Goal: Task Accomplishment & Management: Use online tool/utility

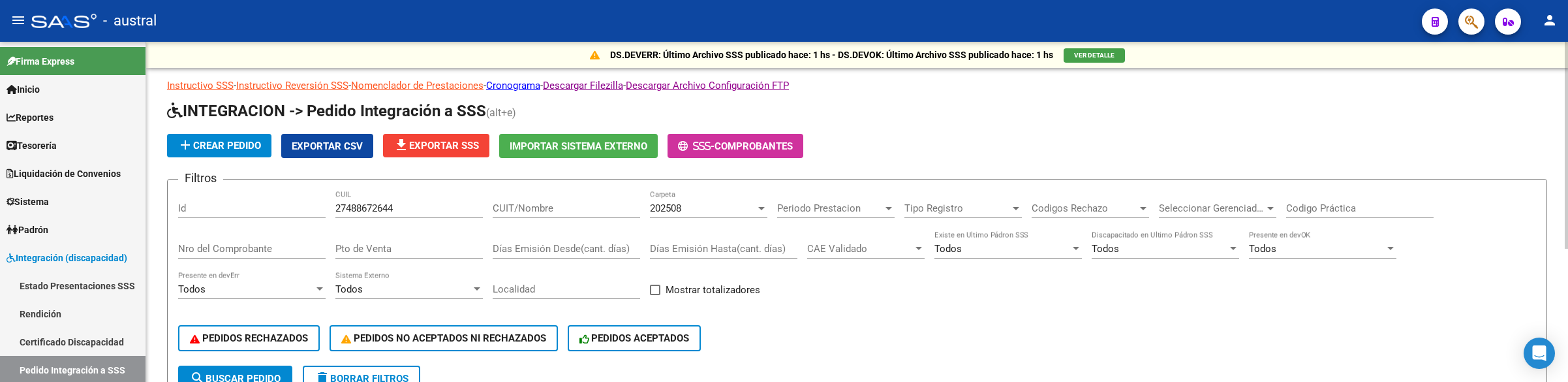
scroll to position [77, 0]
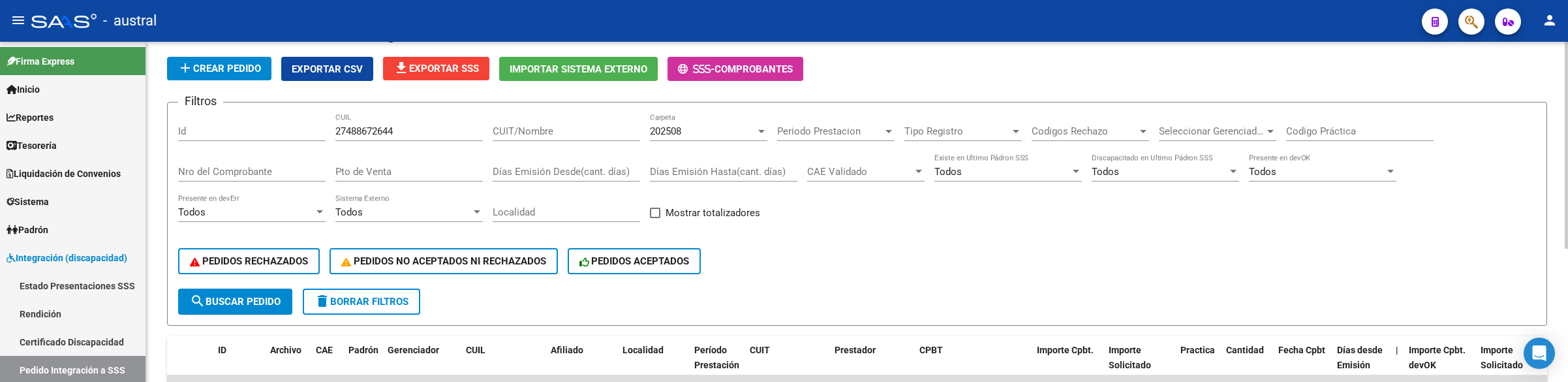
click at [425, 126] on input "27488672644" at bounding box center [409, 131] width 147 height 12
click at [423, 126] on input "27488672644" at bounding box center [409, 131] width 147 height 12
type input "2"
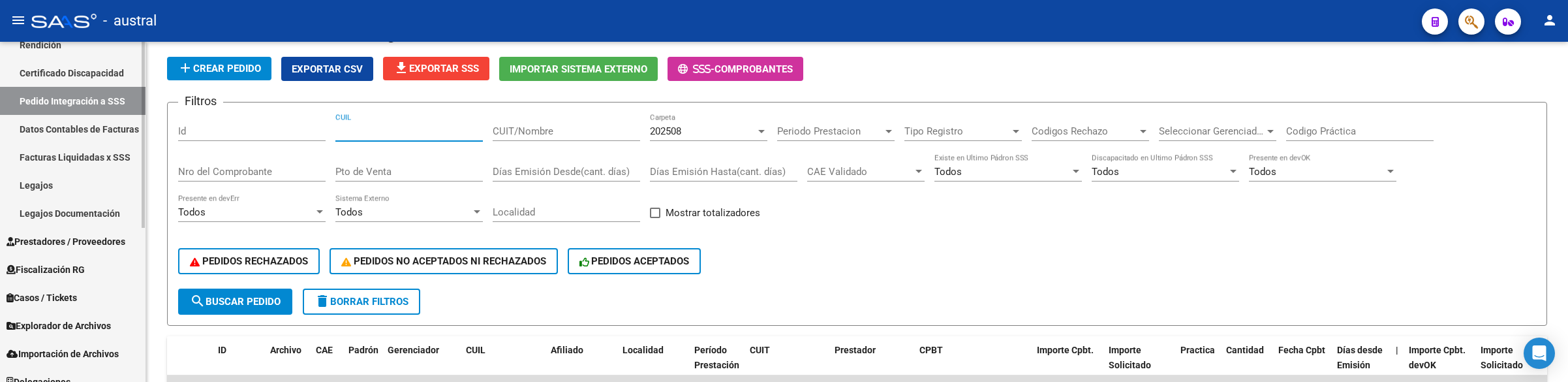
scroll to position [282, 0]
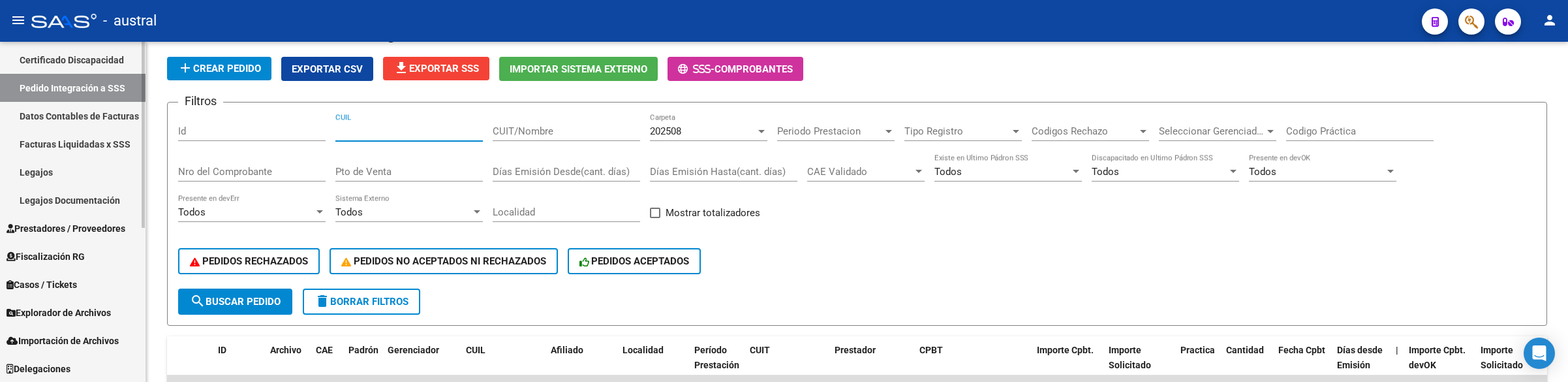
click at [59, 172] on link "Legajos" at bounding box center [73, 172] width 146 height 28
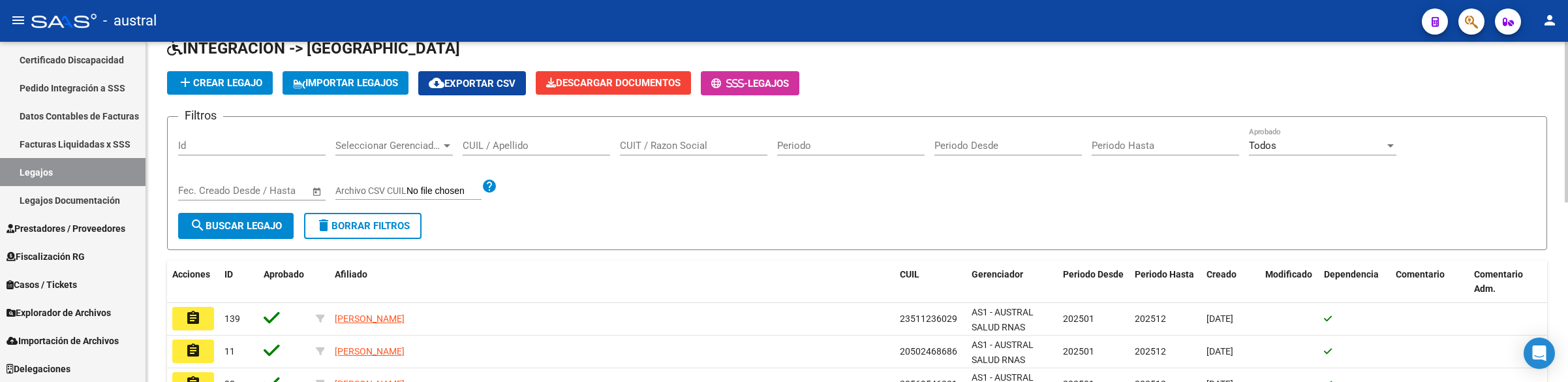
click at [513, 145] on div "Filtros Id Seleccionar Gerenciador Seleccionar Gerenciador CUIL / Apellido CUIT…" at bounding box center [856, 170] width 1358 height 86
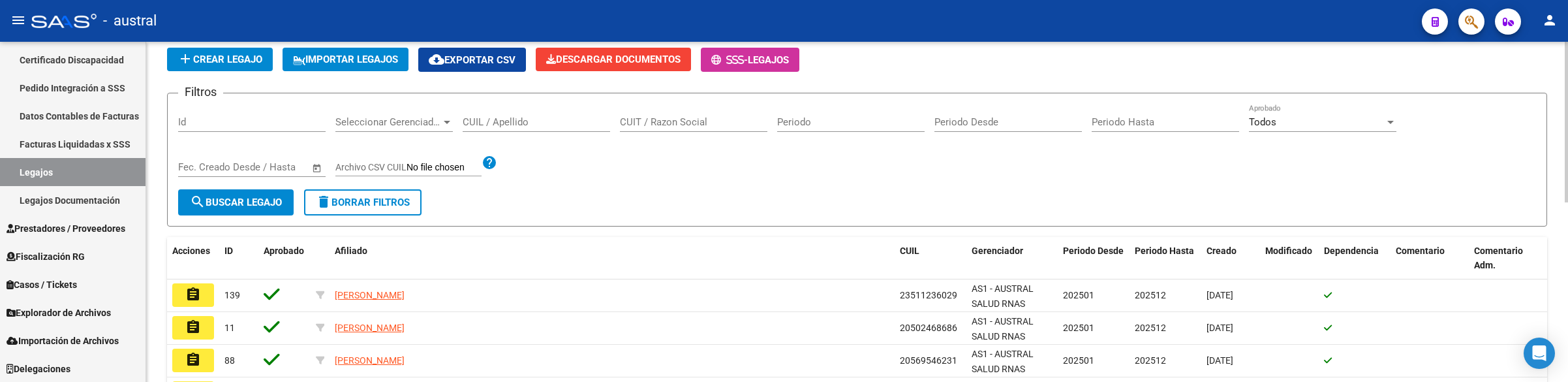
click at [533, 118] on input "CUIL / Apellido" at bounding box center [536, 121] width 147 height 12
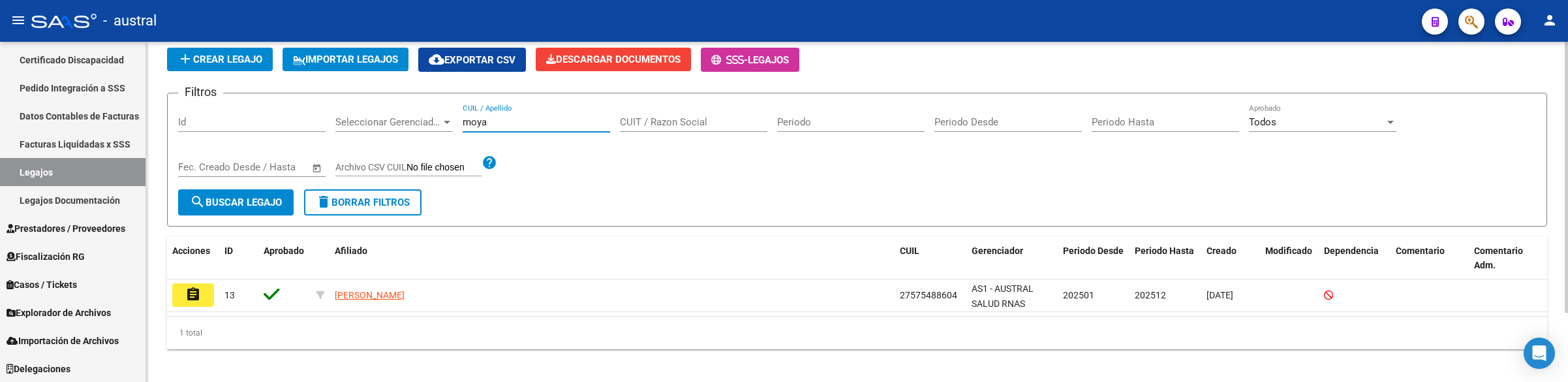
type input "moya"
click at [967, 200] on form "Filtros Id Seleccionar Gerenciador Seleccionar Gerenciador moya CUIL / Apellido…" at bounding box center [856, 159] width 1380 height 134
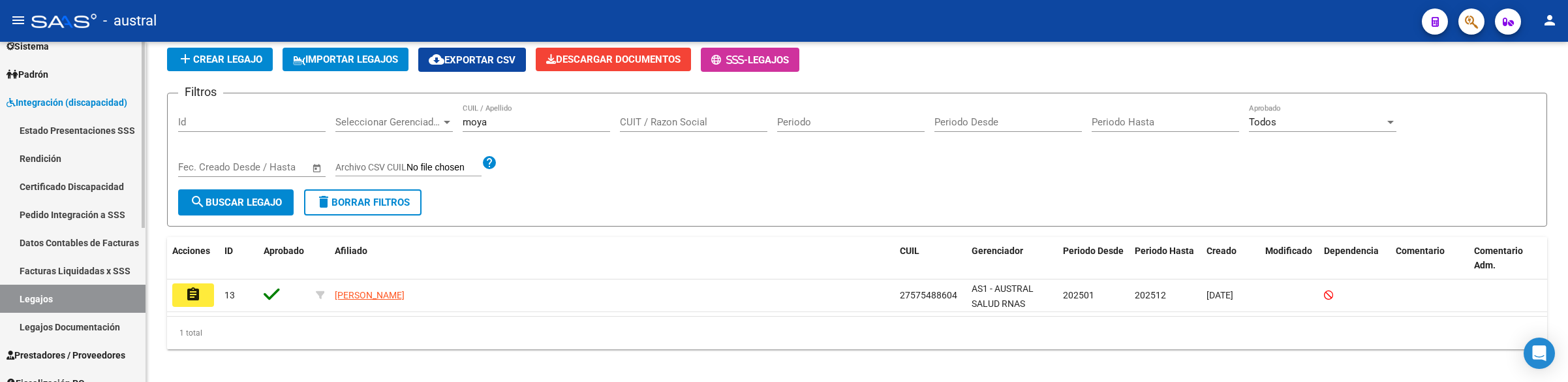
scroll to position [86, 0]
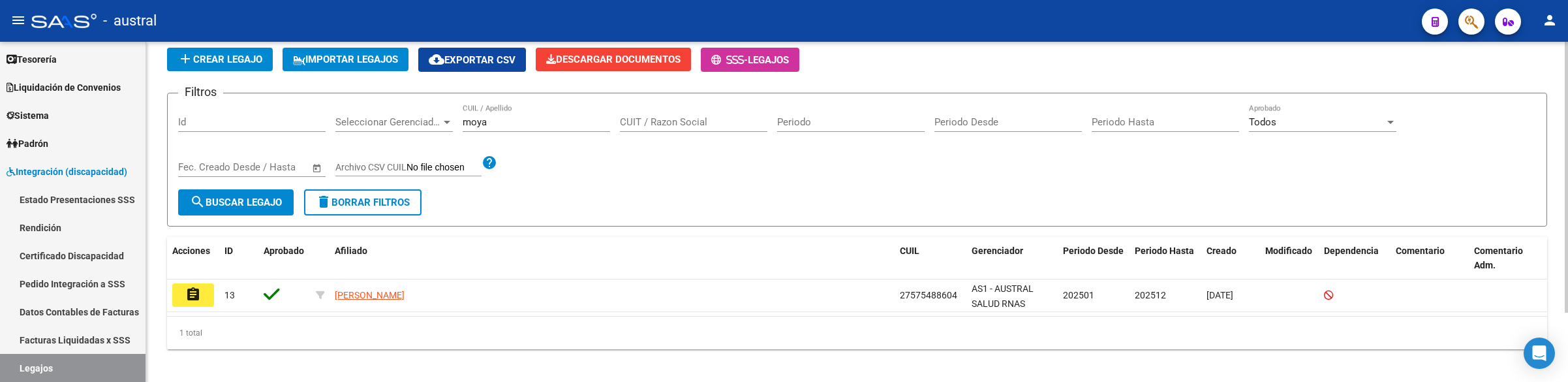
click at [345, 66] on button "IMPORTAR LEGAJOS" at bounding box center [346, 59] width 126 height 23
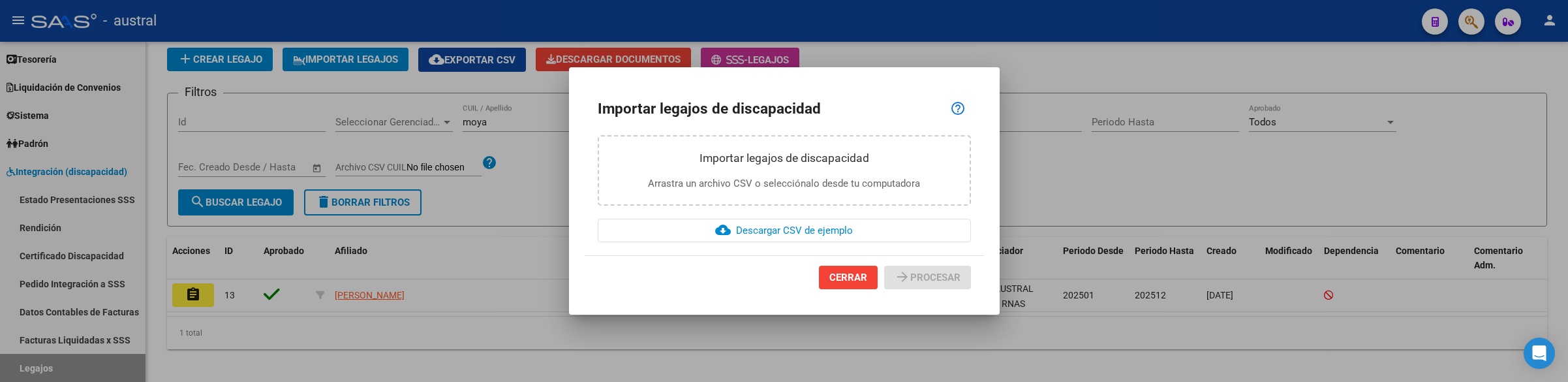
click at [844, 276] on span "CERRAR" at bounding box center [848, 277] width 38 height 12
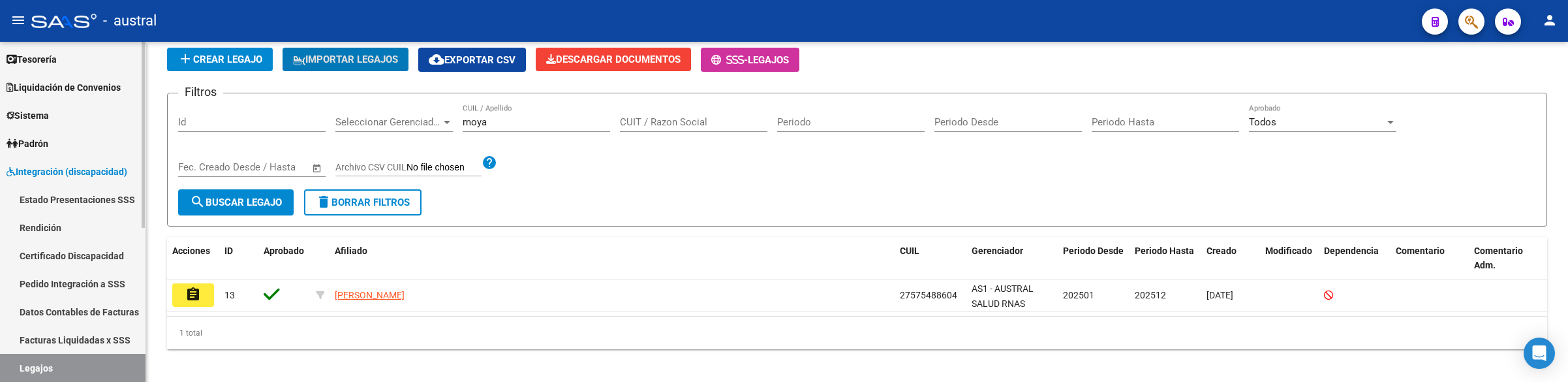
scroll to position [184, 0]
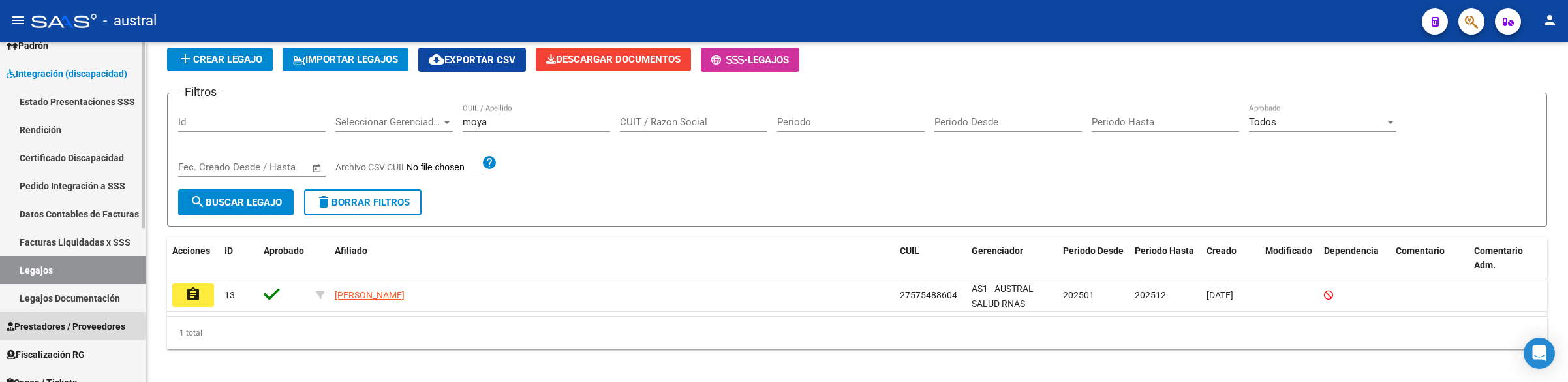
click at [66, 325] on span "Prestadores / Proveedores" at bounding box center [66, 326] width 119 height 15
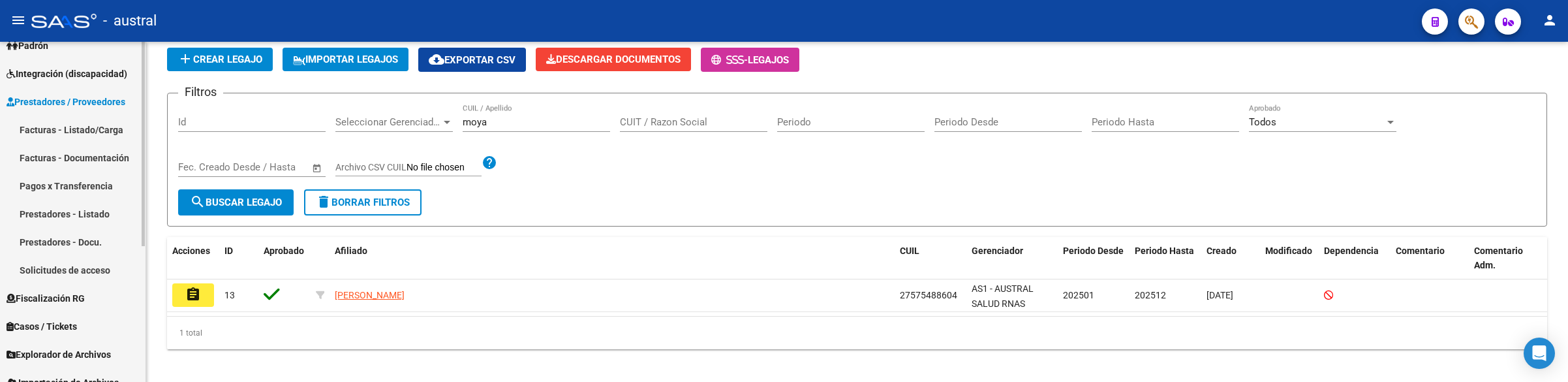
click at [96, 133] on link "Facturas - Listado/Carga" at bounding box center [73, 129] width 146 height 28
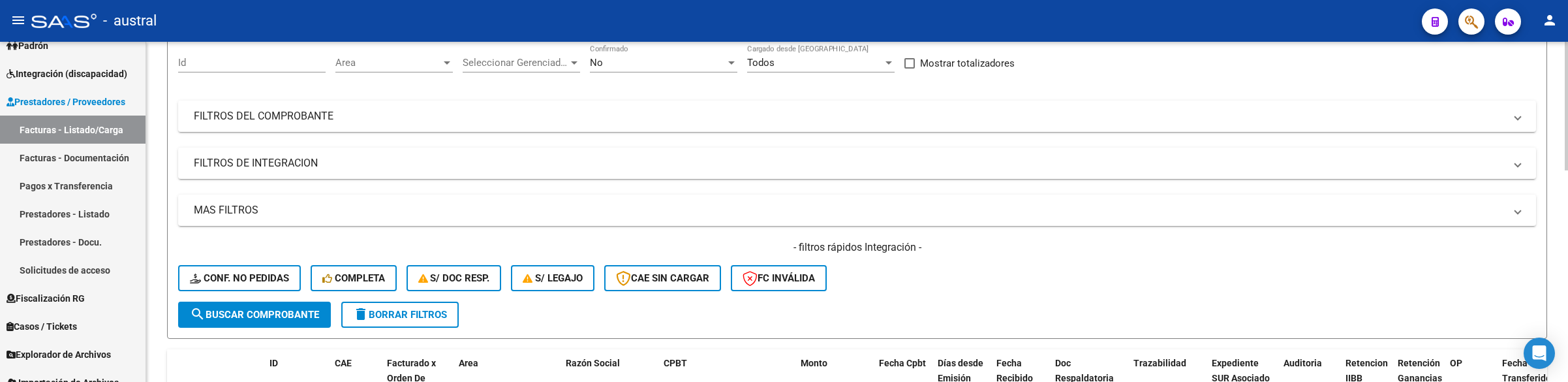
scroll to position [98, 0]
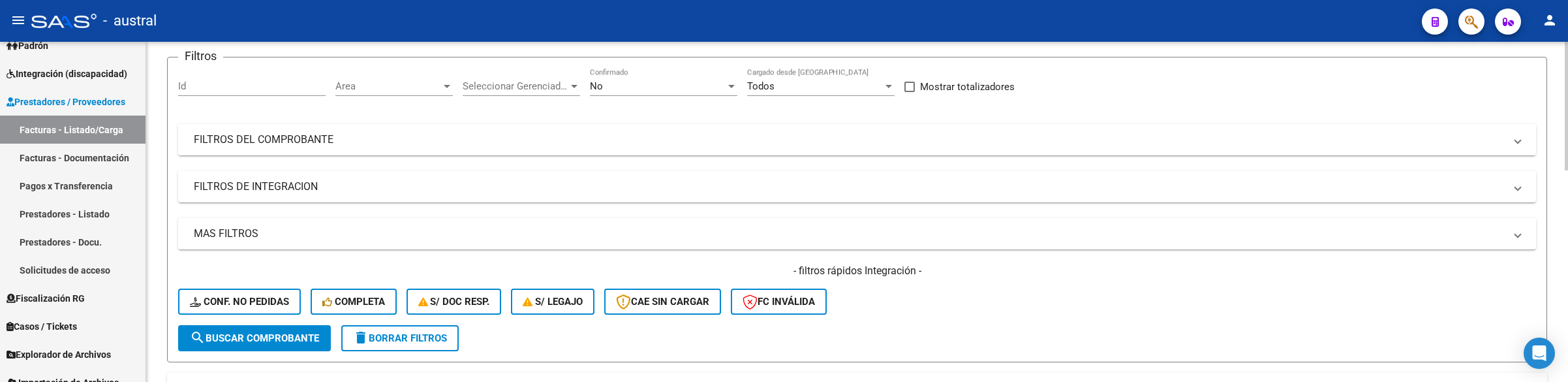
click at [435, 153] on mat-expansion-panel-header "FILTROS DEL COMPROBANTE" at bounding box center [856, 139] width 1358 height 32
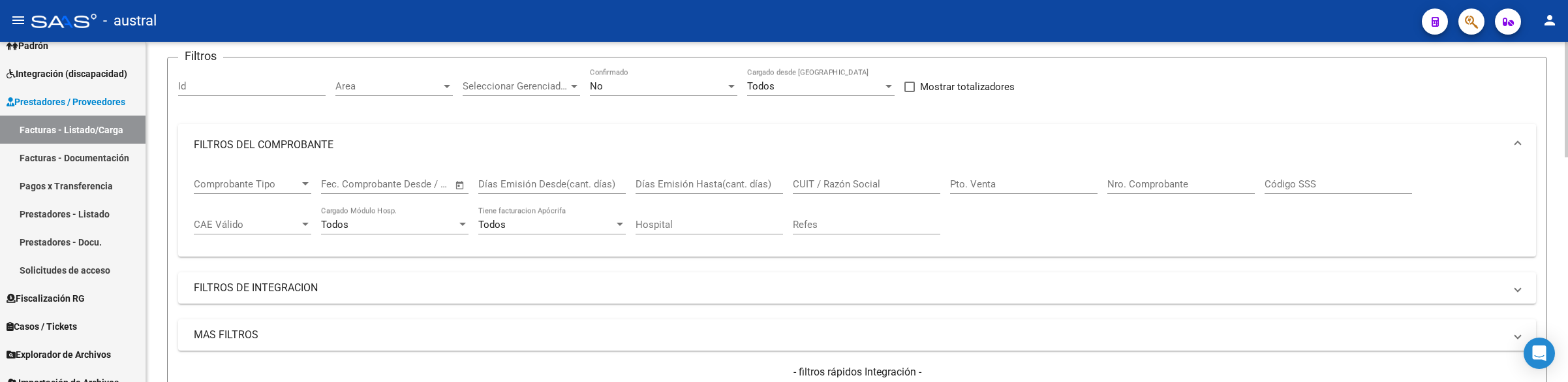
click at [312, 129] on mat-expansion-panel-header "FILTROS DEL COMPROBANTE" at bounding box center [856, 145] width 1358 height 42
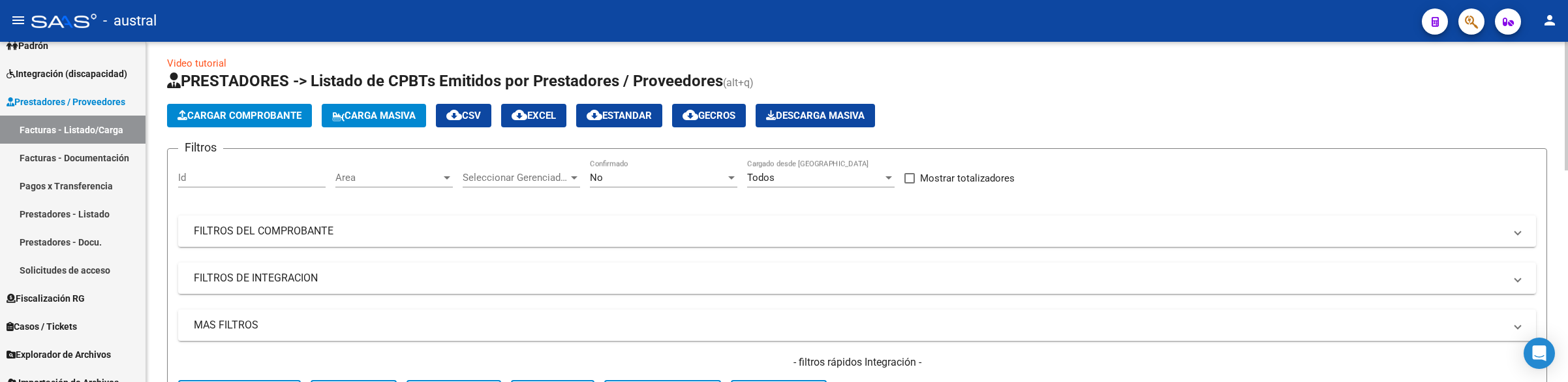
scroll to position [0, 0]
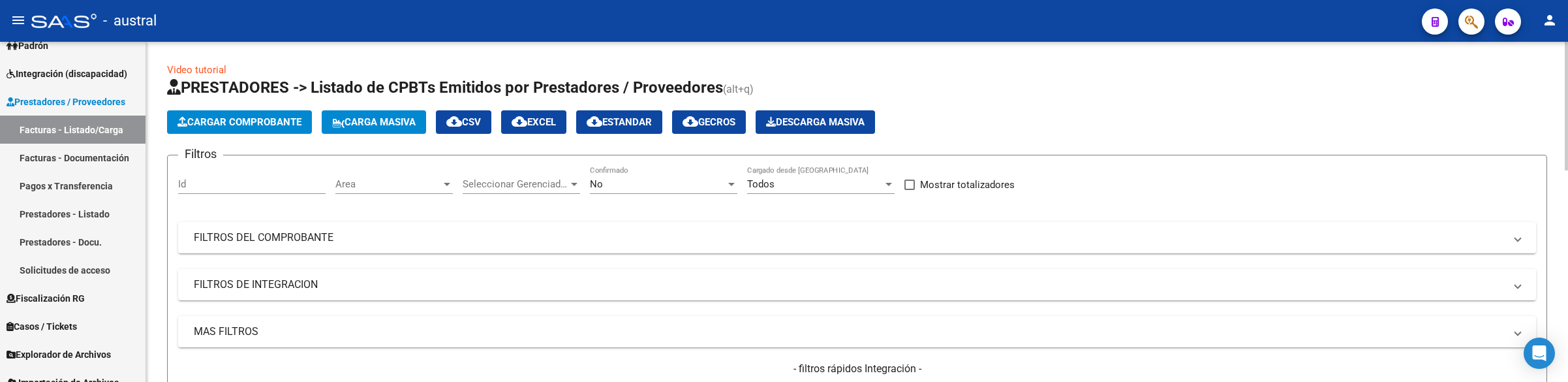
click at [411, 121] on span "Carga Masiva" at bounding box center [373, 121] width 83 height 12
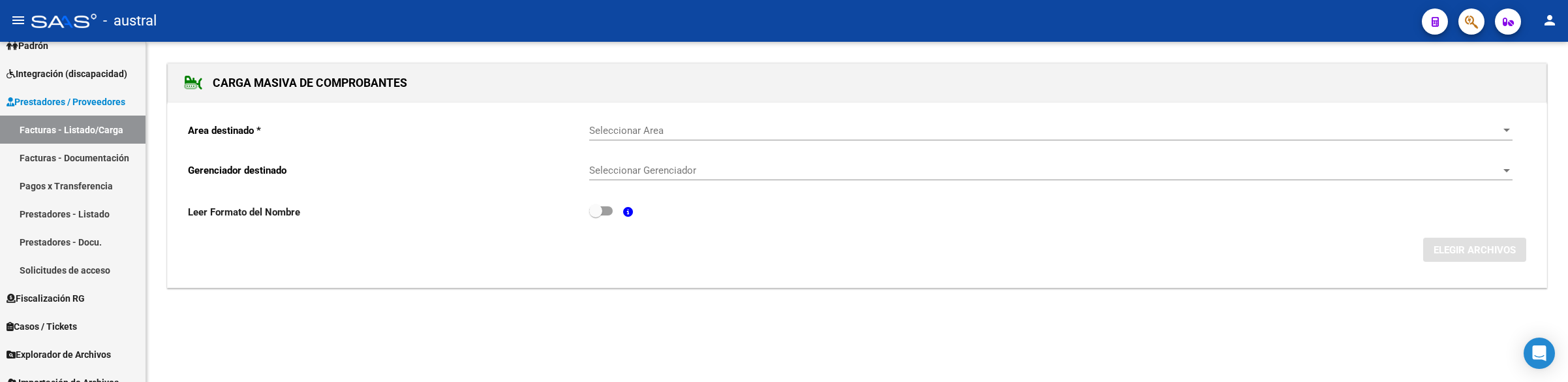
click at [687, 142] on div "Seleccionar Area Seleccionar Area" at bounding box center [1051, 133] width 924 height 40
click at [694, 132] on span "Seleccionar Area" at bounding box center [1045, 130] width 911 height 12
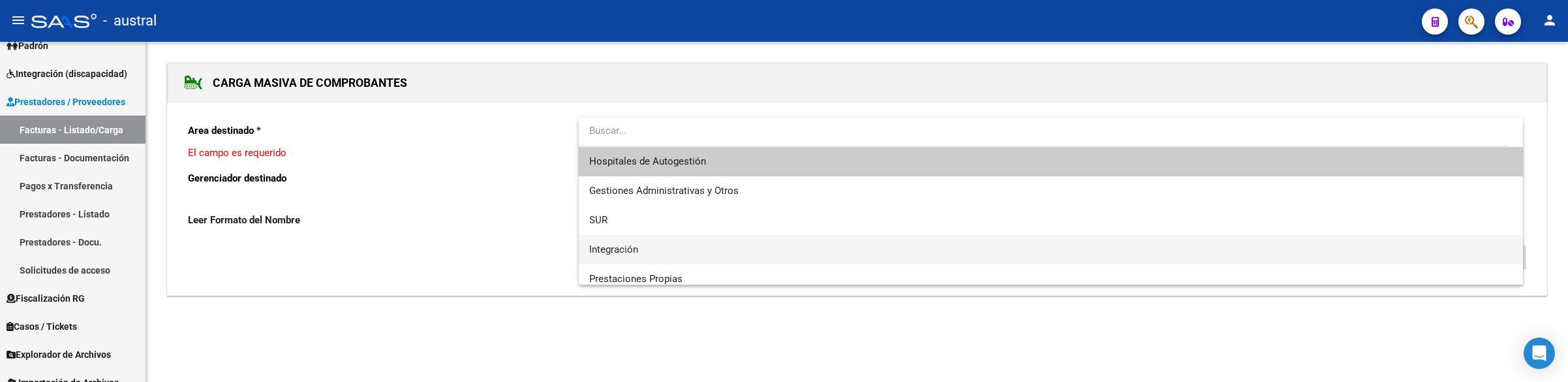
click at [665, 247] on span "Integración" at bounding box center [1051, 249] width 924 height 29
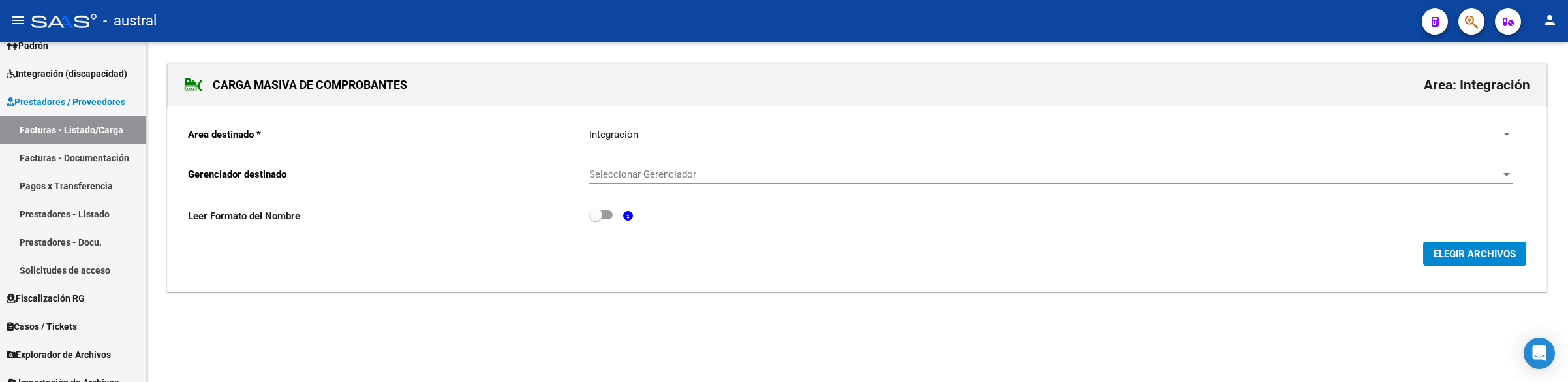
click at [678, 193] on div "Seleccionar Gerenciador Seleccionar Gerenciador" at bounding box center [1051, 176] width 924 height 40
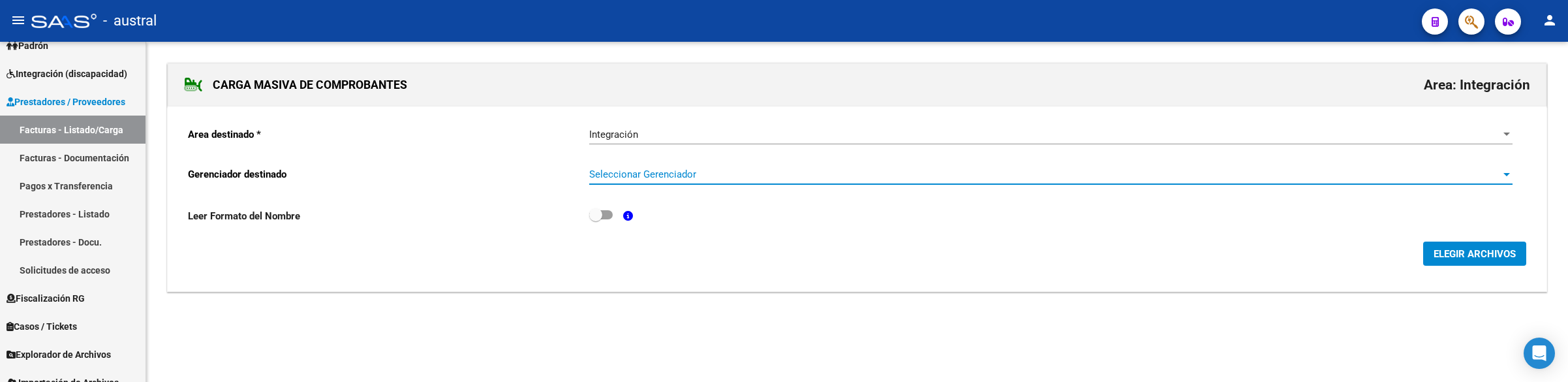
click at [689, 180] on span "Seleccionar Gerenciador" at bounding box center [1045, 174] width 911 height 12
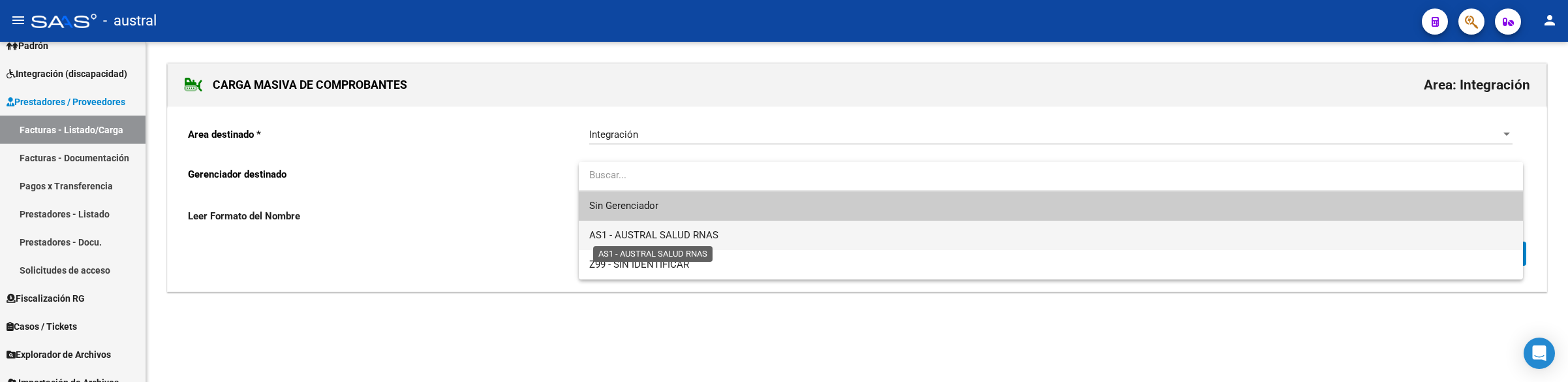
click at [668, 237] on span "AS1 - AUSTRAL SALUD RNAS" at bounding box center [654, 235] width 130 height 12
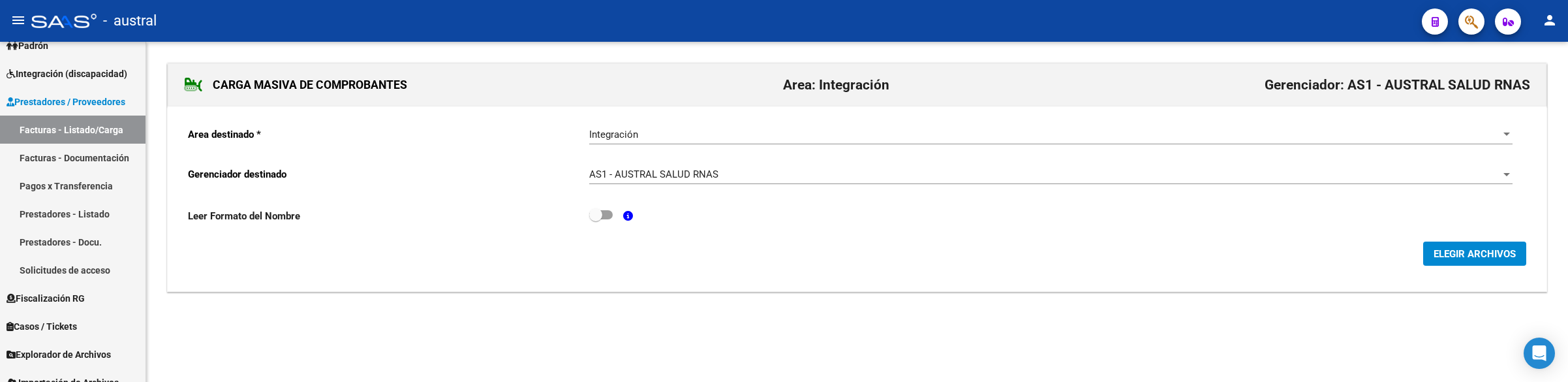
click at [985, 375] on mat-sidenav-content "CARGA MASIVA DE COMPROBANTES Area: Integración Gerenciador: AS1 - AUSTRAL SALUD…" at bounding box center [857, 212] width 1421 height 340
drag, startPoint x: 697, startPoint y: 251, endPoint x: 745, endPoint y: 251, distance: 48.0
click at [697, 251] on div "ELEGIR ARCHIVOS" at bounding box center [856, 253] width 1338 height 24
click at [1435, 258] on span "ELEGIR ARCHIVOS" at bounding box center [1475, 253] width 83 height 12
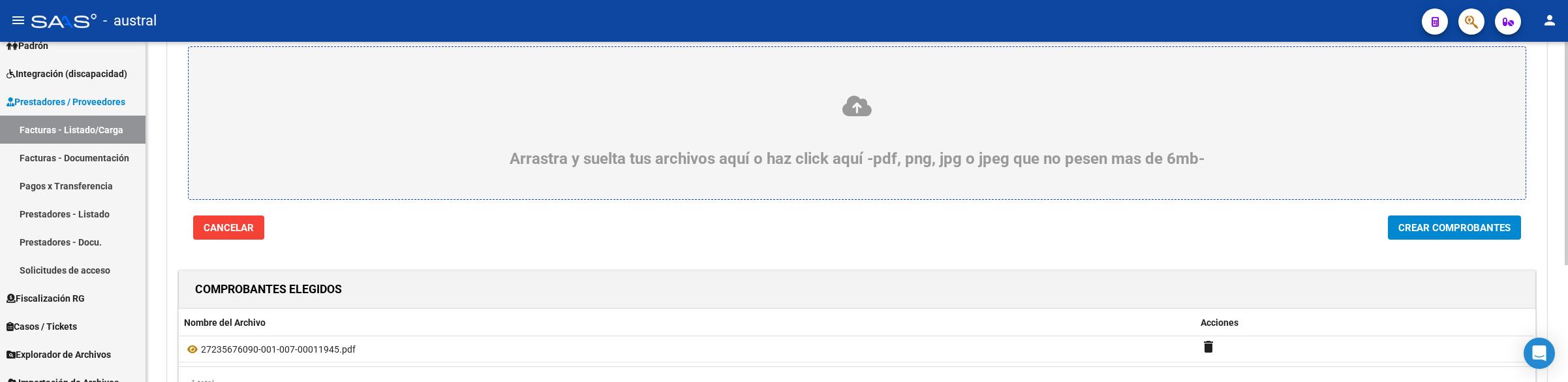
scroll to position [178, 0]
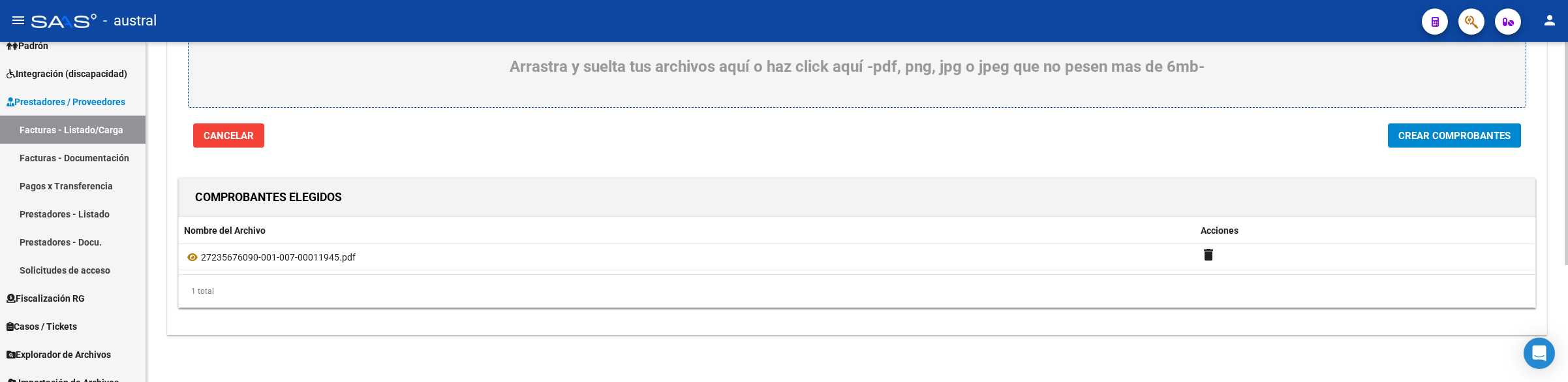
click at [1391, 127] on button "Crear Comprobantes" at bounding box center [1454, 135] width 133 height 24
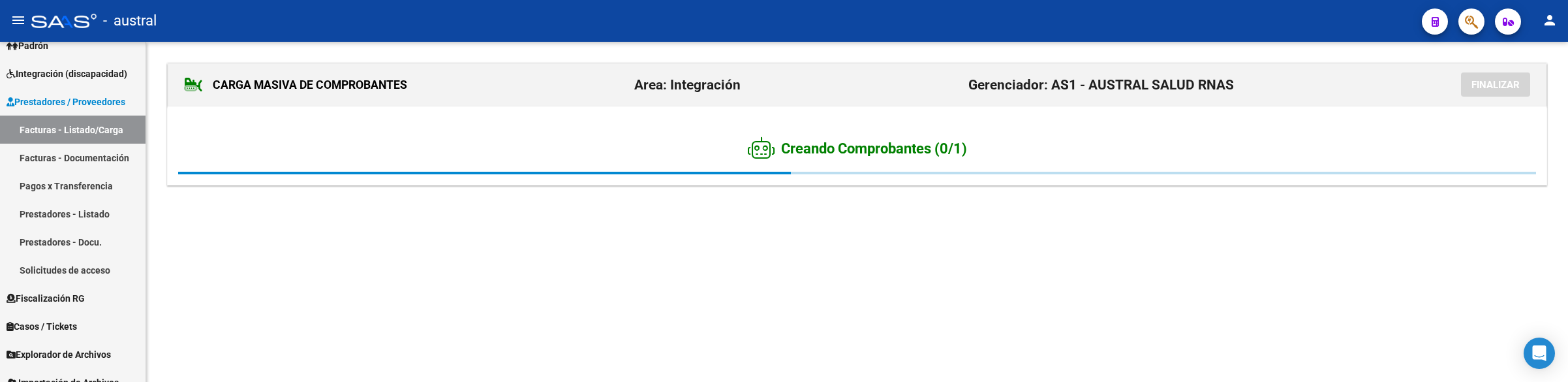
scroll to position [0, 0]
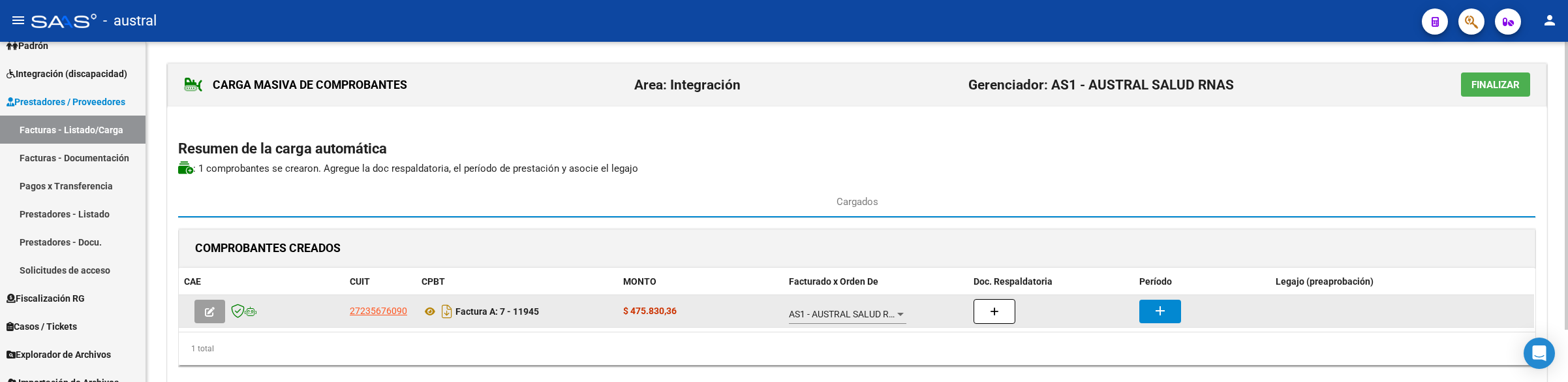
click at [198, 298] on datatable-body-cell at bounding box center [261, 310] width 166 height 32
click at [200, 303] on button "button" at bounding box center [210, 311] width 31 height 23
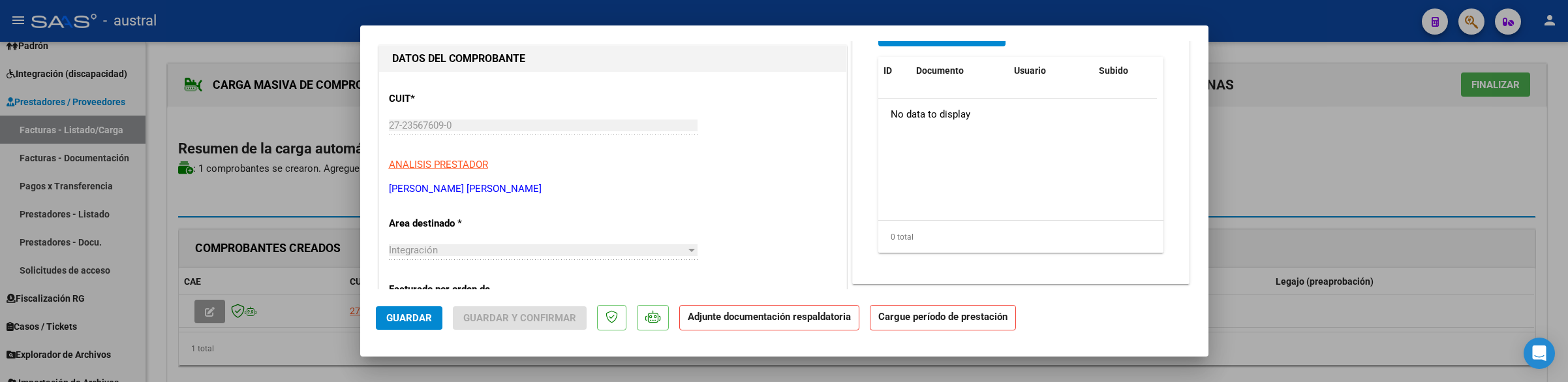
scroll to position [294, 0]
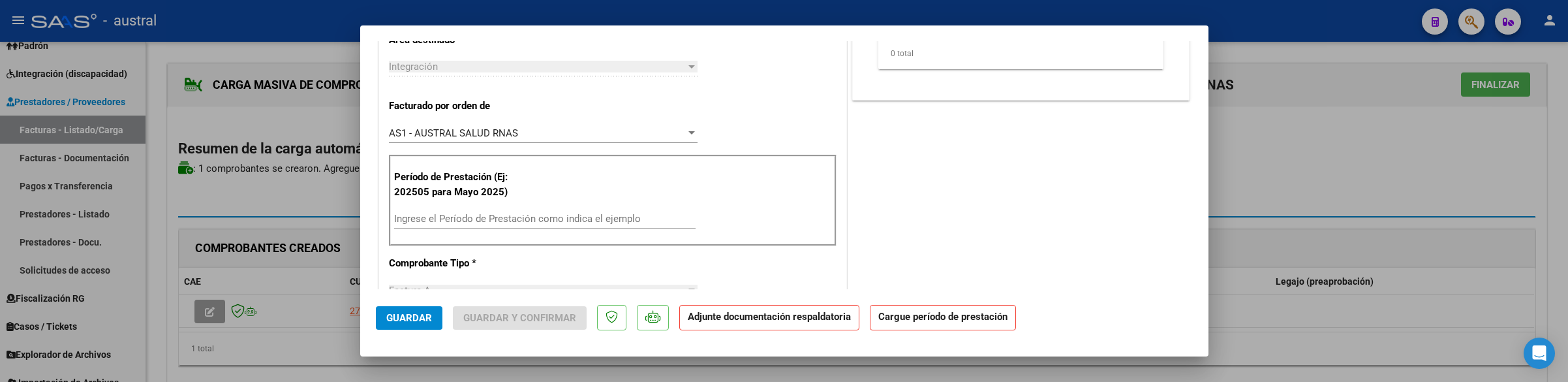
click at [495, 216] on input "Ingrese el Período de Prestación como indica el ejemplo" at bounding box center [545, 219] width 301 height 12
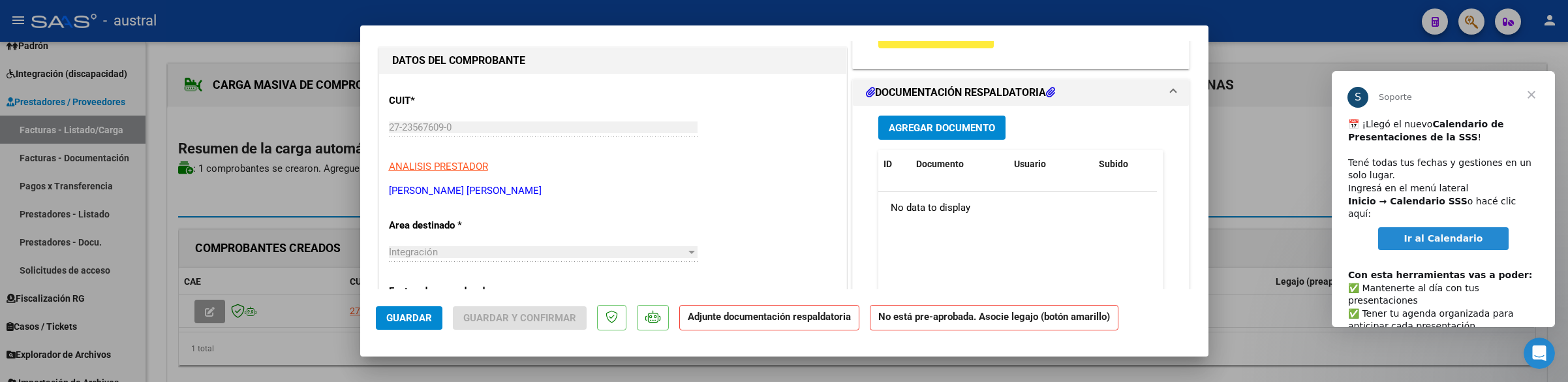
scroll to position [0, 0]
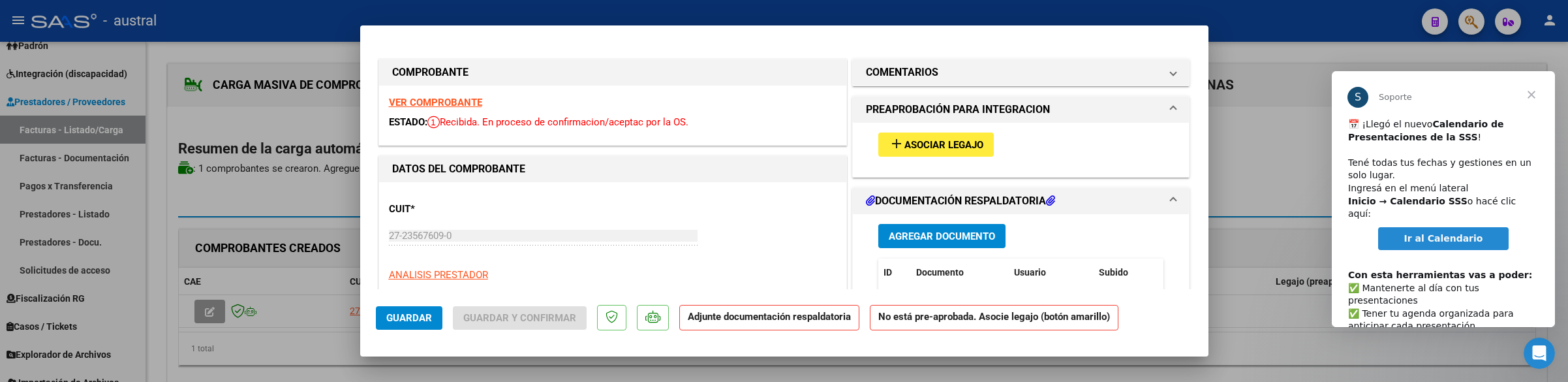
type input "202508"
click at [425, 108] on strong "VER COMPROBANTE" at bounding box center [435, 102] width 93 height 12
click at [941, 146] on span "Asociar Legajo" at bounding box center [944, 145] width 79 height 12
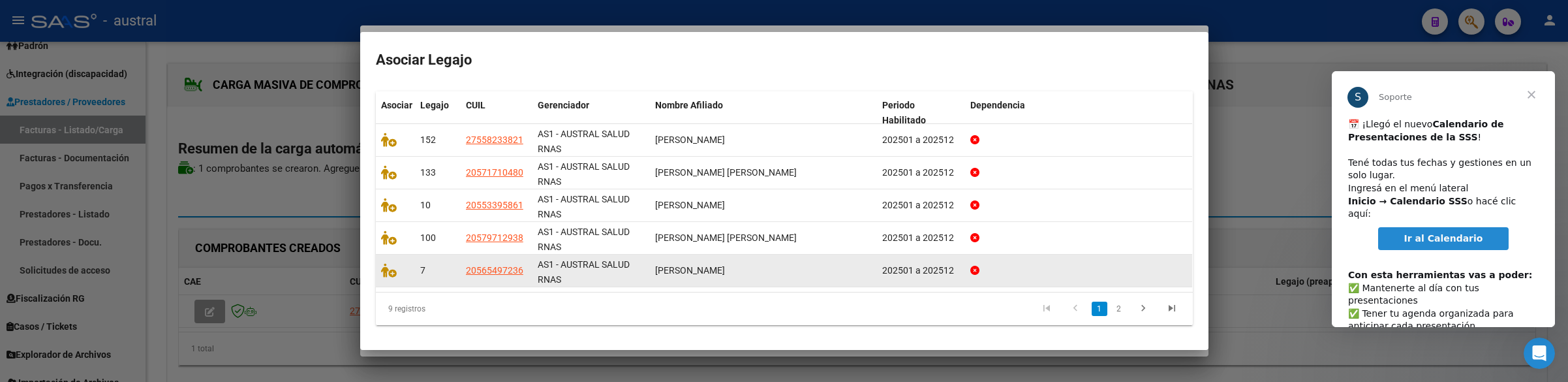
scroll to position [150, 0]
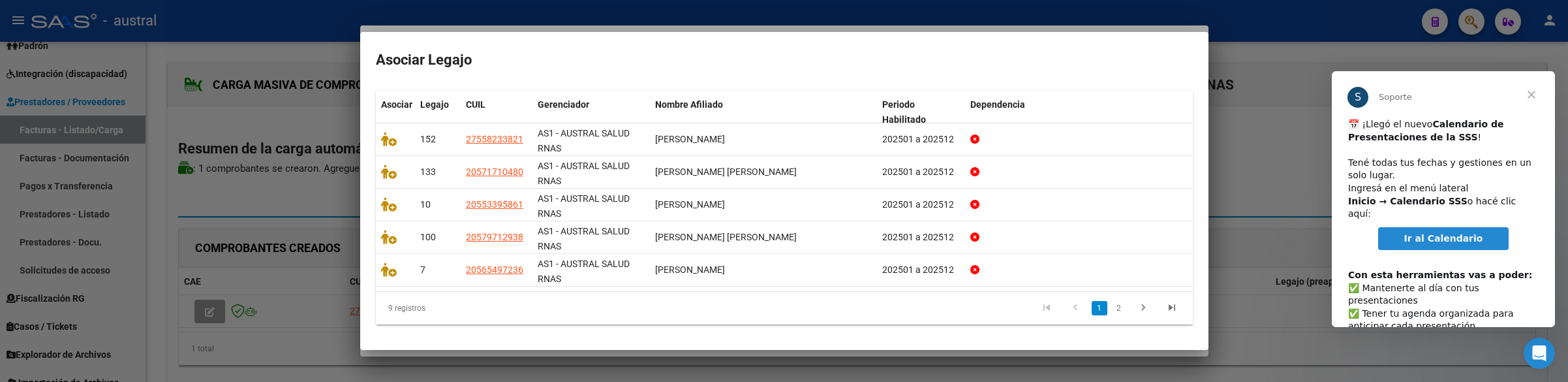
click at [1109, 300] on li "2" at bounding box center [1119, 308] width 19 height 22
click at [1111, 301] on link "2" at bounding box center [1119, 308] width 15 height 15
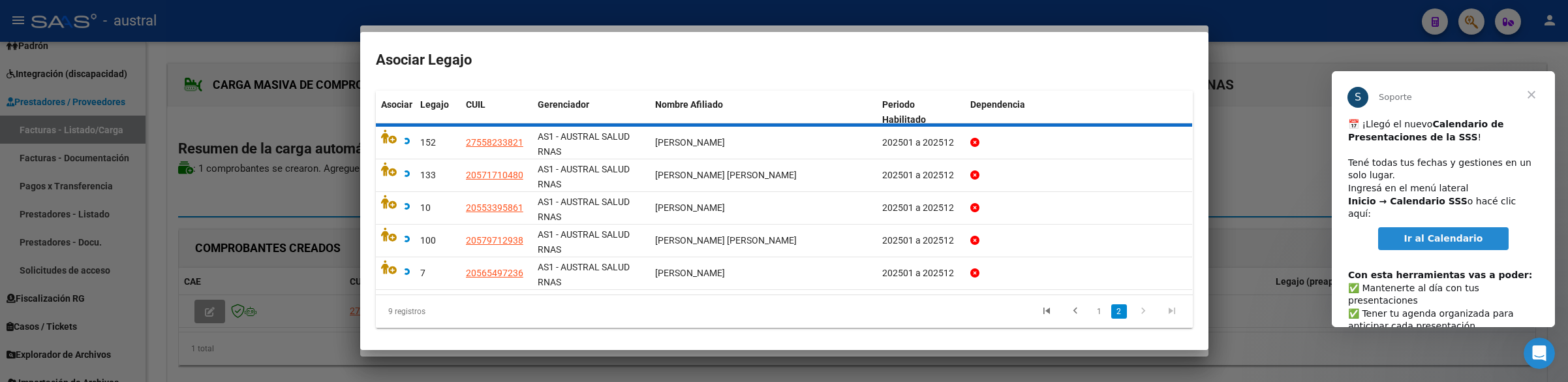
scroll to position [117, 0]
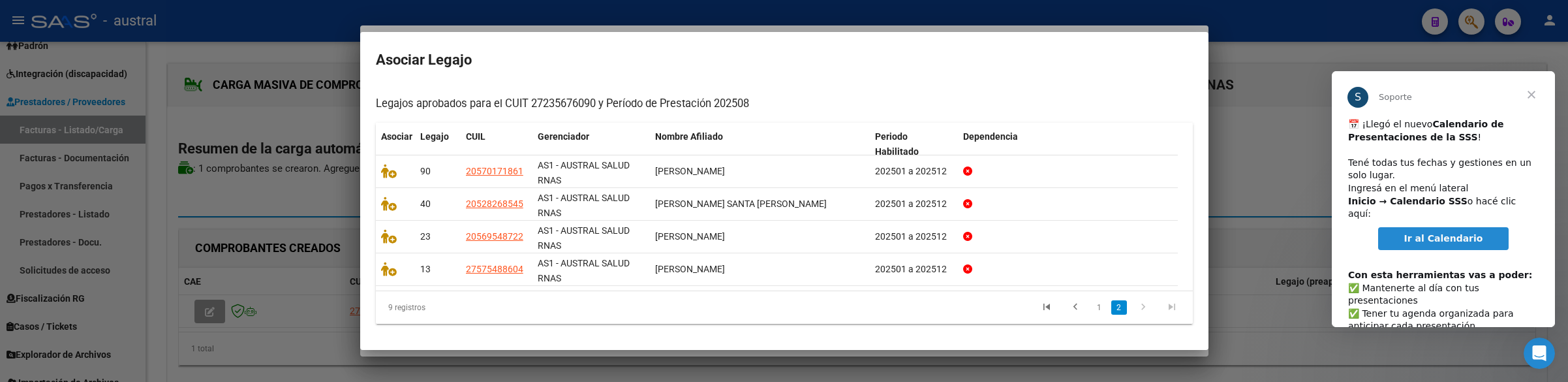
click at [1111, 313] on link "2" at bounding box center [1119, 308] width 15 height 15
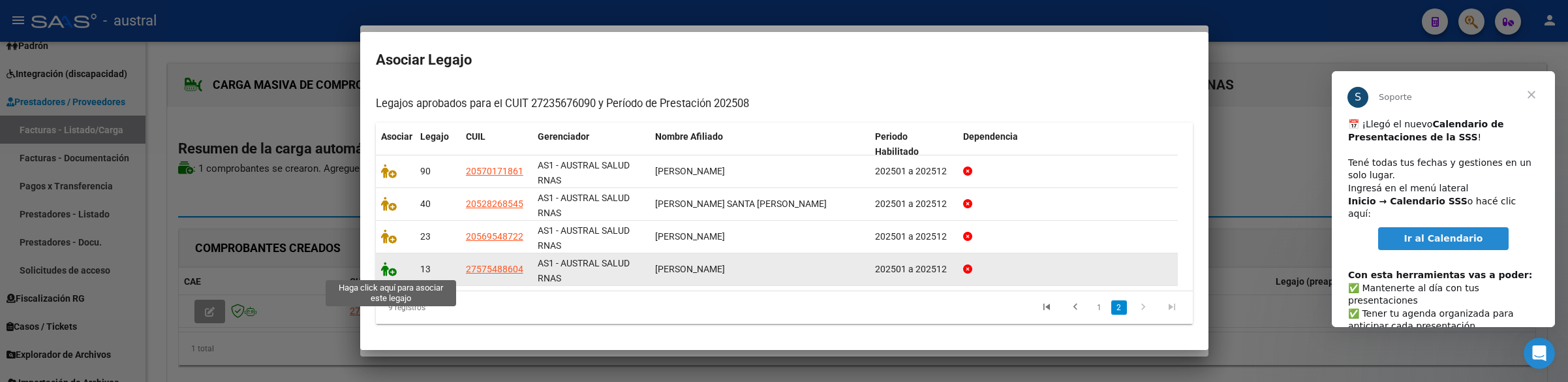
click at [389, 267] on icon at bounding box center [389, 269] width 15 height 15
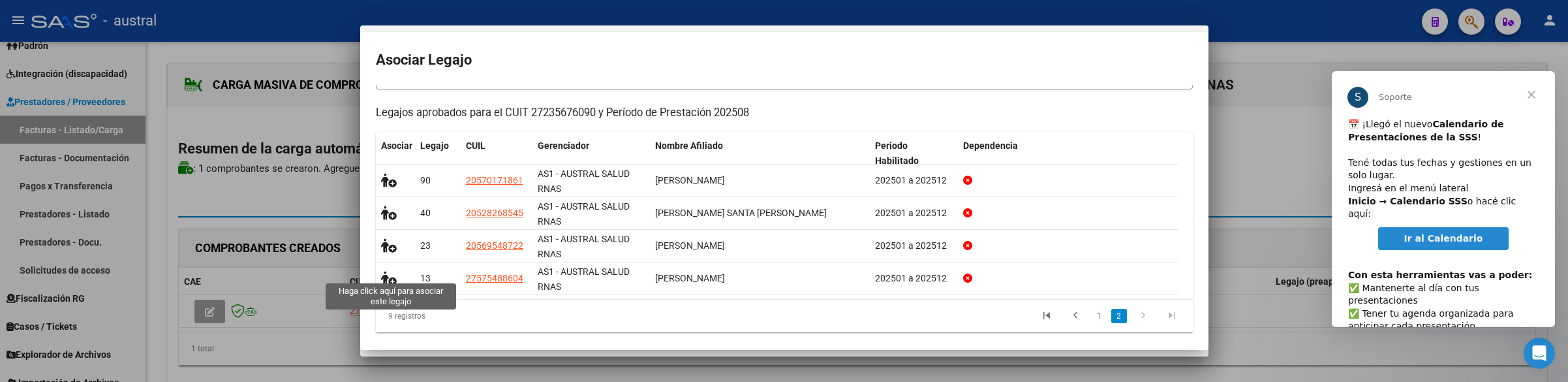
scroll to position [125, 0]
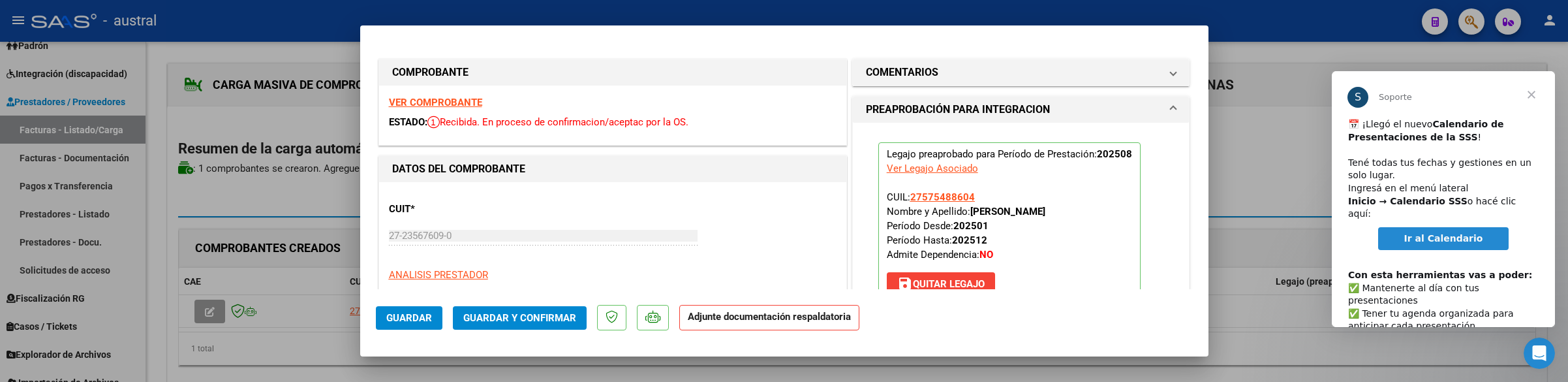
click at [530, 317] on span "Guardar y Confirmar" at bounding box center [519, 317] width 113 height 12
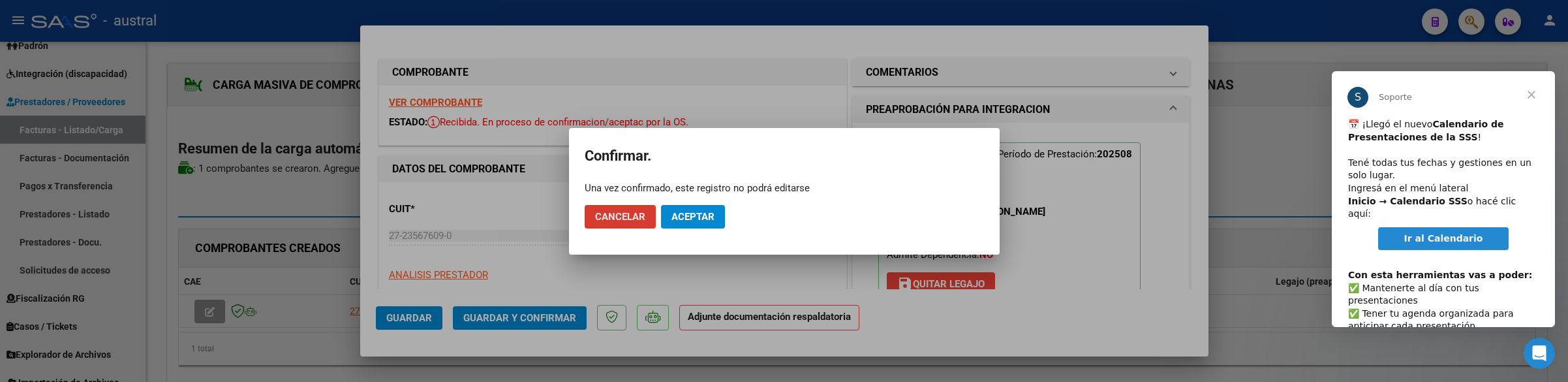
click at [713, 225] on button "Aceptar" at bounding box center [693, 216] width 64 height 23
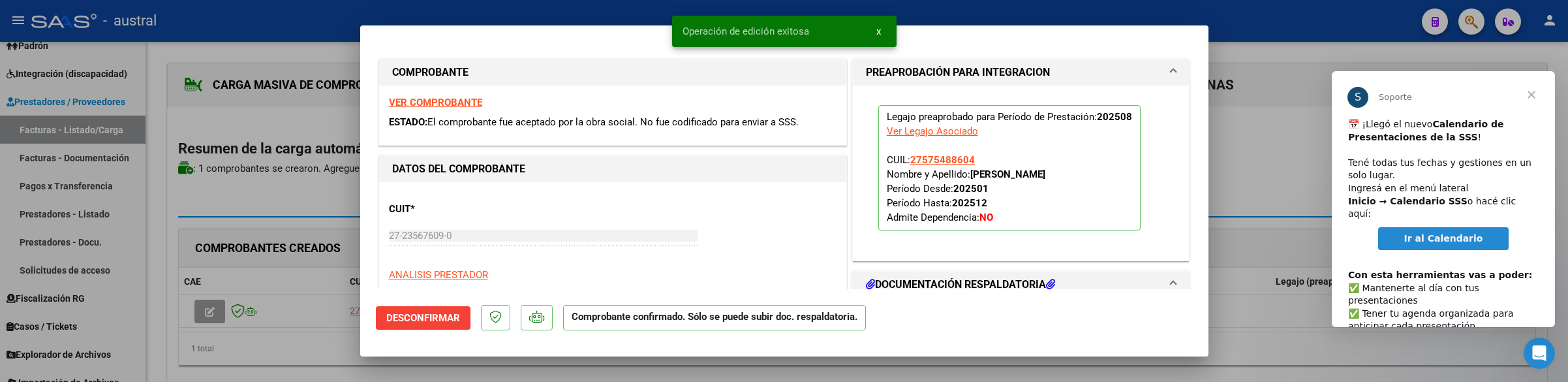
click at [961, 323] on mat-dialog-actions "Desconfirmar Comprobante confirmado. Sólo se puede subir doc. respaldatoria." at bounding box center [784, 315] width 817 height 52
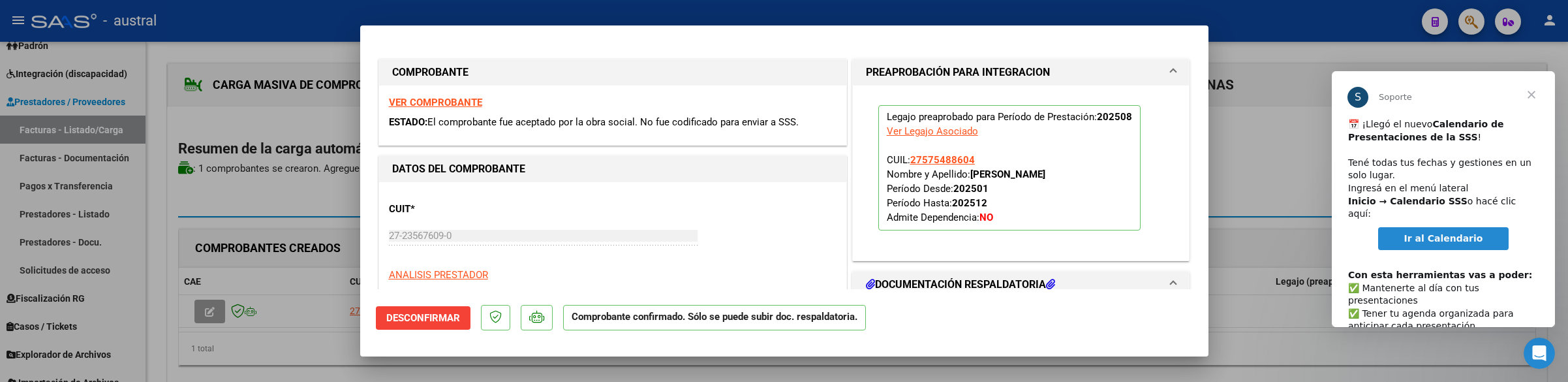
click at [1257, 161] on div at bounding box center [784, 191] width 1568 height 382
type input "$ 0,00"
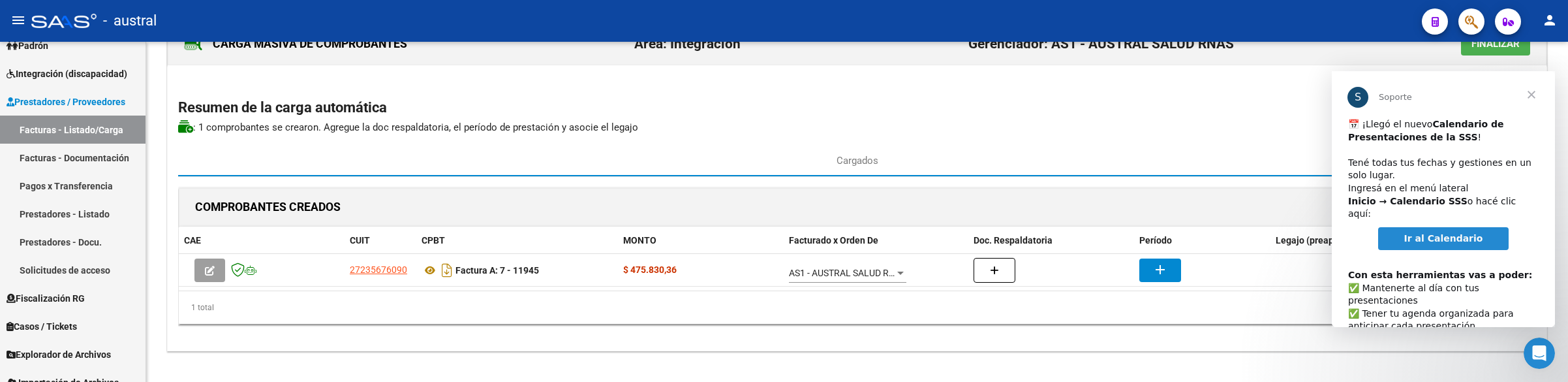
scroll to position [62, 0]
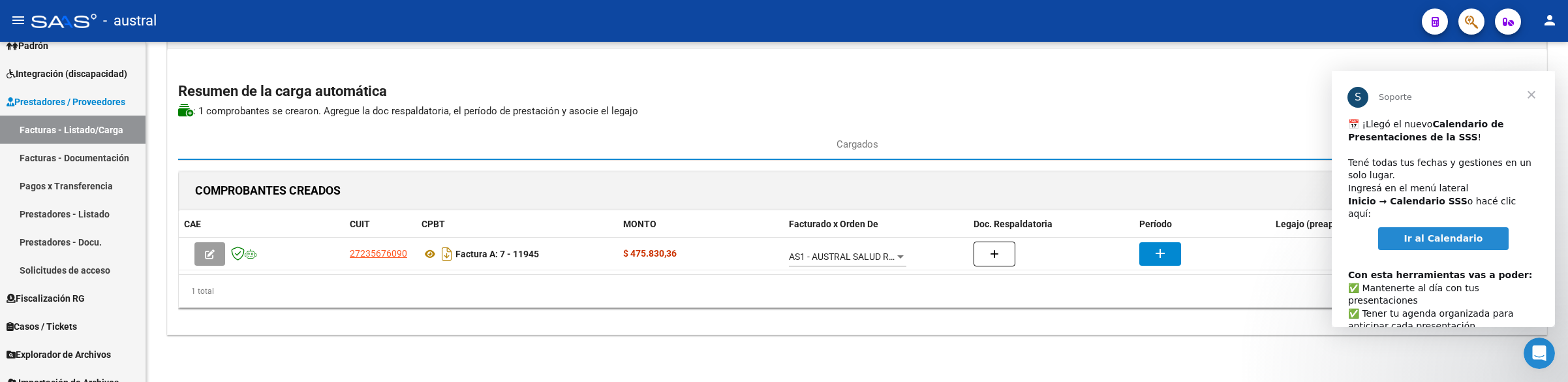
click at [1528, 92] on span "Cerrar" at bounding box center [1532, 95] width 47 height 47
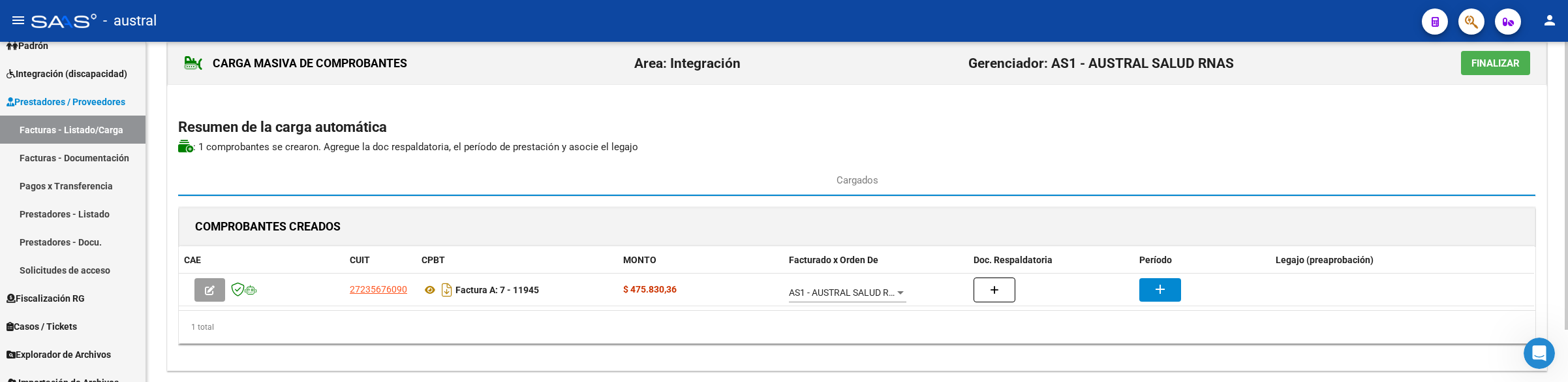
scroll to position [0, 0]
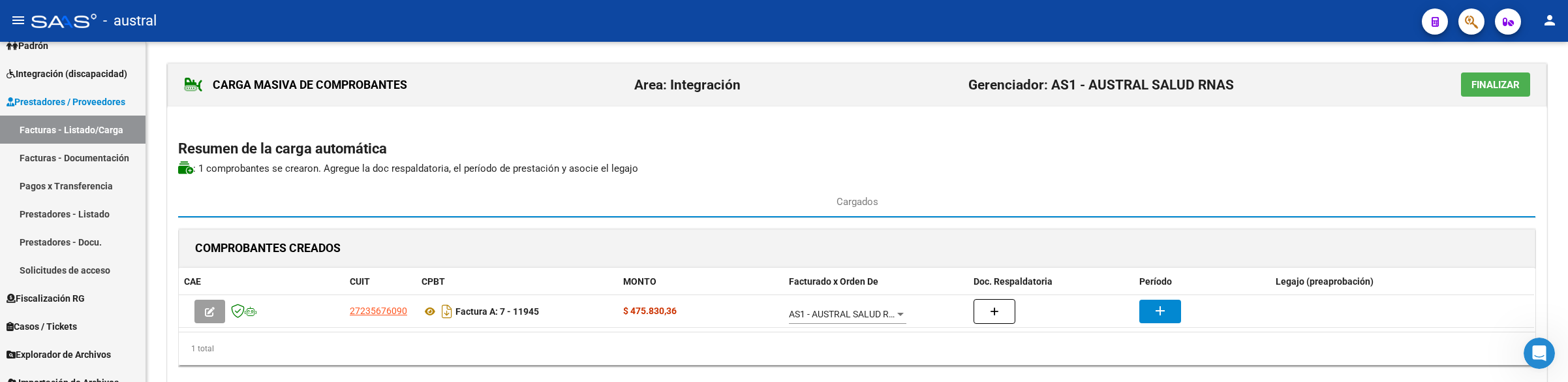
click at [1465, 91] on button "Finalizar" at bounding box center [1495, 84] width 69 height 24
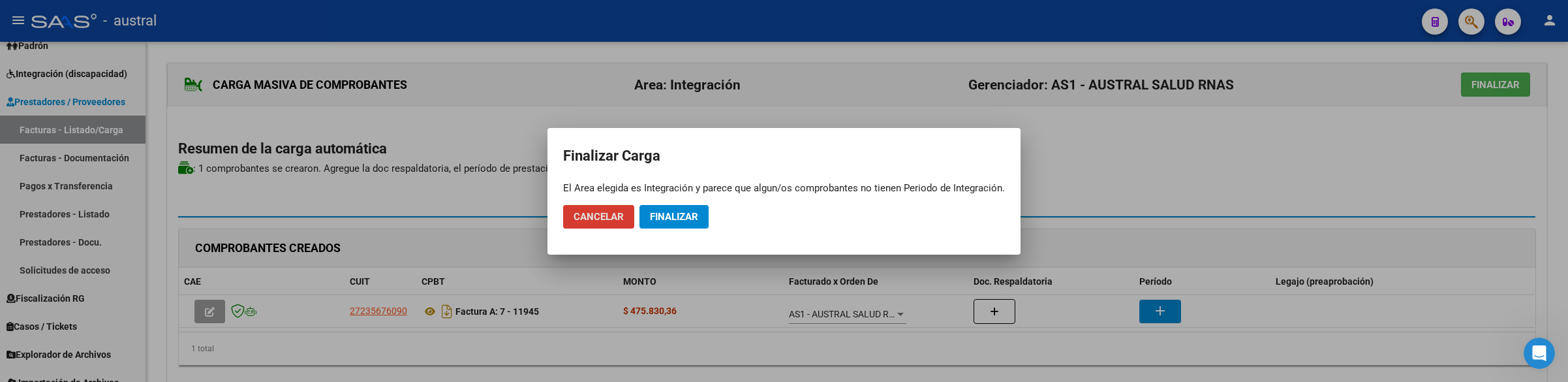
click at [664, 214] on span "Finalizar" at bounding box center [674, 216] width 49 height 12
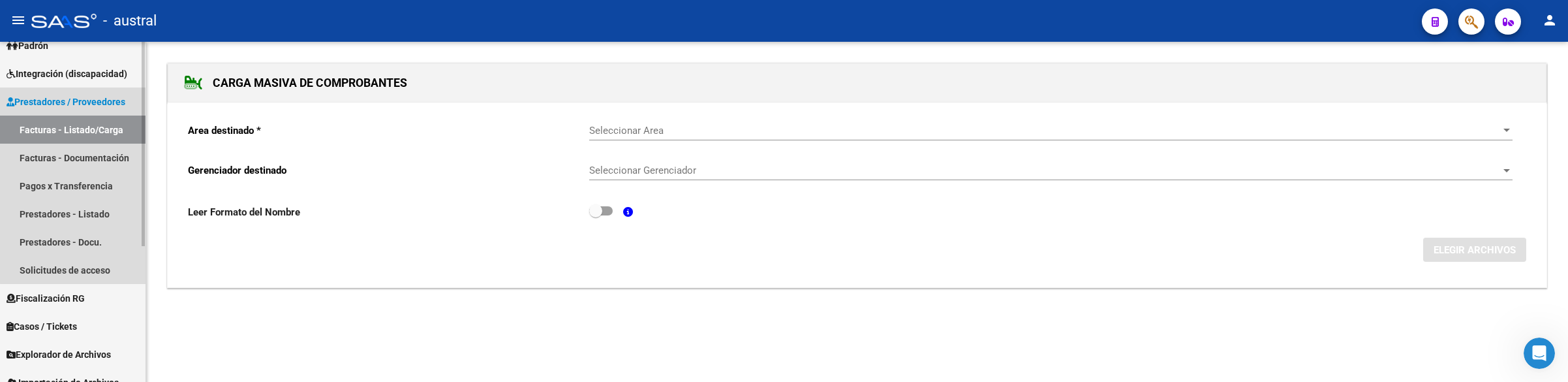
click at [88, 126] on link "Facturas - Listado/Carga" at bounding box center [73, 129] width 146 height 28
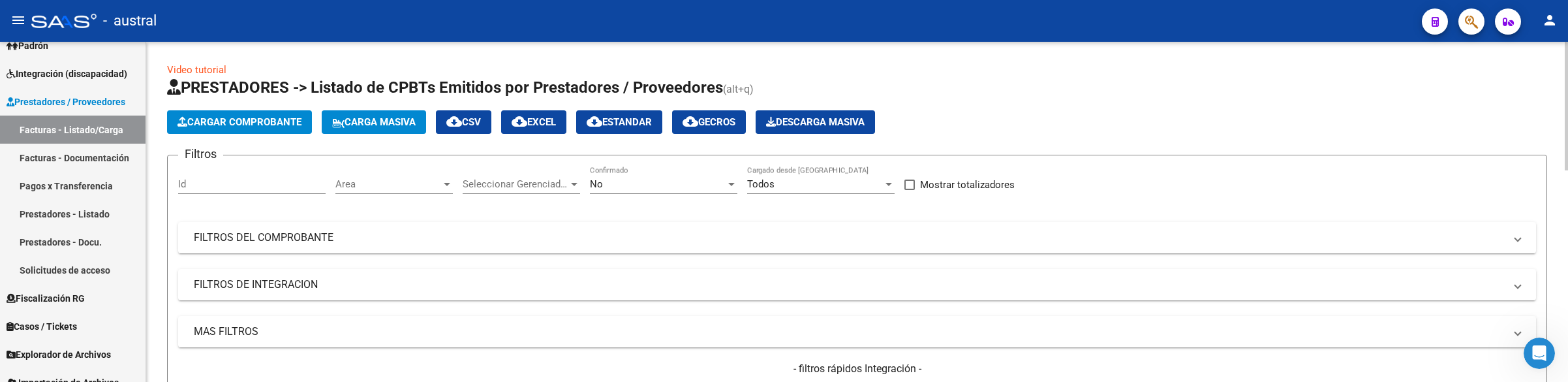
scroll to position [98, 0]
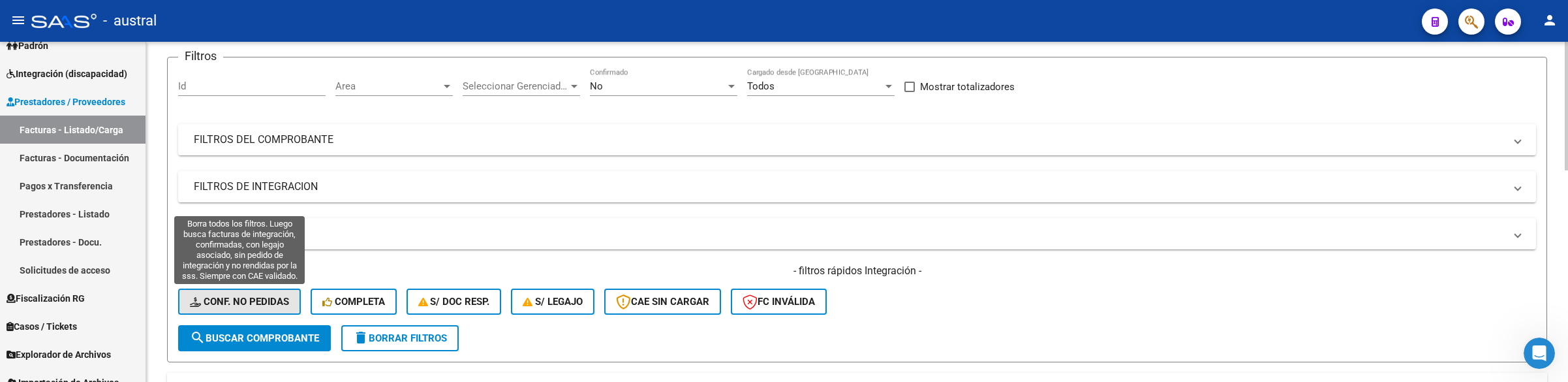
click at [253, 302] on span "Conf. no pedidas" at bounding box center [240, 301] width 100 height 12
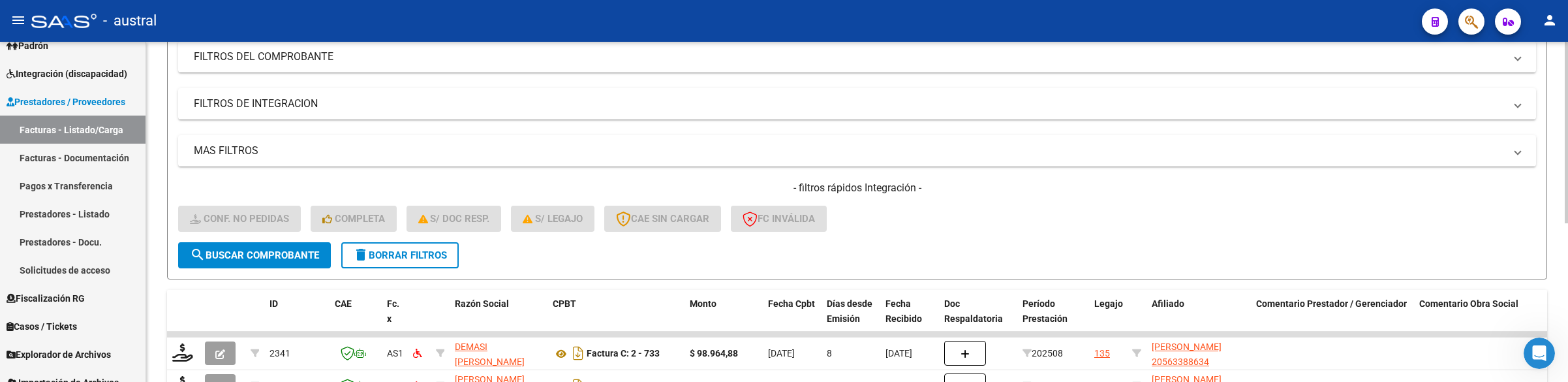
scroll to position [294, 0]
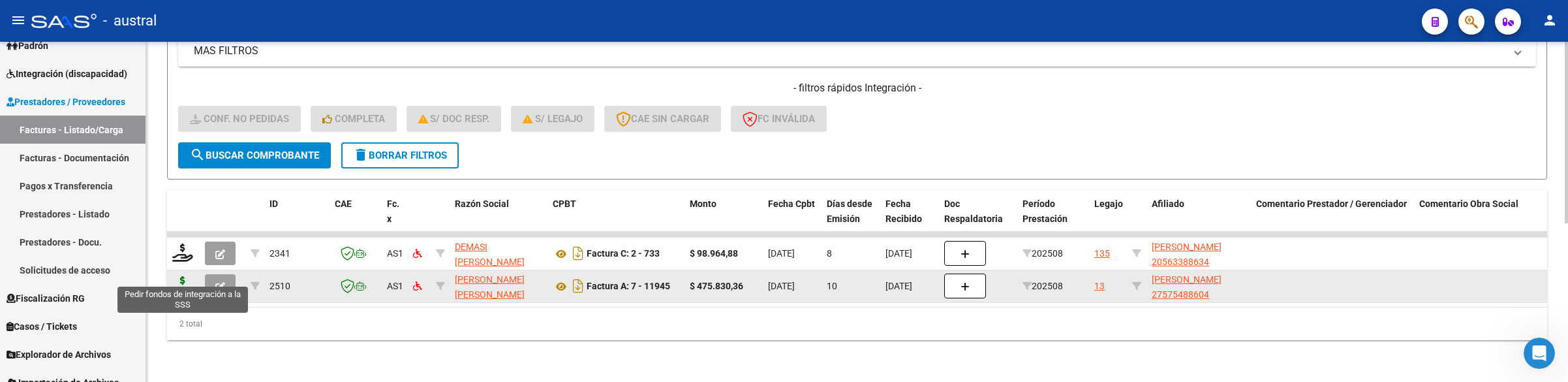
click at [181, 280] on icon at bounding box center [183, 285] width 21 height 19
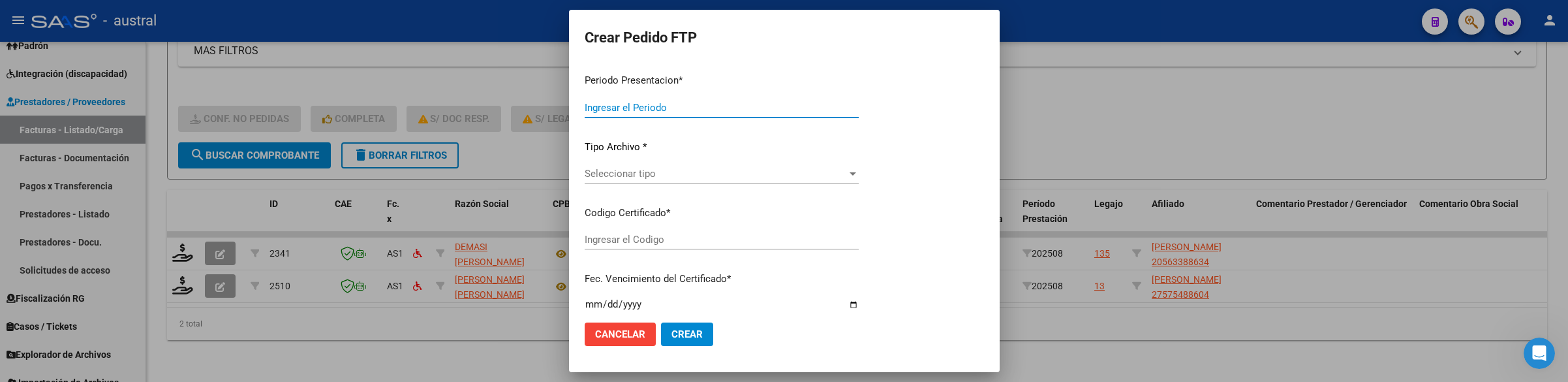
type input "202508"
type input "$ 475.830,36"
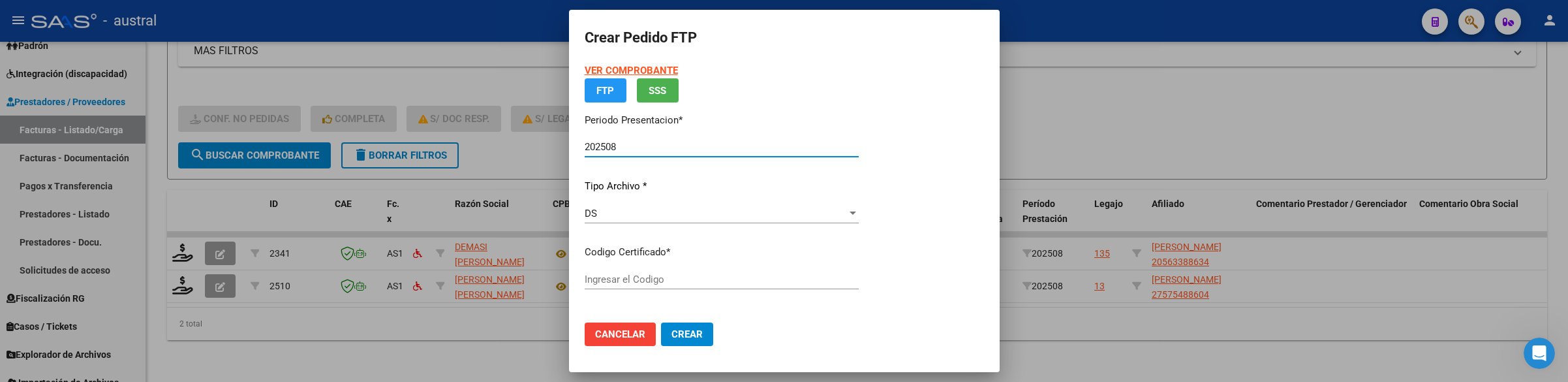
type input "9412110888"
type input "2025-06-29"
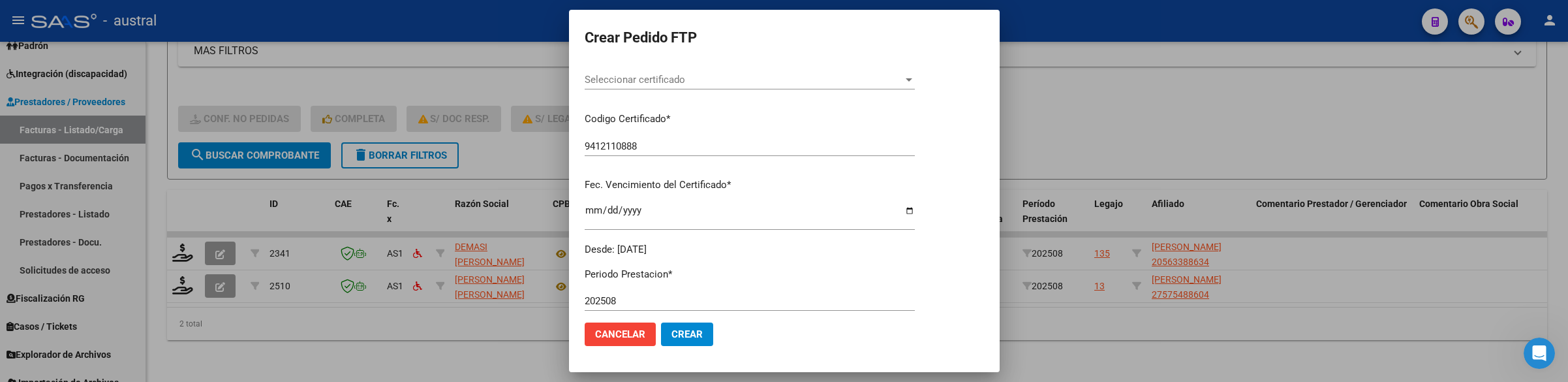
scroll to position [196, 0]
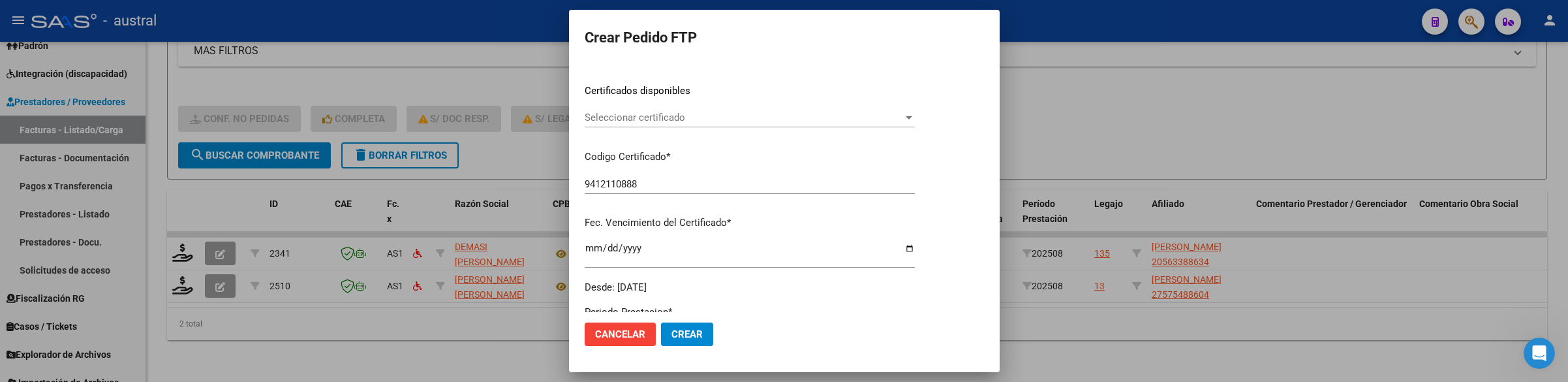
click at [676, 108] on div "Seleccionar certificado Seleccionar certificado" at bounding box center [750, 117] width 330 height 19
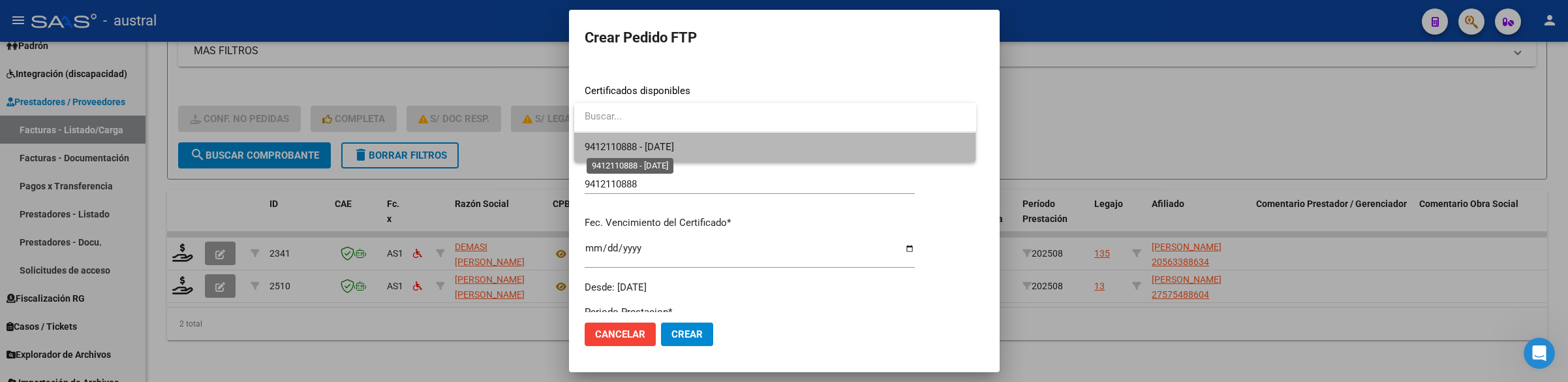
click at [674, 141] on span "9412110888 - 2025-06-29" at bounding box center [629, 146] width 89 height 12
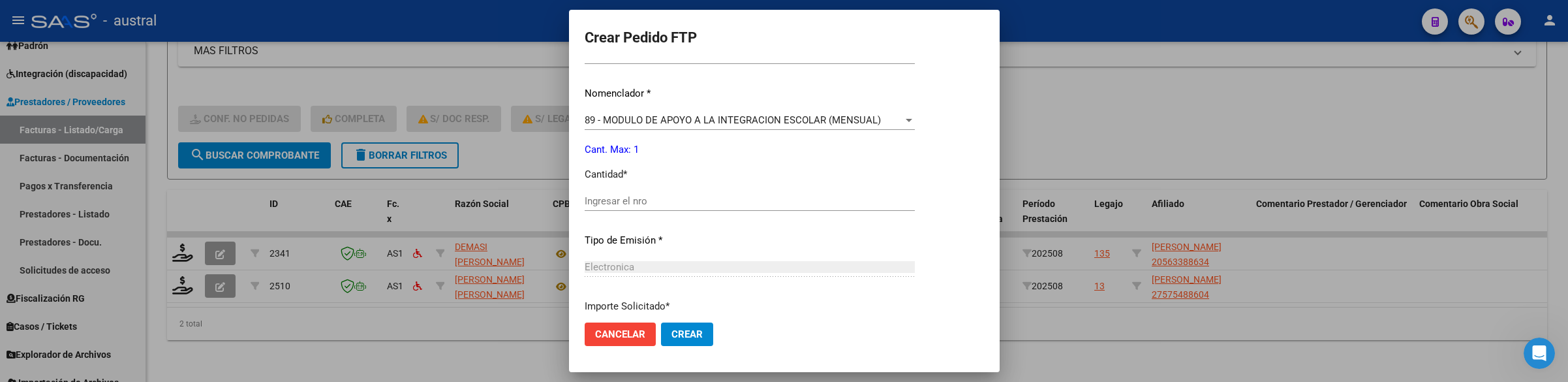
scroll to position [490, 0]
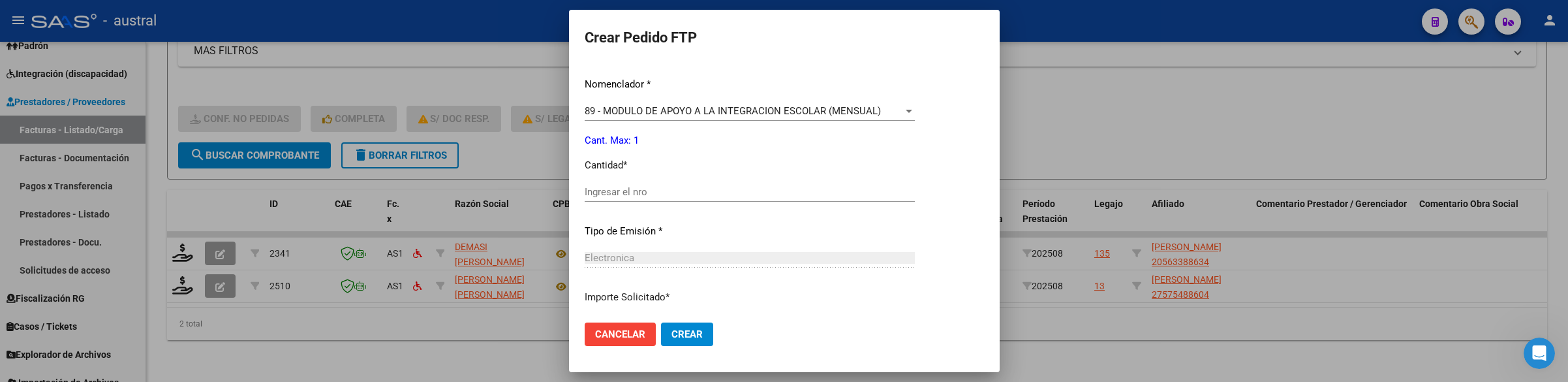
click at [695, 203] on div "Ingresar el nro" at bounding box center [750, 197] width 330 height 32
click at [699, 192] on input "Ingresar el nro" at bounding box center [750, 192] width 330 height 12
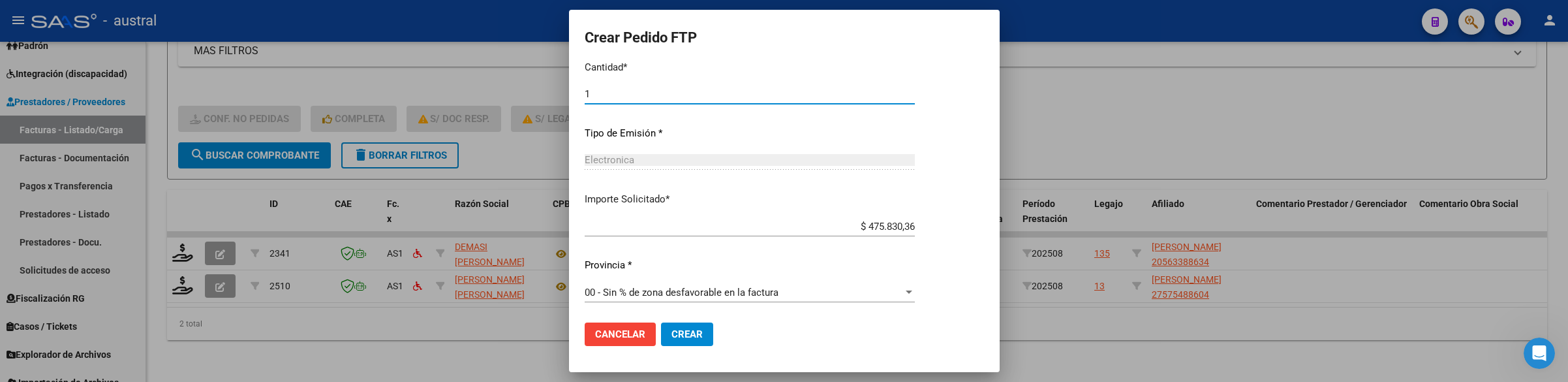
type input "1"
click at [678, 333] on span "Crear" at bounding box center [686, 333] width 32 height 12
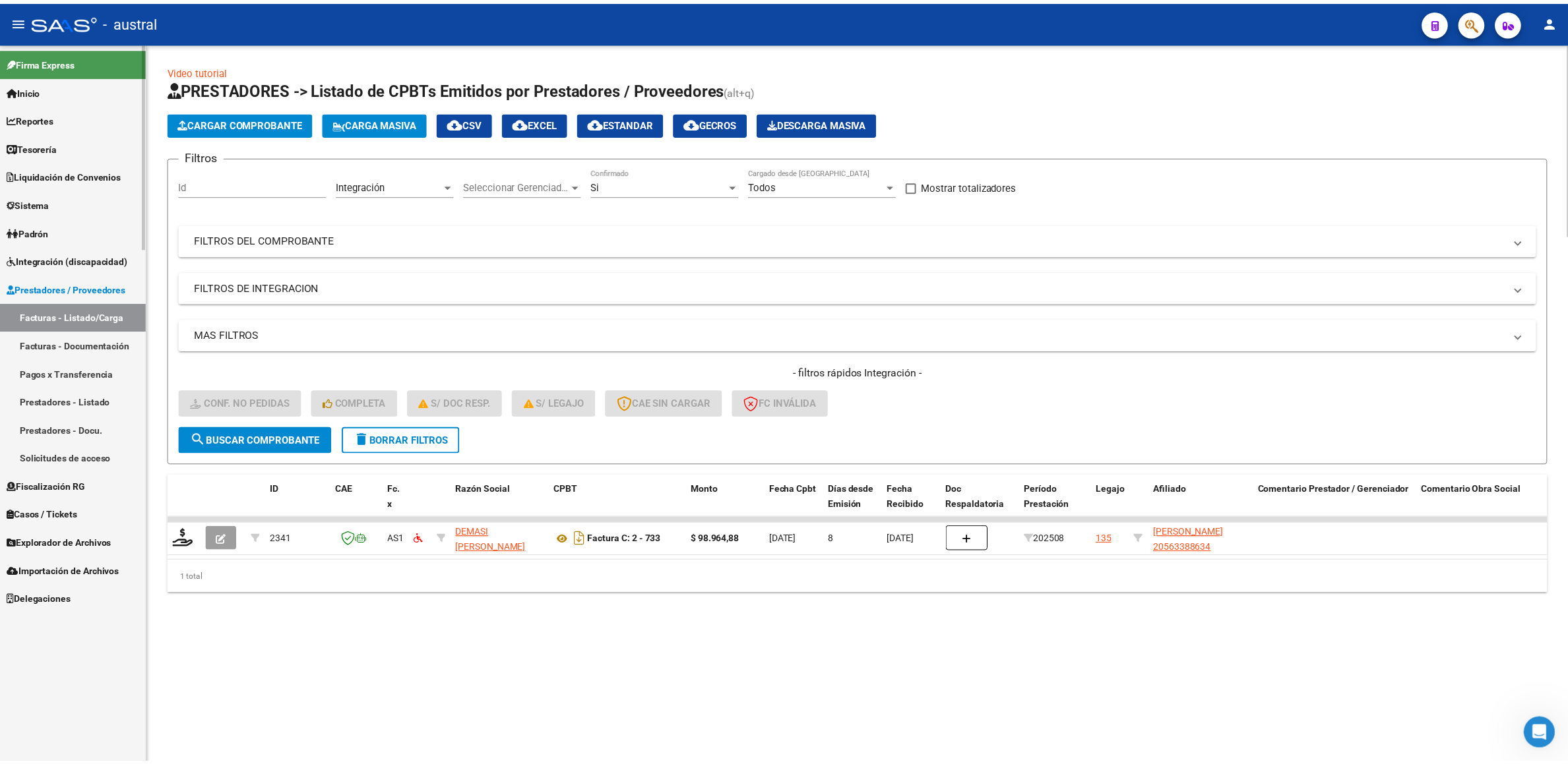
scroll to position [0, 0]
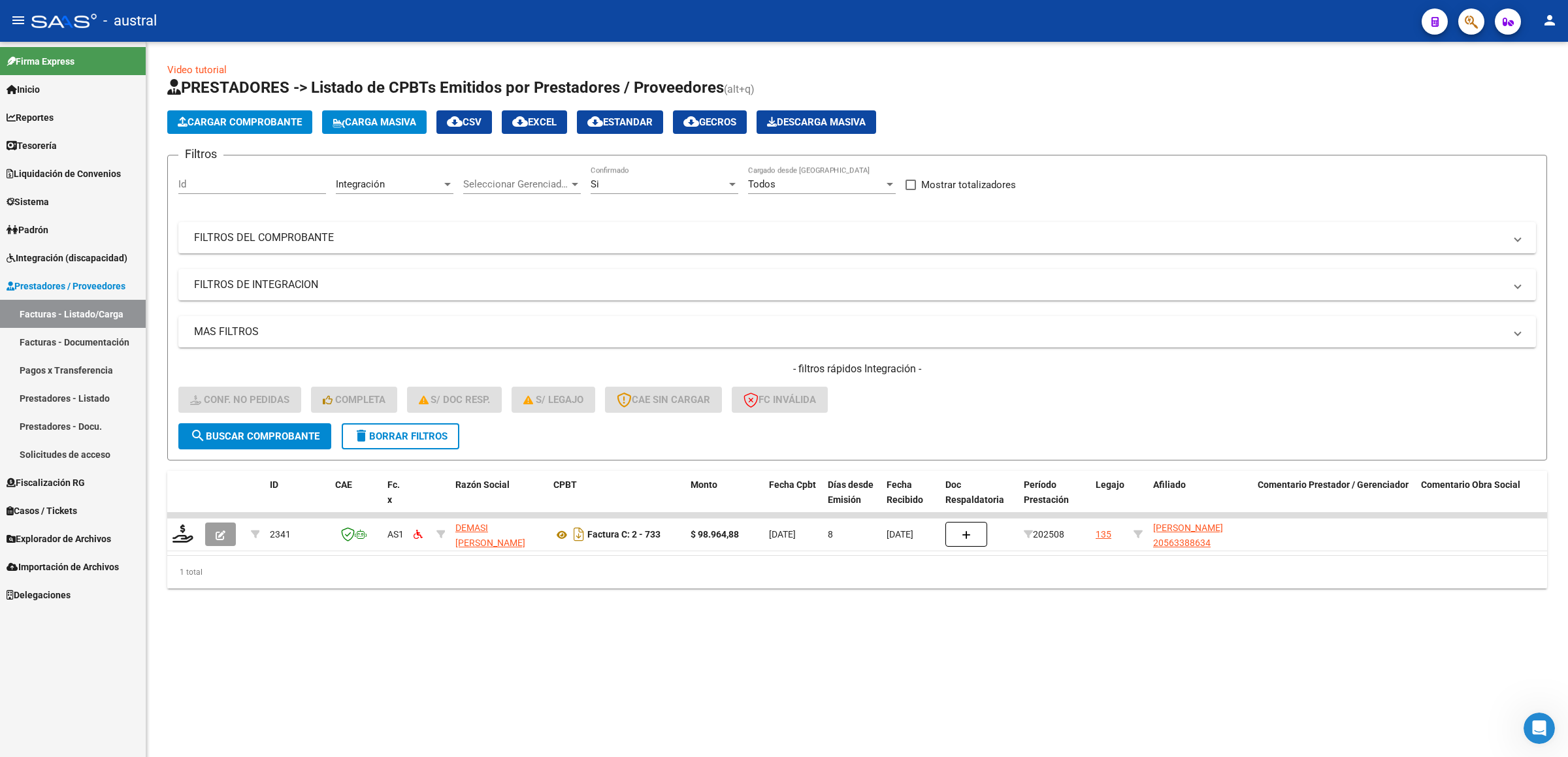
click at [96, 268] on link "Integración (discapacidad)" at bounding box center [73, 258] width 146 height 28
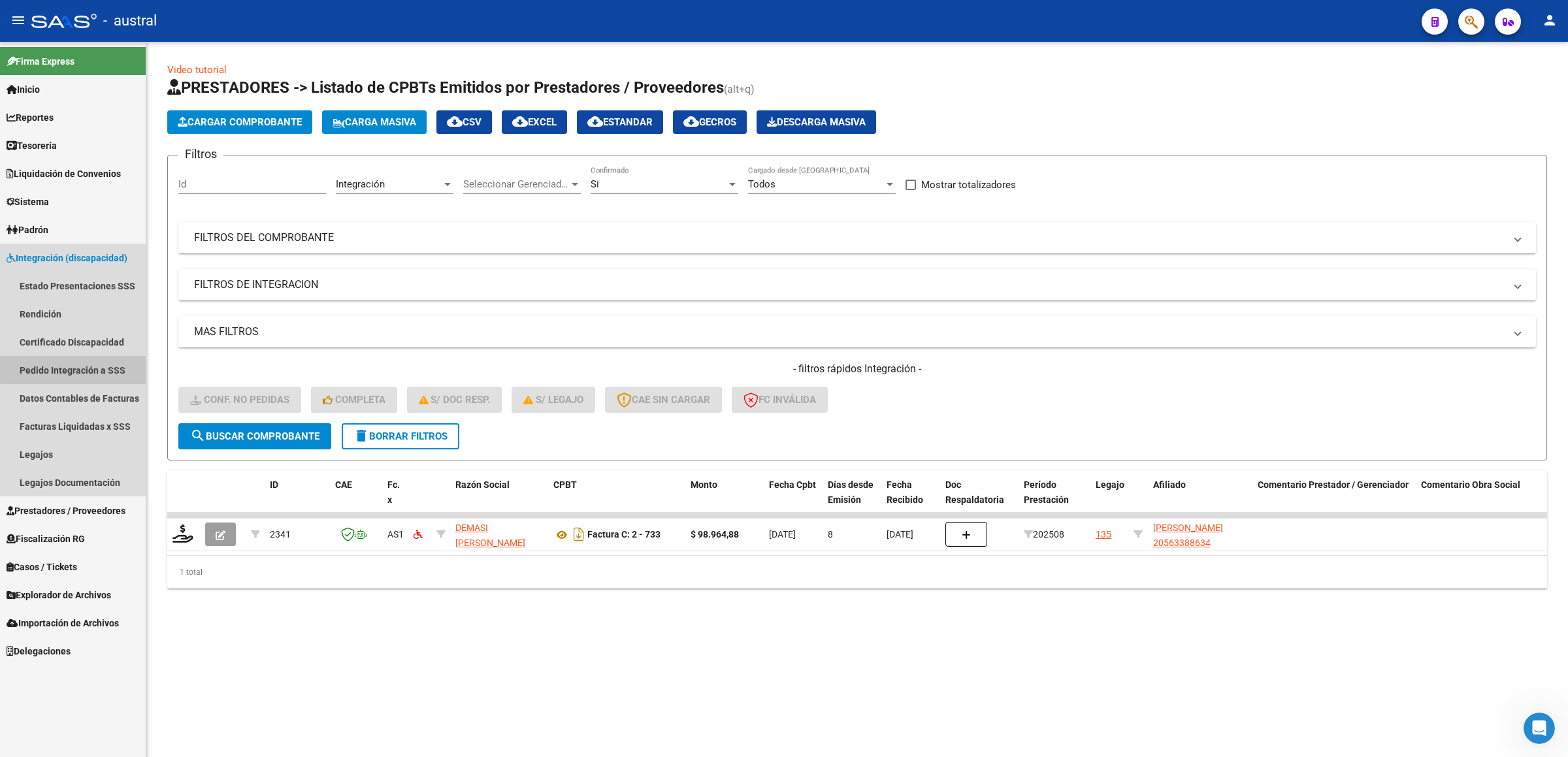
click at [79, 369] on link "Pedido Integración a SSS" at bounding box center [73, 370] width 146 height 28
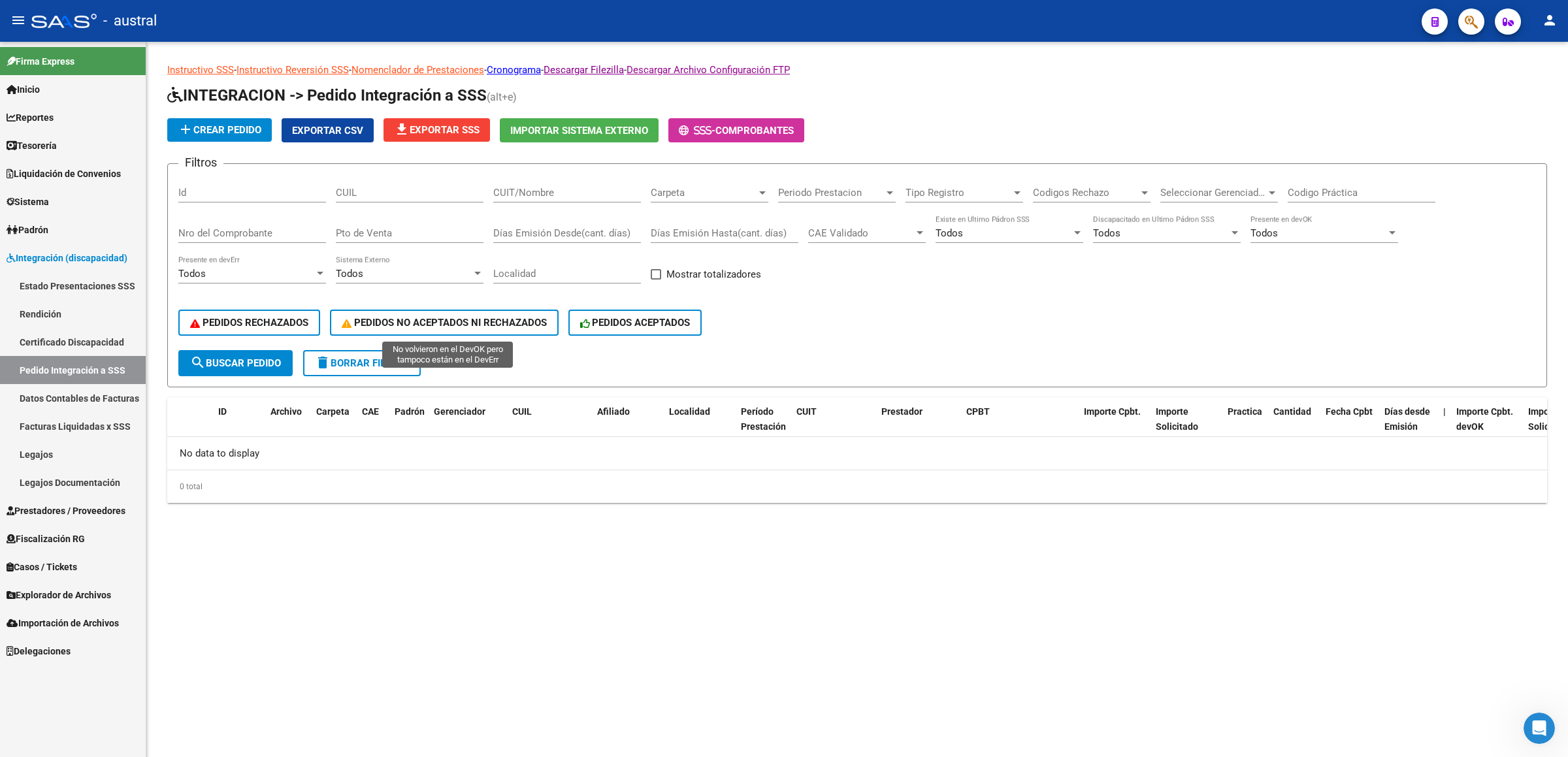
click at [288, 333] on button "PEDIDOS RECHAZADOS" at bounding box center [249, 323] width 142 height 26
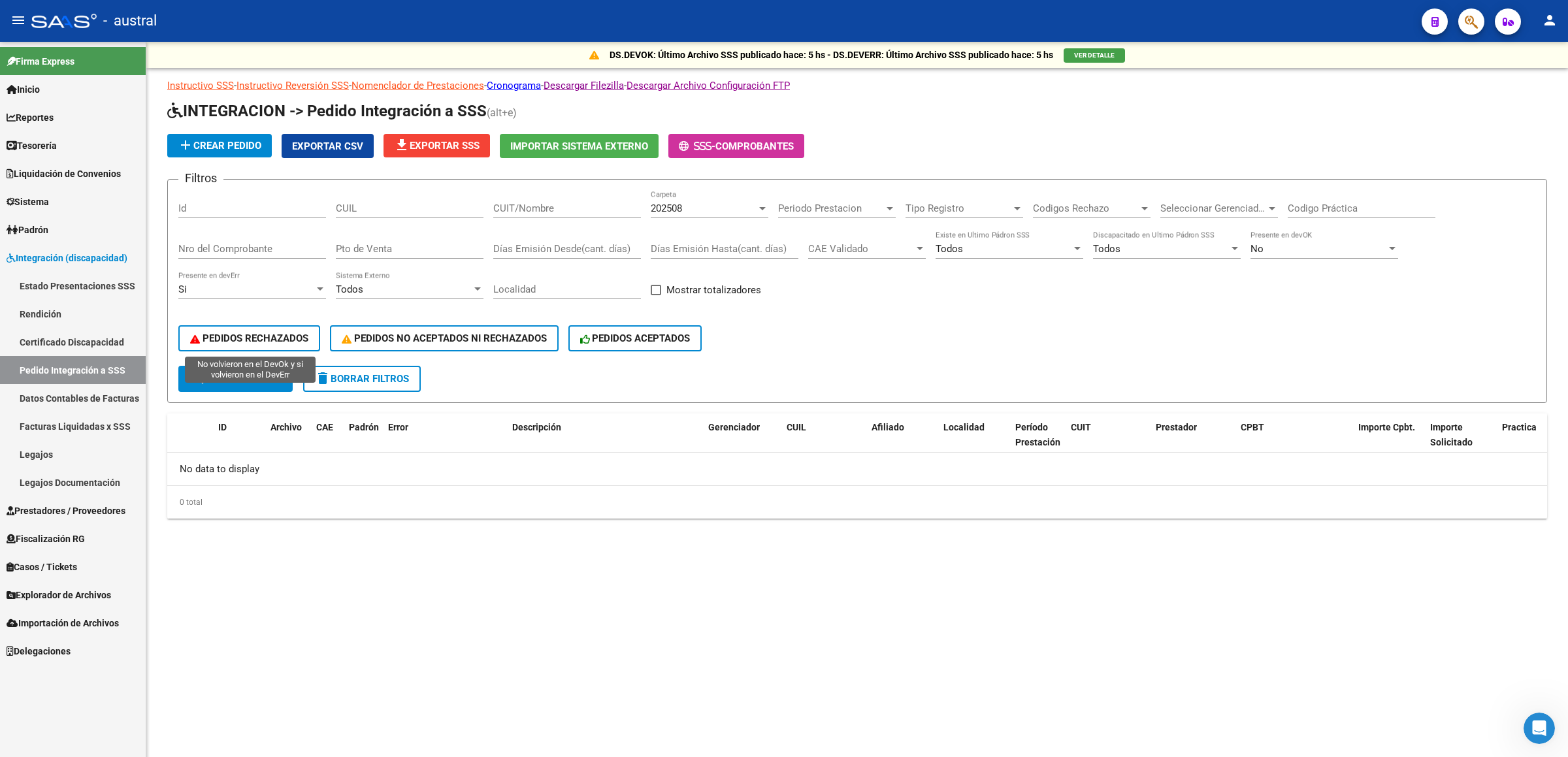
click at [271, 332] on span "PEDIDOS RECHAZADOS" at bounding box center [250, 338] width 118 height 12
click at [58, 382] on span "Prestadores / Proveedores" at bounding box center [66, 511] width 119 height 15
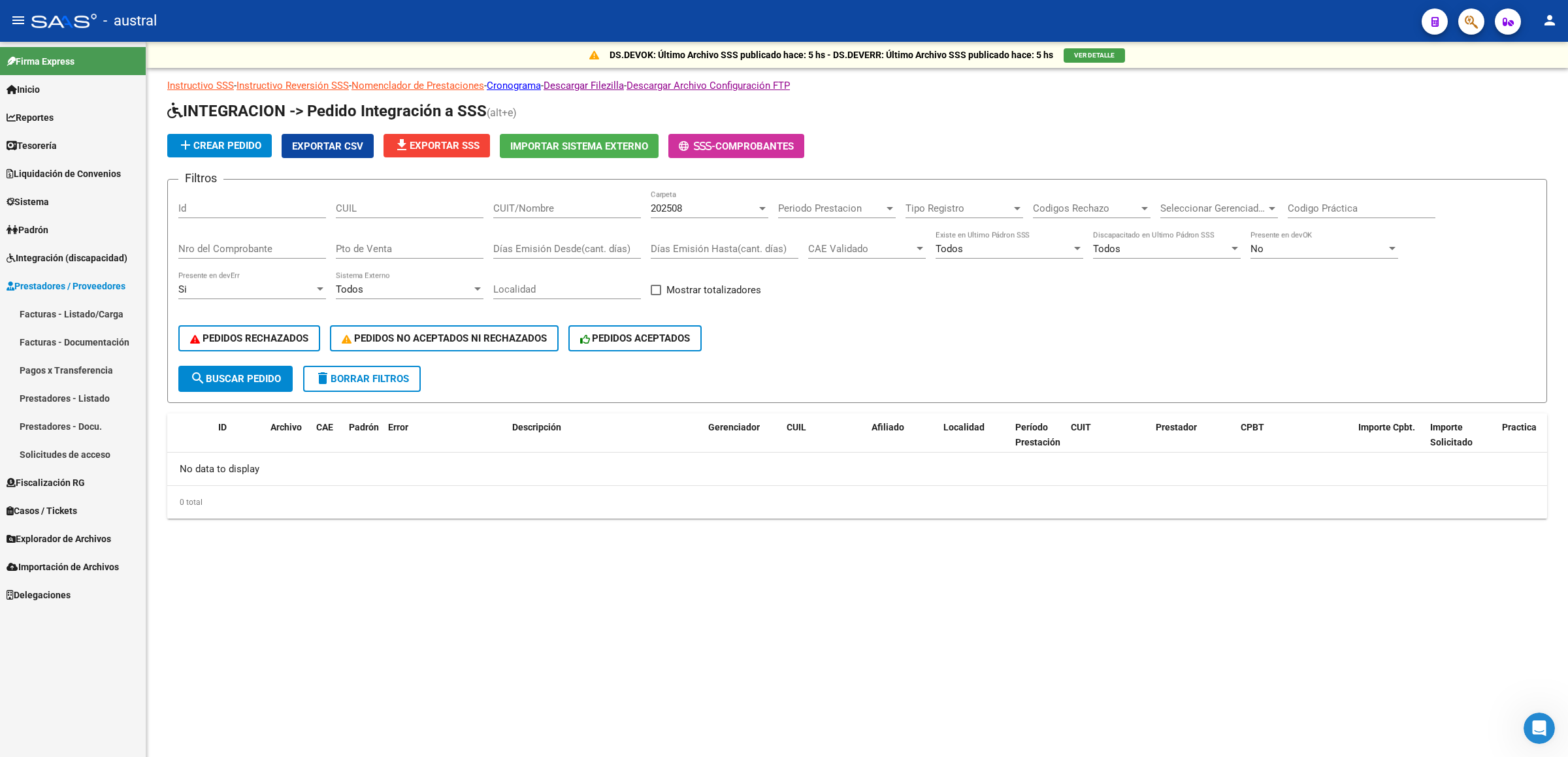
click at [61, 310] on link "Facturas - Listado/Carga" at bounding box center [73, 314] width 146 height 28
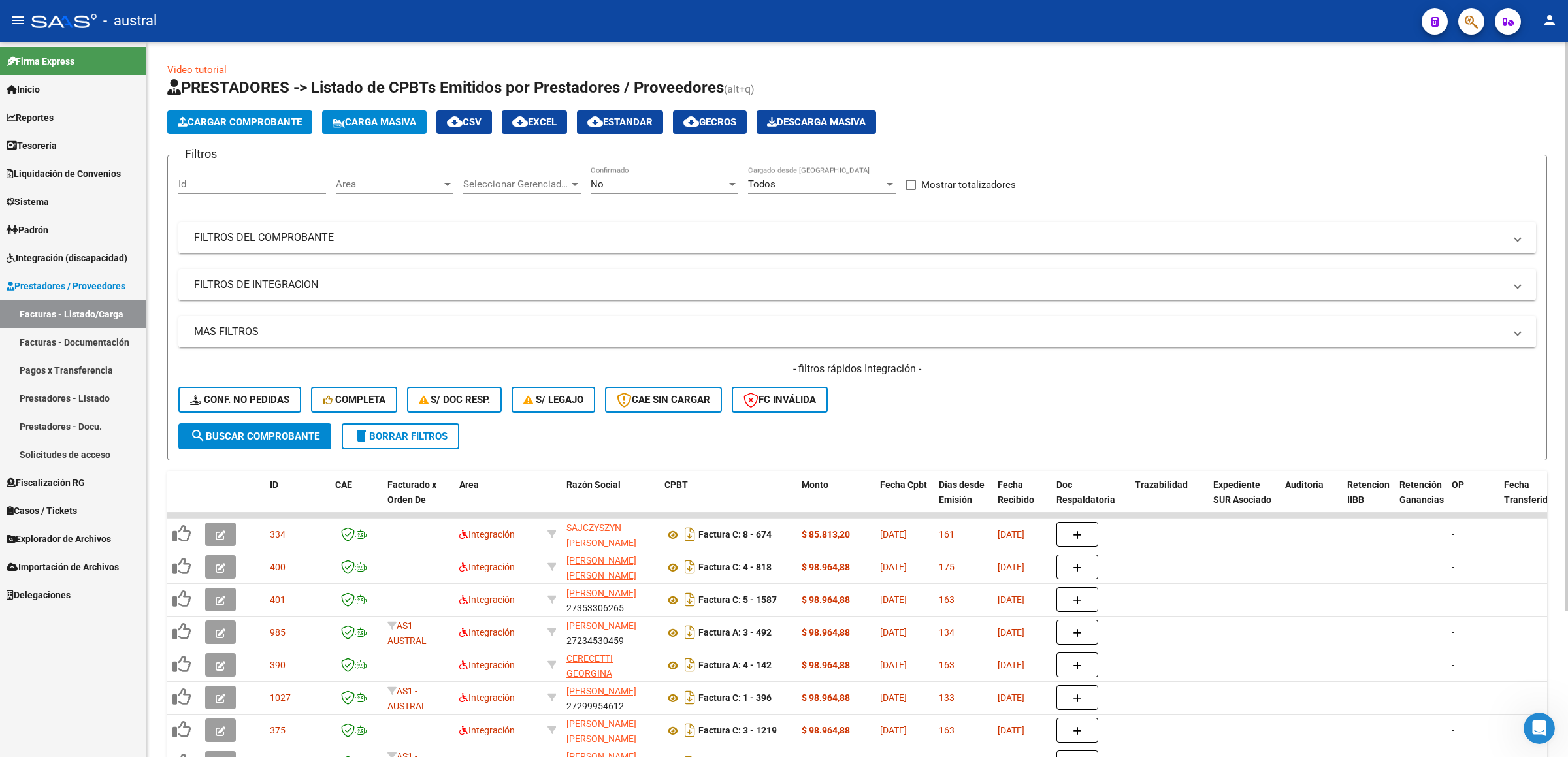
click at [264, 382] on div "- filtros rápidos Integración - Conf. no pedidas Completa S/ Doc Resp. S/ legaj…" at bounding box center [857, 393] width 1357 height 62
click at [264, 382] on span "Conf. no pedidas" at bounding box center [240, 400] width 100 height 12
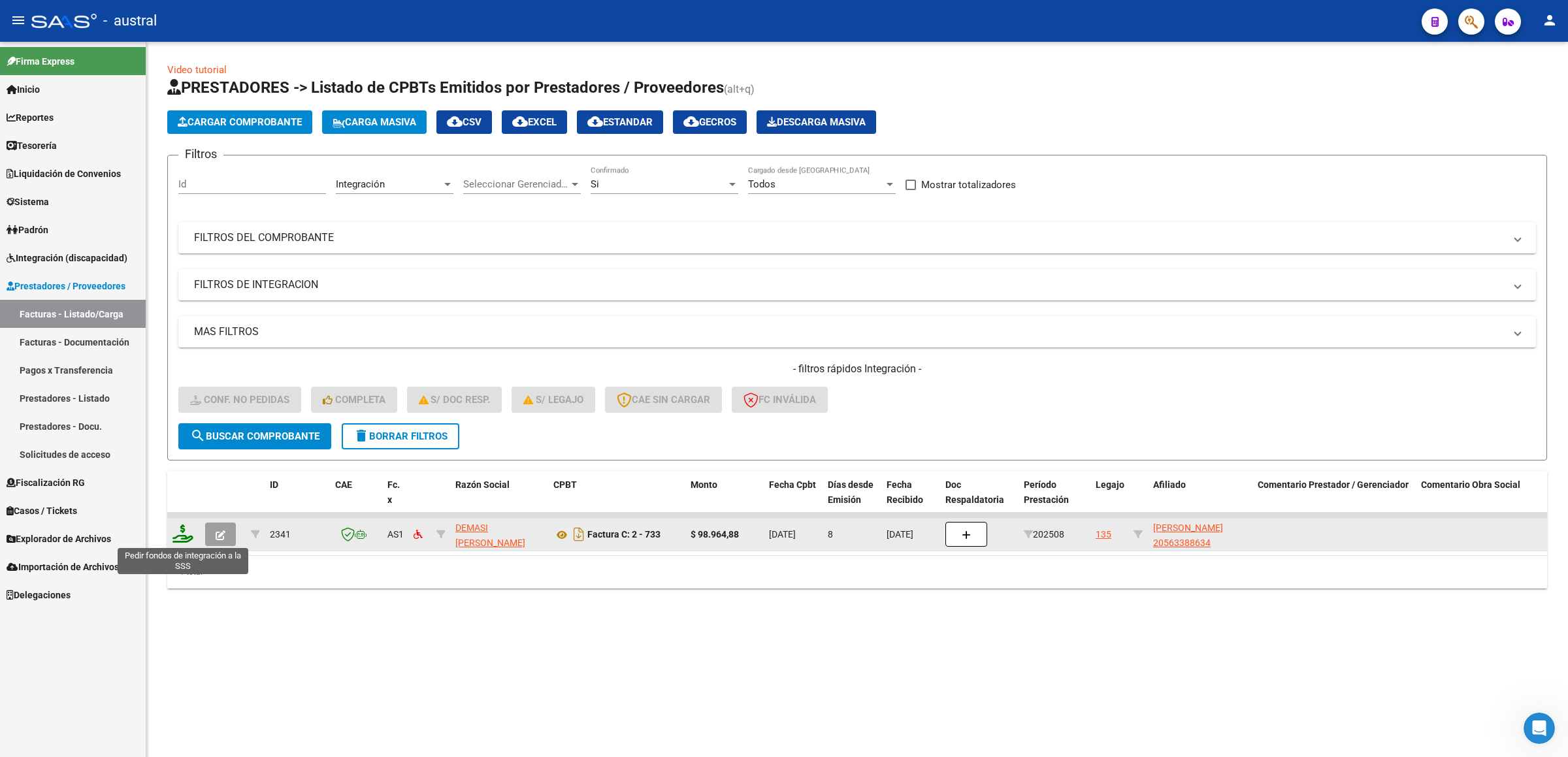
click at [187, 382] on icon at bounding box center [183, 533] width 21 height 19
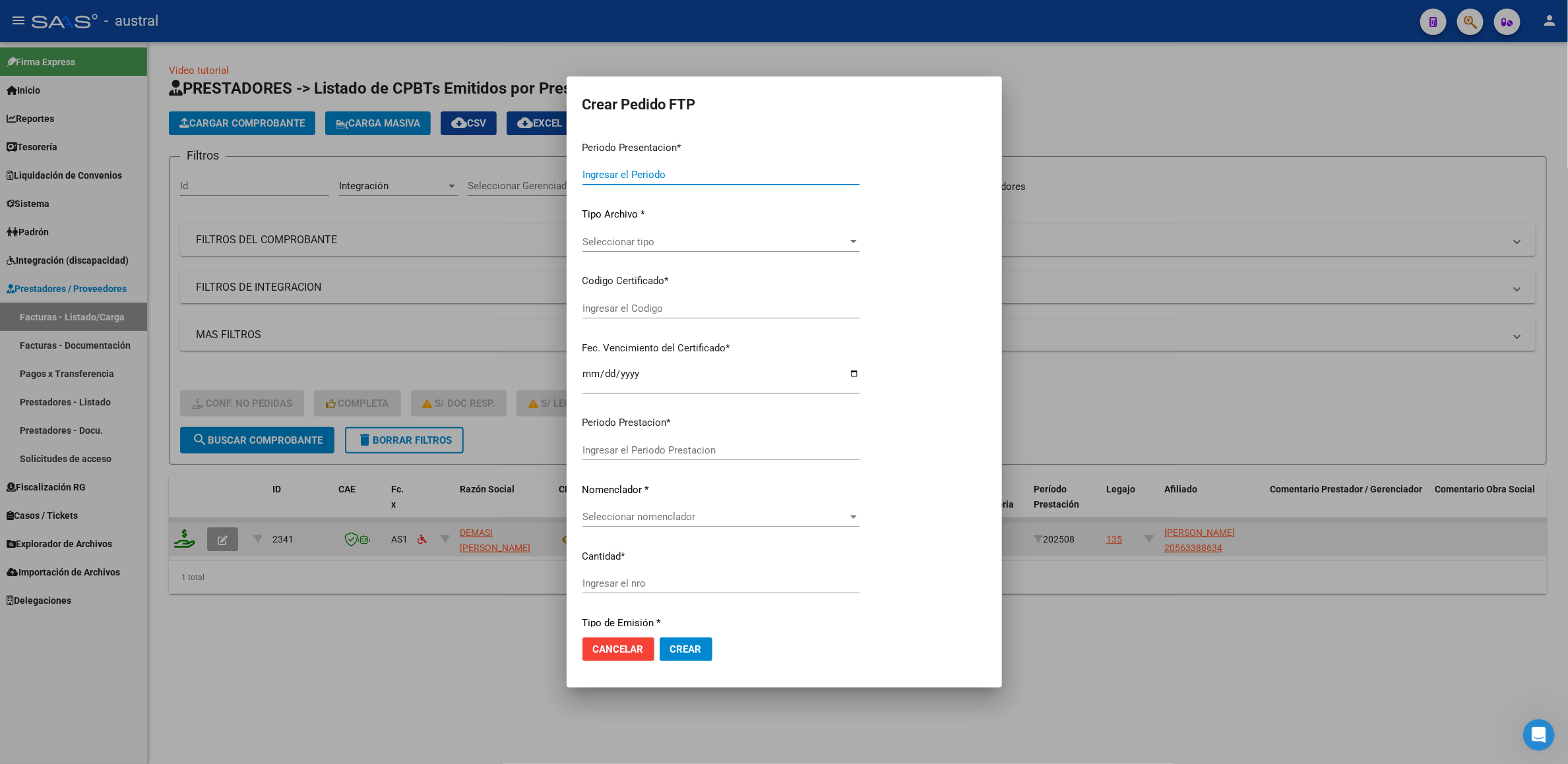
type input "202508"
type input "$ 98.964,88"
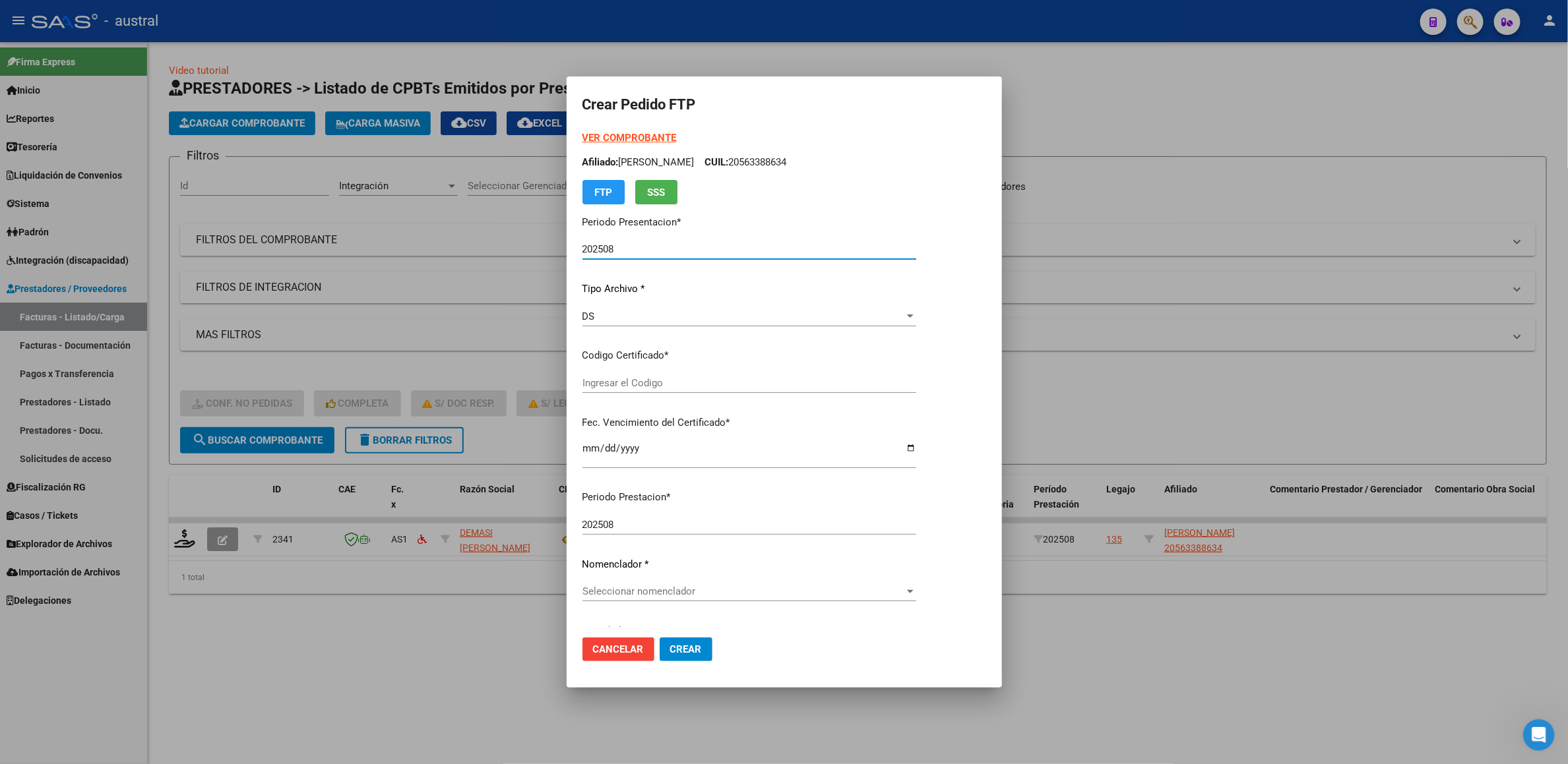
type input "2065502813"
type input "2030-02-03"
click at [615, 385] on button "Cancelar" at bounding box center [619, 649] width 72 height 24
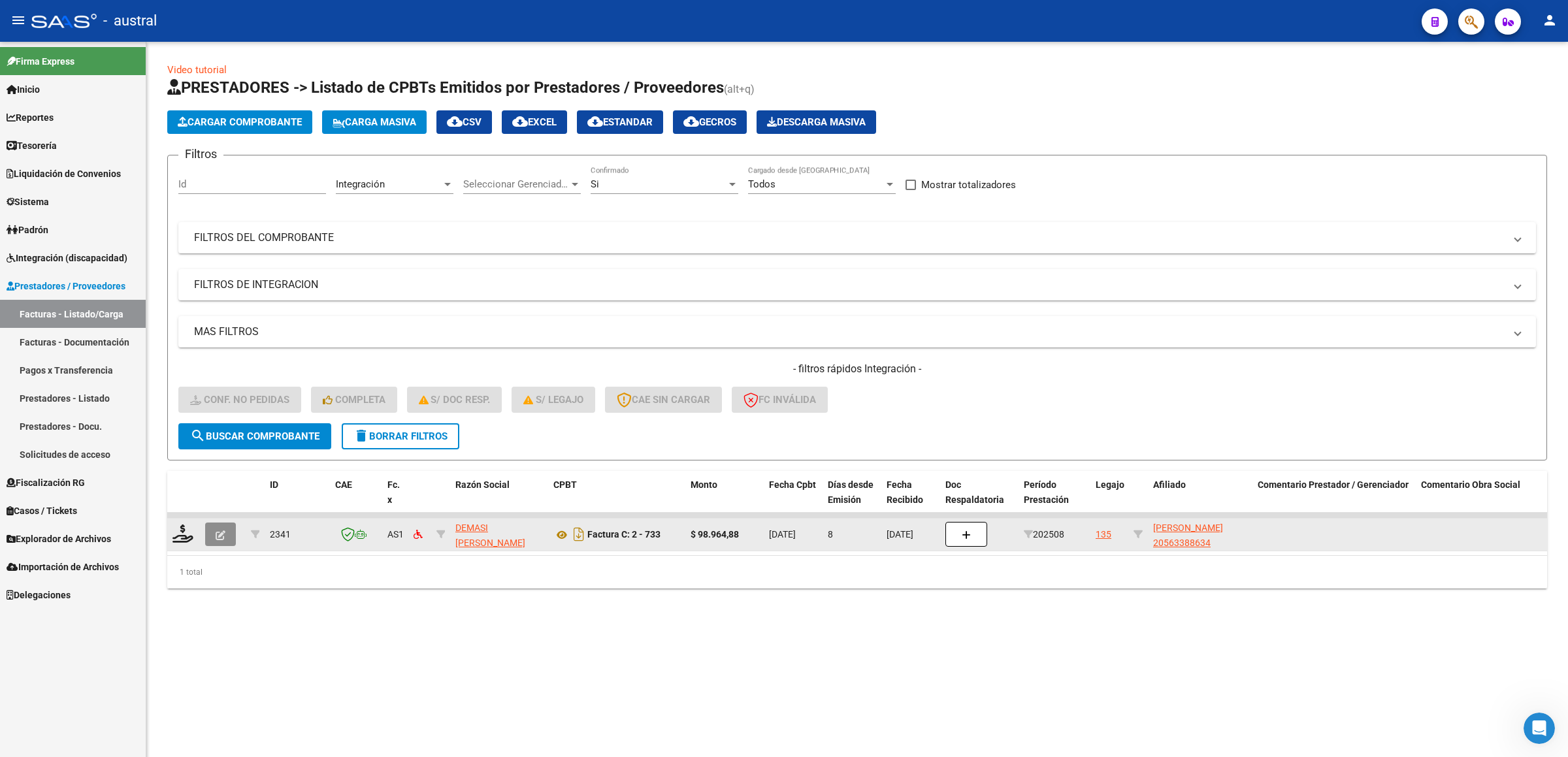
click at [217, 382] on button "button" at bounding box center [220, 534] width 31 height 24
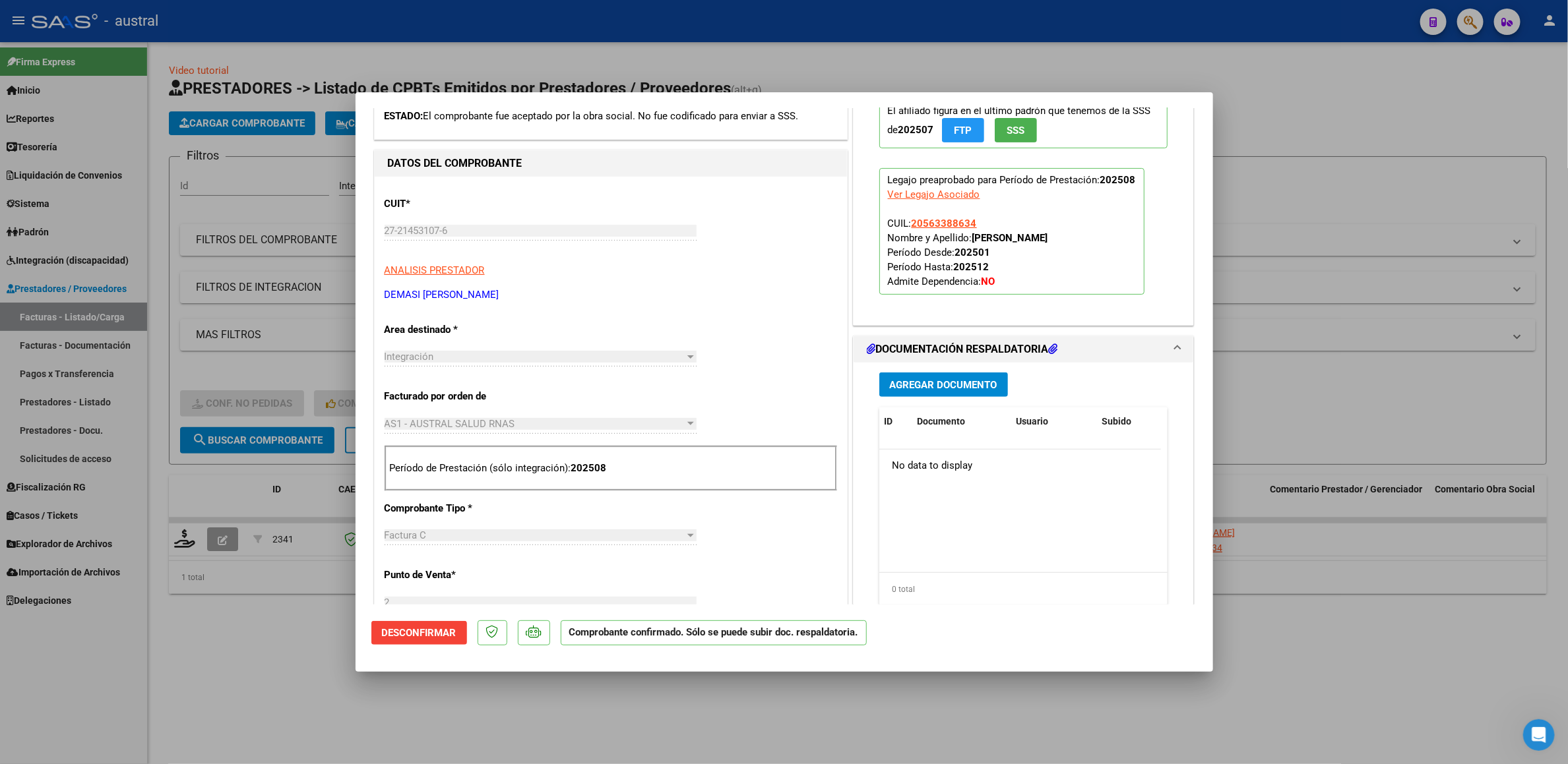
scroll to position [297, 0]
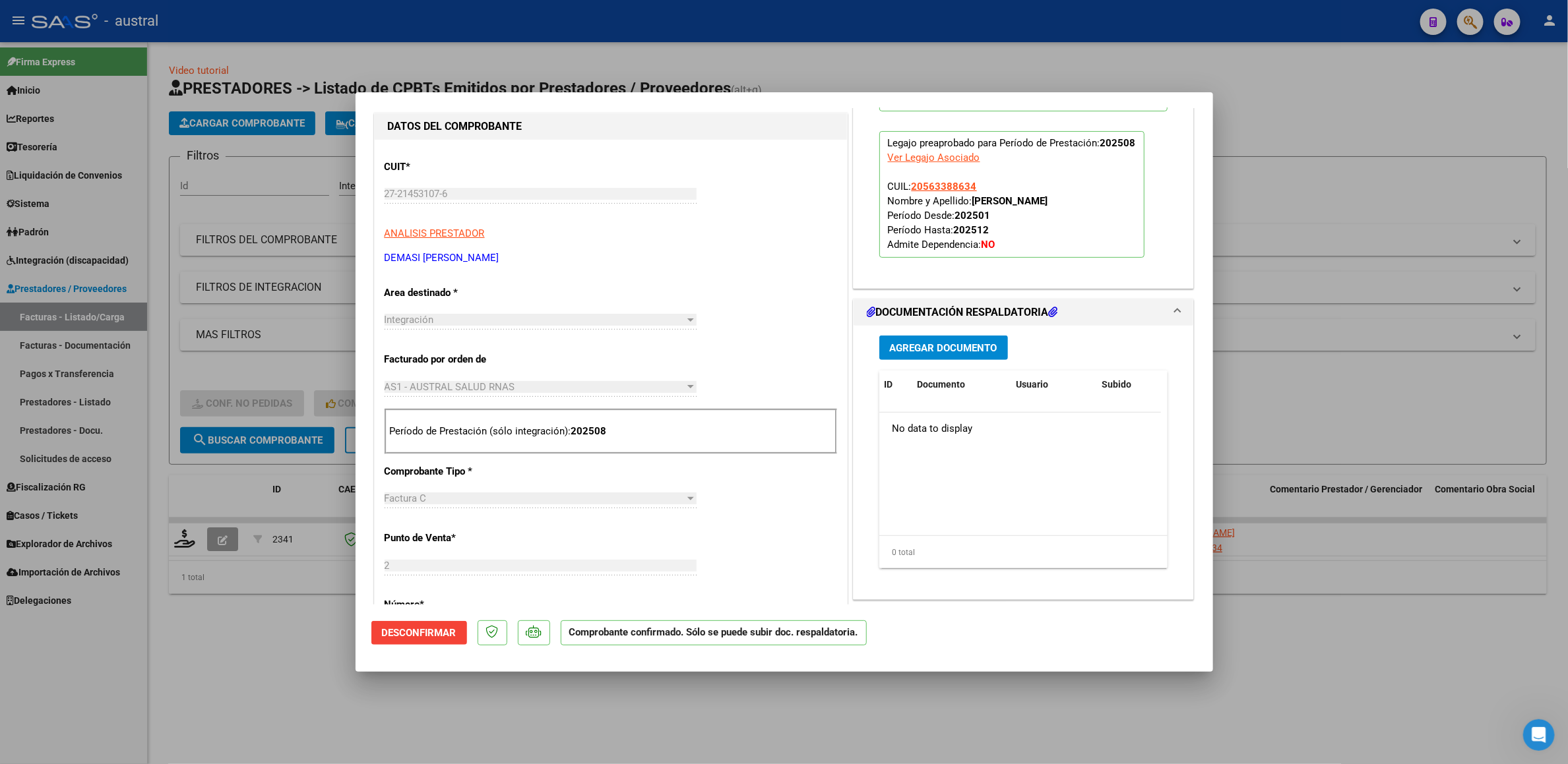
click at [418, 385] on span "Desconfirmar" at bounding box center [419, 633] width 74 height 12
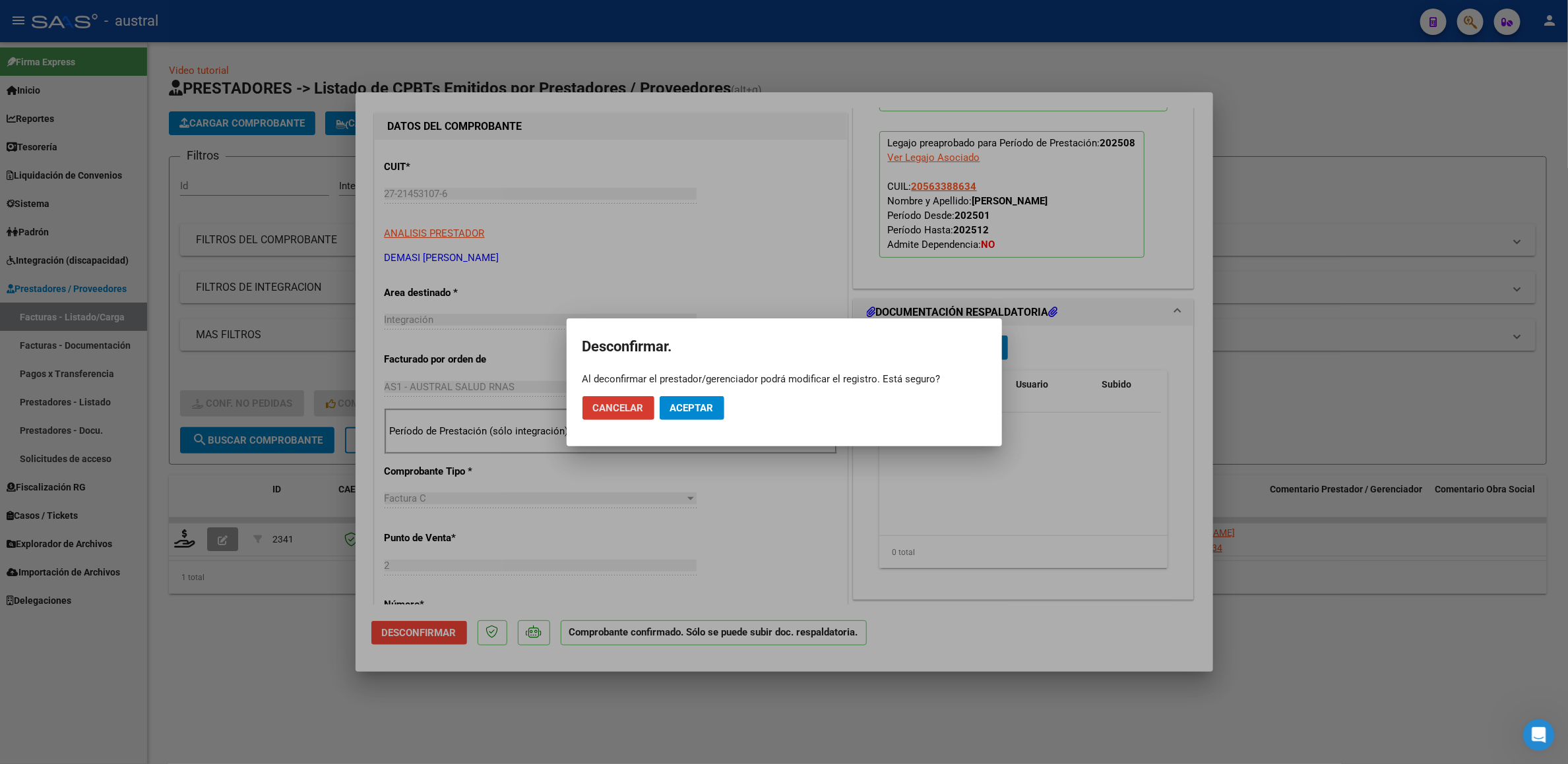
click at [692, 385] on mat-dialog-actions "Cancelar Aceptar" at bounding box center [784, 408] width 403 height 45
click at [693, 385] on span "Aceptar" at bounding box center [692, 408] width 43 height 12
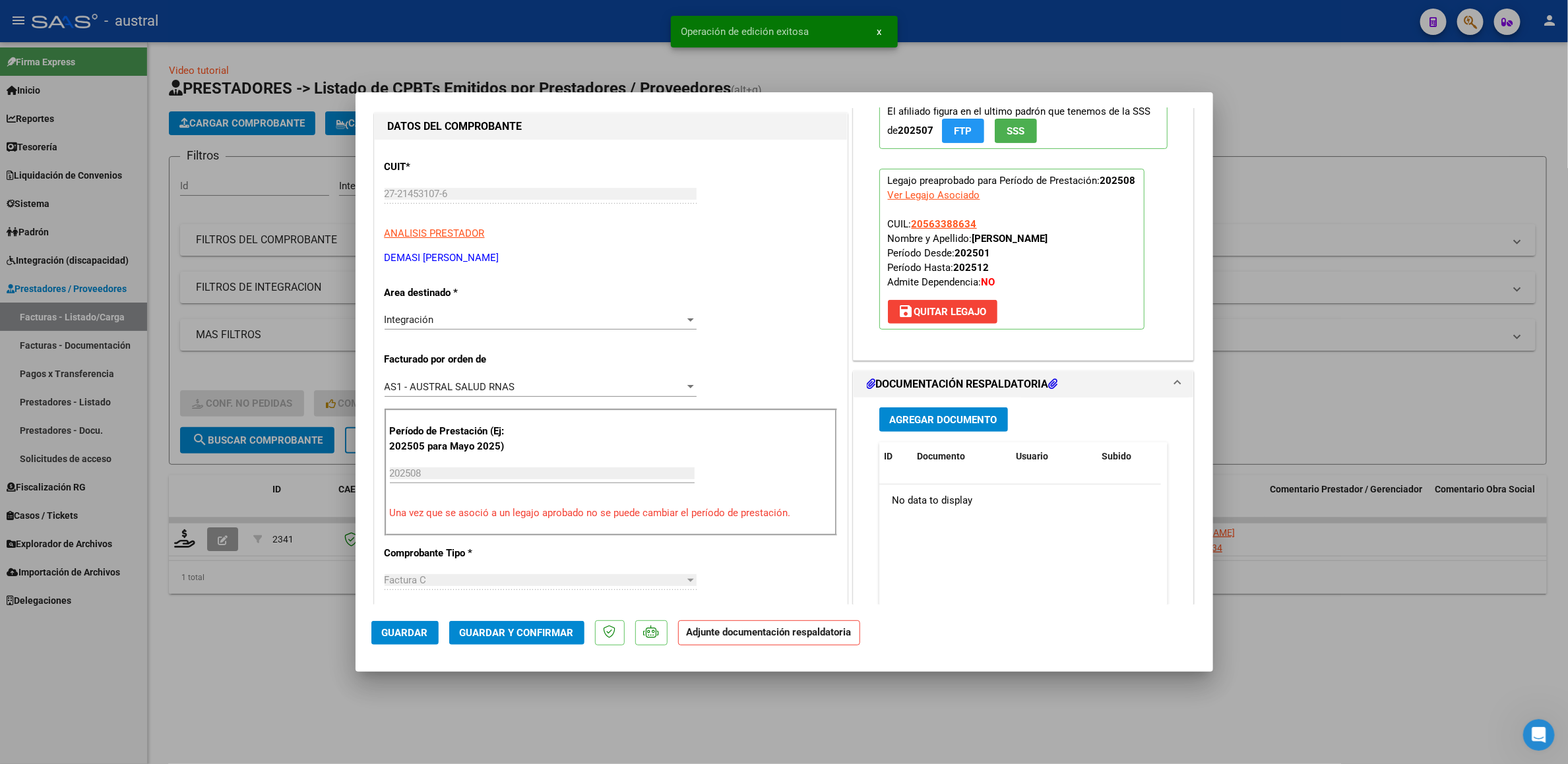
click at [192, 369] on div at bounding box center [784, 382] width 1568 height 764
type input "$ 0,00"
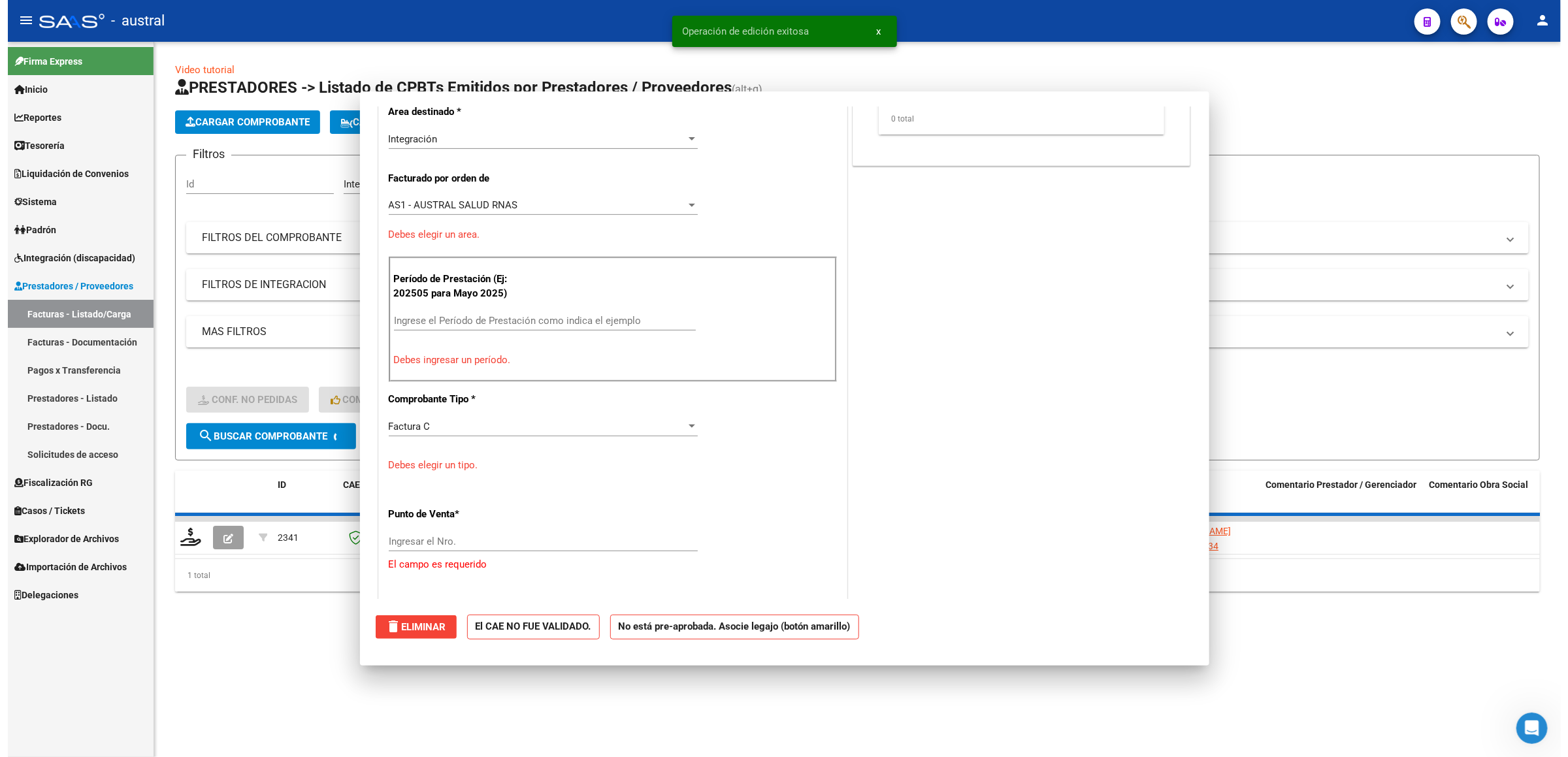
scroll to position [131, 0]
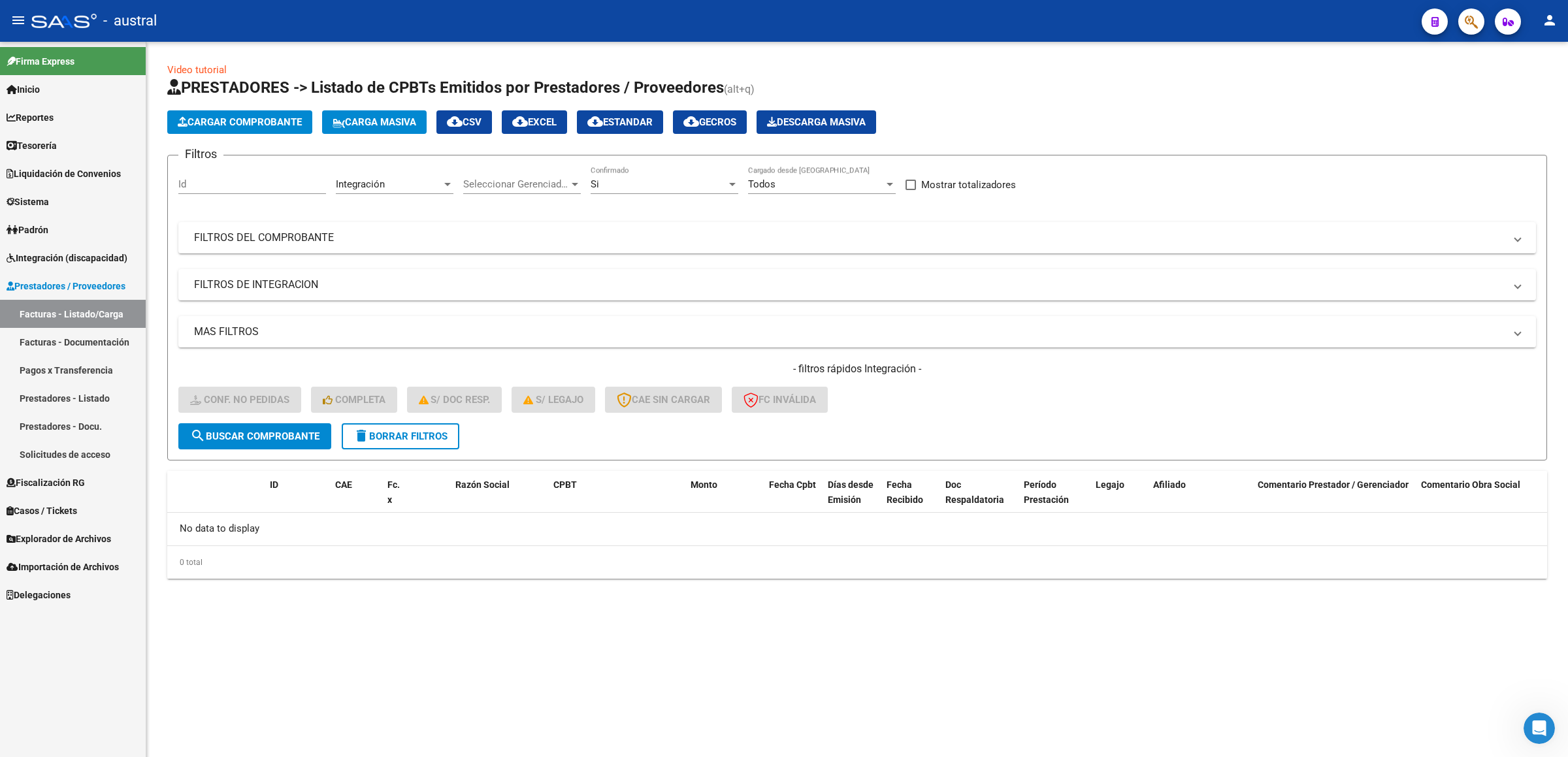
click at [399, 382] on span "delete Borrar Filtros" at bounding box center [400, 436] width 94 height 12
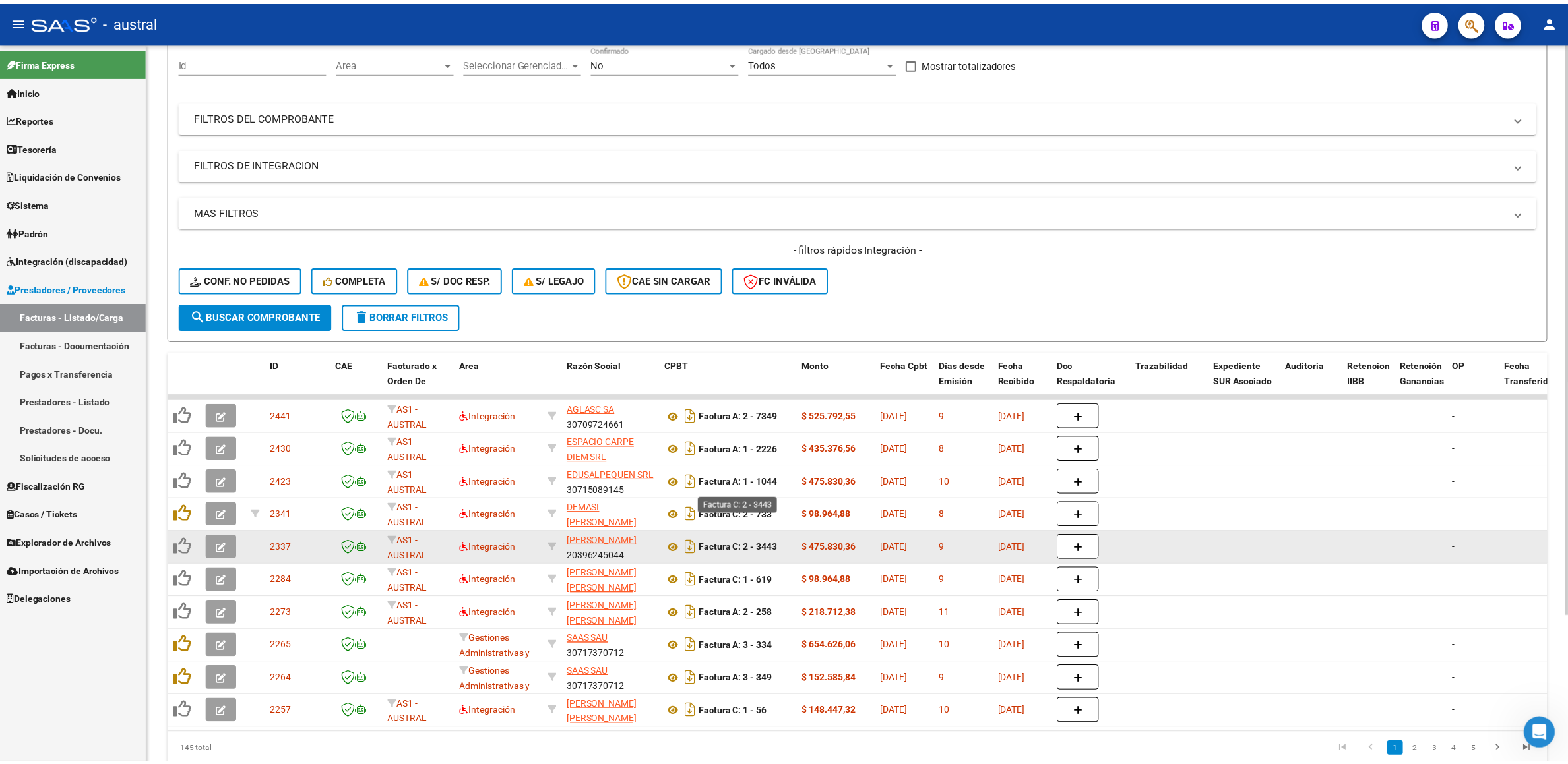
scroll to position [184, 0]
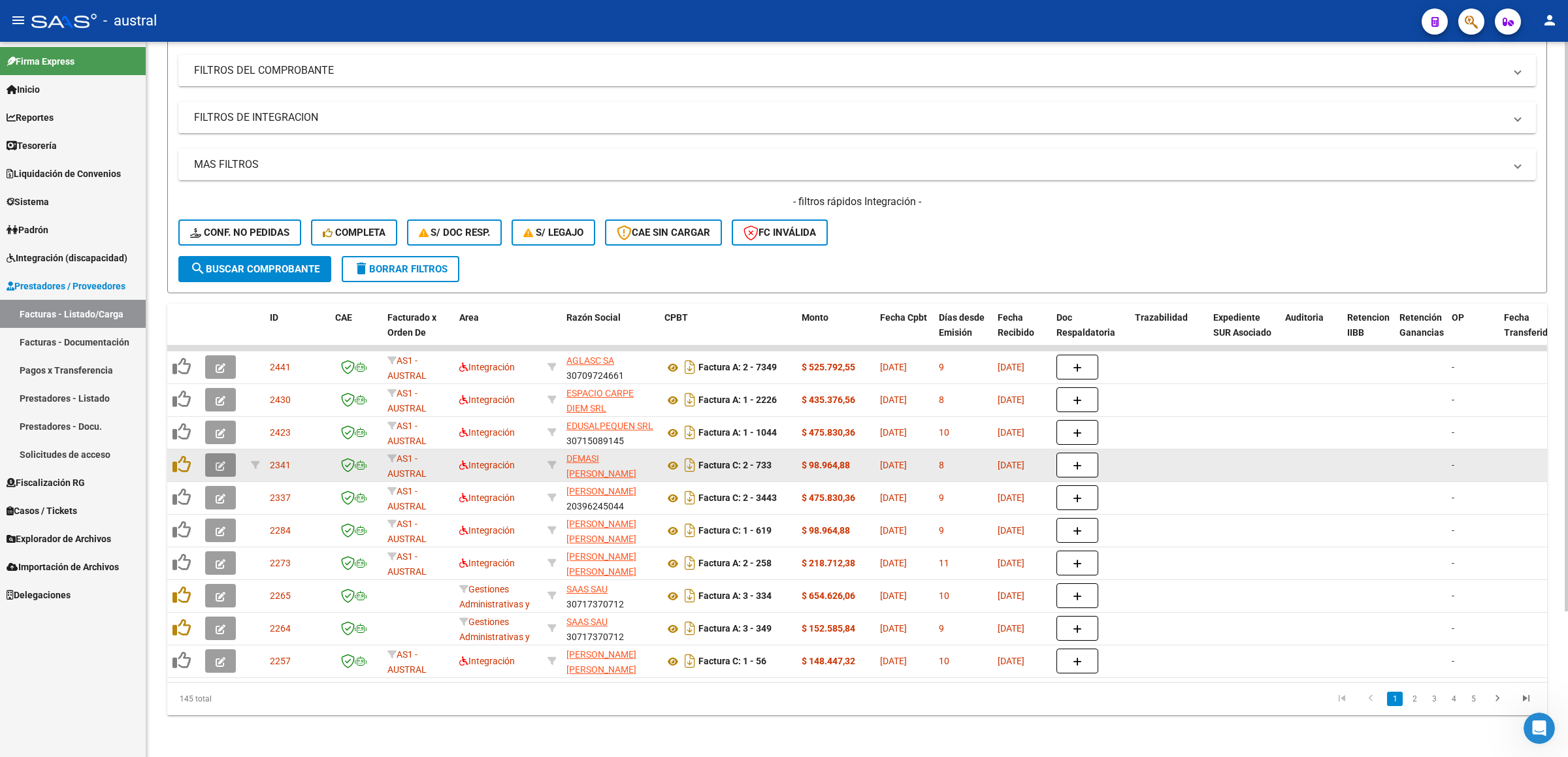
click at [214, 382] on button "button" at bounding box center [220, 464] width 31 height 24
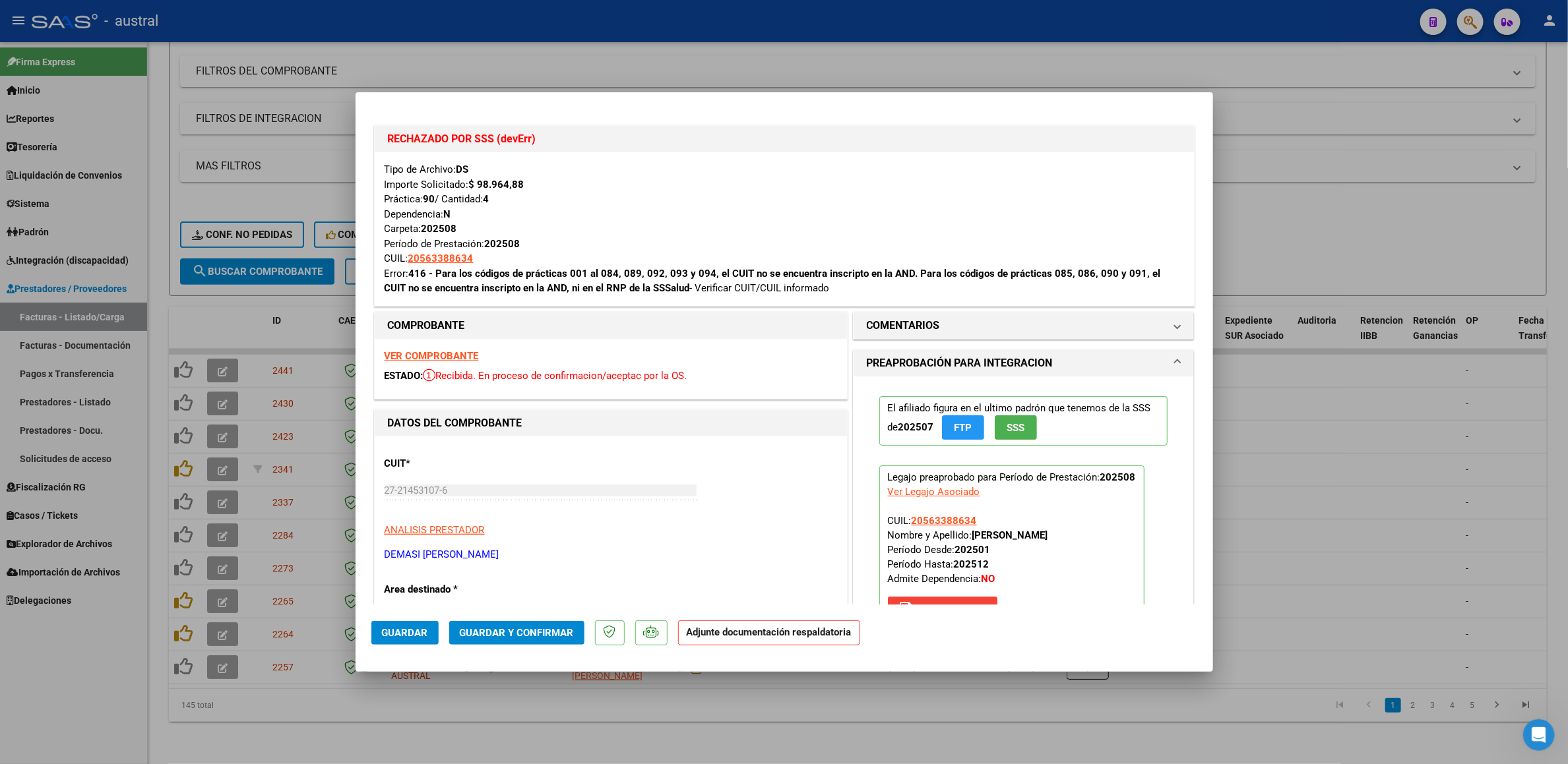
scroll to position [198, 0]
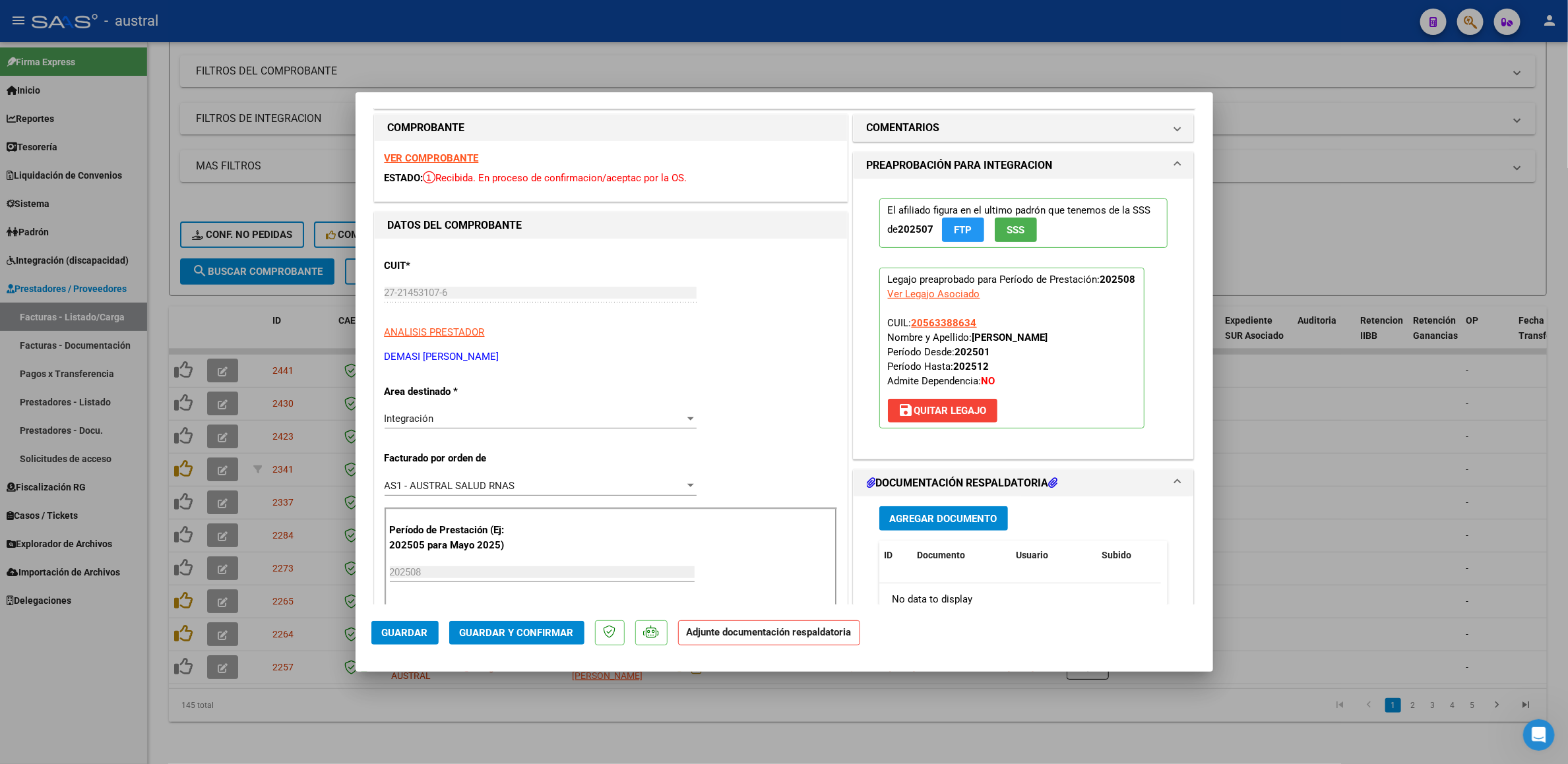
click at [946, 385] on button "save Quitar Legajo" at bounding box center [943, 411] width 110 height 24
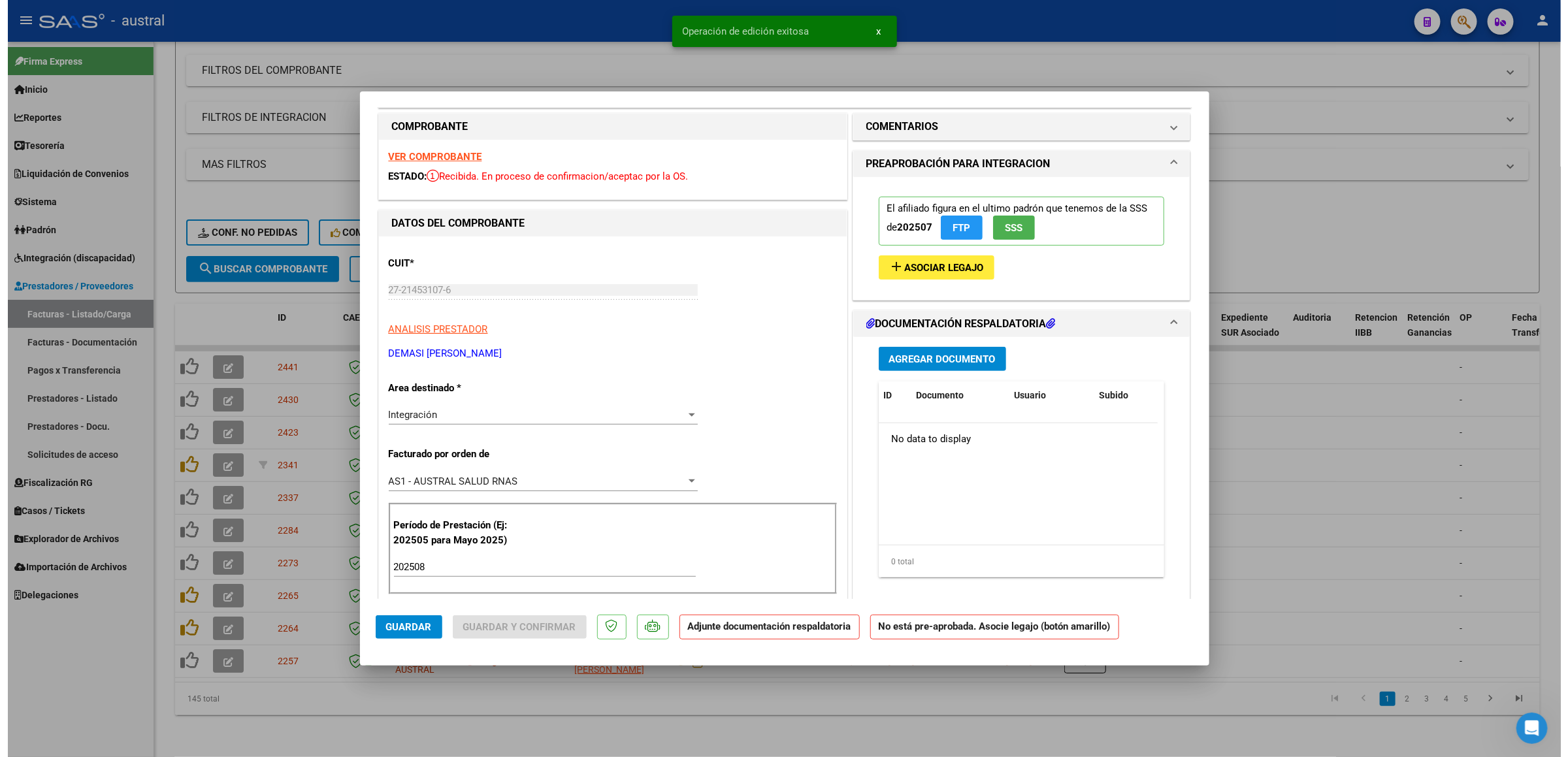
scroll to position [0, 0]
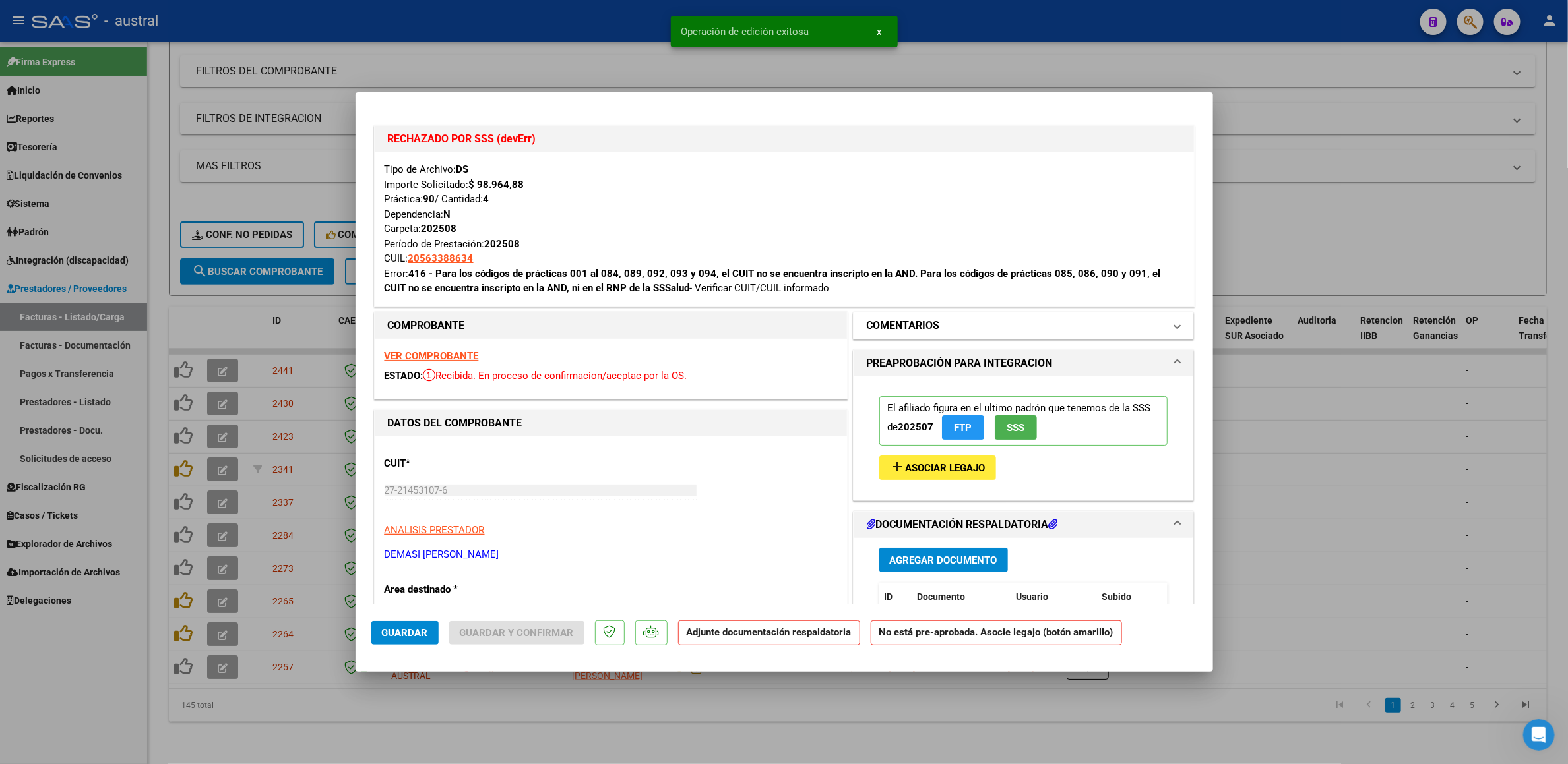
click at [917, 327] on h1 "COMENTARIOS" at bounding box center [903, 326] width 73 height 16
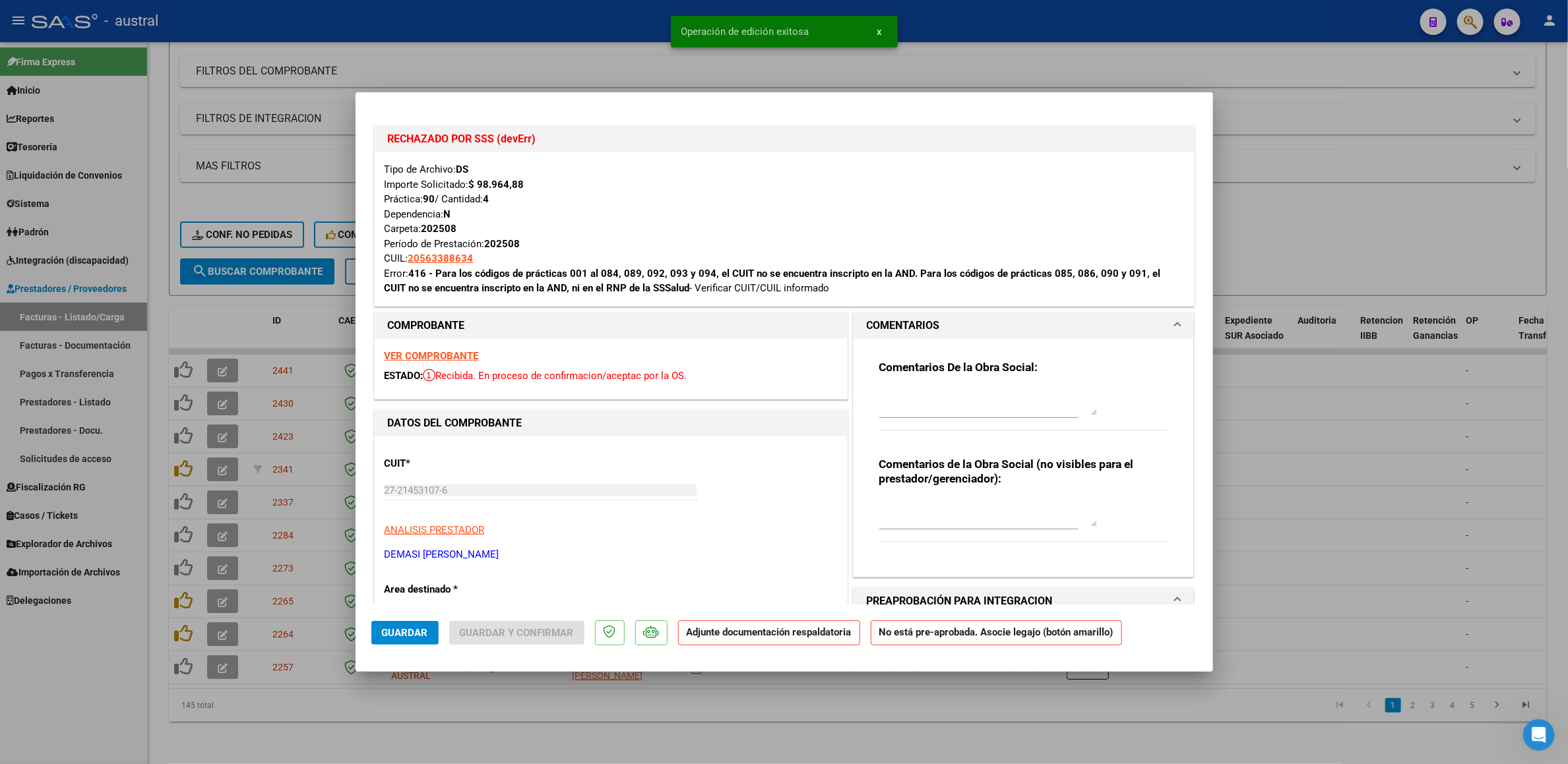
click at [903, 385] on textarea at bounding box center [988, 402] width 218 height 26
type textarea "DIRECTO PS"
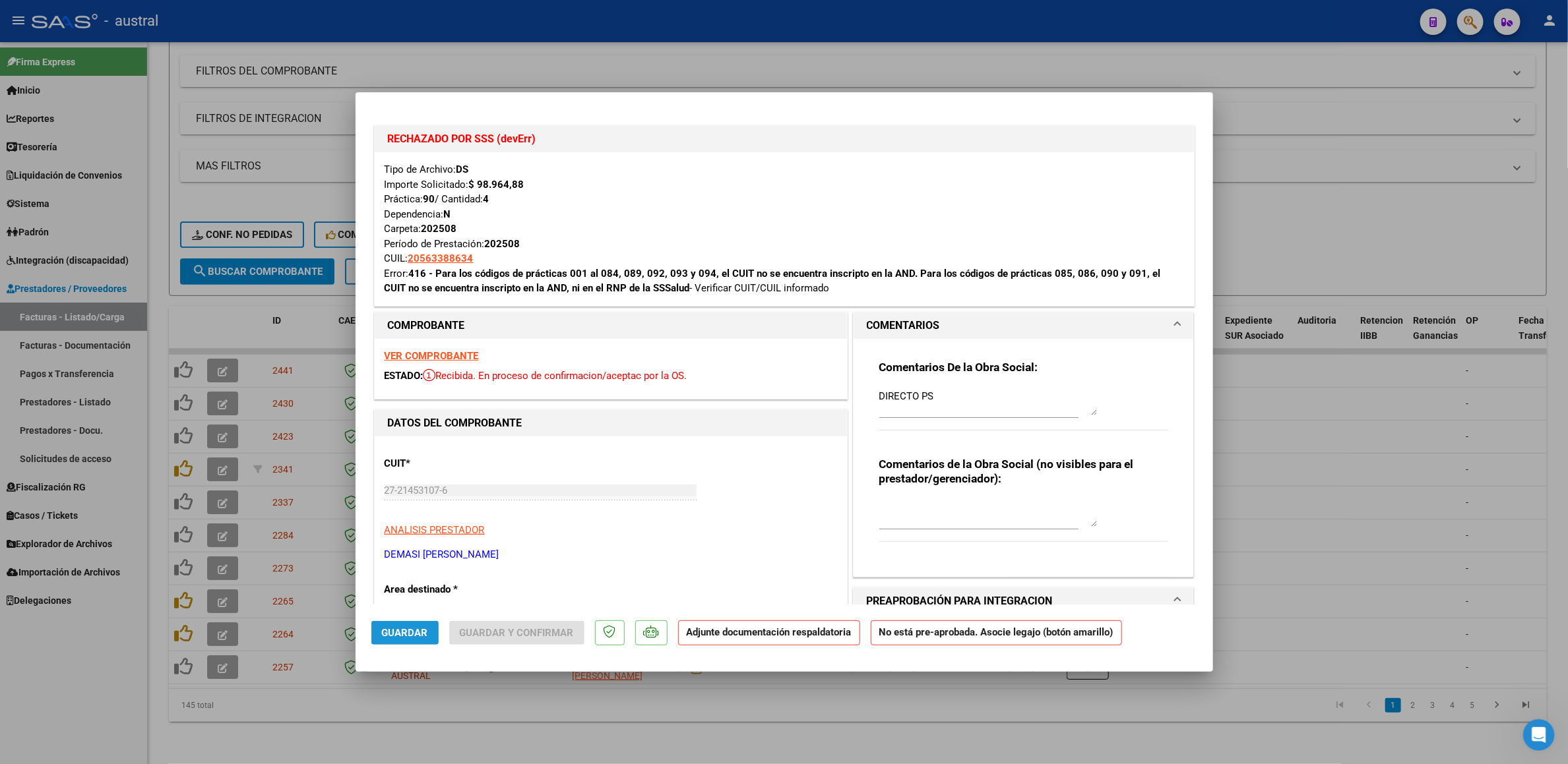
click at [399, 385] on span "Guardar" at bounding box center [405, 633] width 46 height 12
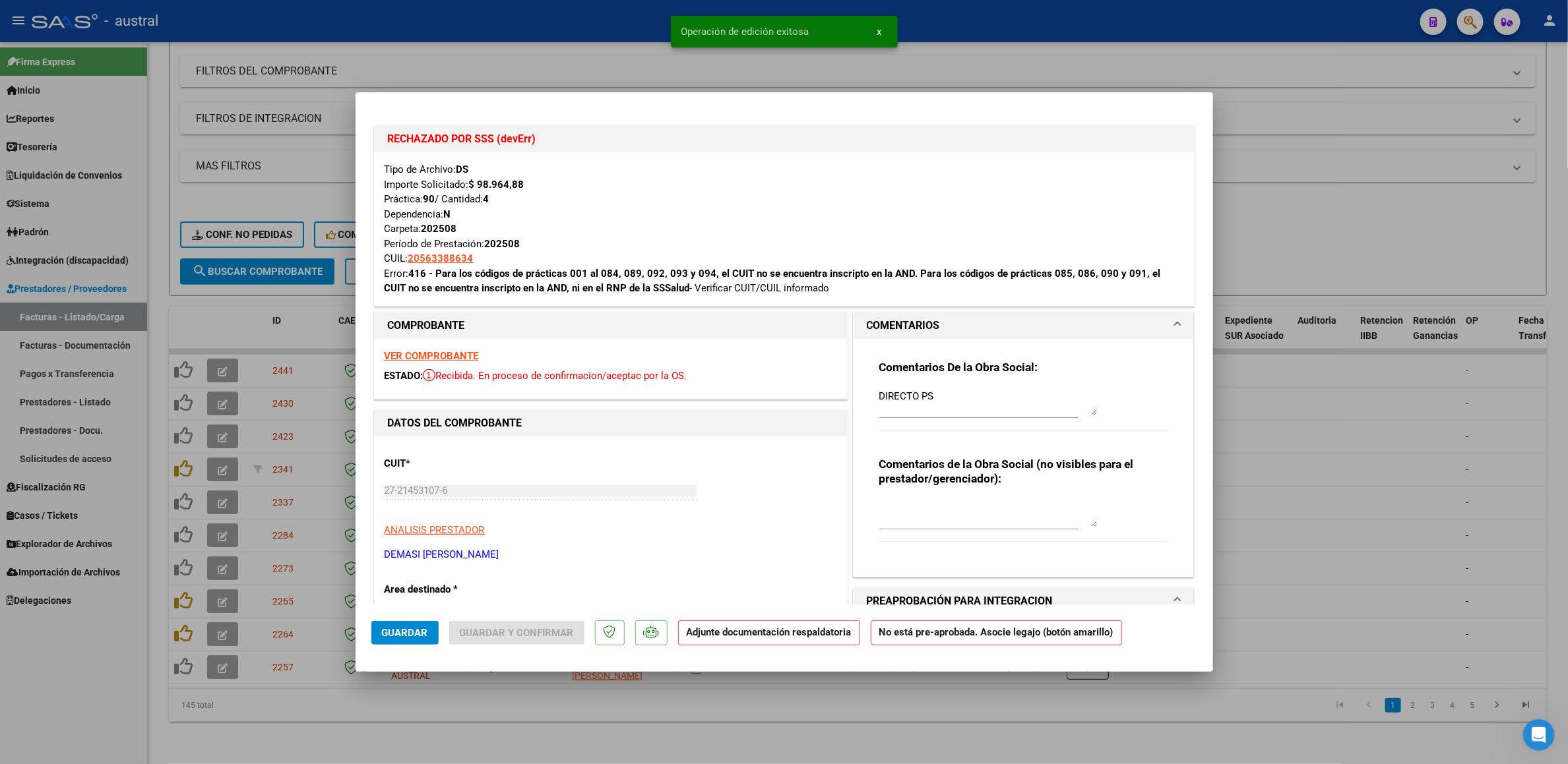
click at [268, 385] on div at bounding box center [784, 382] width 1568 height 764
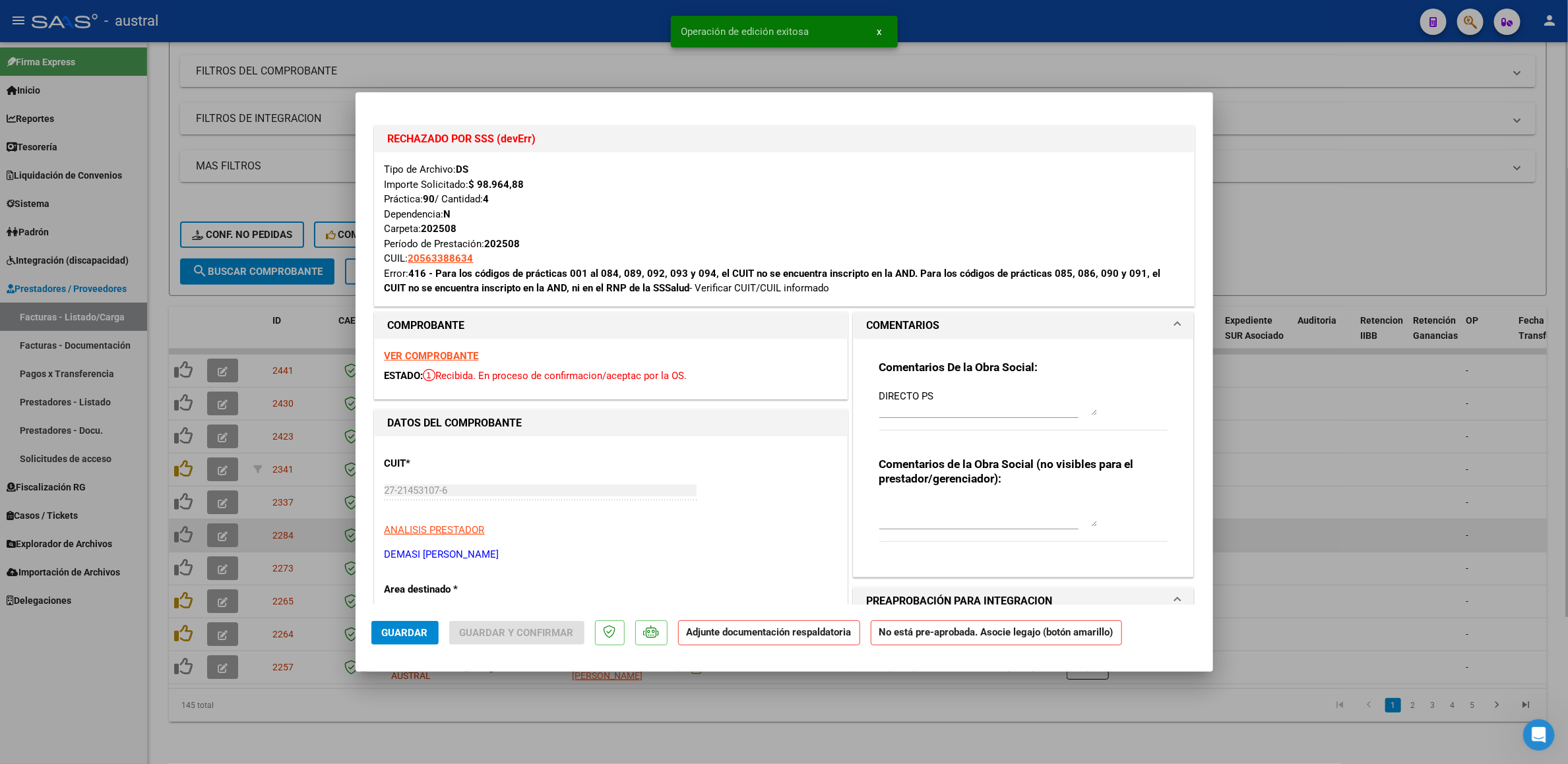
type input "$ 0,00"
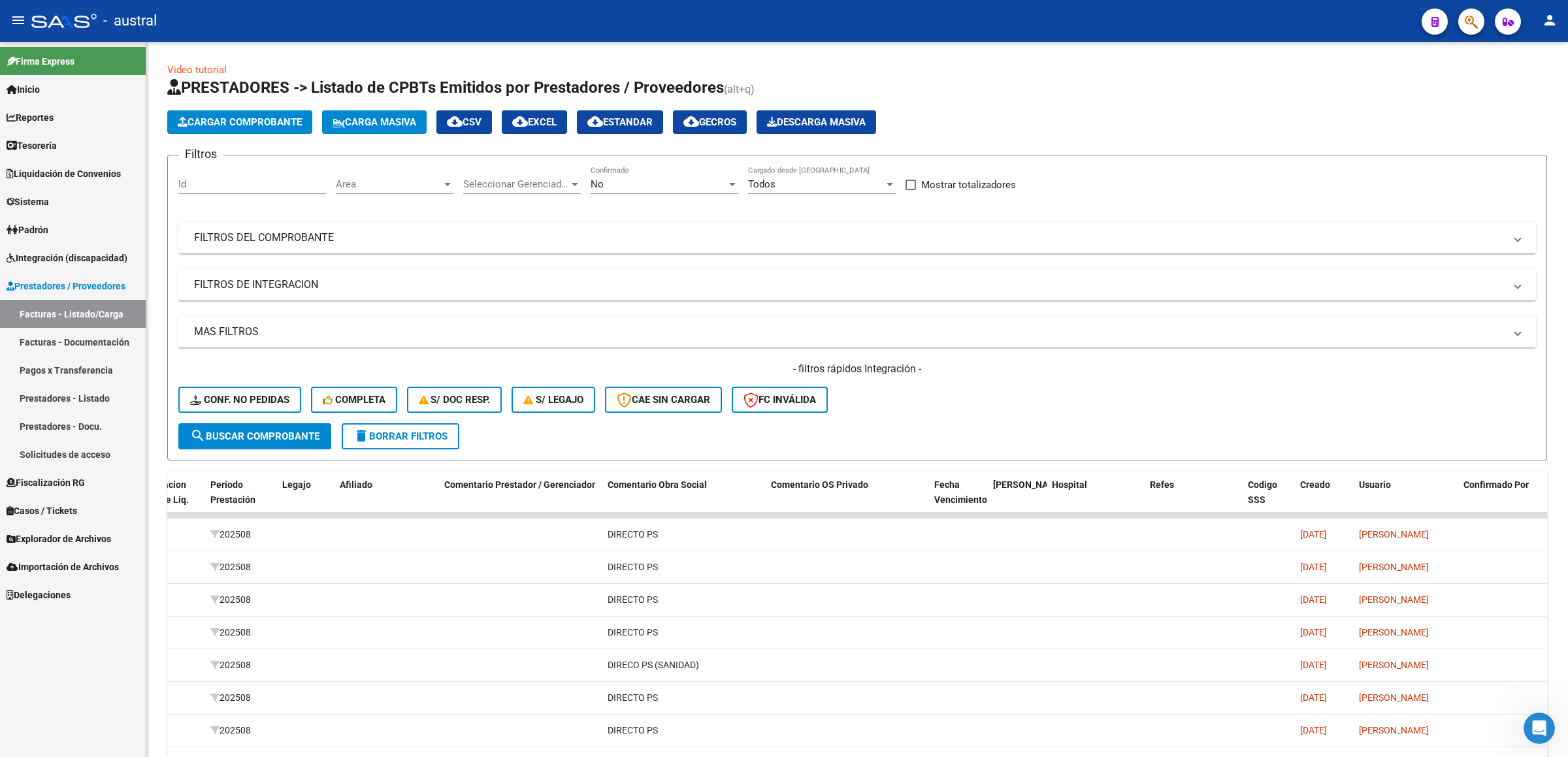
click at [72, 255] on span "Integración (discapacidad)" at bounding box center [66, 259] width 121 height 15
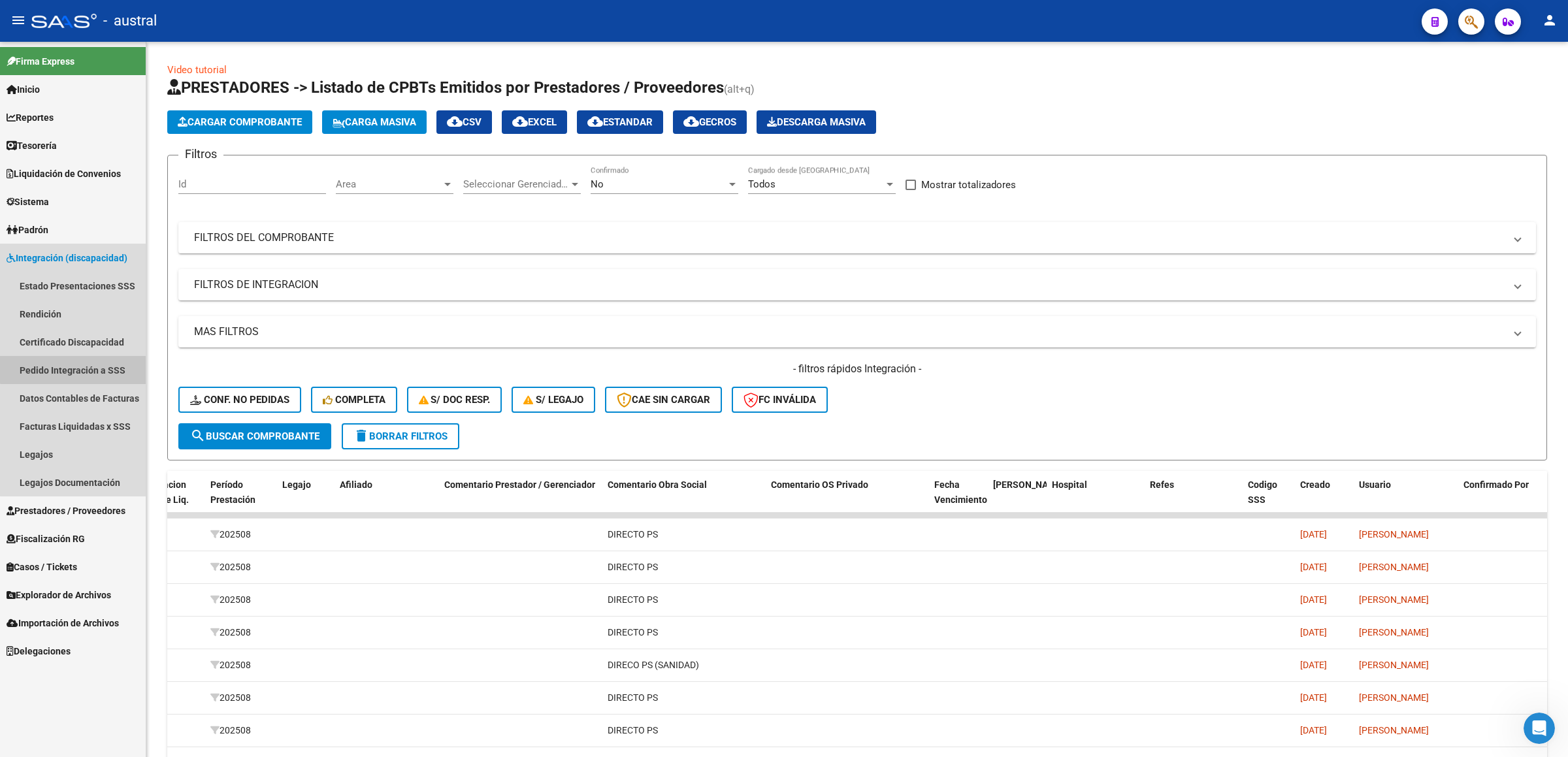
click at [79, 366] on link "Pedido Integración a SSS" at bounding box center [73, 370] width 146 height 28
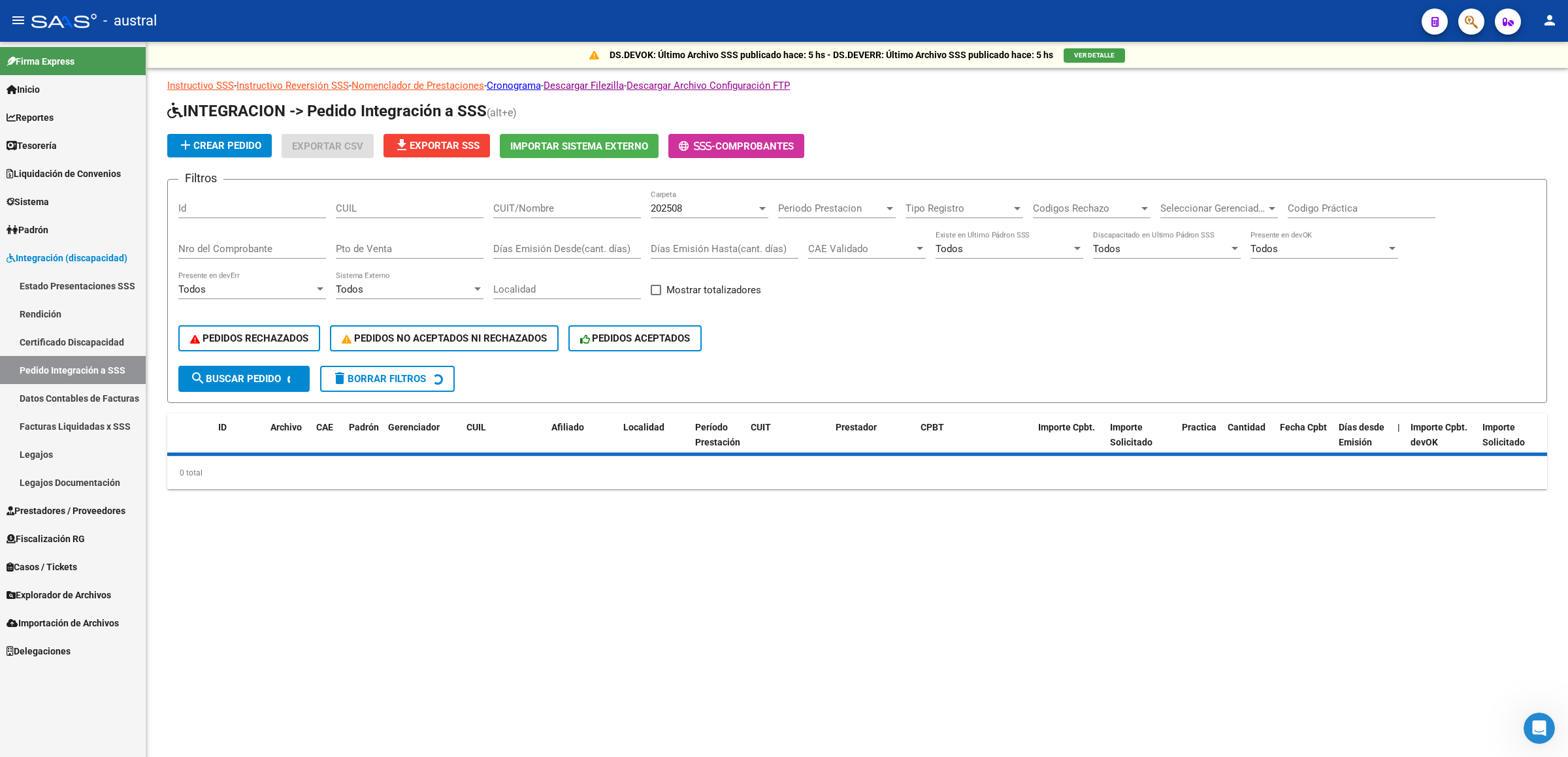
click at [408, 210] on input "CUIL" at bounding box center [409, 208] width 147 height 12
paste input "20502468686"
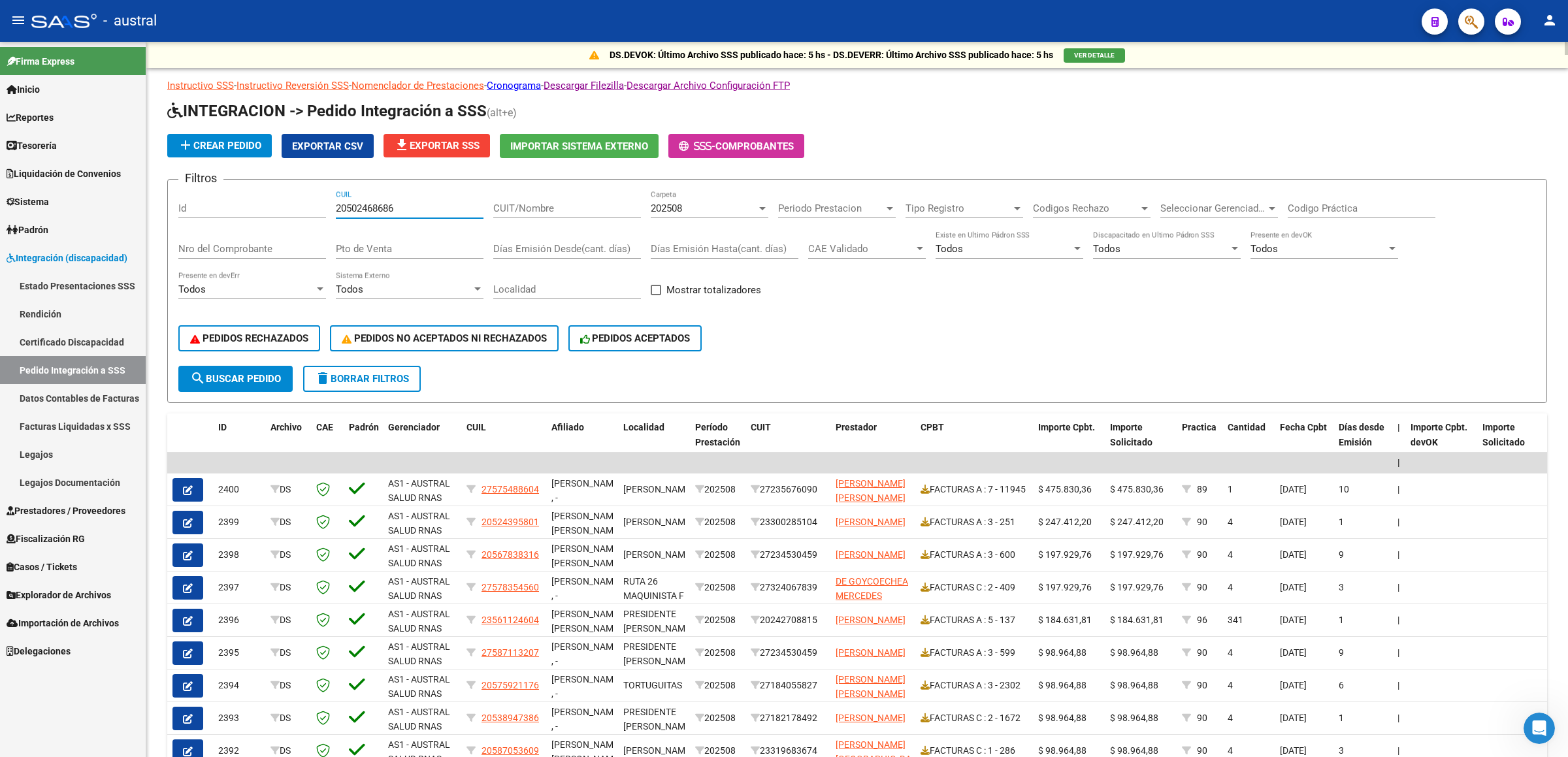
type input "20502468686"
click at [720, 214] on div "202508" at bounding box center [703, 208] width 106 height 12
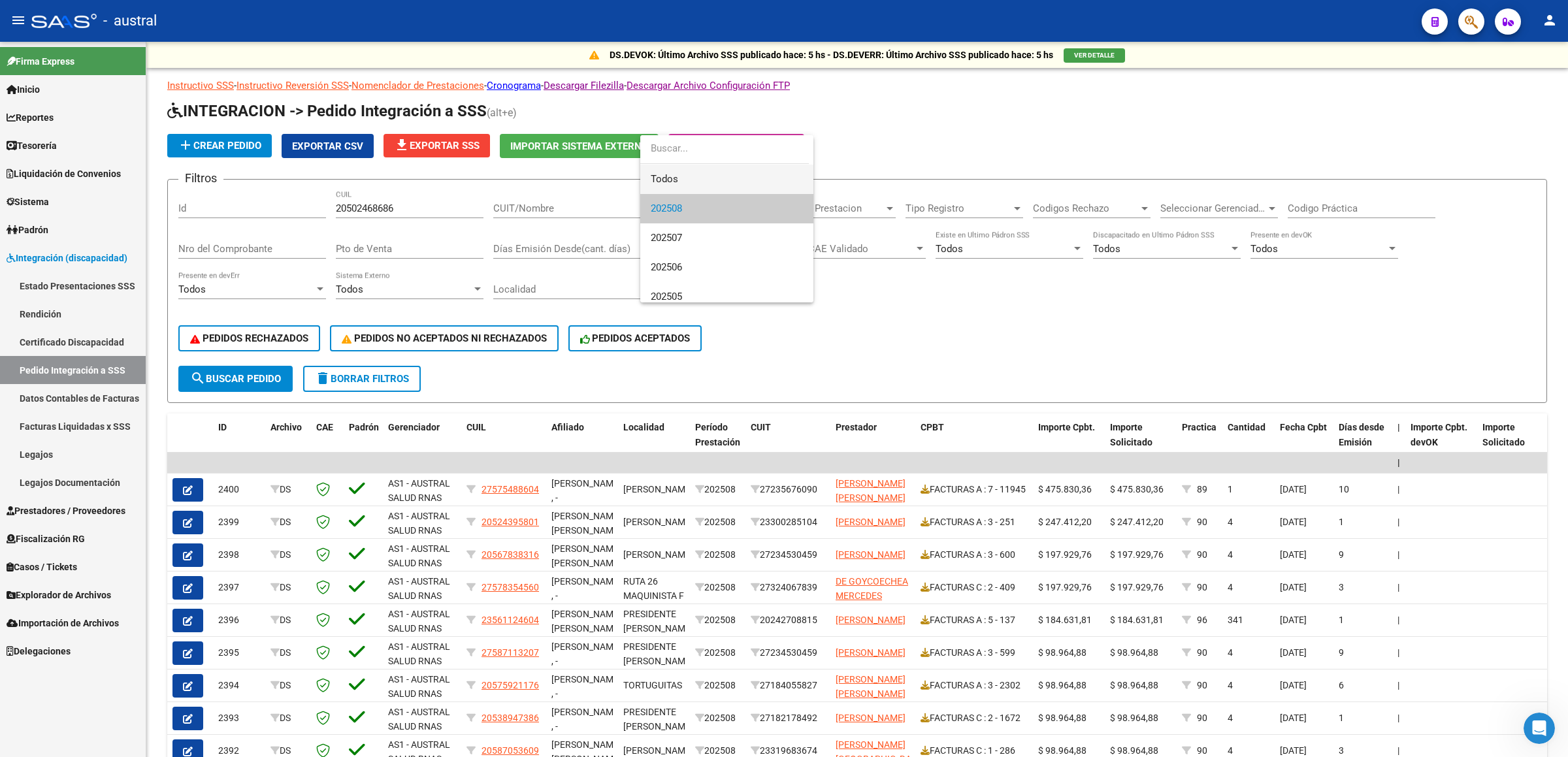
click at [699, 180] on span "Todos" at bounding box center [727, 179] width 152 height 29
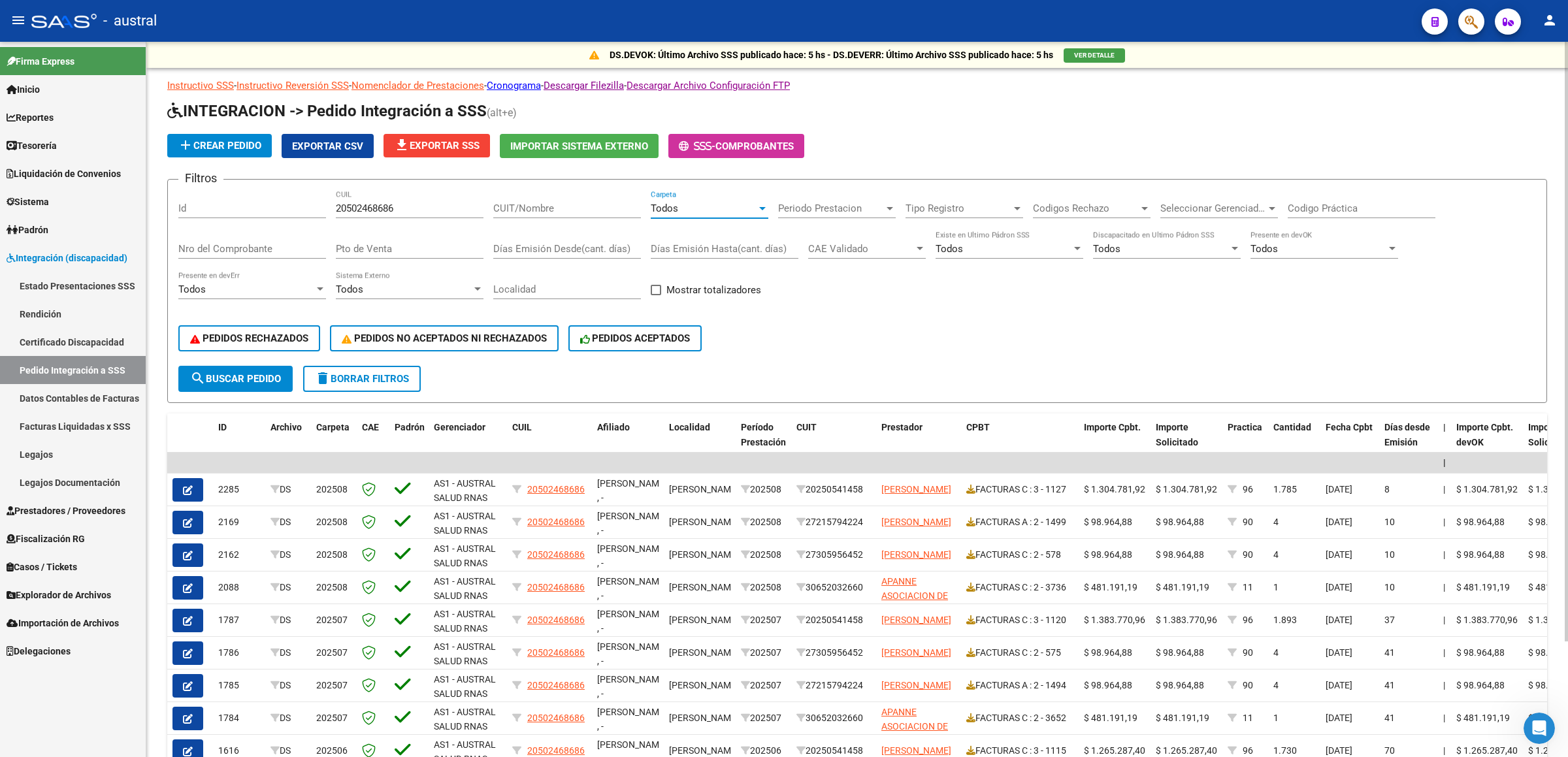
click at [484, 203] on div "Filtros Id 20502468686 CUIL CUIT/Nombre Todos Carpeta Periodo Prestacion Period…" at bounding box center [857, 278] width 1357 height 176
click at [516, 212] on input "CUIT/Nombre" at bounding box center [567, 208] width 147 height 12
paste input "20250541458"
type input "20250541458"
click at [241, 377] on span "search Buscar Pedido" at bounding box center [236, 378] width 91 height 12
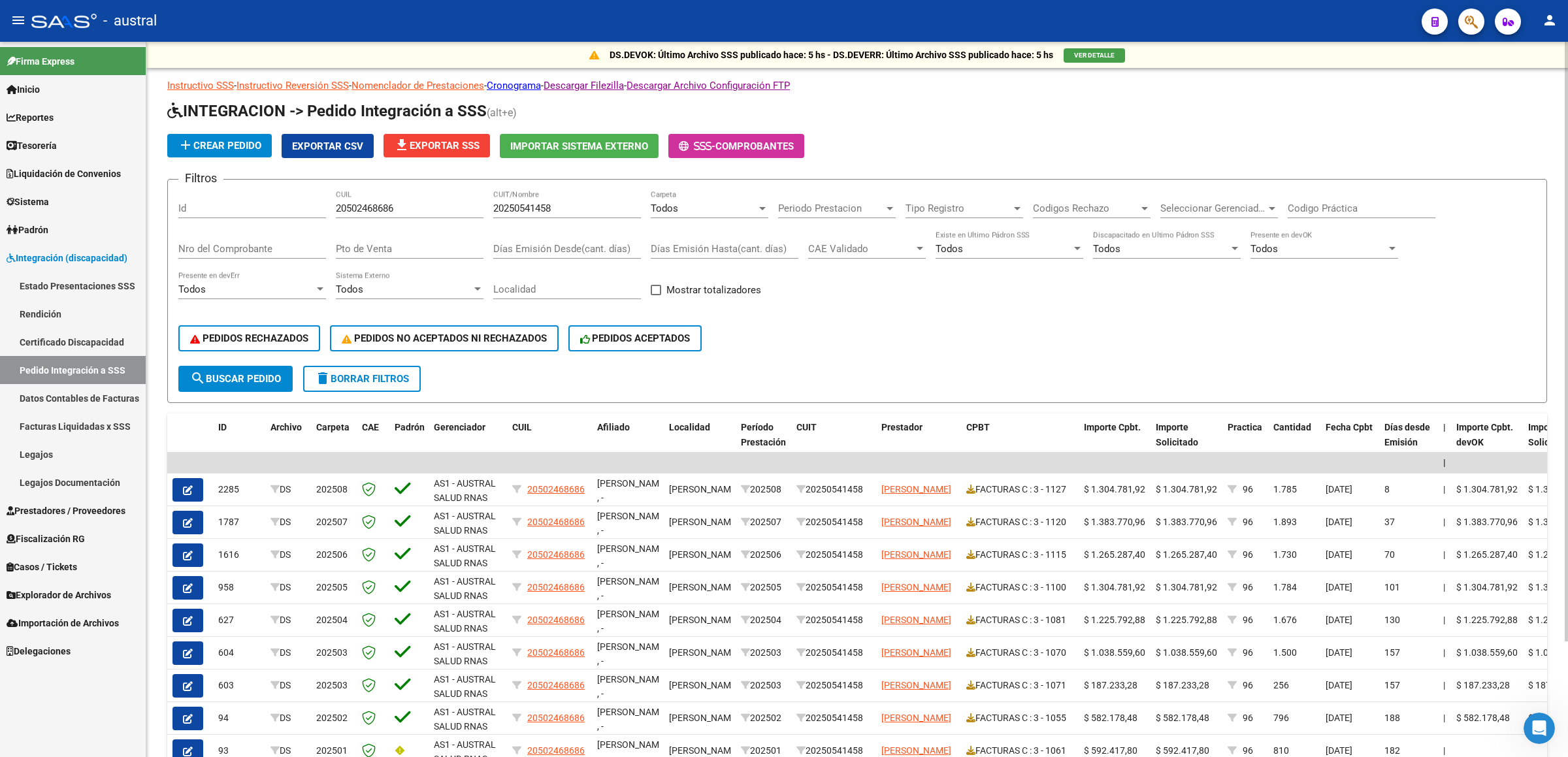
click at [702, 216] on div "Todos Carpeta" at bounding box center [709, 204] width 117 height 28
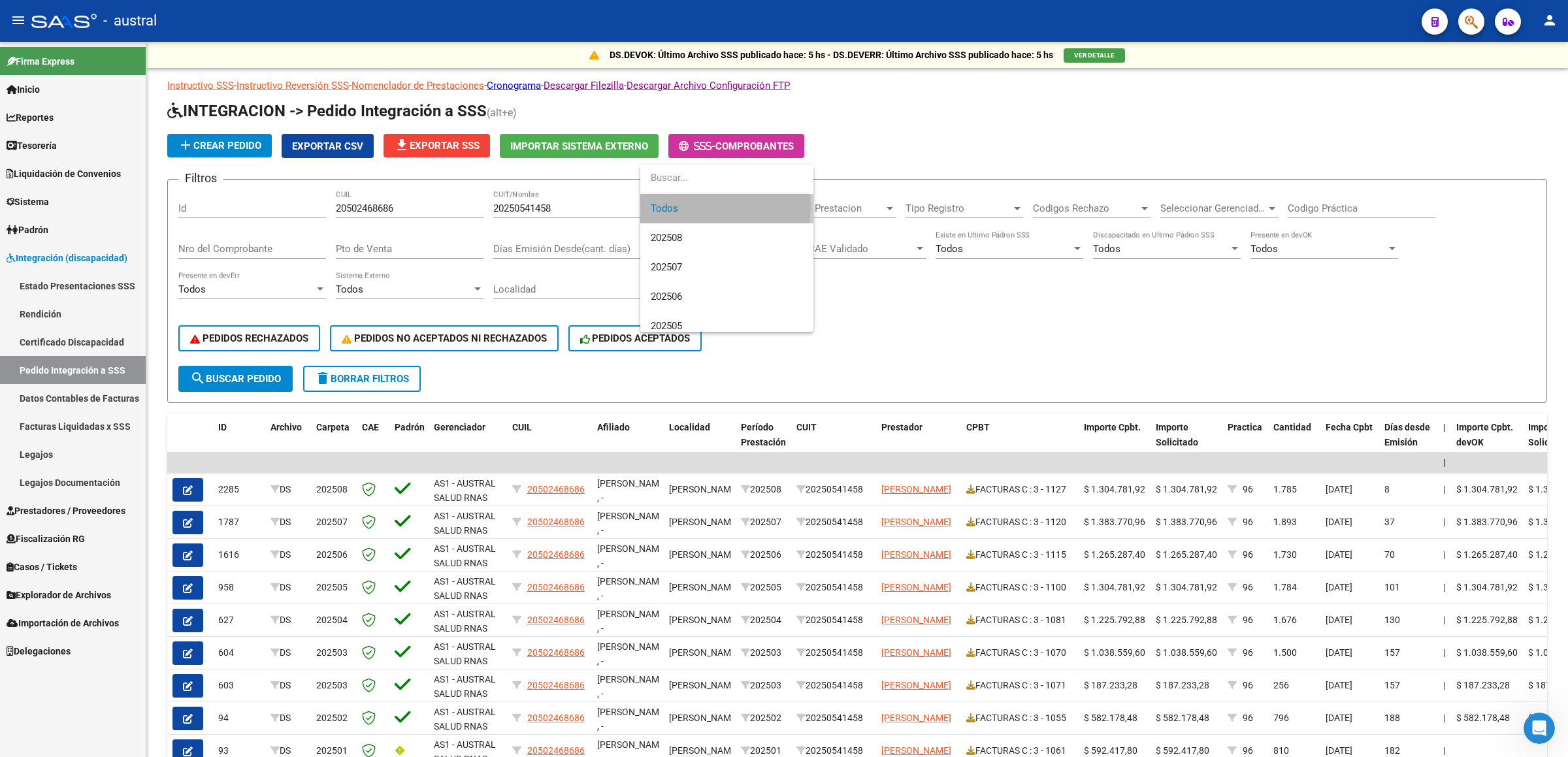
click at [699, 207] on span "Todos" at bounding box center [727, 208] width 152 height 29
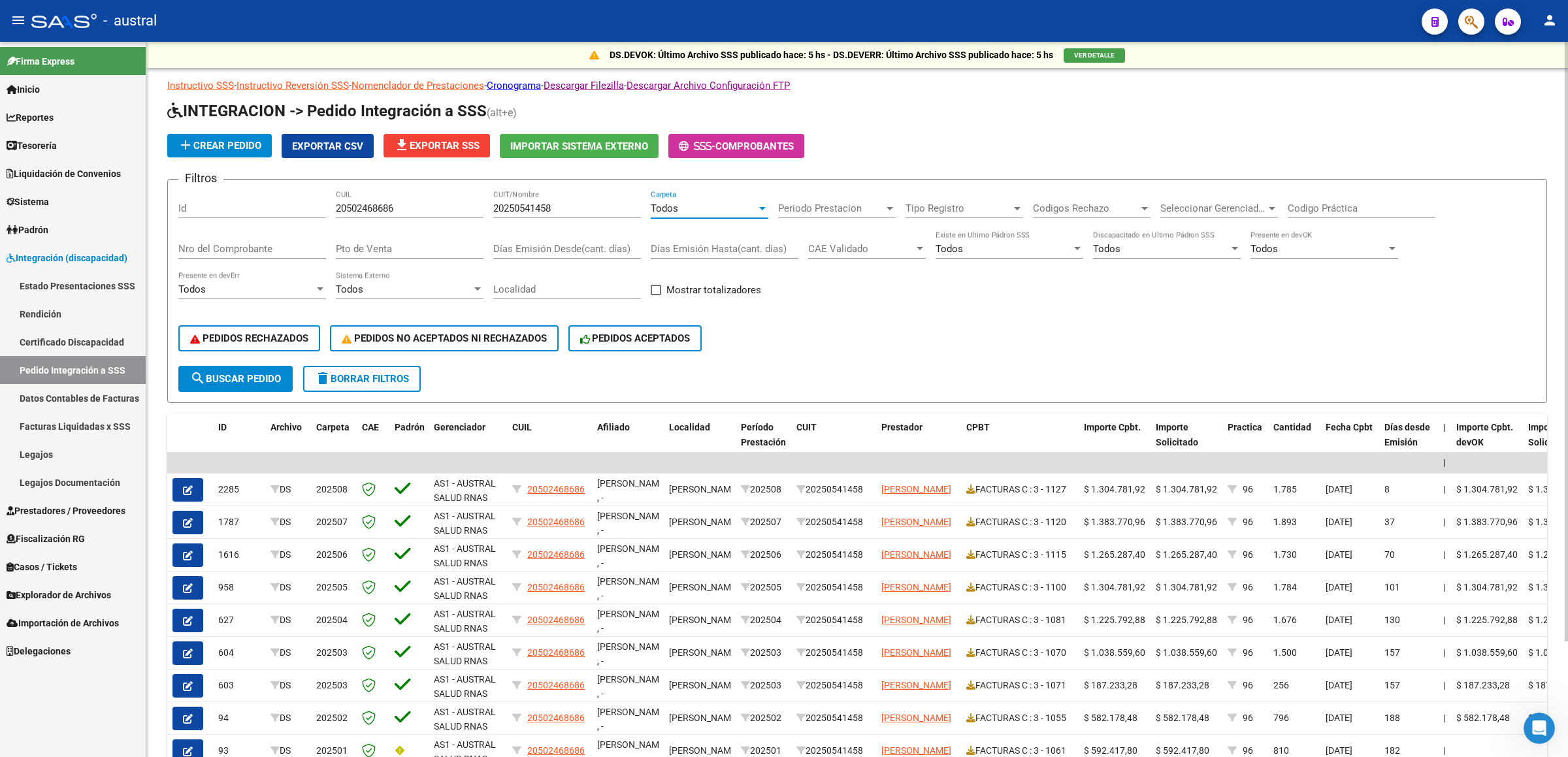
click at [966, 157] on app-list-header "INTEGRACION -> Pedido Integración a SSS (alt+e) add Crear Pedido Exportar CSV f…" at bounding box center [857, 251] width 1379 height 302
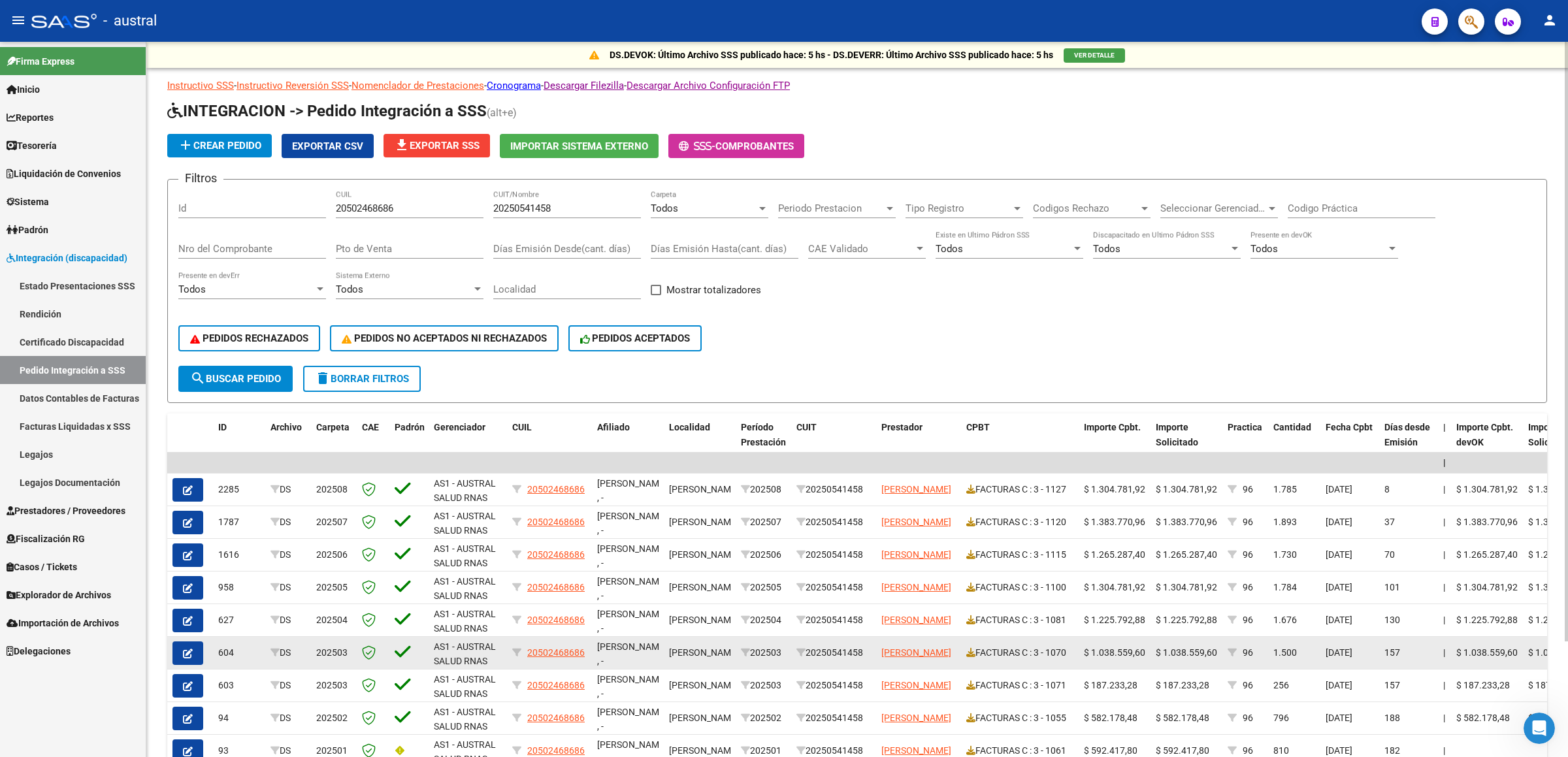
scroll to position [137, 0]
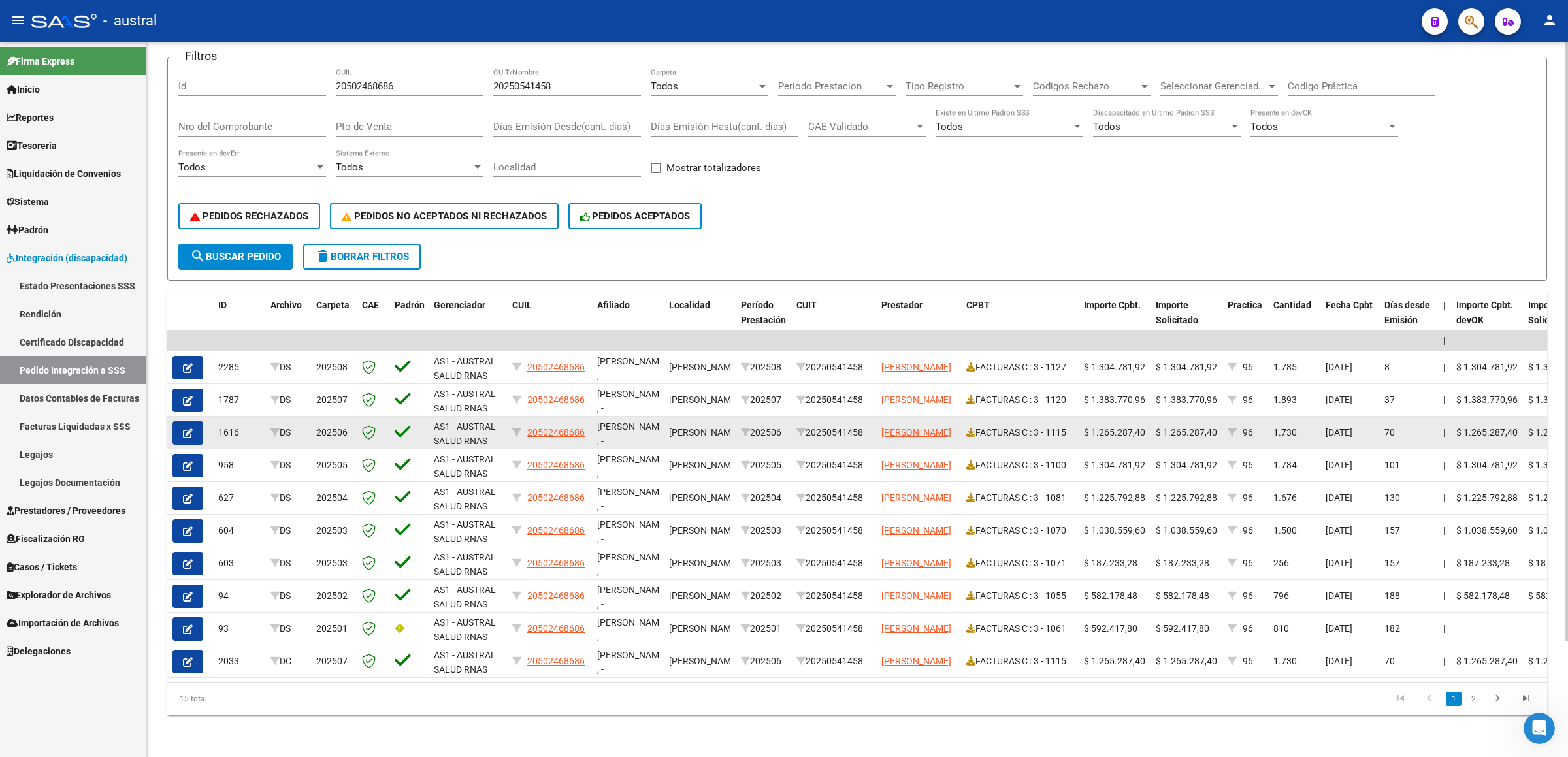
drag, startPoint x: 1186, startPoint y: 420, endPoint x: 282, endPoint y: 413, distance: 904.0
click at [282, 382] on div "1616 DS 202506 AS1 - AUSTRAL SALUD RNAS 20502468686 QUINTANA NICOLAS NAHUEL , -…" at bounding box center [1240, 433] width 2146 height 32
click at [330, 382] on span "202506" at bounding box center [331, 432] width 32 height 11
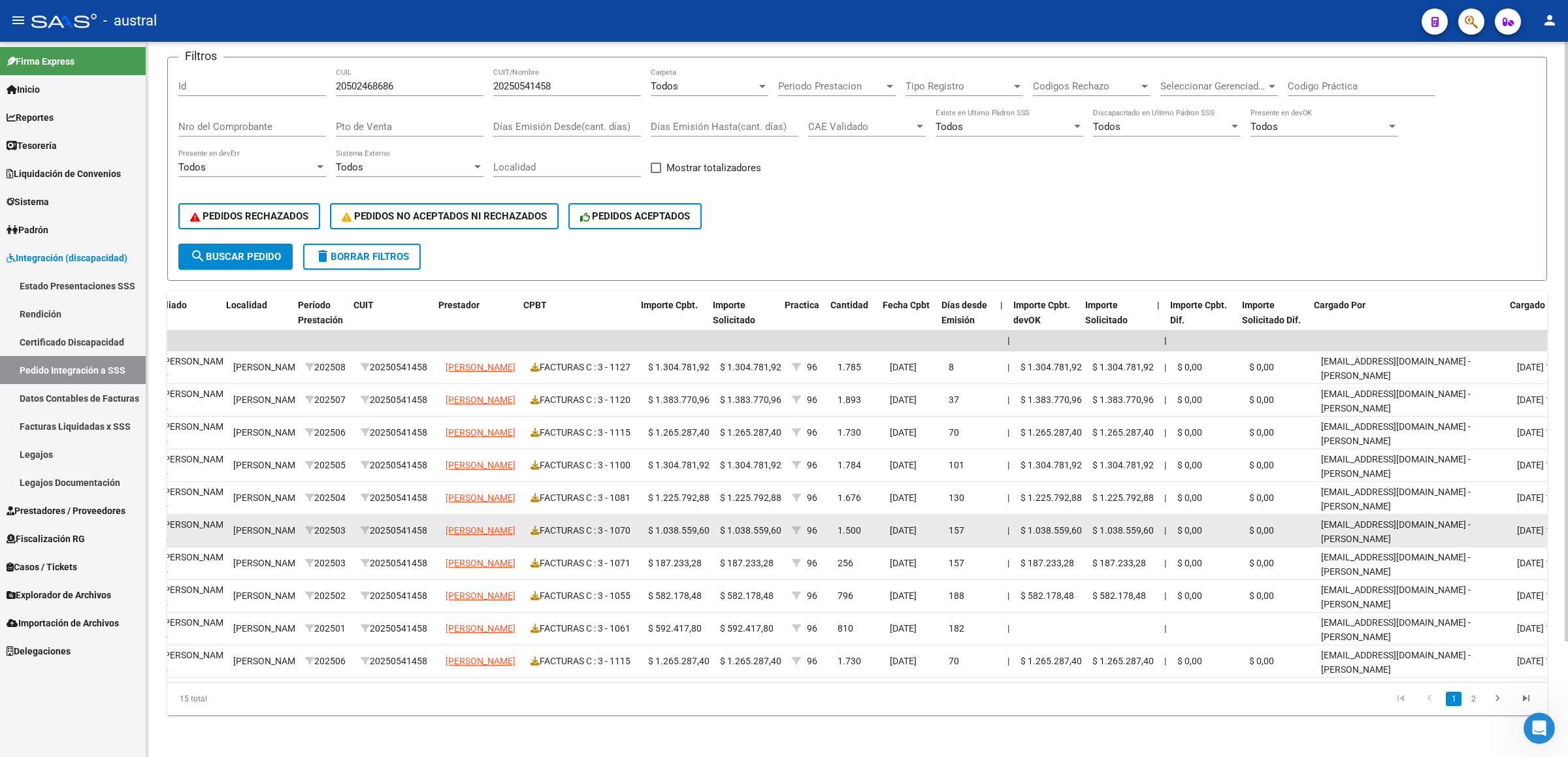
scroll to position [0, 486]
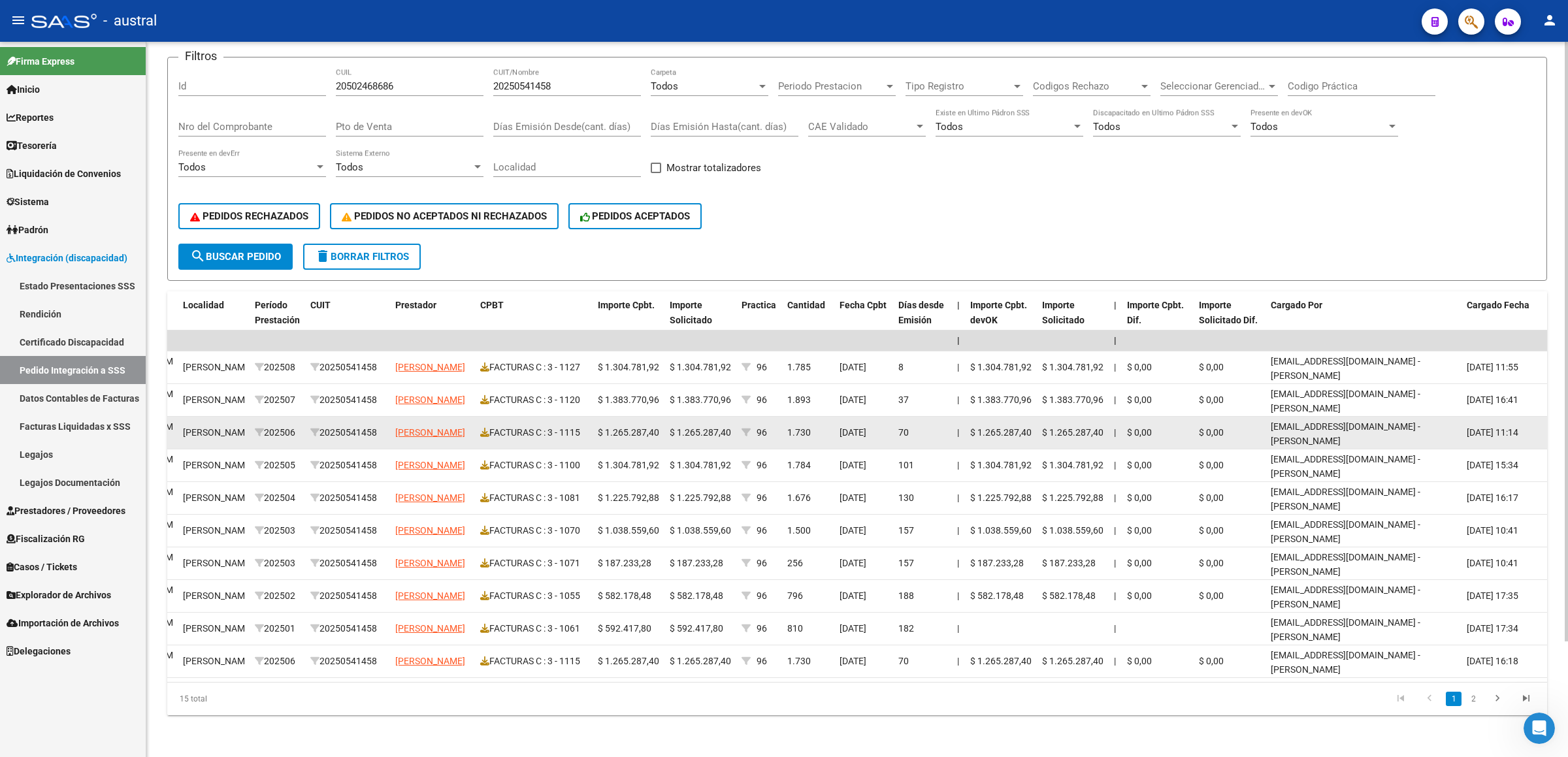
drag, startPoint x: 1220, startPoint y: 413, endPoint x: 1181, endPoint y: 413, distance: 39.0
click at [1181, 382] on div "1616 DS 202506 AS1 - AUSTRAL SALUD RNAS 20502468686 QUINTANA NICOLAS NAHUEL , -…" at bounding box center [754, 433] width 2146 height 32
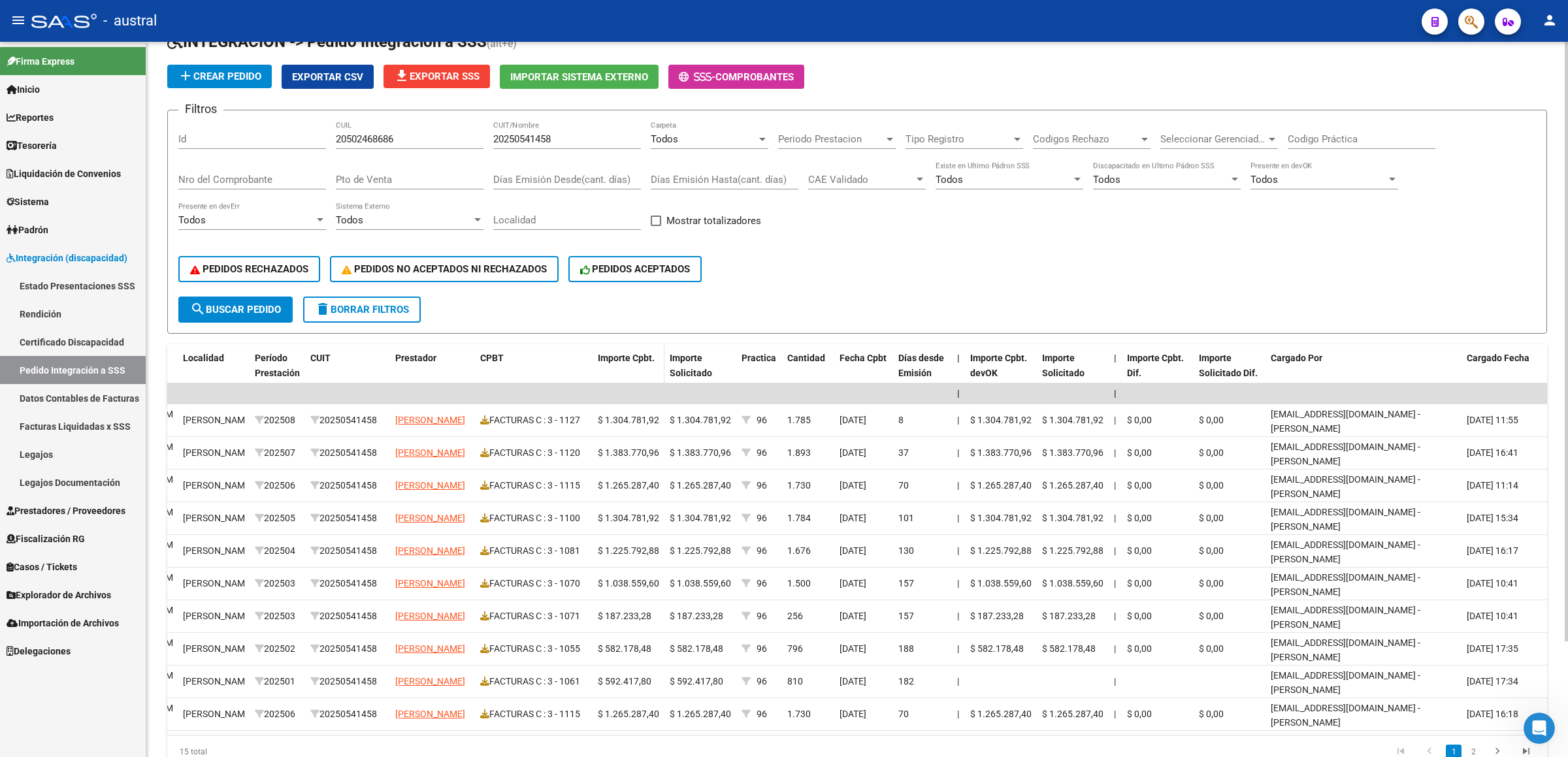
scroll to position [0, 0]
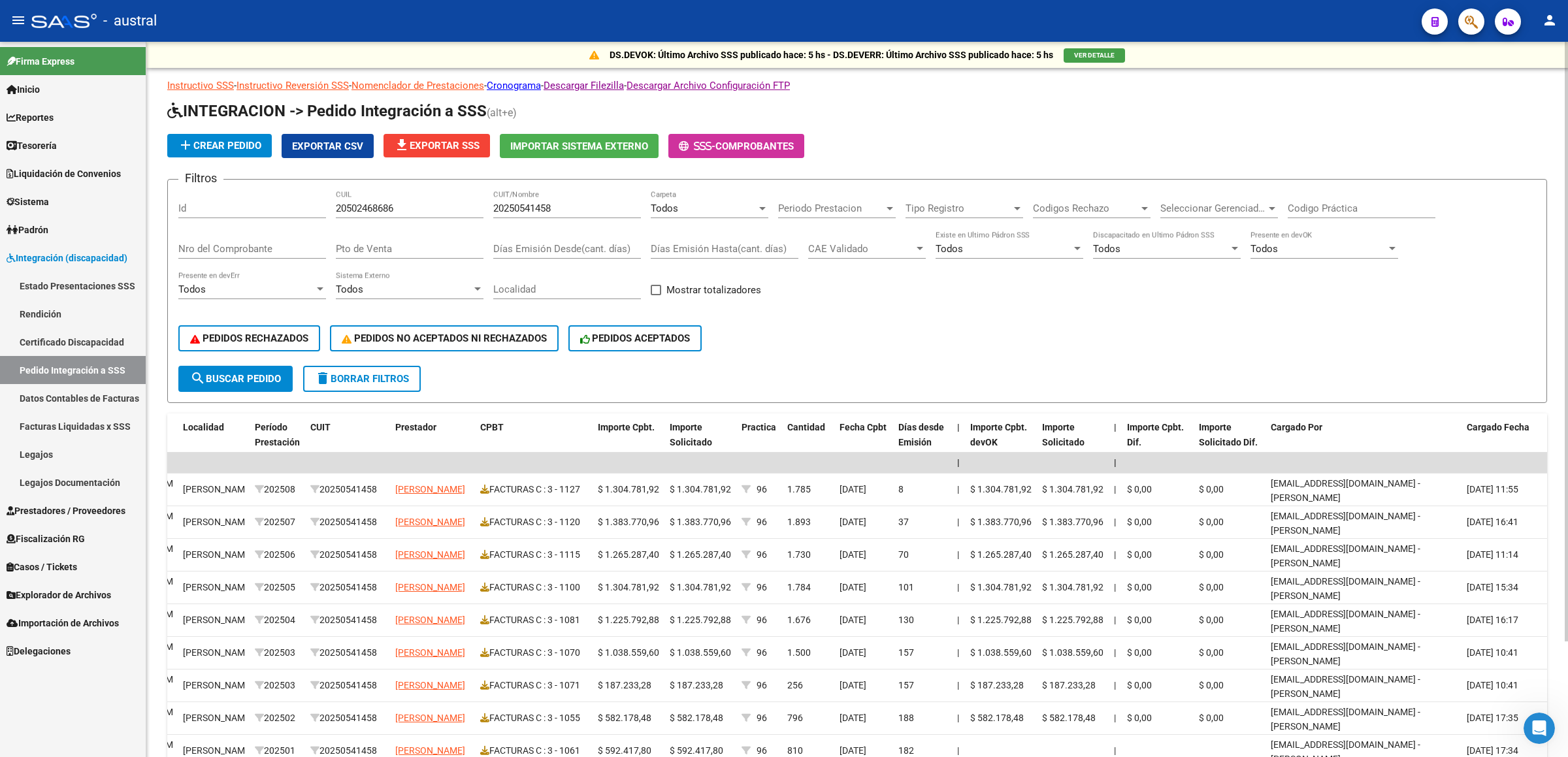
click at [267, 243] on input "Nro del Comprobante" at bounding box center [252, 249] width 147 height 12
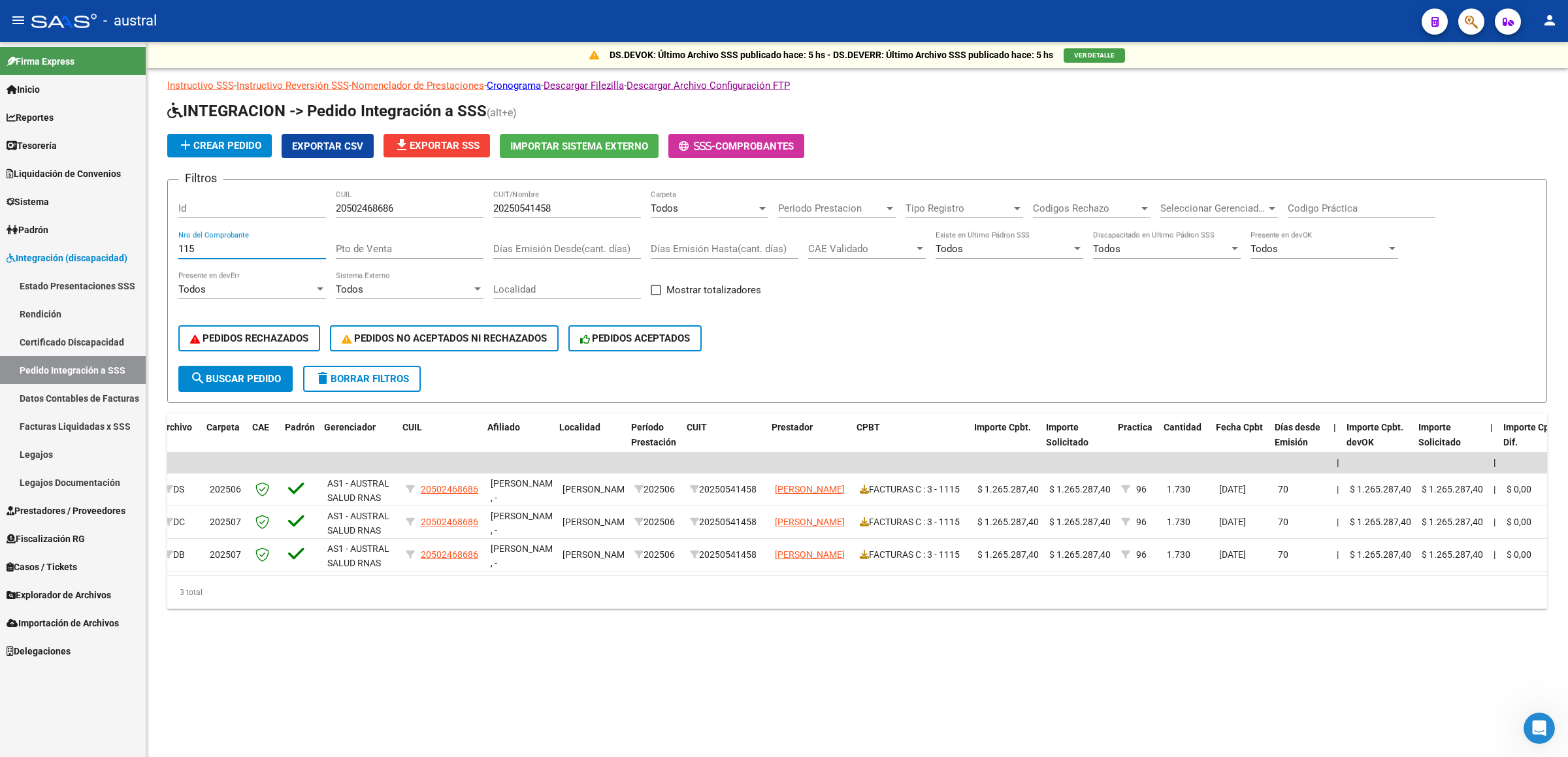
scroll to position [0, 435]
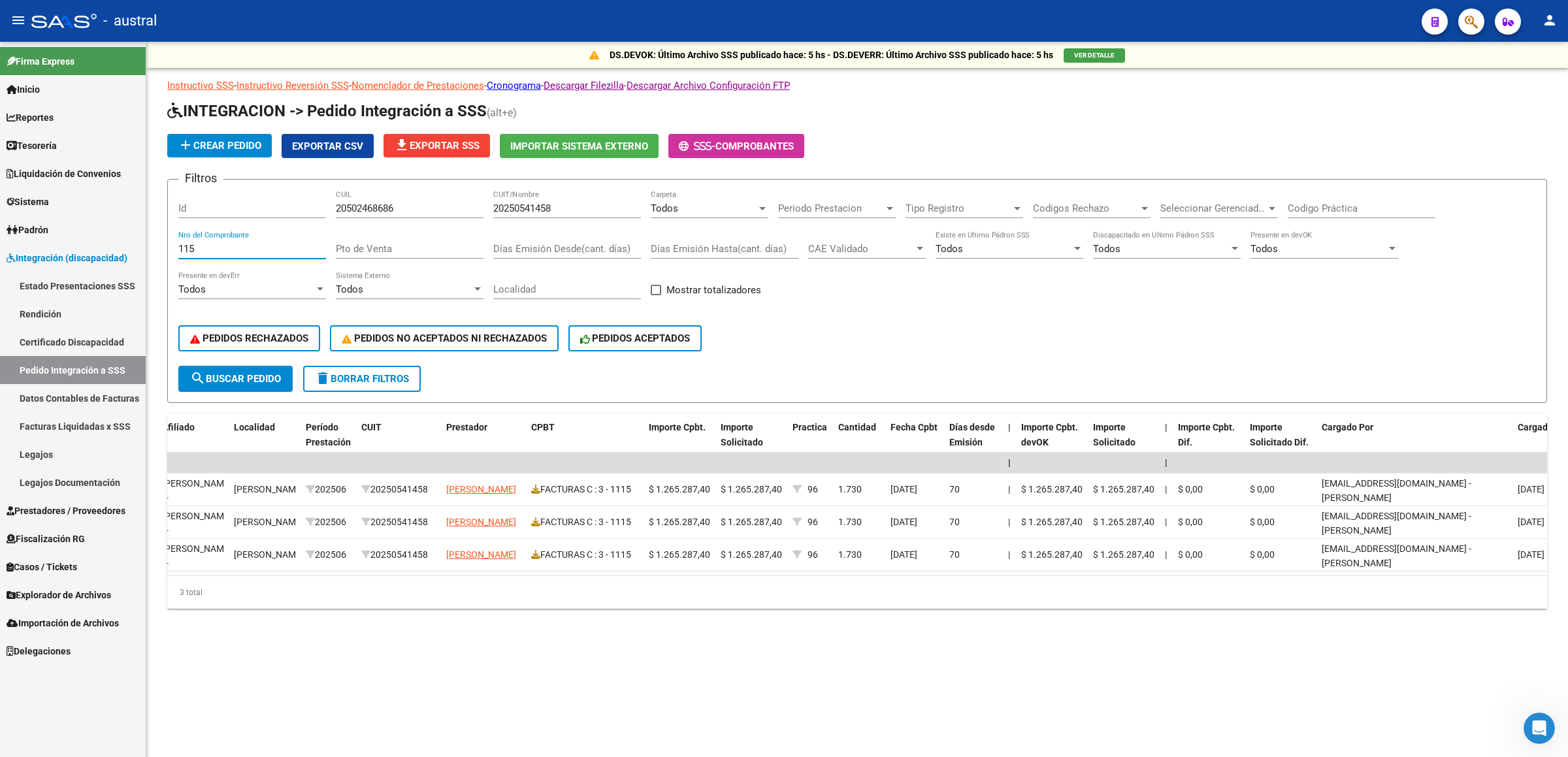
type input "115"
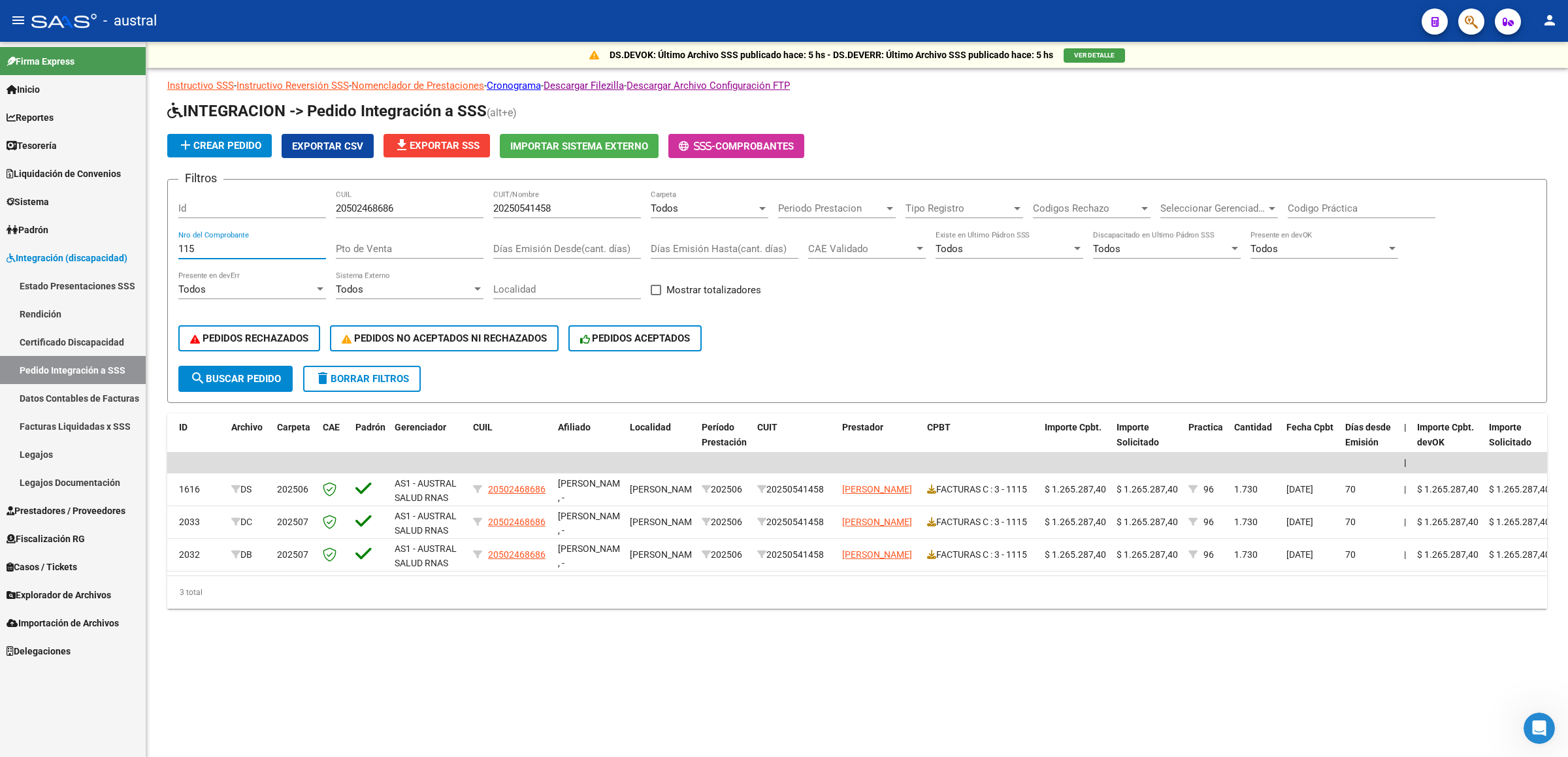
scroll to position [0, 10]
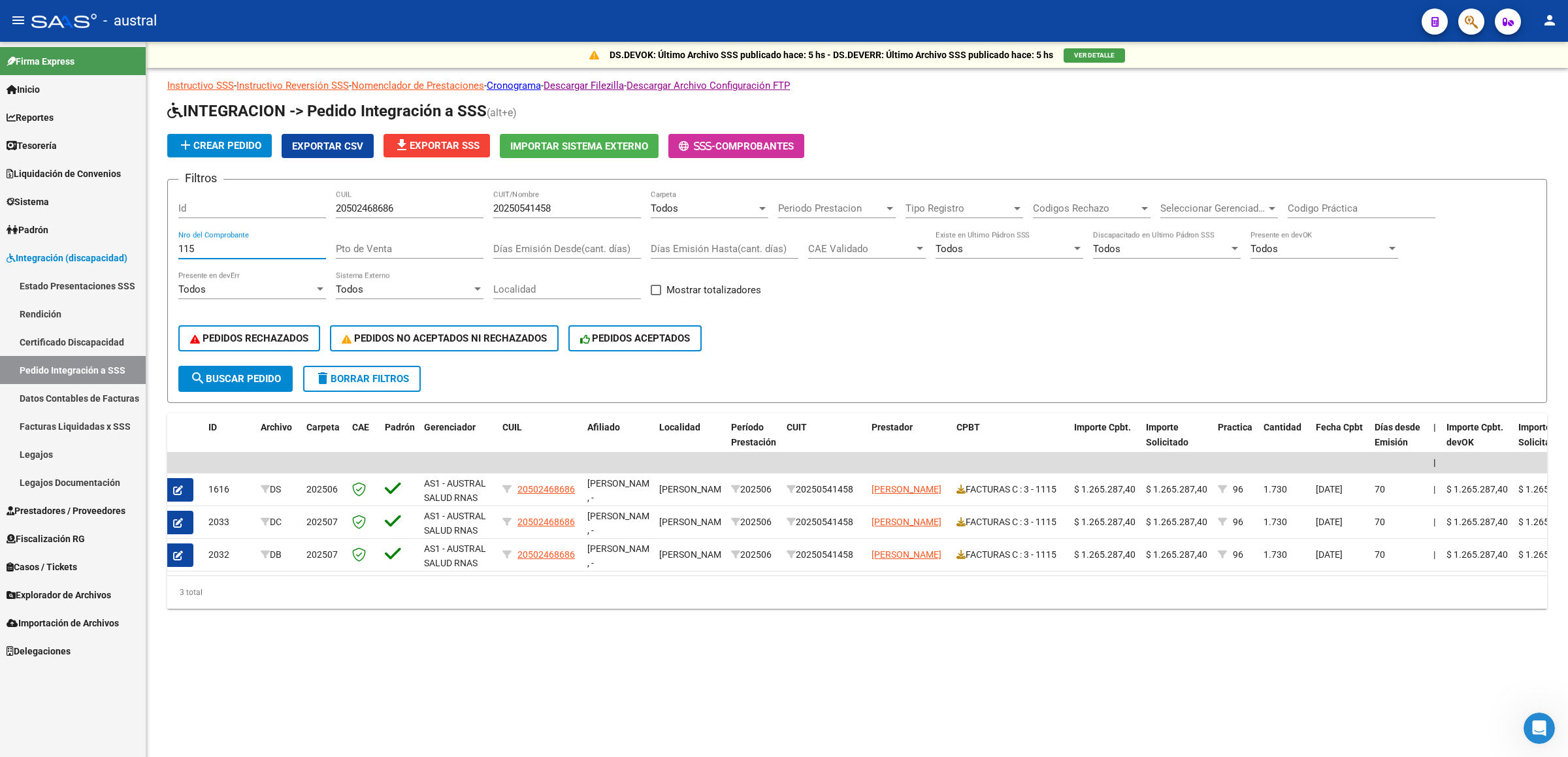
click at [47, 304] on link "Rendición" at bounding box center [73, 314] width 146 height 28
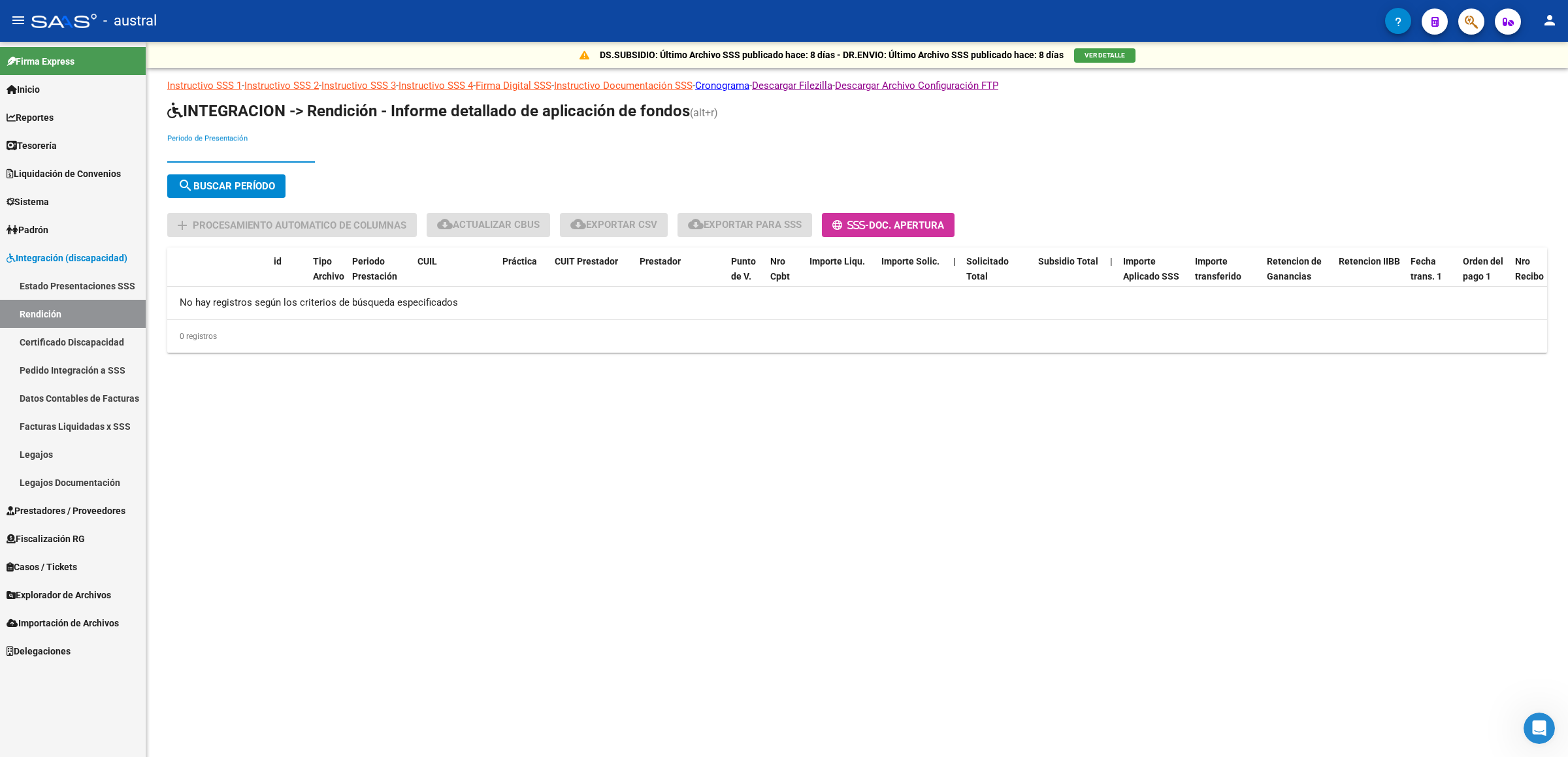
click at [220, 148] on input "Periodo de Presentación" at bounding box center [241, 152] width 147 height 12
type input "202507"
click at [216, 175] on button "search Buscar Período" at bounding box center [226, 186] width 118 height 24
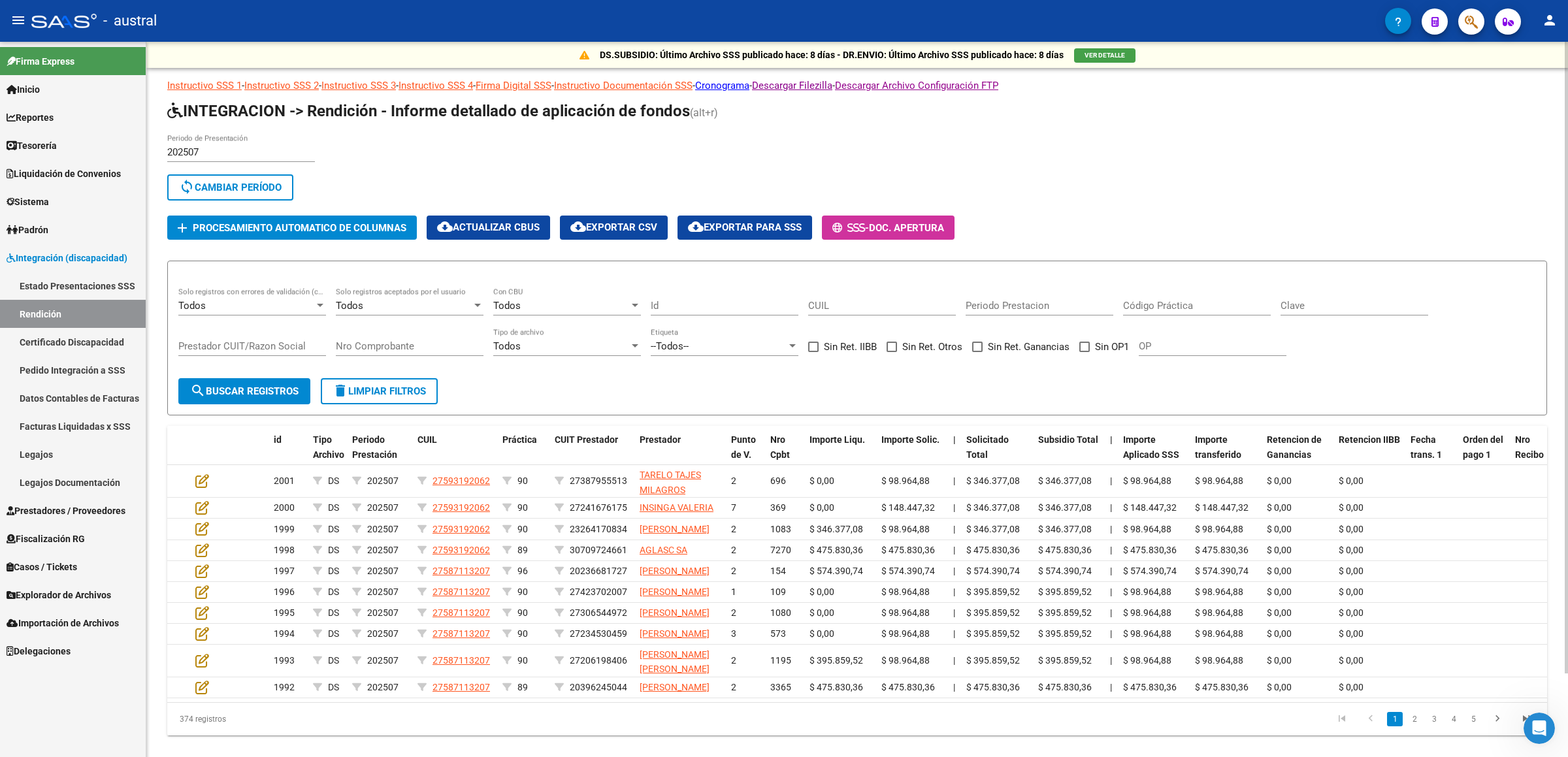
click at [611, 173] on div "202507 Periodo de Presentación search Buscar Período sync Cambiar Período" at bounding box center [656, 169] width 980 height 72
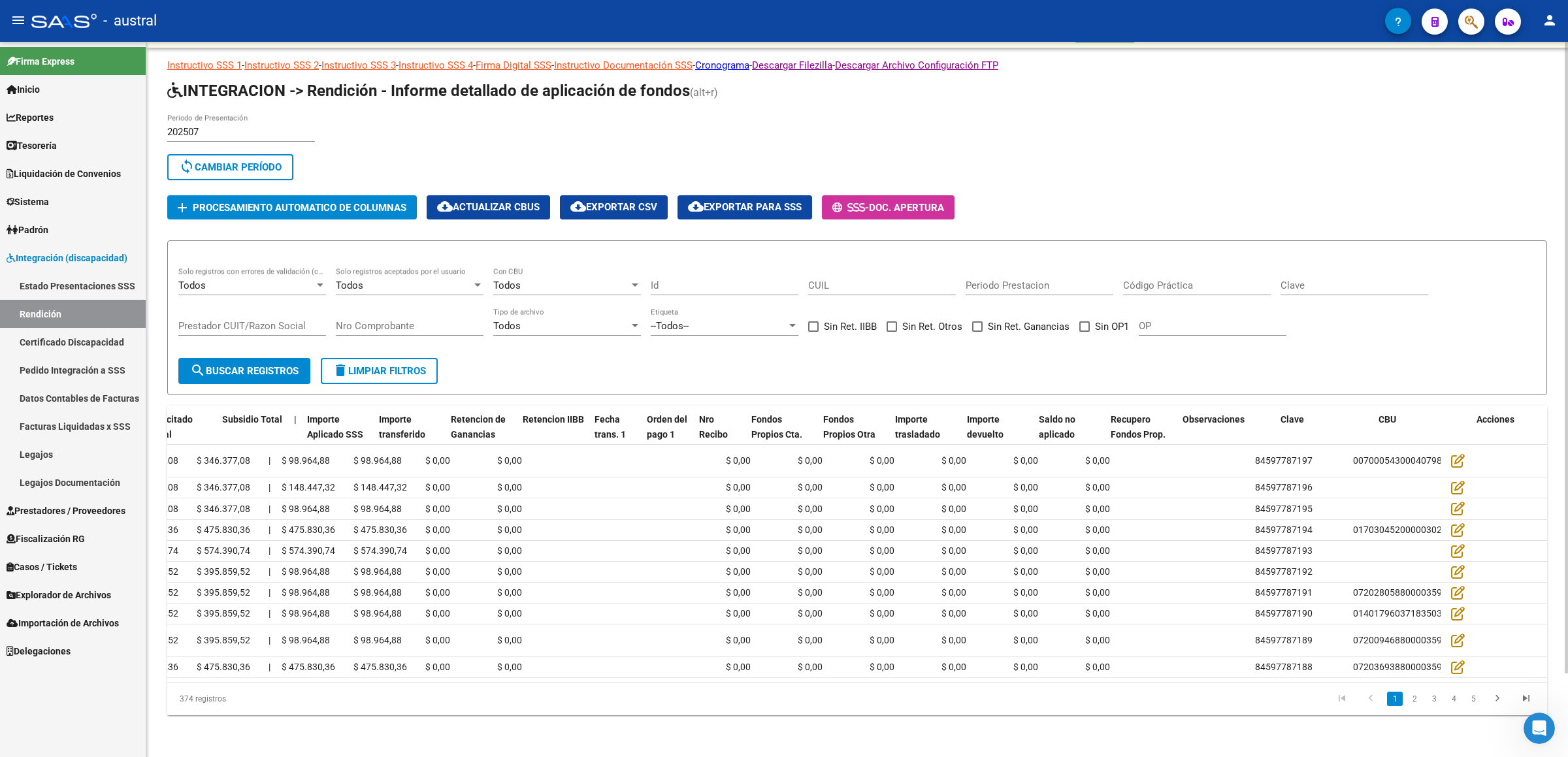
scroll to position [0, 28]
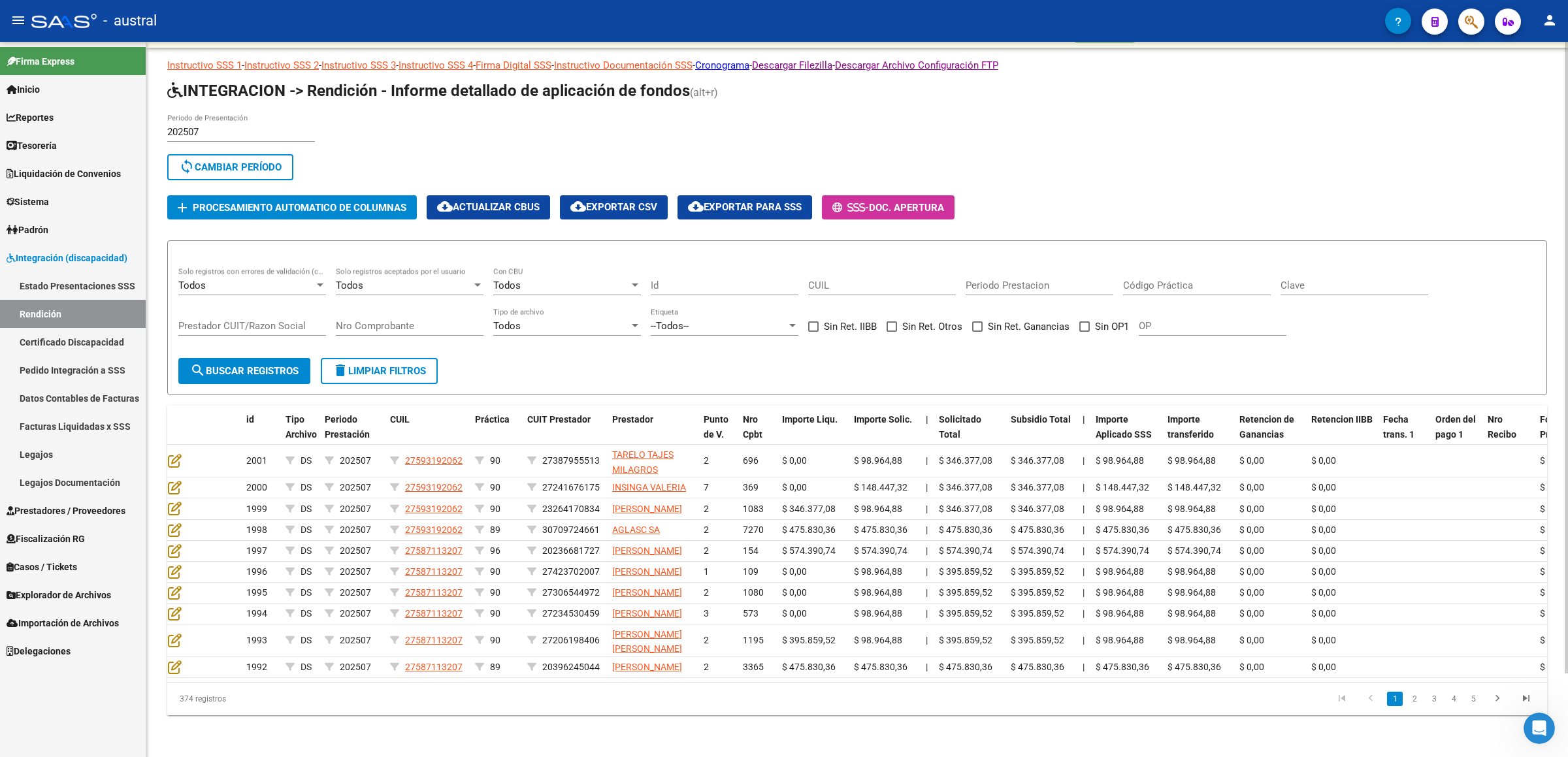
click at [333, 202] on span "Procesamiento automatico de columnas" at bounding box center [300, 207] width 214 height 12
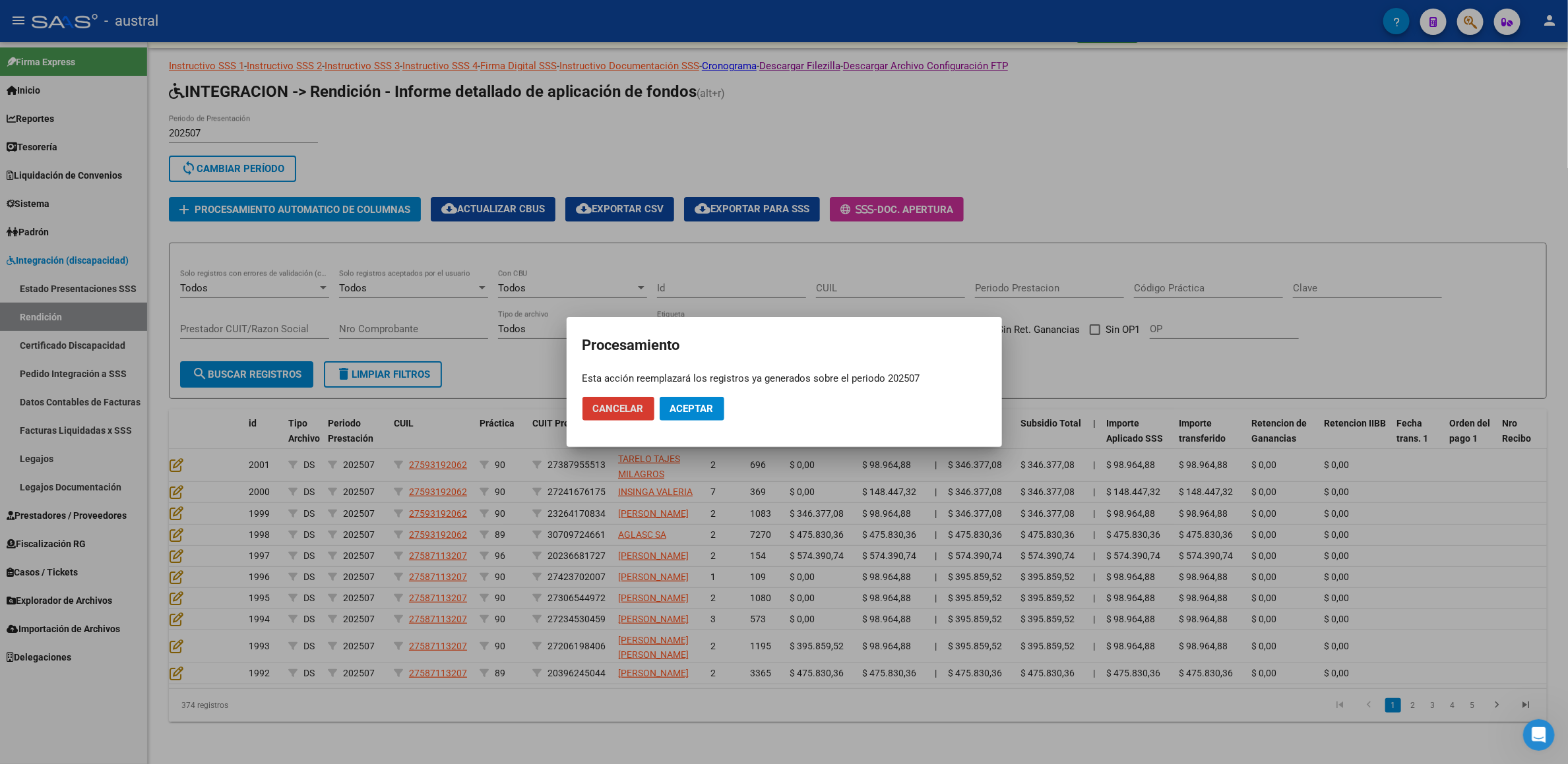
click at [701, 385] on span "Aceptar" at bounding box center [692, 408] width 43 height 12
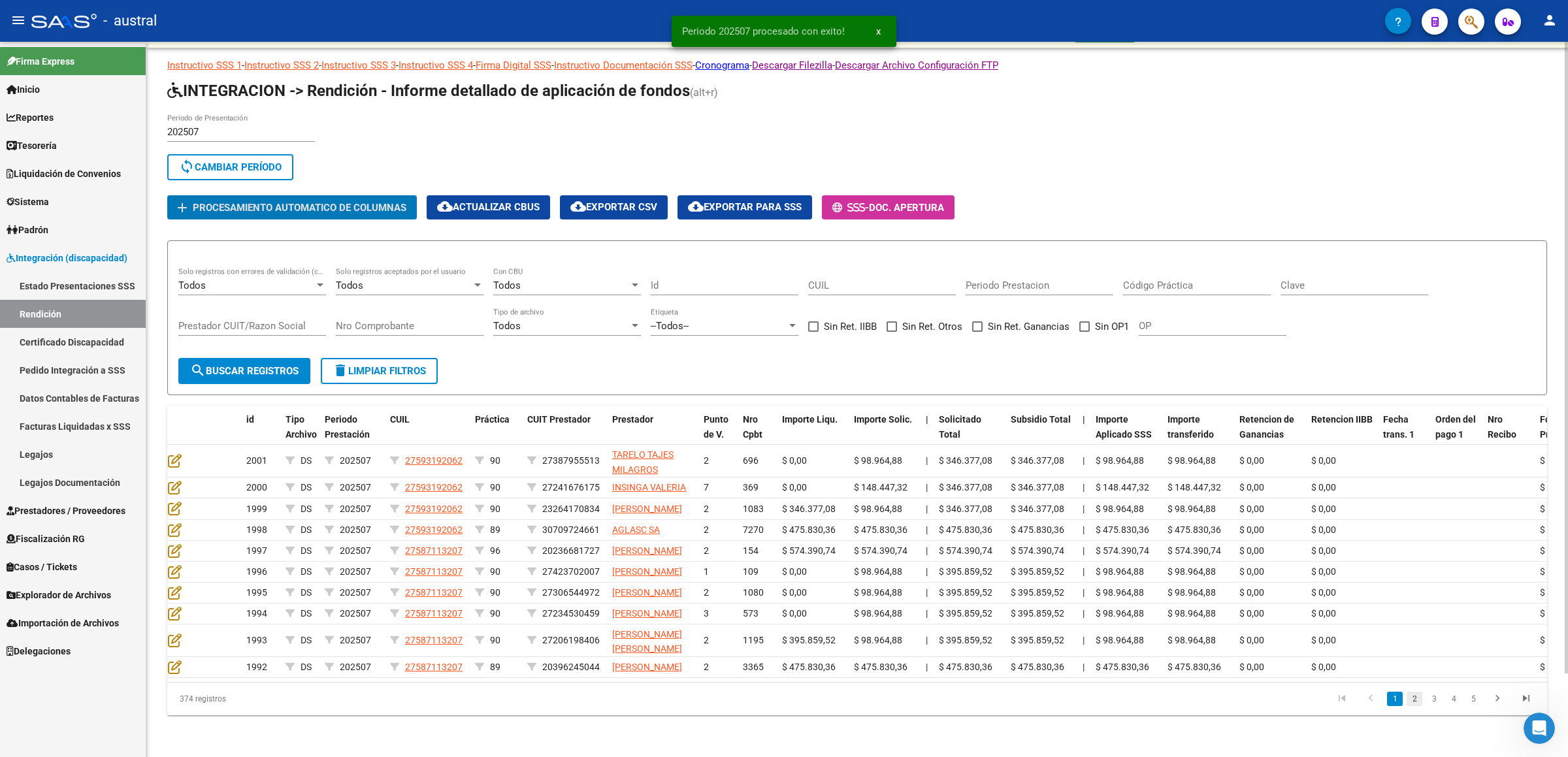
click at [1420, 382] on link "2" at bounding box center [1413, 699] width 15 height 15
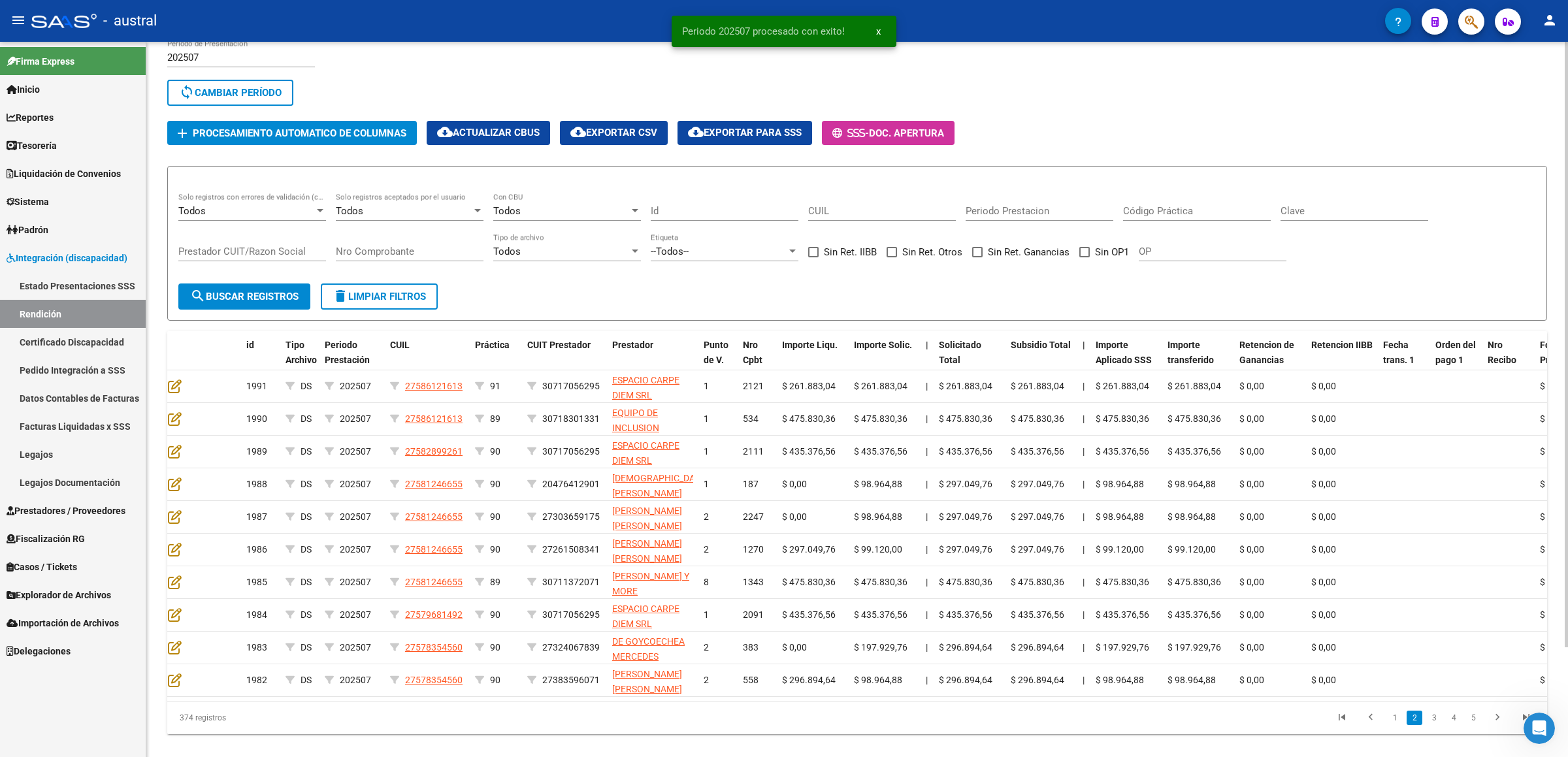
click at [1435, 382] on datatable-body "1991 DS 202507 27586121613 91 30717056295 ESPACIO CARPE DIEM SRL 1 2121 $ 261.8…" at bounding box center [857, 536] width 1379 height 331
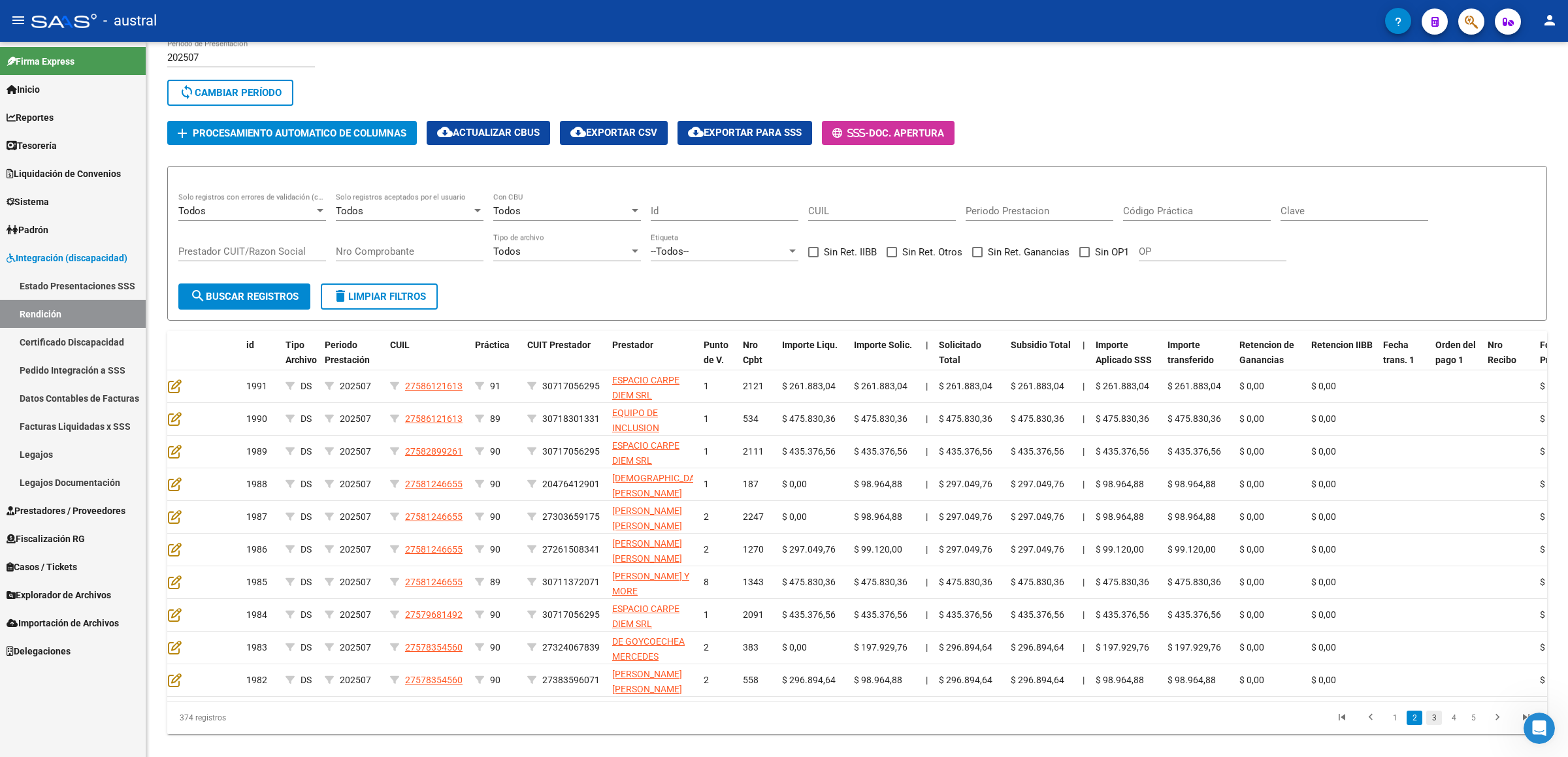
click at [1435, 382] on link "3" at bounding box center [1433, 718] width 15 height 15
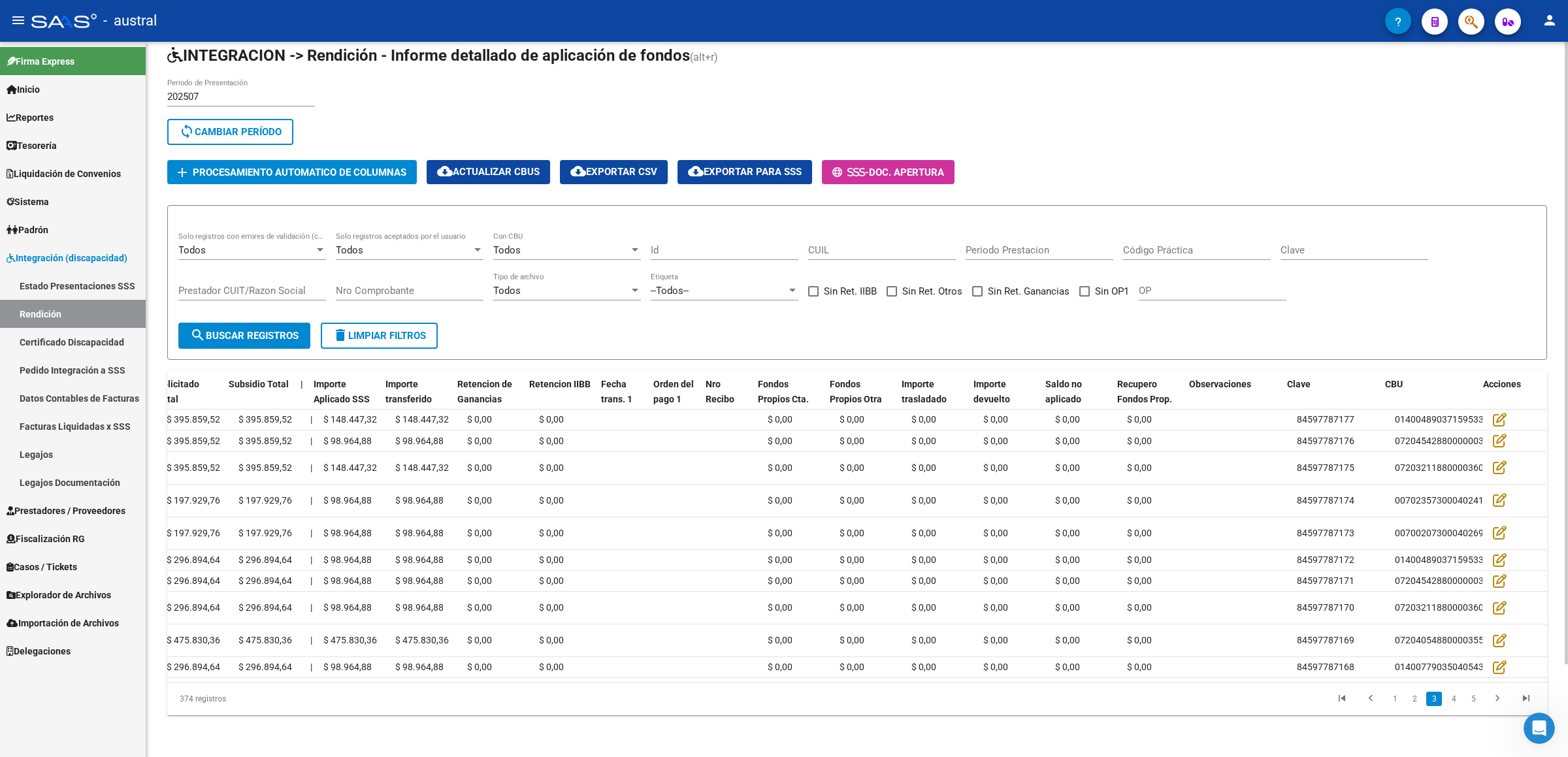
scroll to position [0, 810]
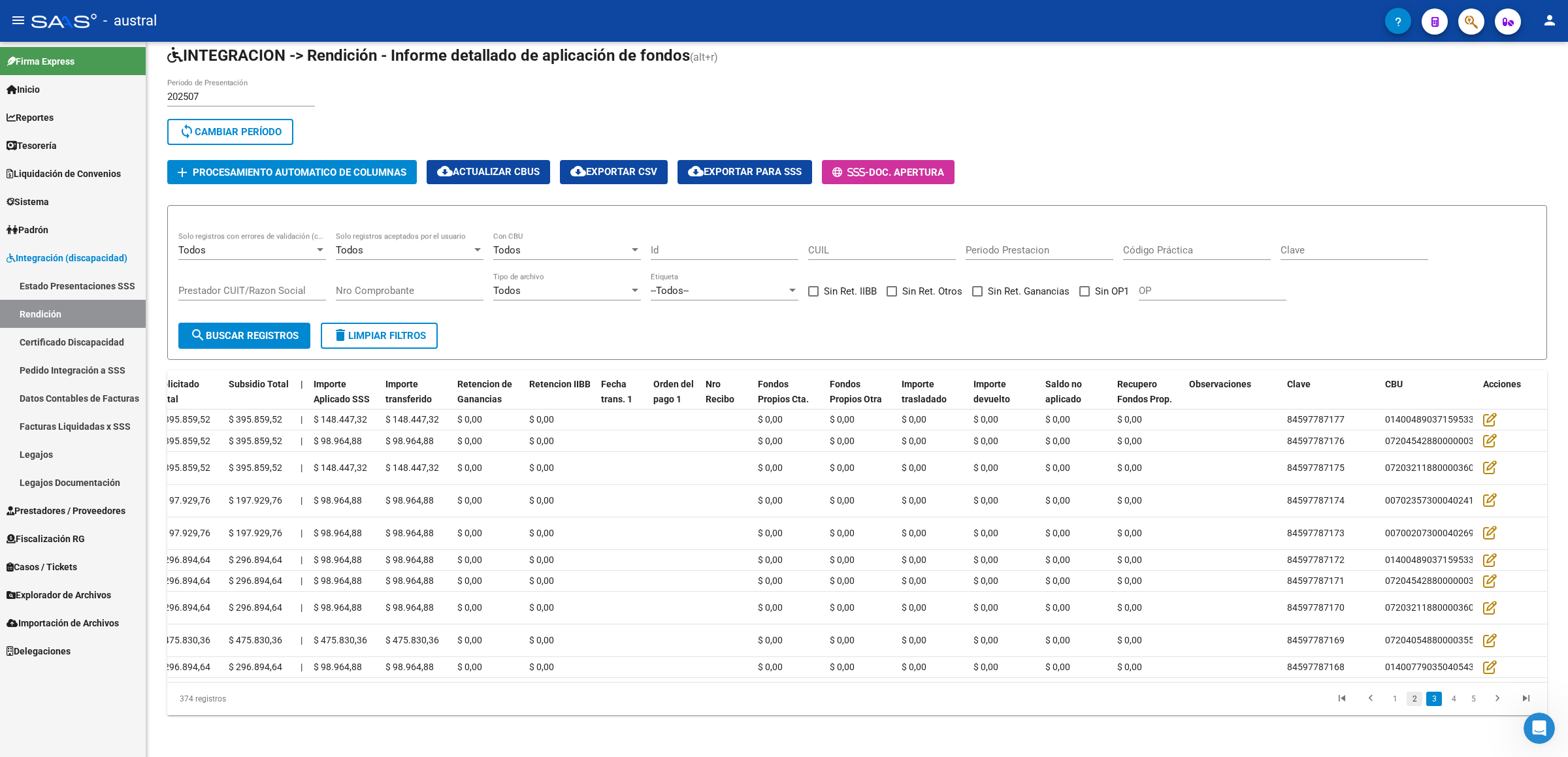
click at [1412, 382] on link "2" at bounding box center [1413, 699] width 15 height 15
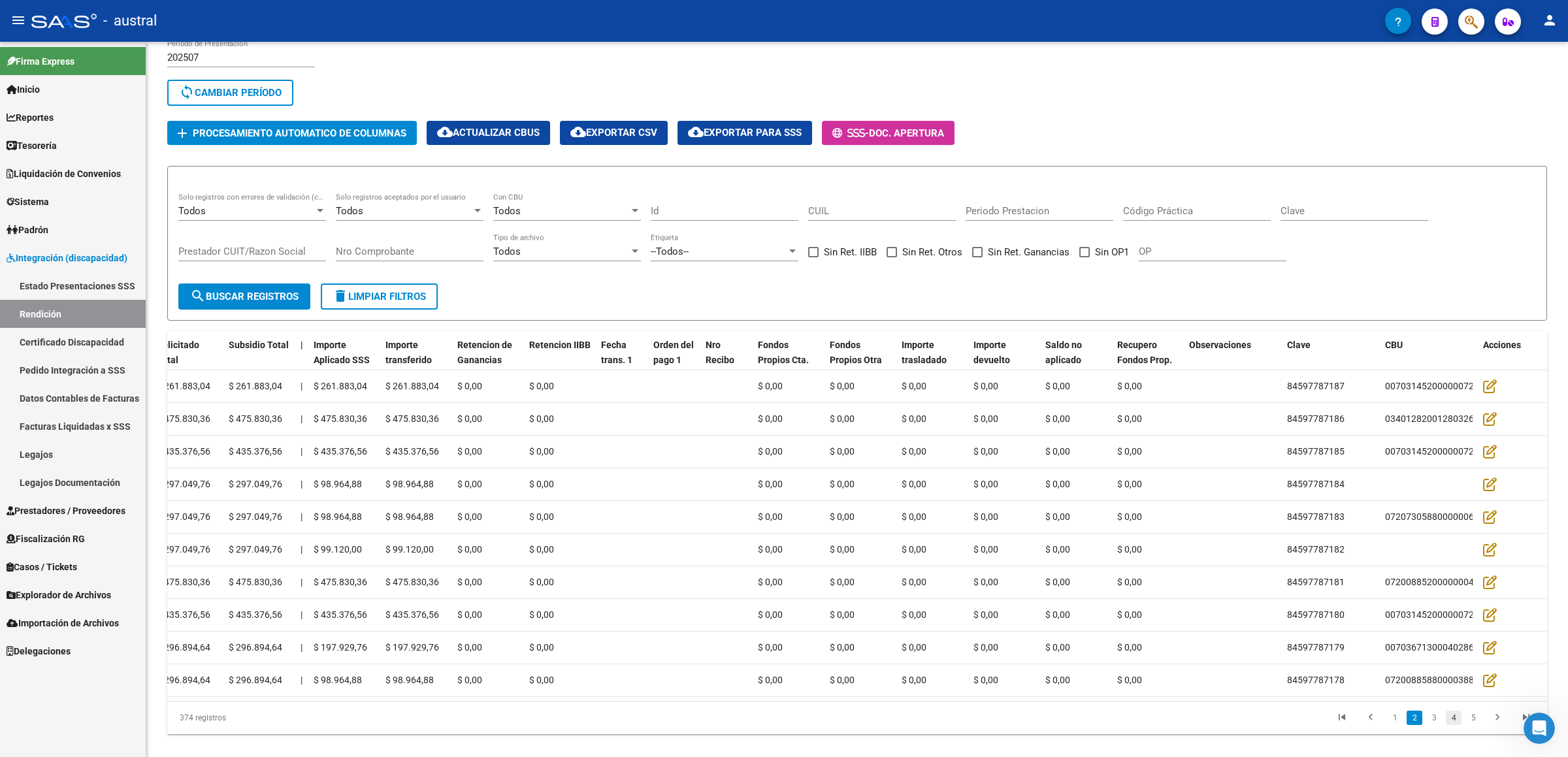
click at [1448, 382] on link "4" at bounding box center [1453, 718] width 15 height 15
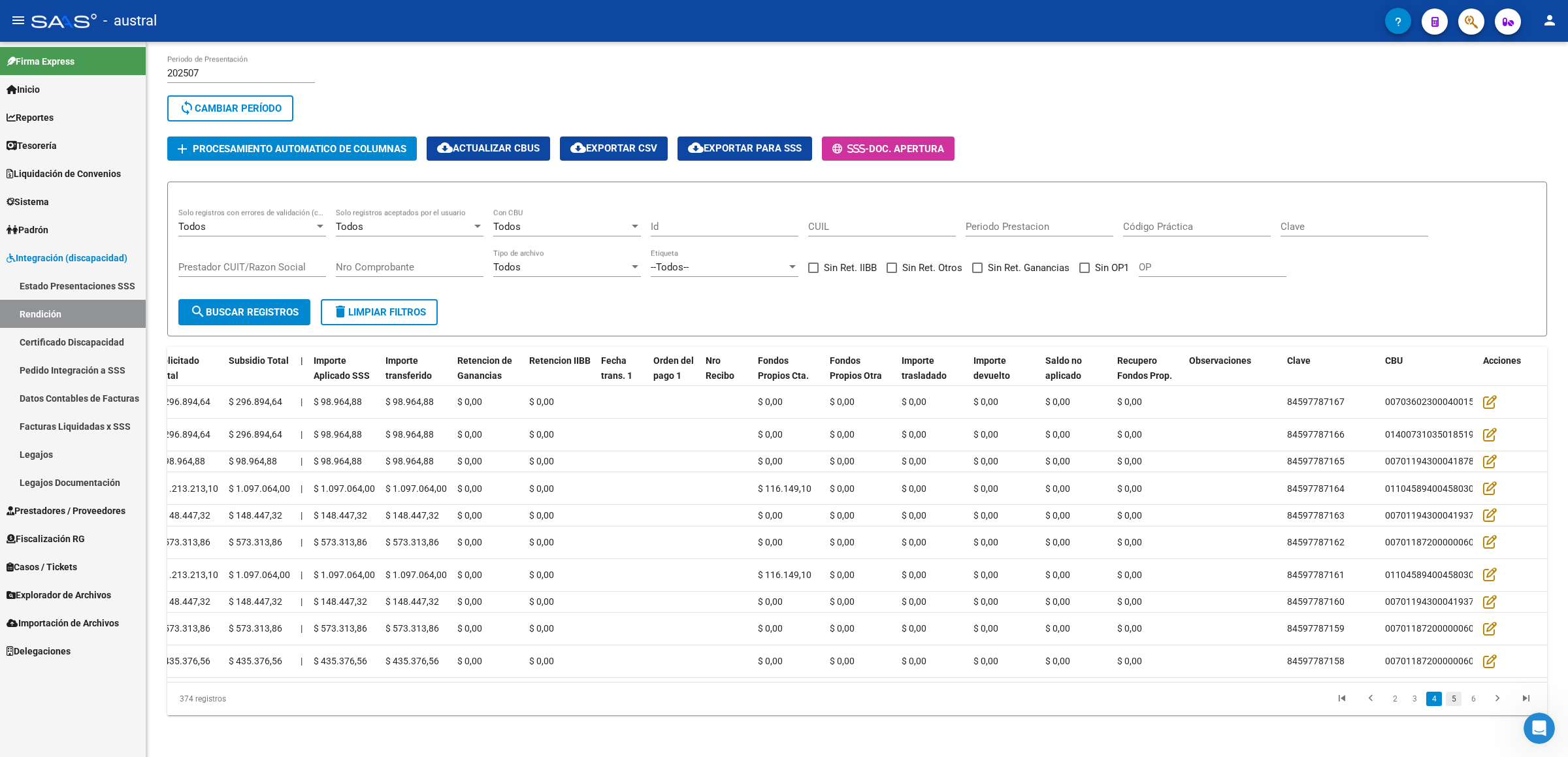
click at [1459, 382] on link "5" at bounding box center [1453, 699] width 15 height 15
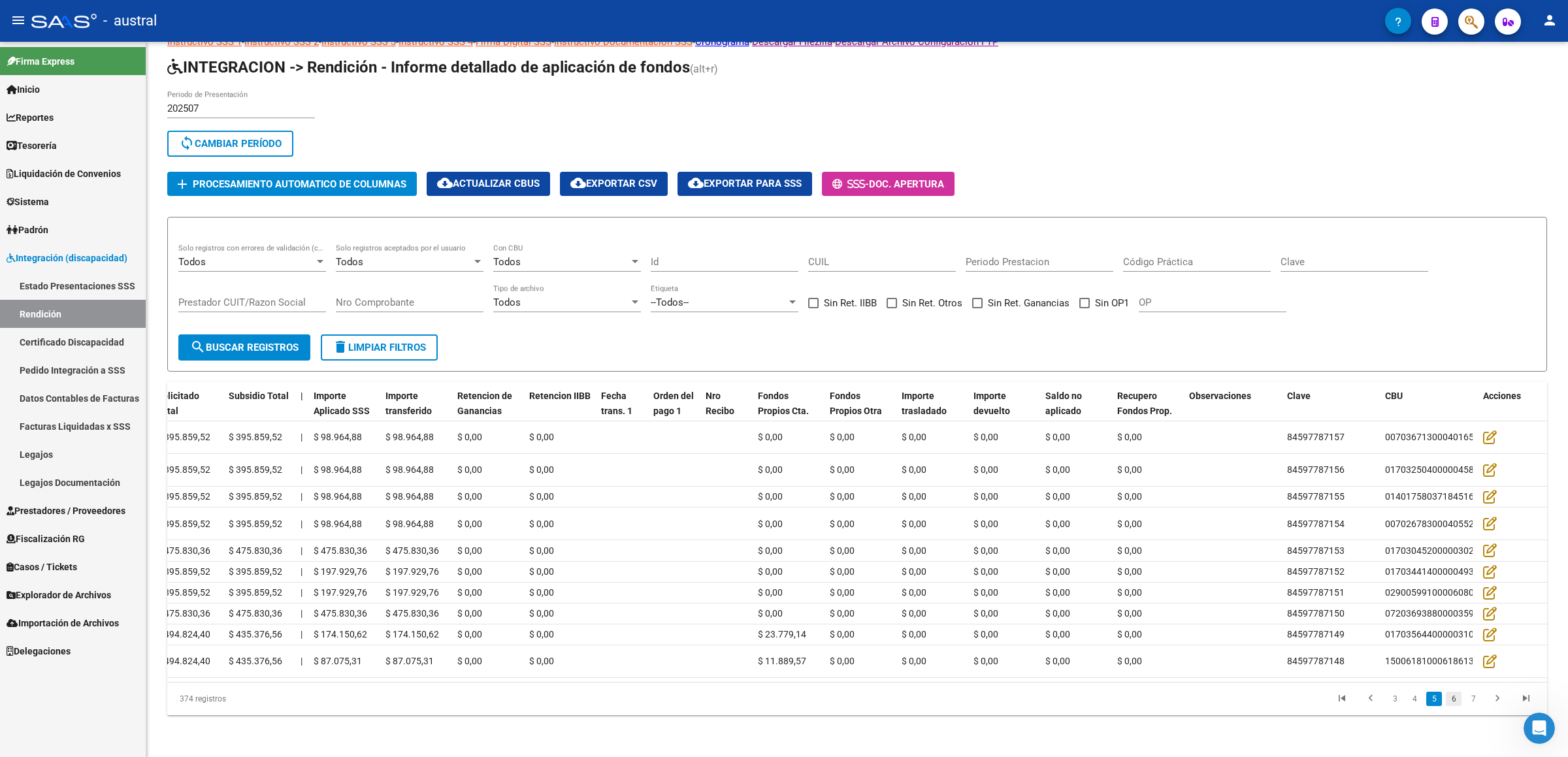
click at [1456, 382] on link "6" at bounding box center [1453, 699] width 15 height 15
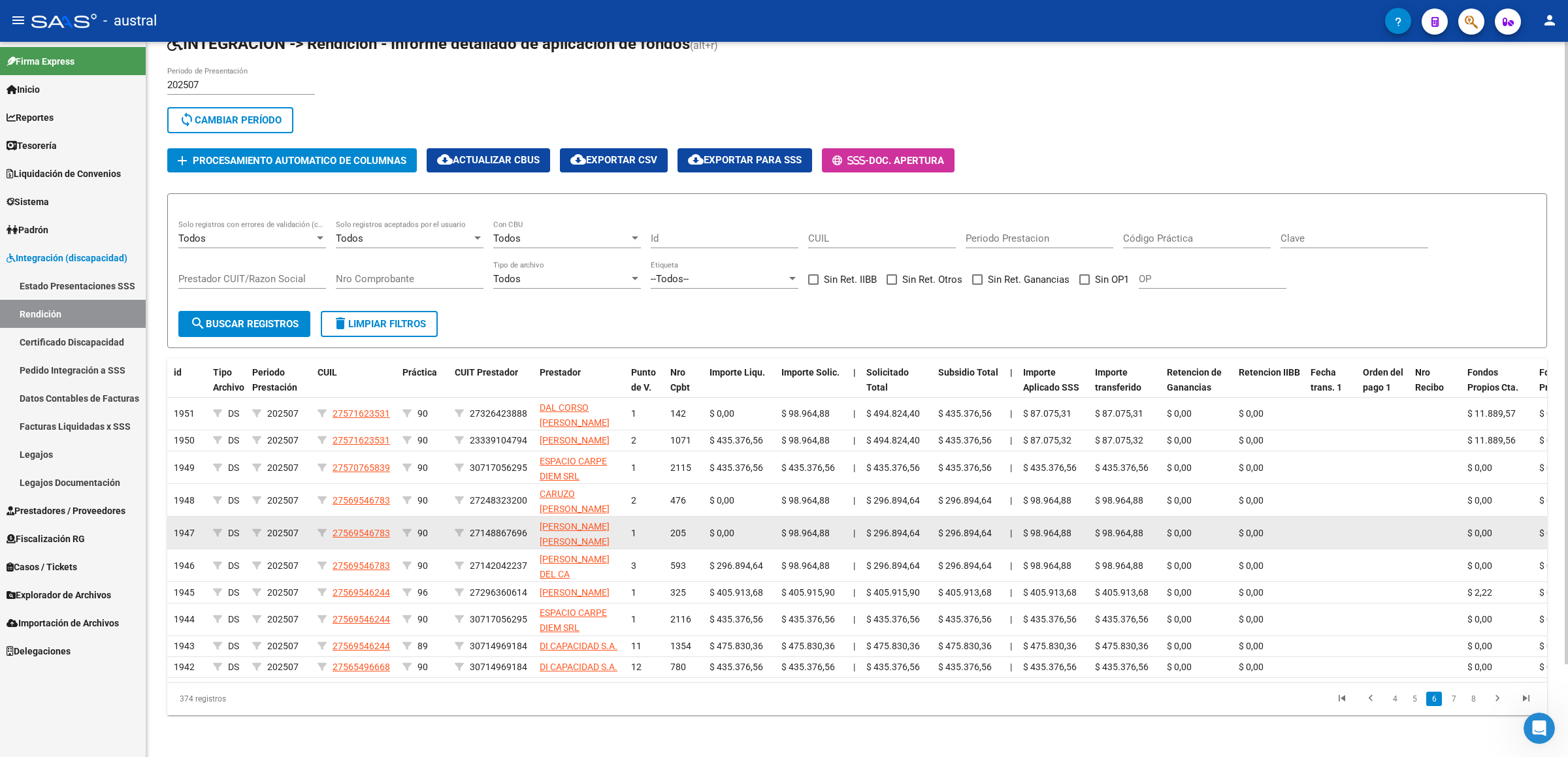
scroll to position [0, 0]
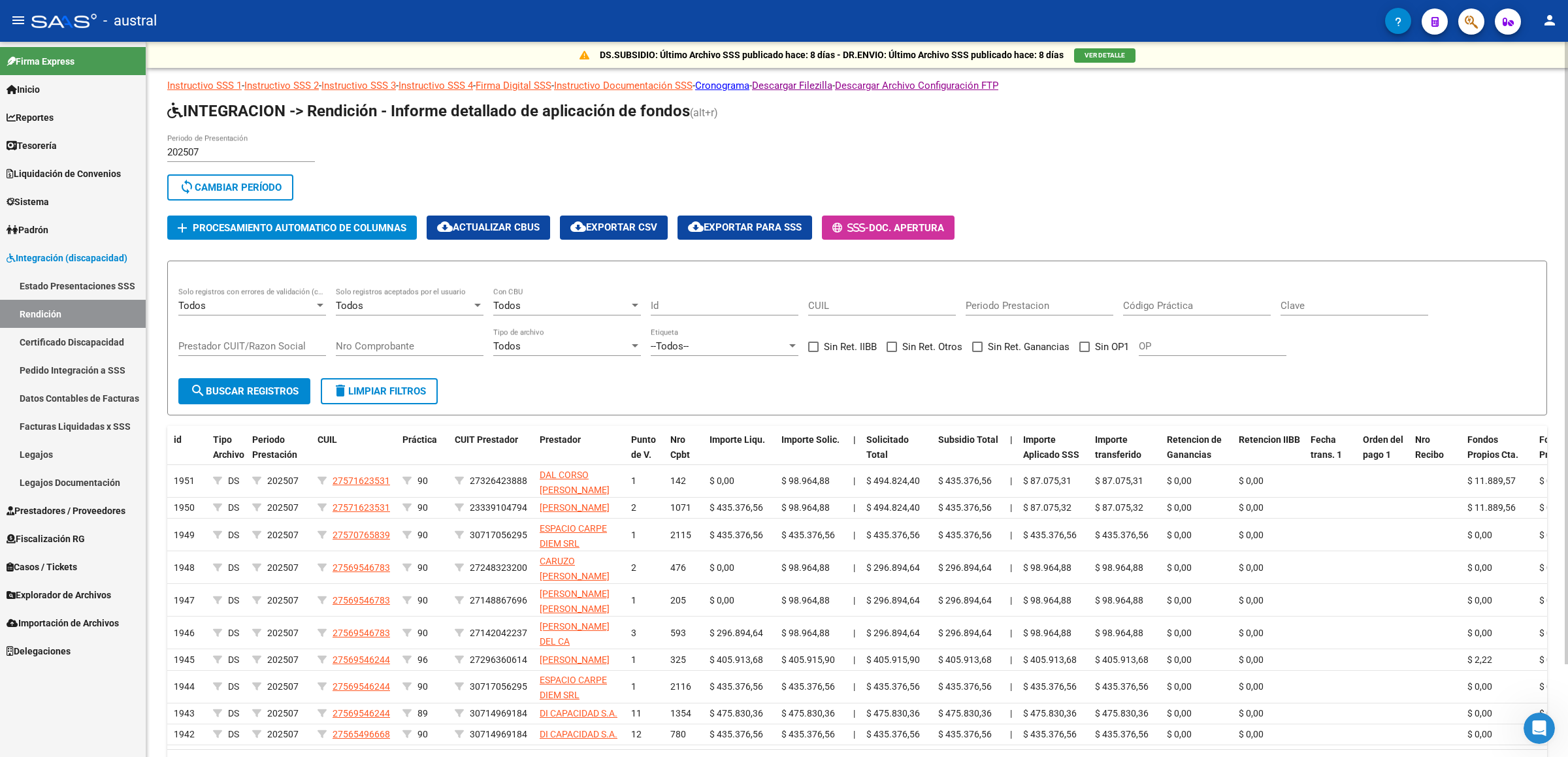
drag, startPoint x: 322, startPoint y: 116, endPoint x: 685, endPoint y: 146, distance: 364.2
click at [731, 118] on h1 "INTEGRACION -> Rendición - Informe detallado de aplicación de fondos (alt+r)" at bounding box center [857, 112] width 1379 height 23
click at [83, 366] on link "Pedido Integración a SSS" at bounding box center [73, 370] width 146 height 28
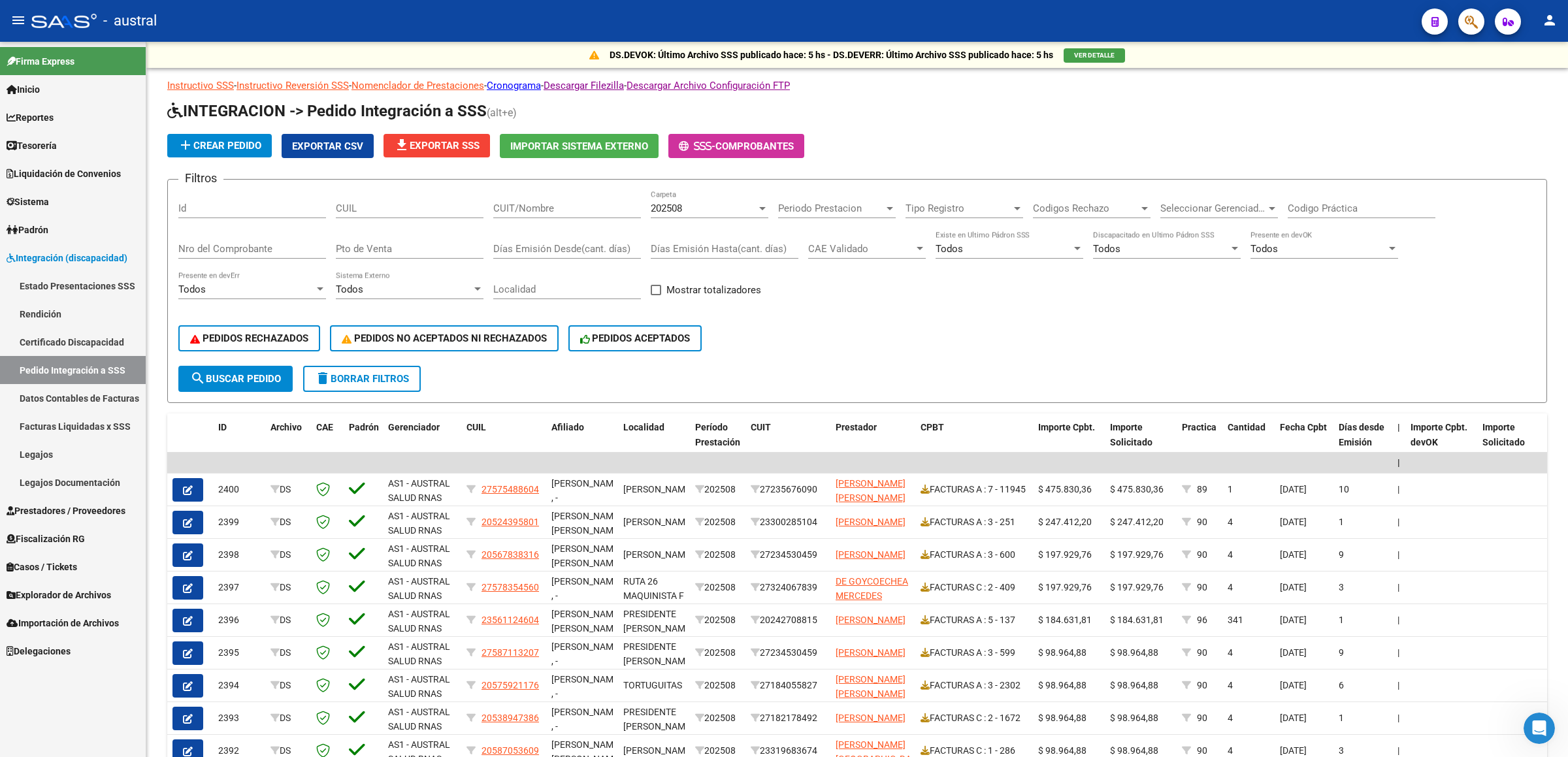
click at [83, 382] on link "Datos Contables de Facturas" at bounding box center [73, 398] width 146 height 28
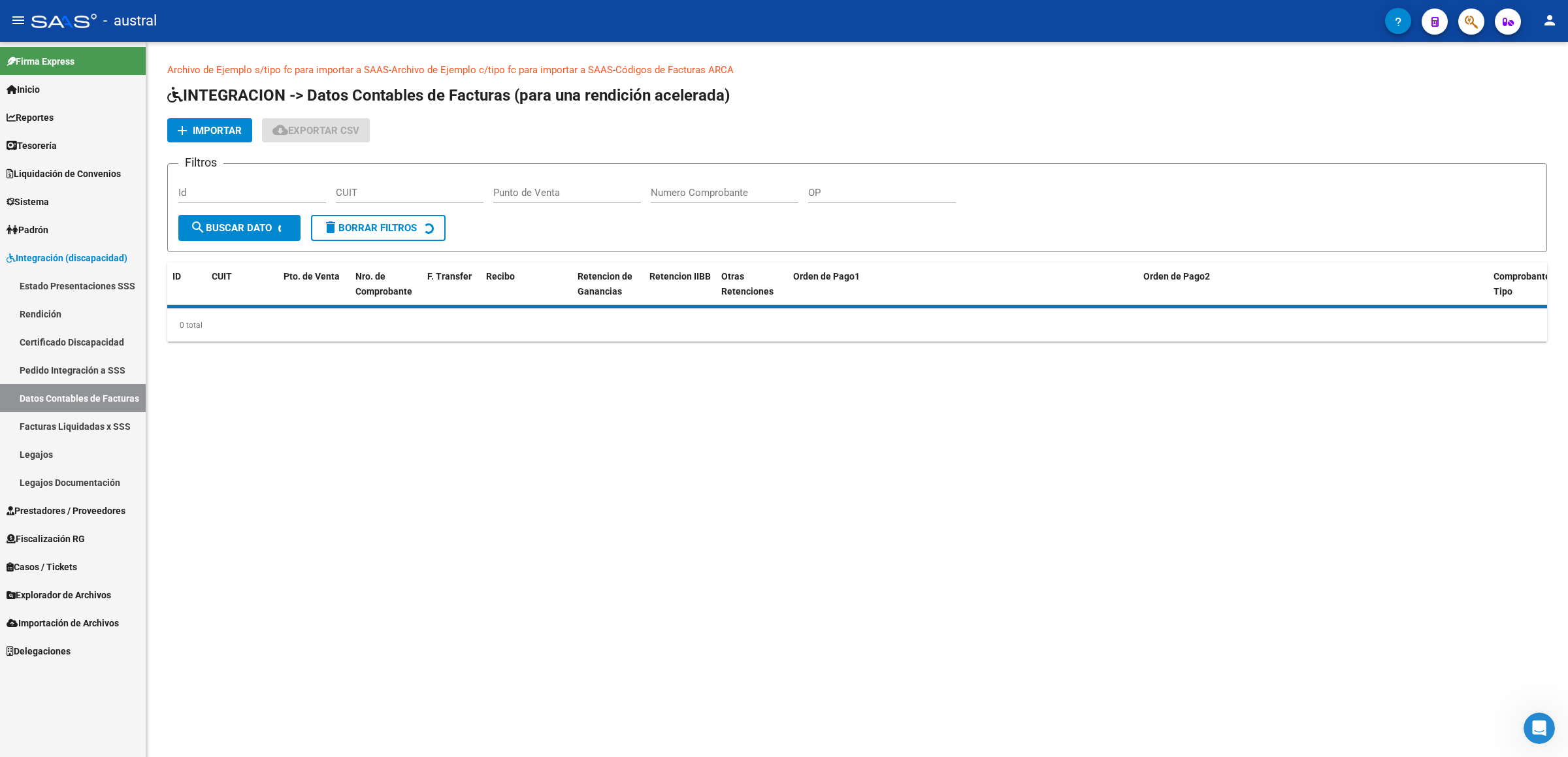
click at [85, 382] on link "Facturas Liquidadas x SSS" at bounding box center [73, 426] width 146 height 28
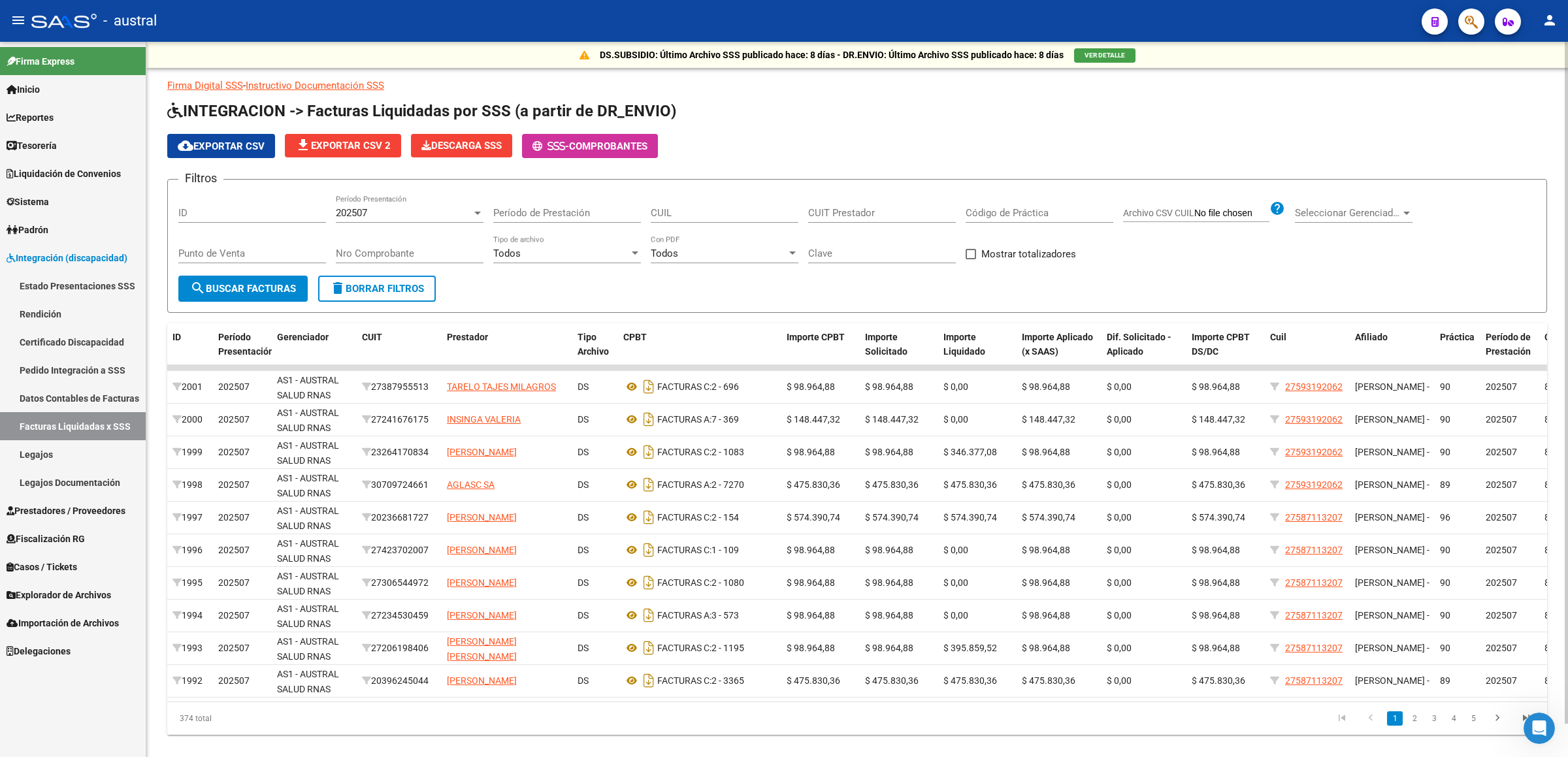
drag, startPoint x: 540, startPoint y: 110, endPoint x: 682, endPoint y: 109, distance: 142.0
click at [682, 109] on h1 "INTEGRACION -> Facturas Liquidadas por SSS (a partir de DR_ENVIO)" at bounding box center [857, 112] width 1379 height 23
click at [796, 130] on app-list-header "INTEGRACION -> Facturas Liquidadas por SSS (a partir de DR_ENVIO) cloud_downloa…" at bounding box center [857, 207] width 1379 height 212
click at [284, 290] on span "search Buscar Facturas" at bounding box center [243, 289] width 106 height 12
click at [468, 296] on form "Filtros ID 202507 Período Presentación Período de Prestación CUIL CUIT Prestado…" at bounding box center [857, 246] width 1379 height 134
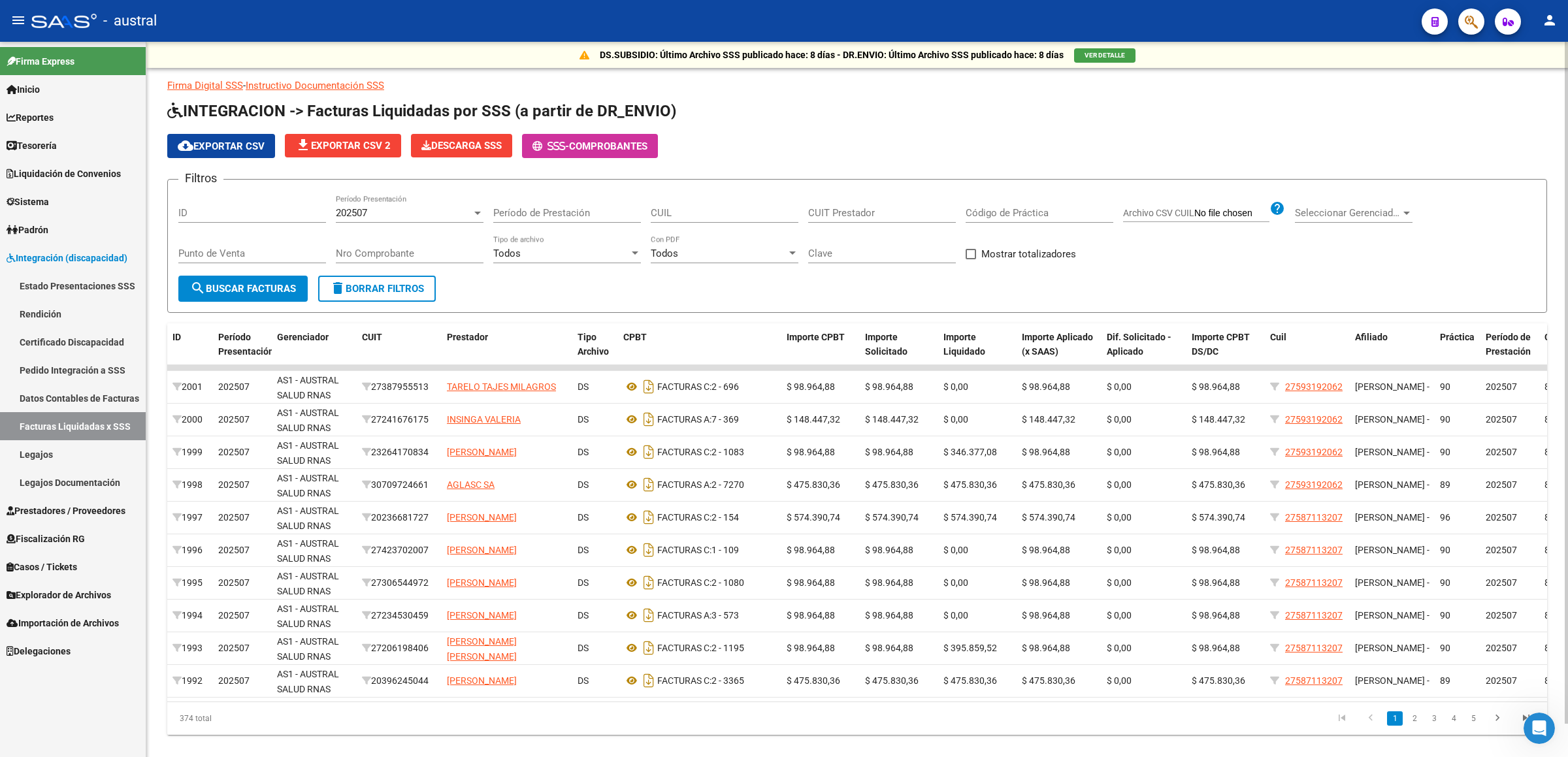
click at [388, 291] on span "delete Borrar Filtros" at bounding box center [377, 289] width 94 height 12
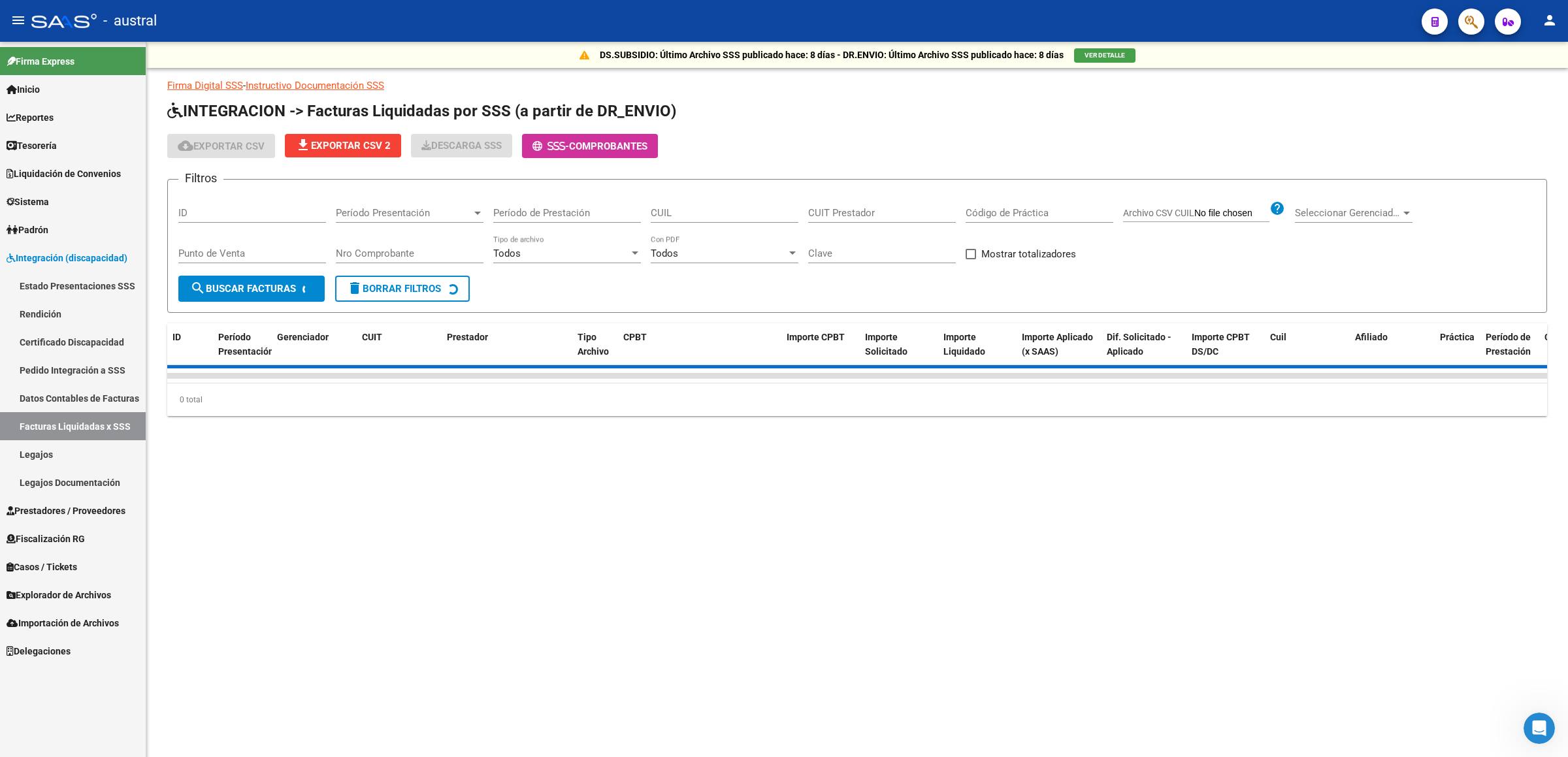
click at [461, 212] on span "Período Presentación" at bounding box center [404, 213] width 136 height 12
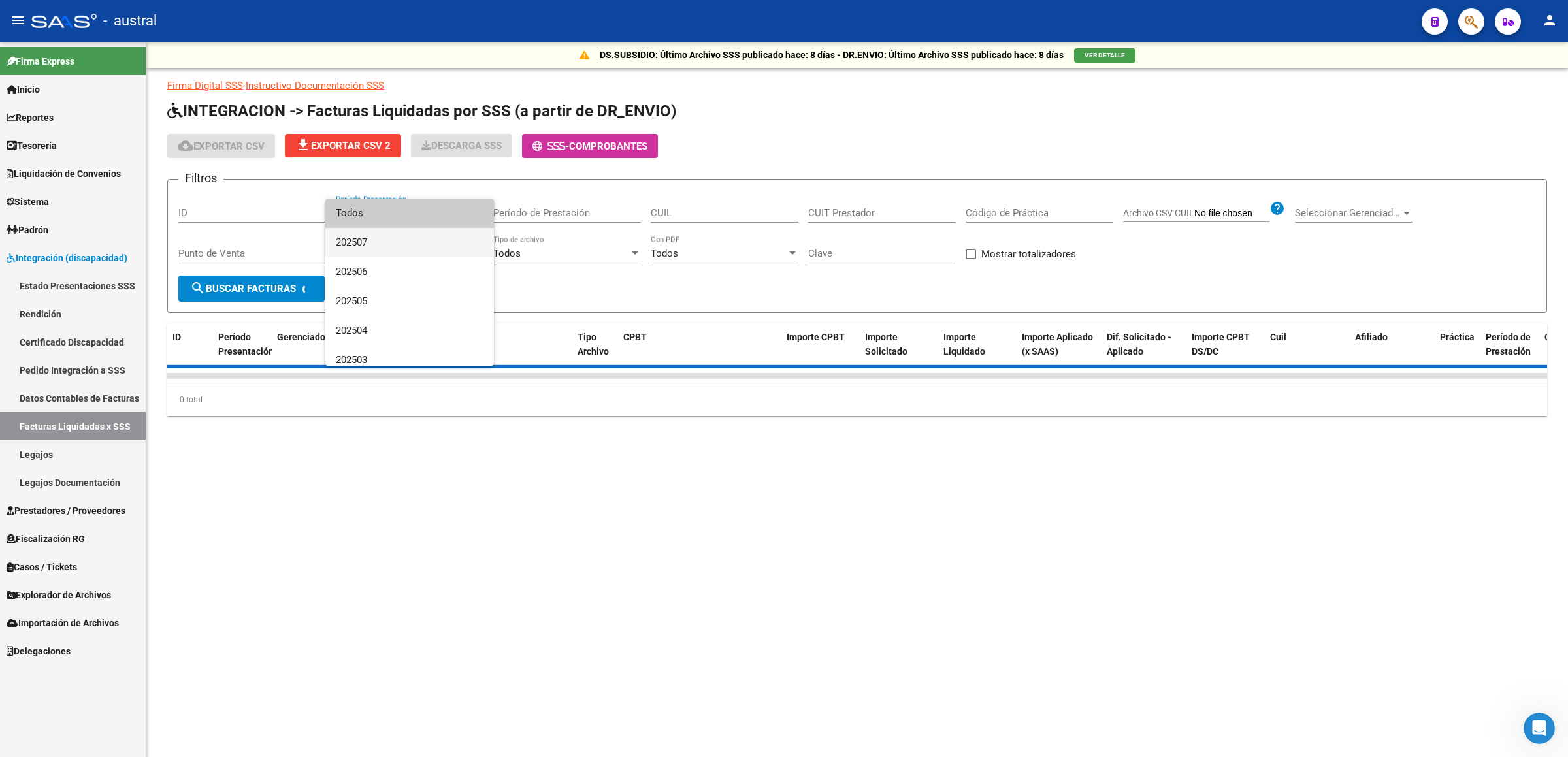
click at [379, 246] on span "202507" at bounding box center [409, 242] width 147 height 29
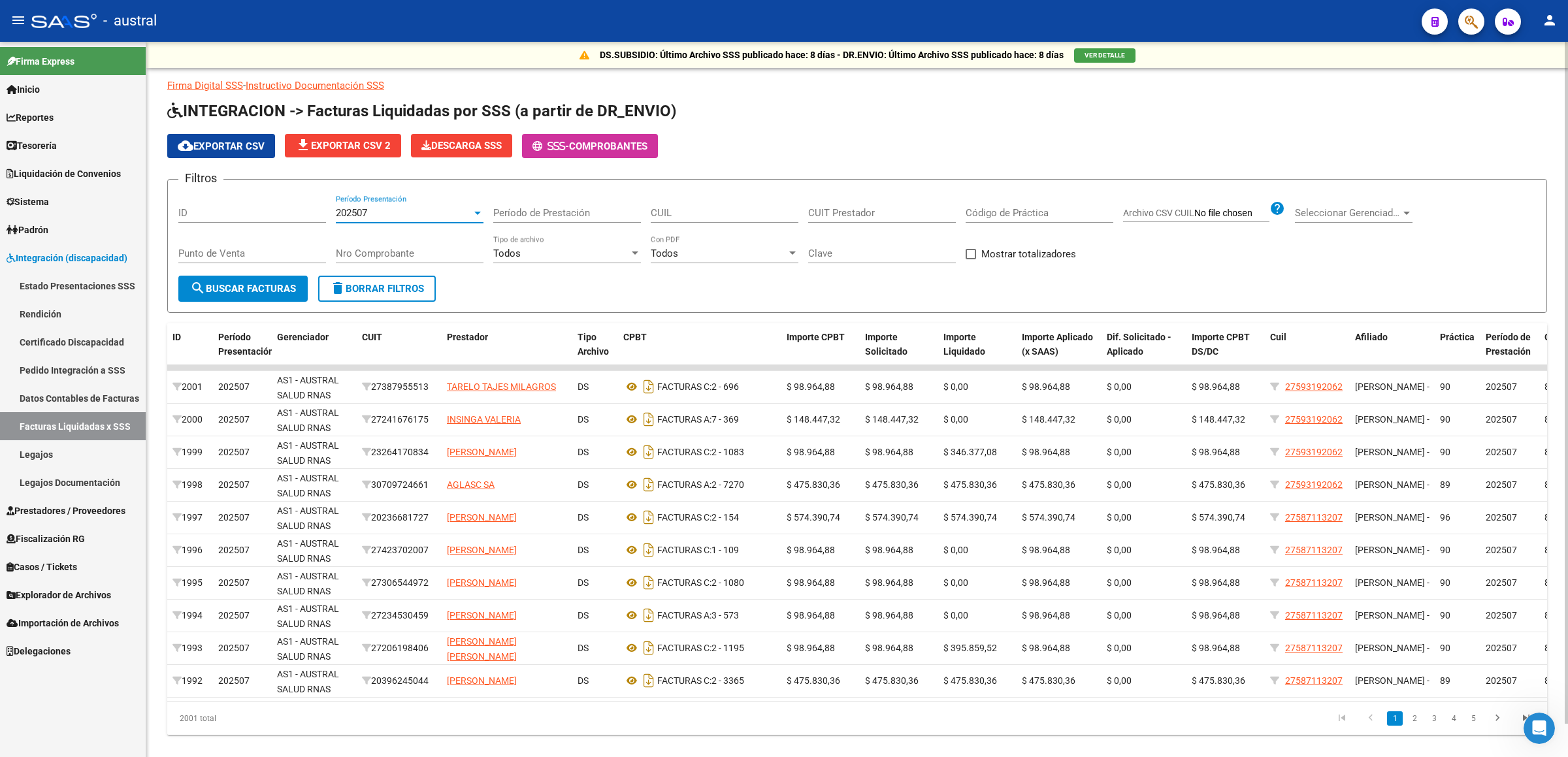
click at [247, 287] on span "search Buscar Facturas" at bounding box center [243, 289] width 106 height 12
click at [333, 147] on span "file_download Exportar CSV 2" at bounding box center [343, 145] width 96 height 12
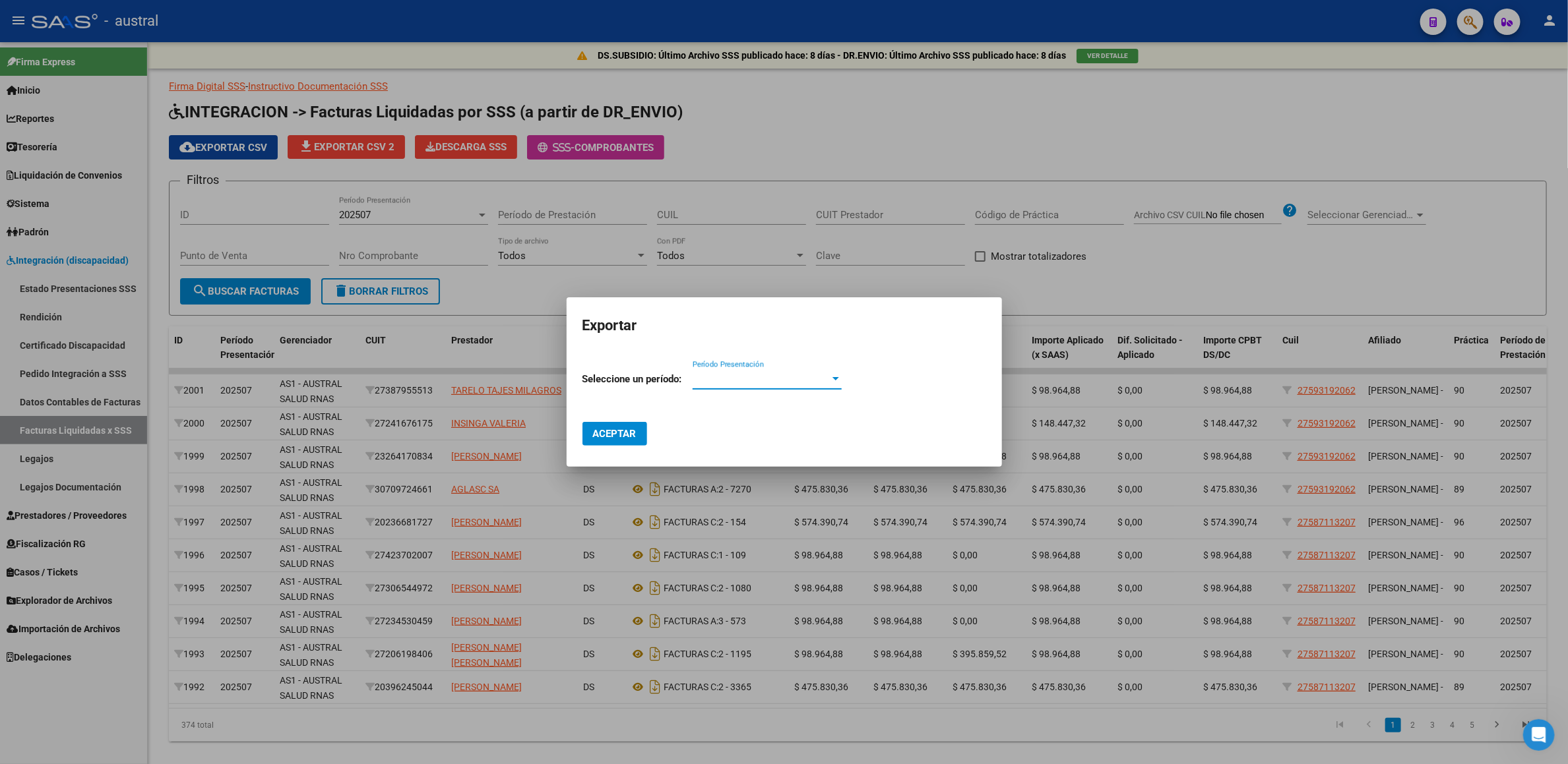
click at [865, 281] on div at bounding box center [784, 382] width 1568 height 764
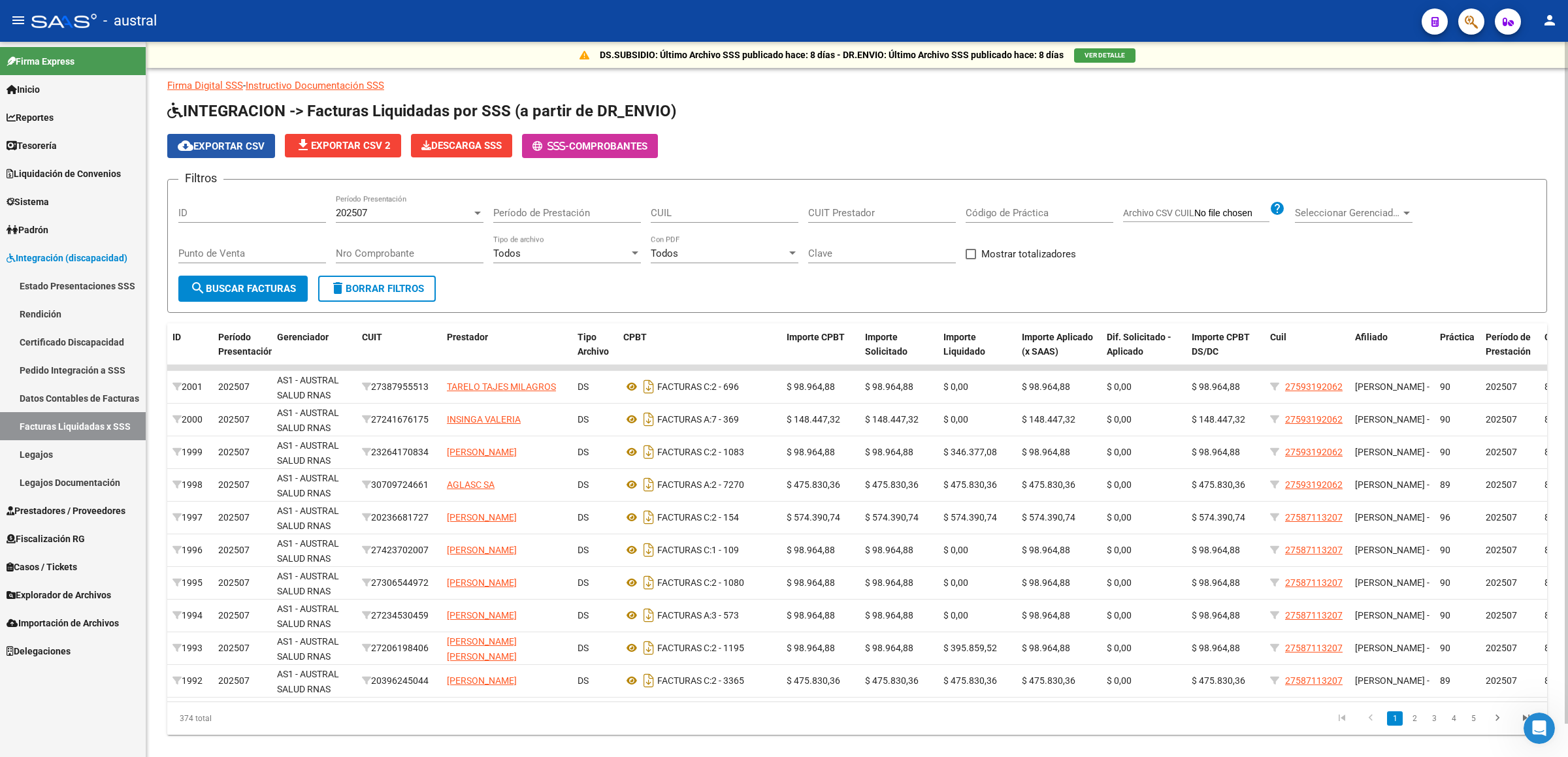
click at [218, 148] on span "cloud_download Exportar CSV" at bounding box center [220, 146] width 87 height 12
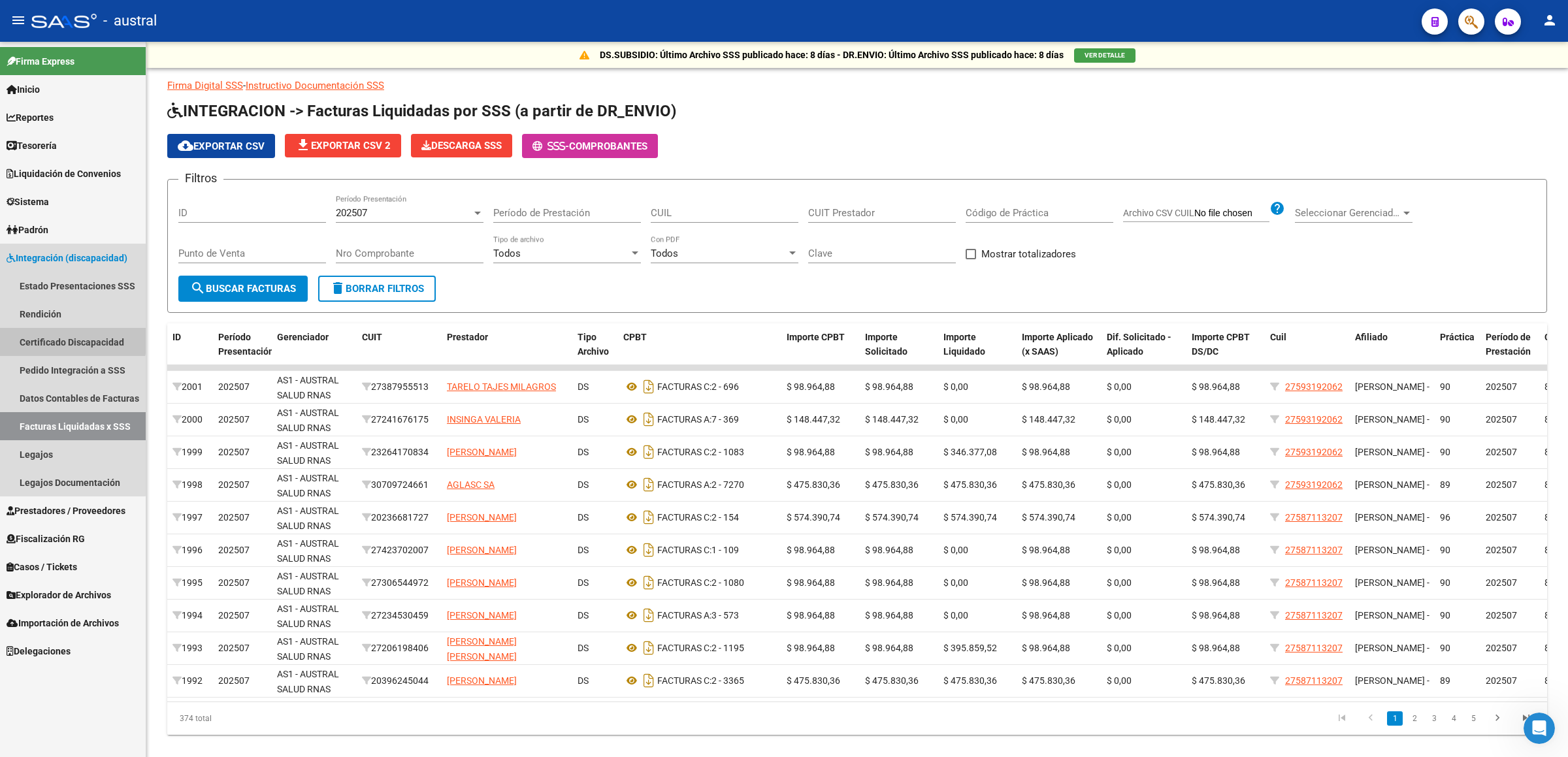
click at [72, 337] on link "Certificado Discapacidad" at bounding box center [73, 342] width 146 height 28
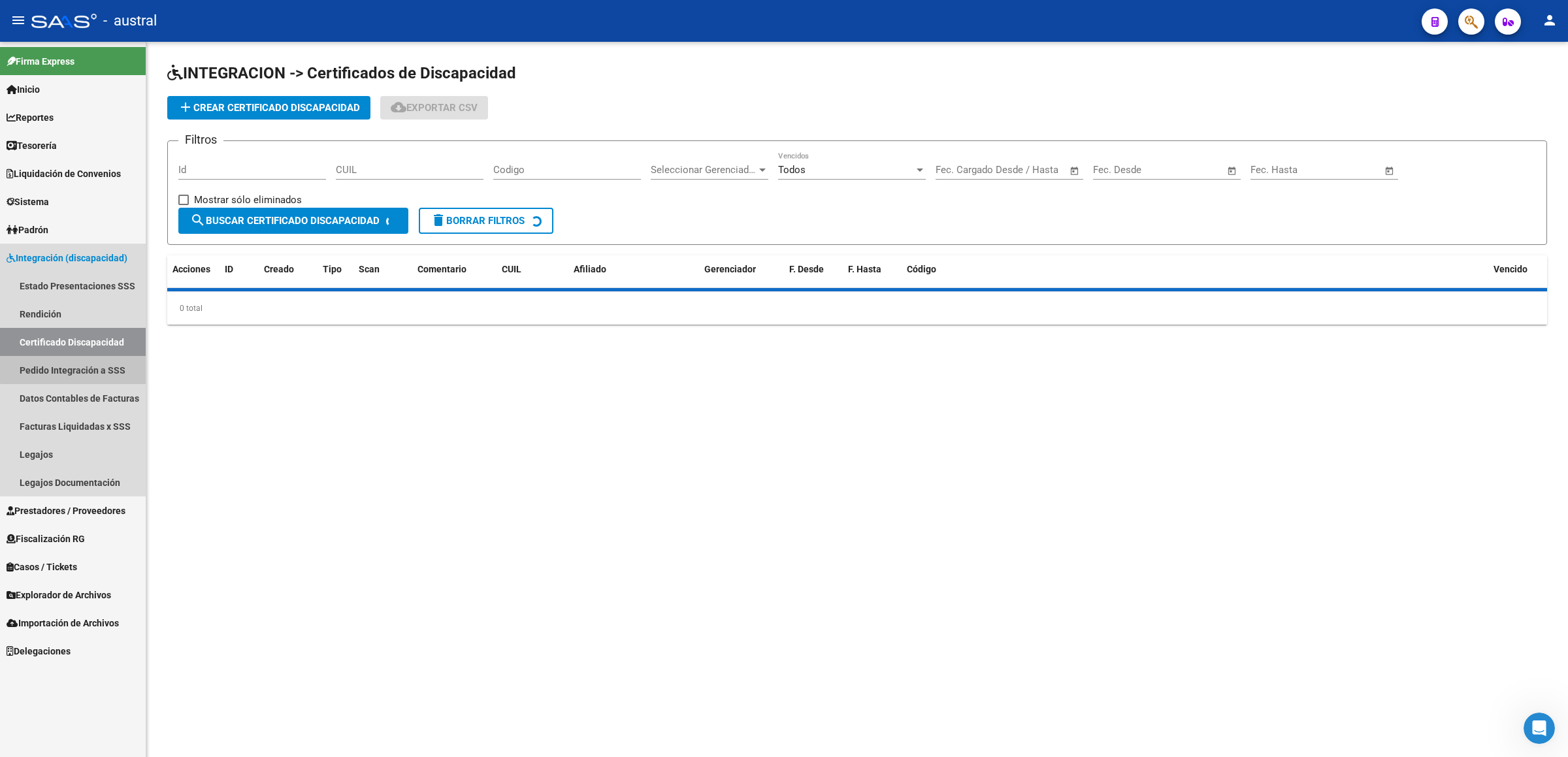
click at [84, 359] on link "Pedido Integración a SSS" at bounding box center [73, 370] width 146 height 28
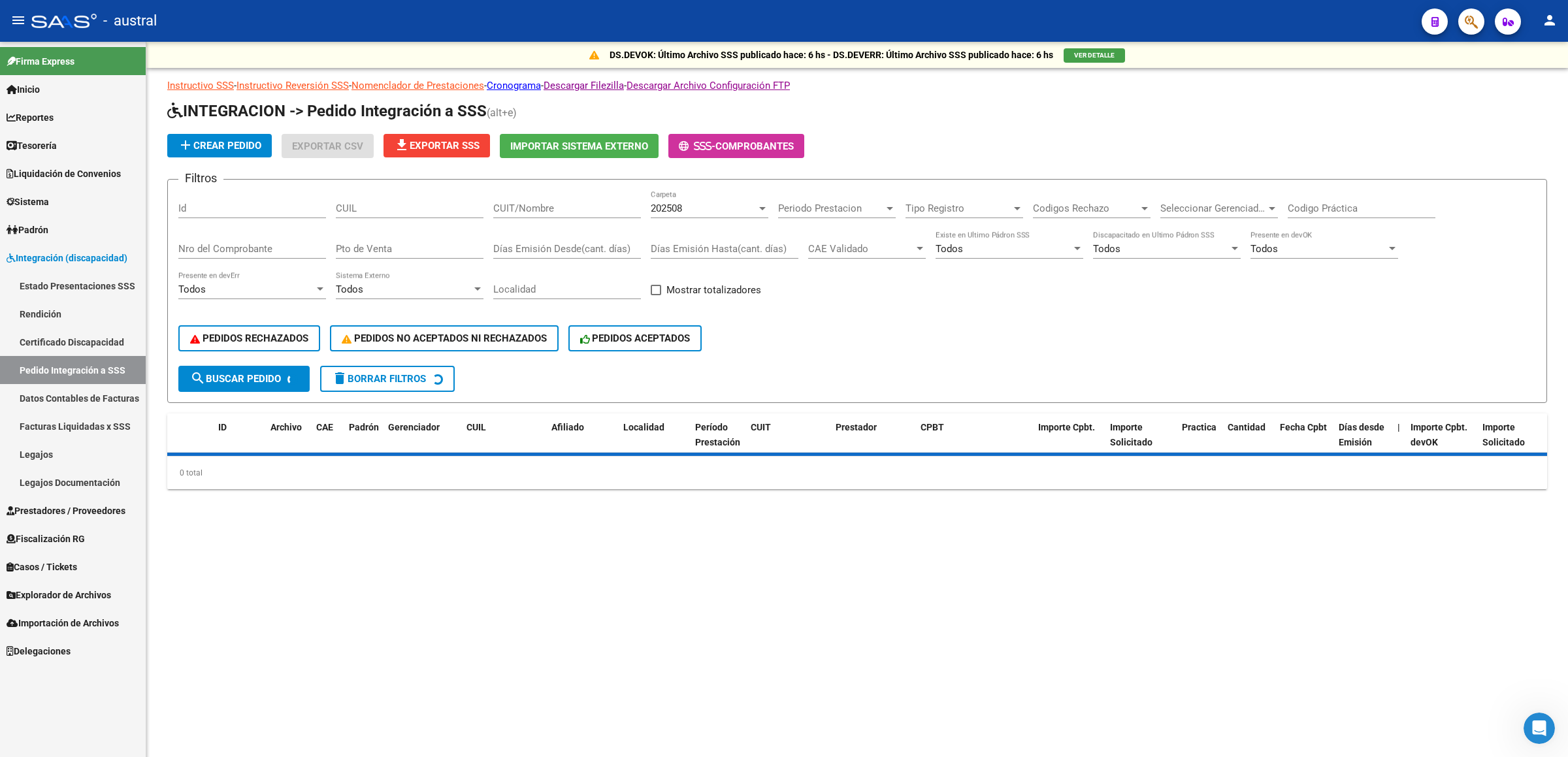
click at [429, 204] on input "CUIL" at bounding box center [409, 208] width 147 height 12
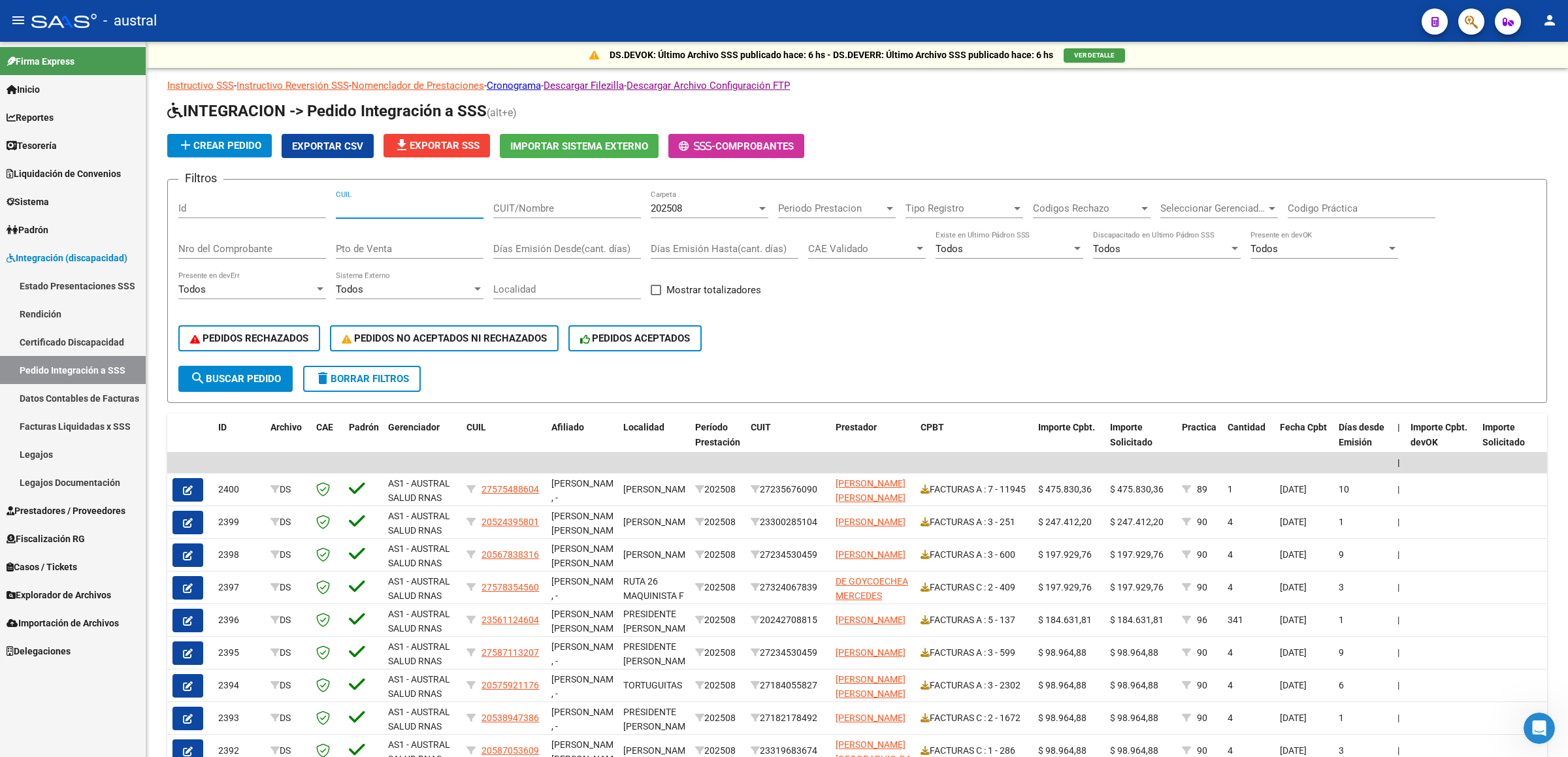
click at [527, 212] on input "CUIT/Nombre" at bounding box center [567, 208] width 147 height 12
paste input "30716555557"
type input "30716555557"
click at [686, 207] on div "202508" at bounding box center [703, 208] width 106 height 12
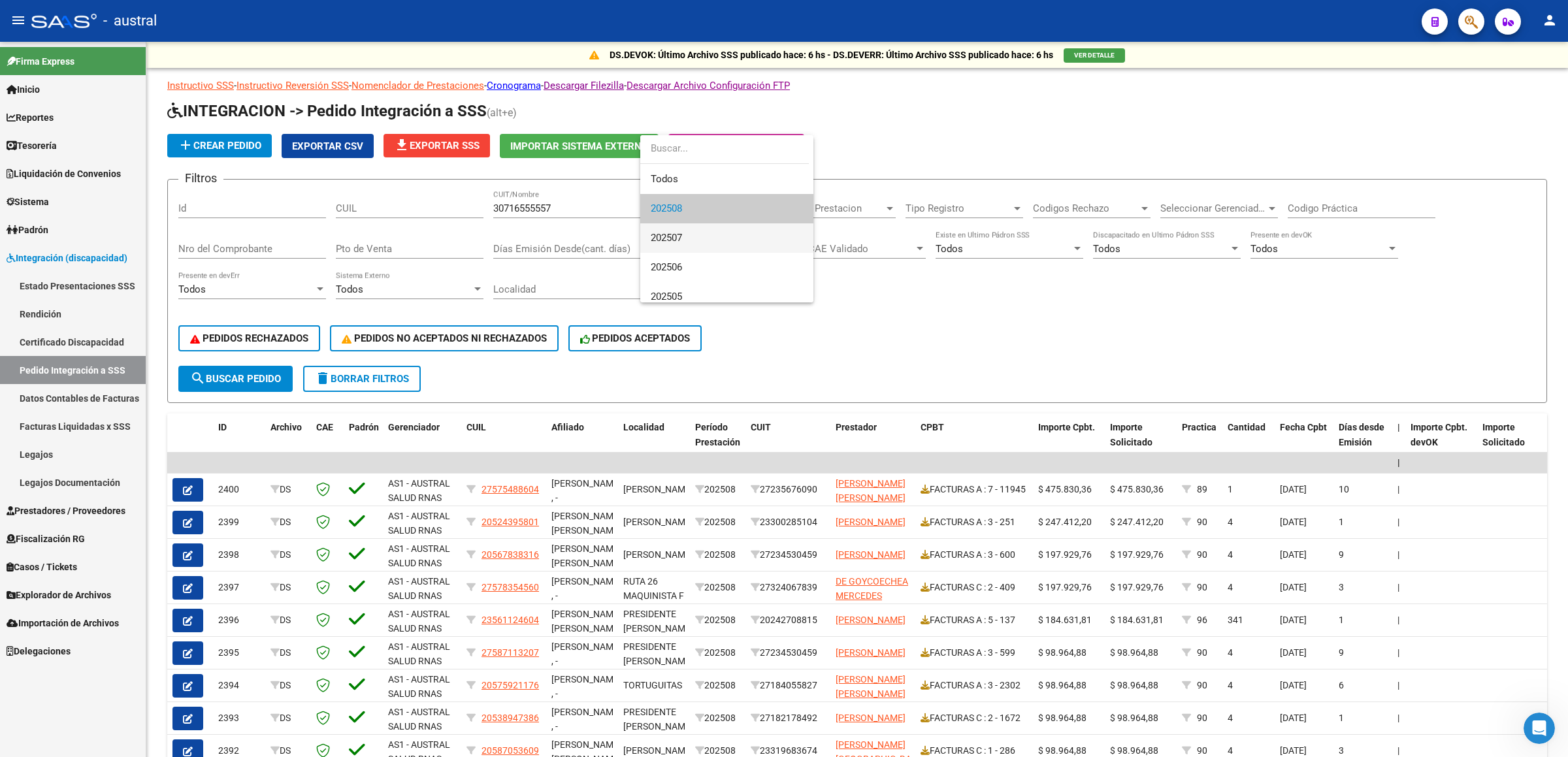
click at [694, 237] on span "202507" at bounding box center [727, 238] width 152 height 29
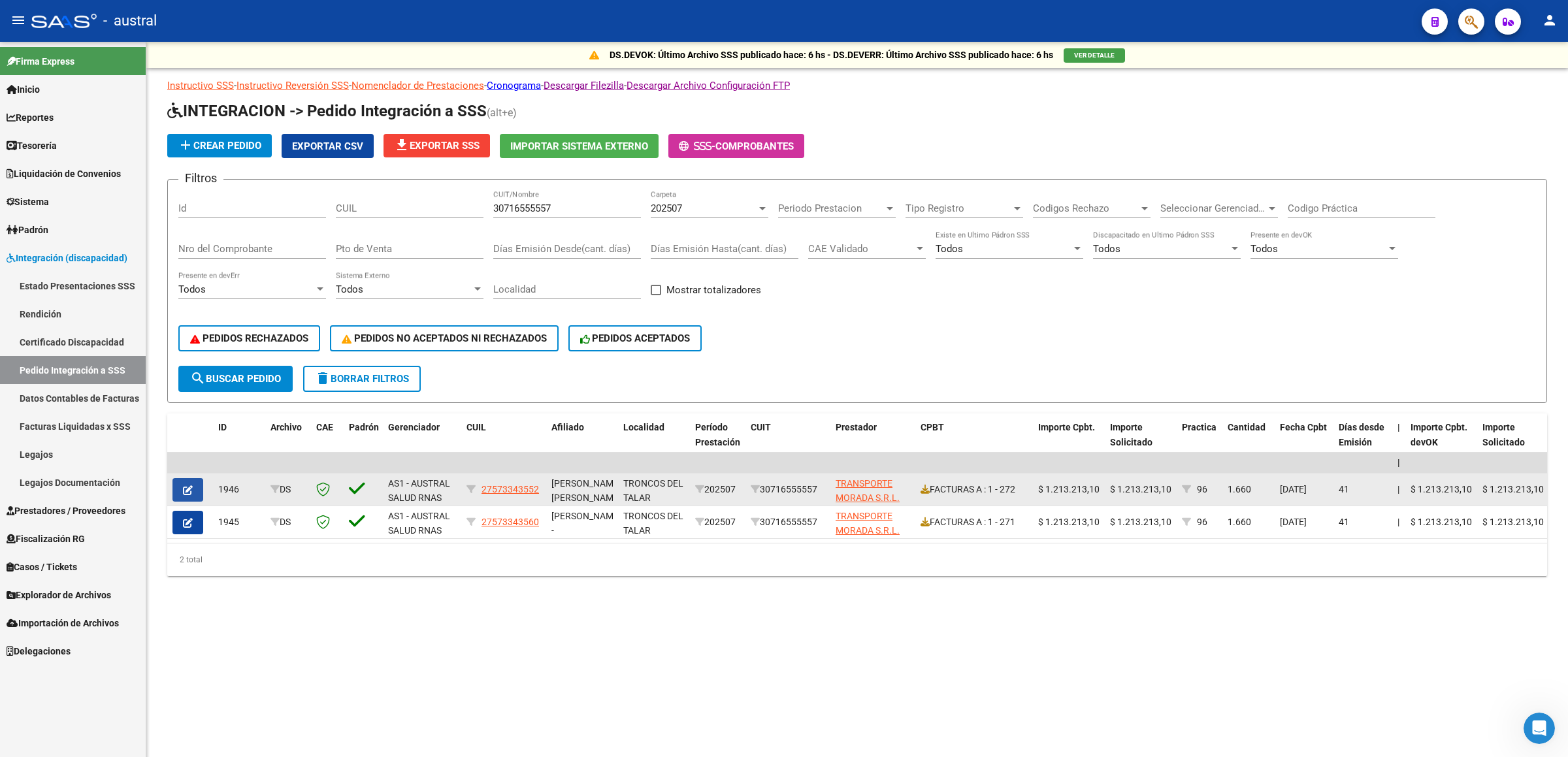
click at [178, 382] on button "button" at bounding box center [188, 490] width 31 height 24
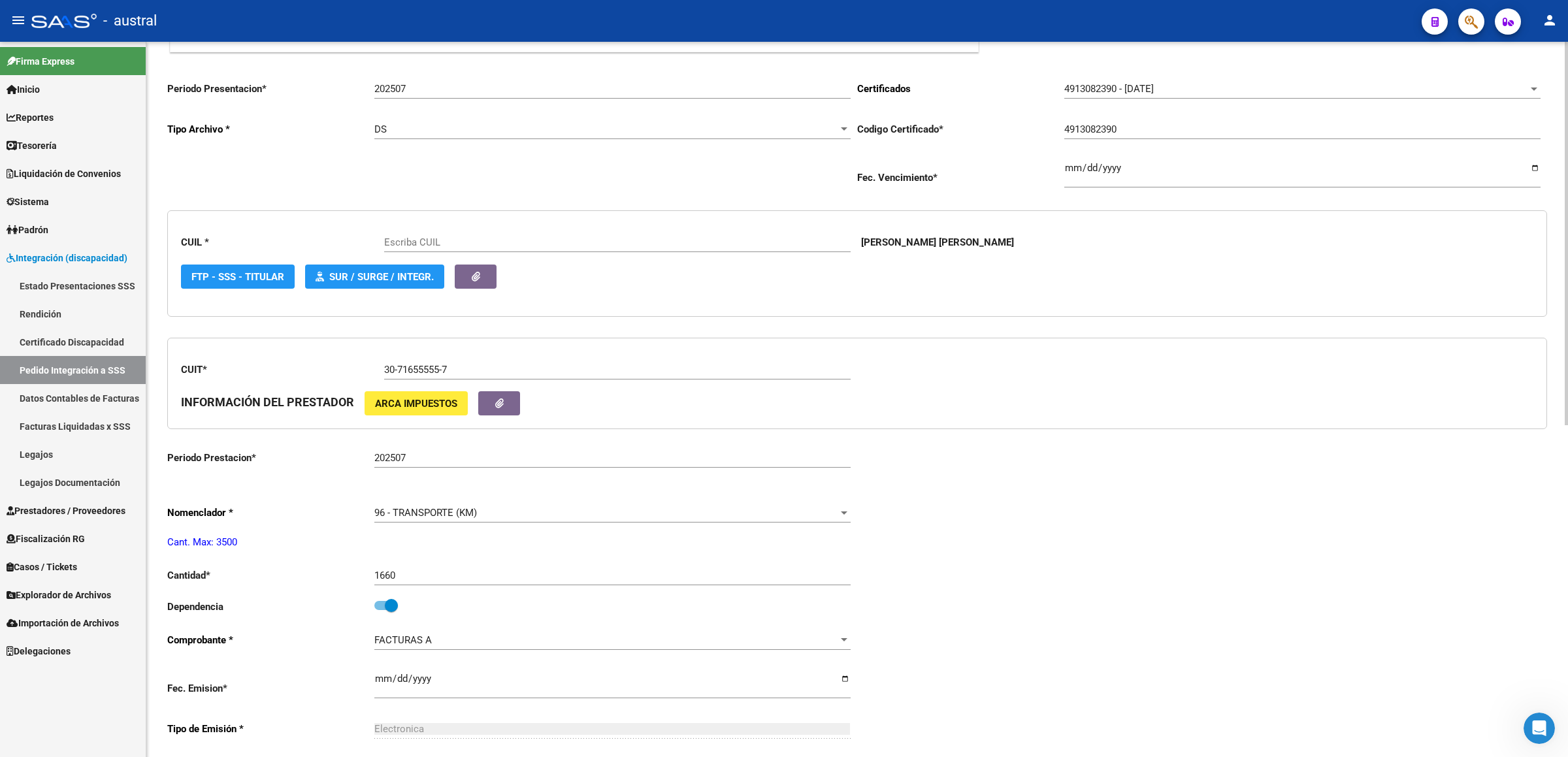
type input "27573343552"
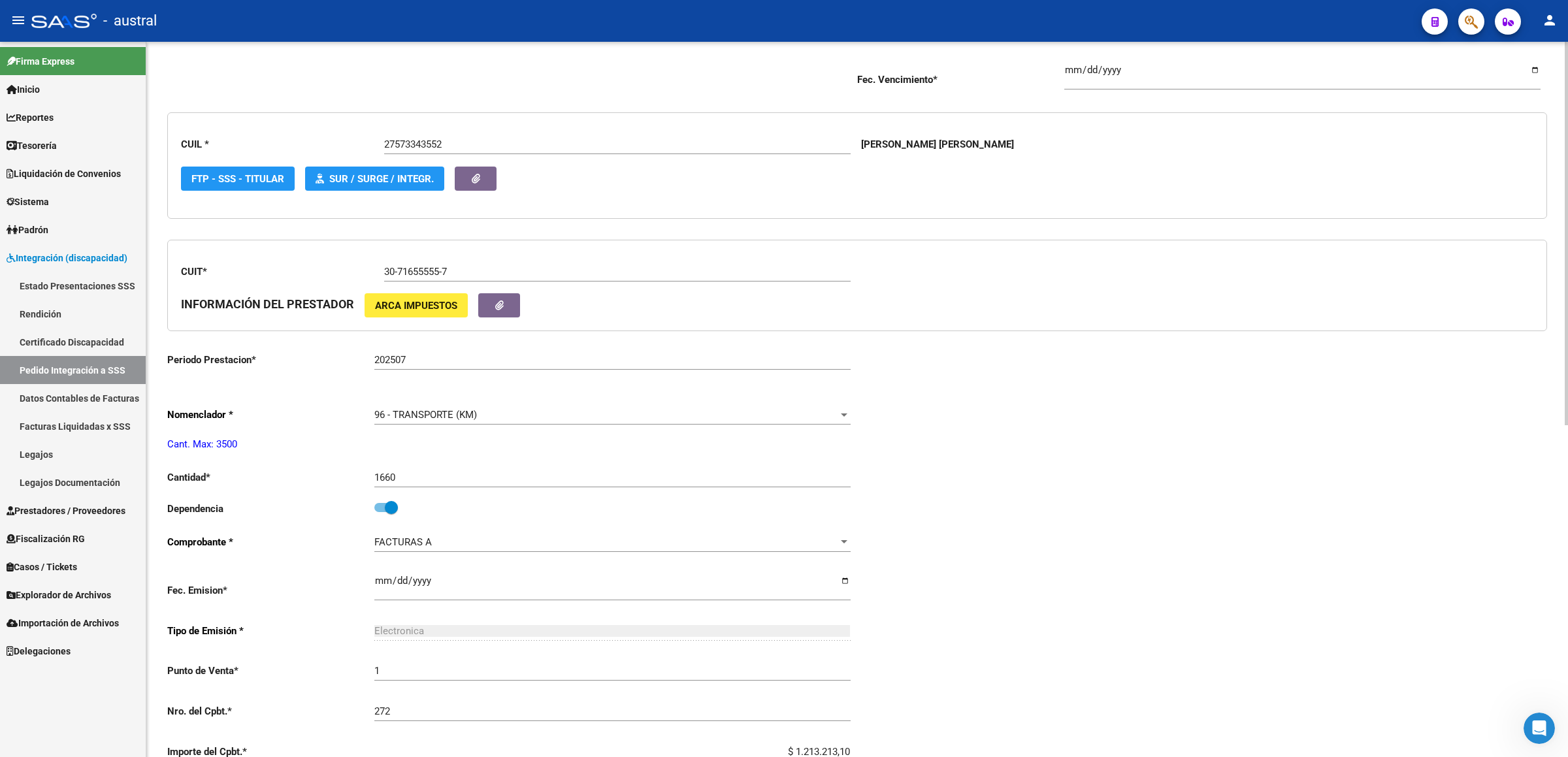
scroll to position [392, 0]
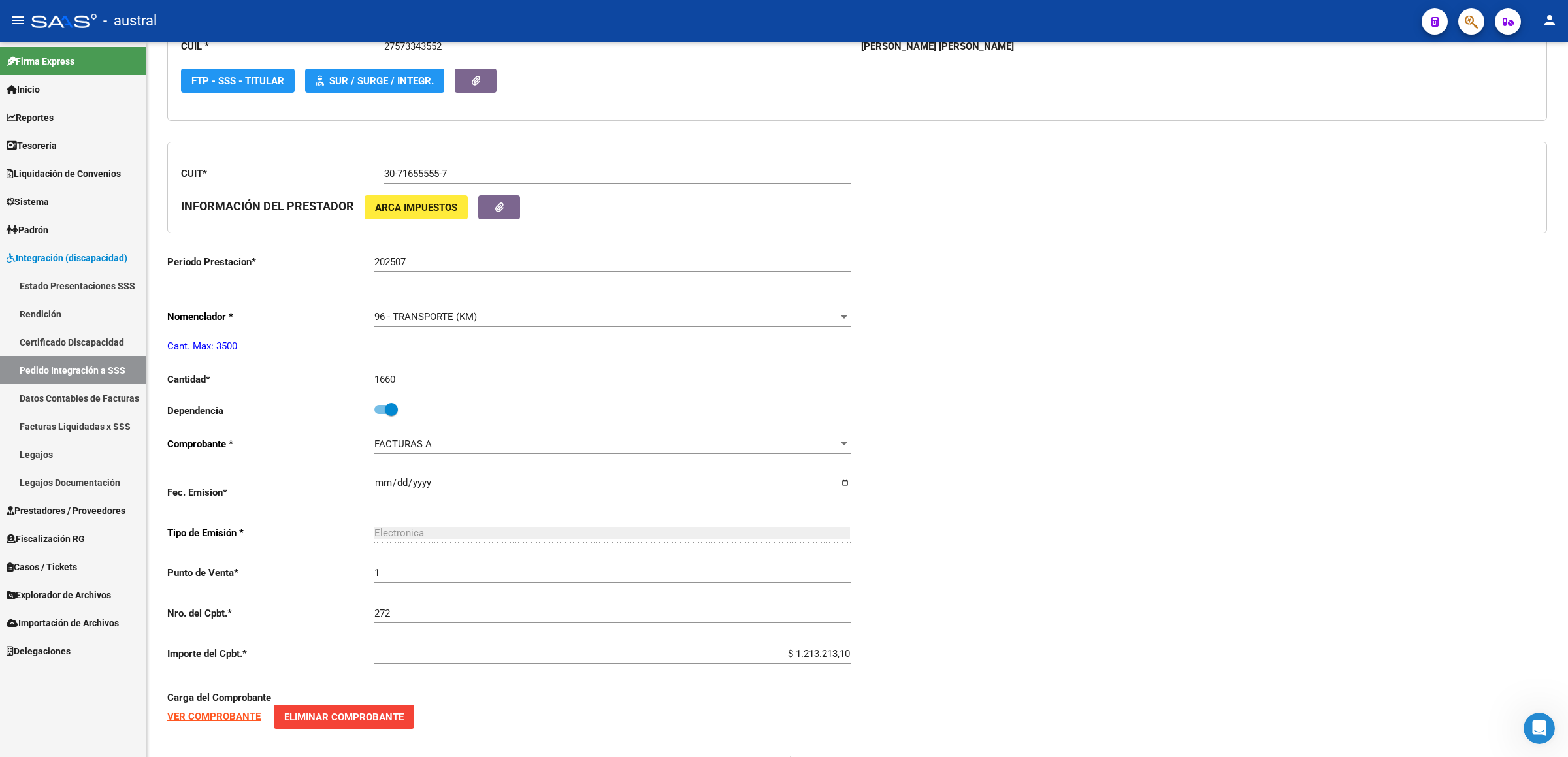
click at [62, 382] on link "Legajos" at bounding box center [73, 454] width 146 height 28
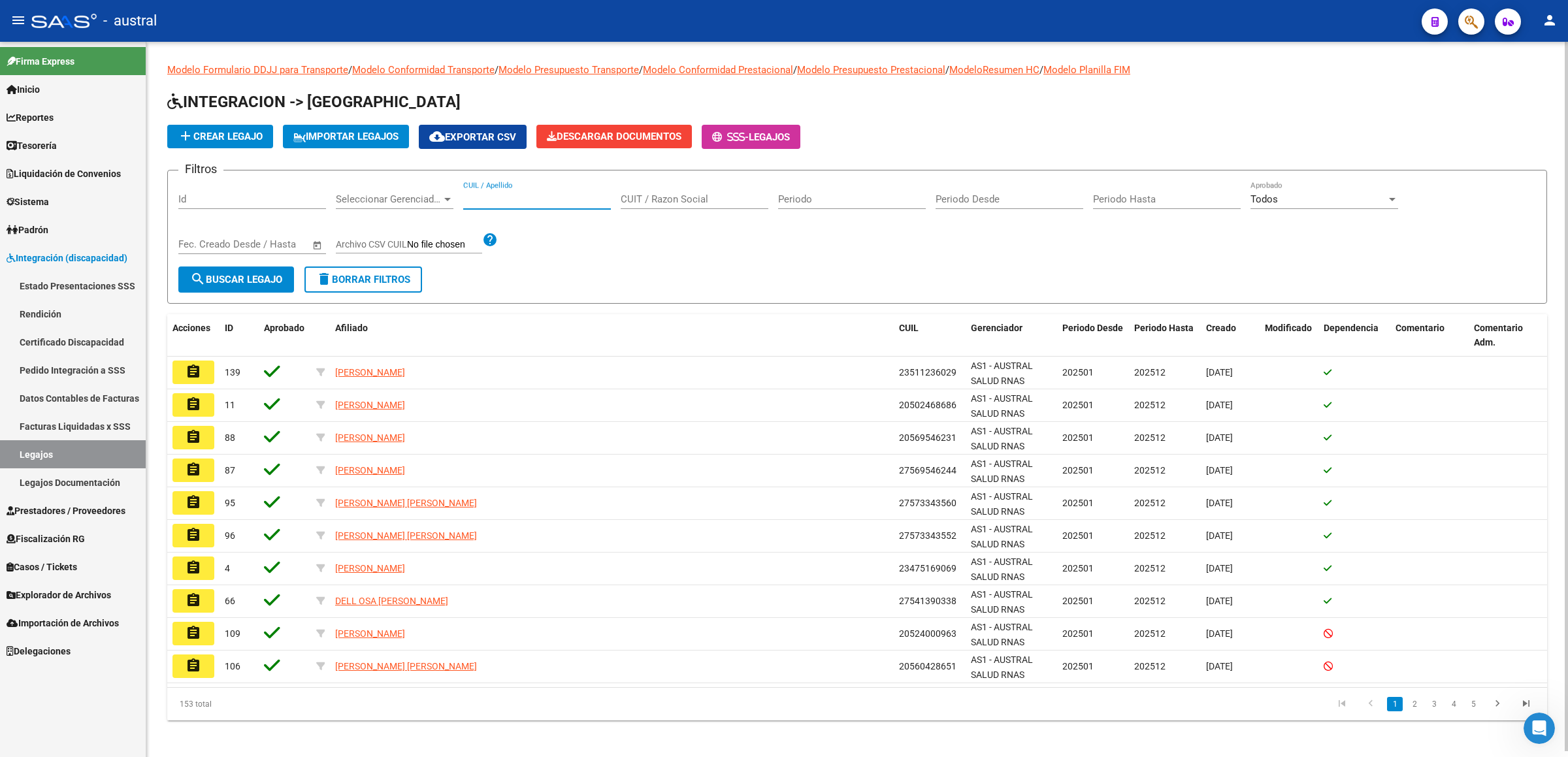
click at [514, 203] on input "CUIL / Apellido" at bounding box center [536, 199] width 147 height 12
paste input "20567838316"
type input "20567838316"
click at [268, 276] on span "search Buscar Legajo" at bounding box center [237, 280] width 92 height 12
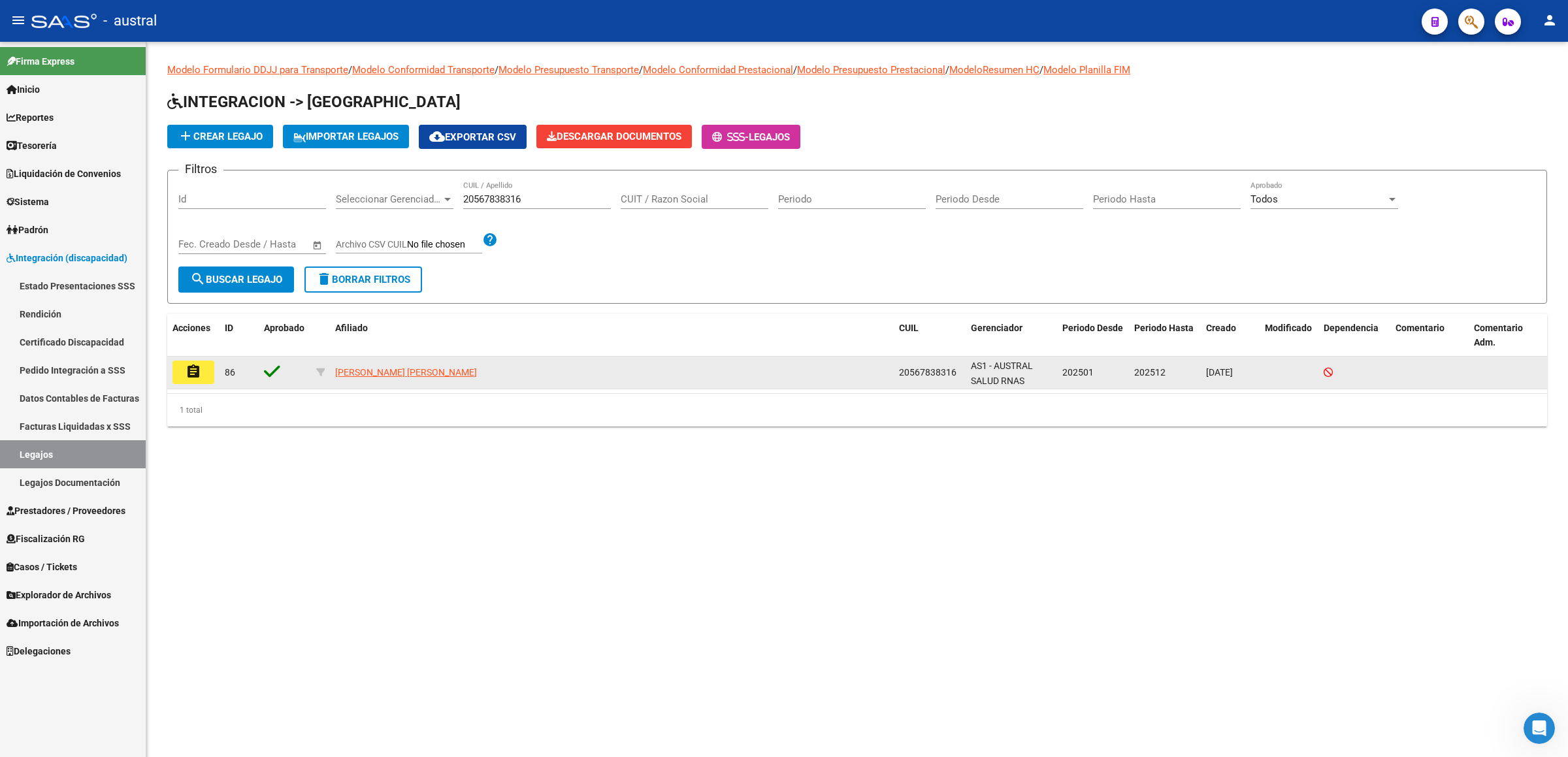
click at [197, 374] on mat-icon "assignment" at bounding box center [193, 371] width 15 height 15
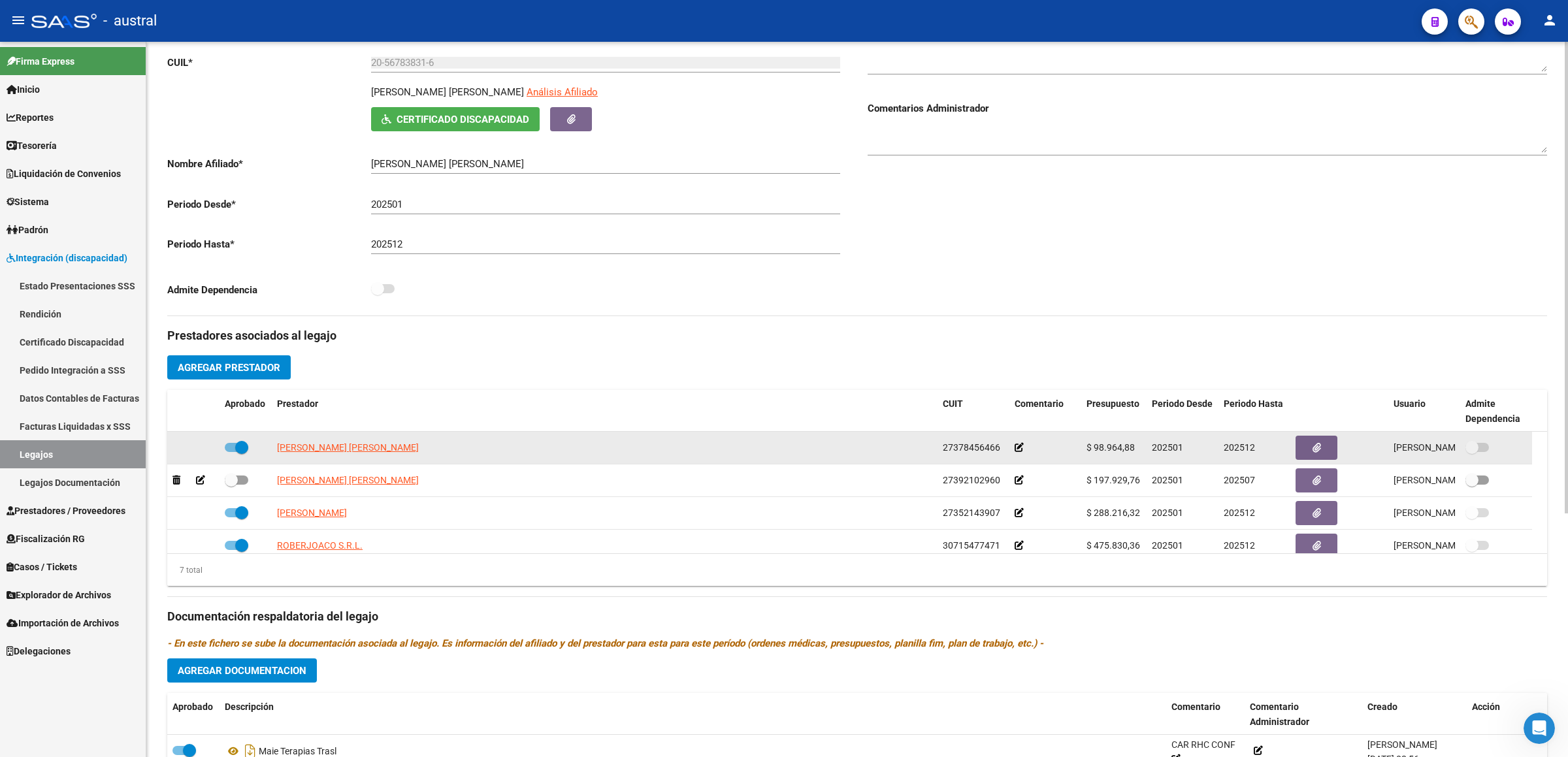
scroll to position [196, 0]
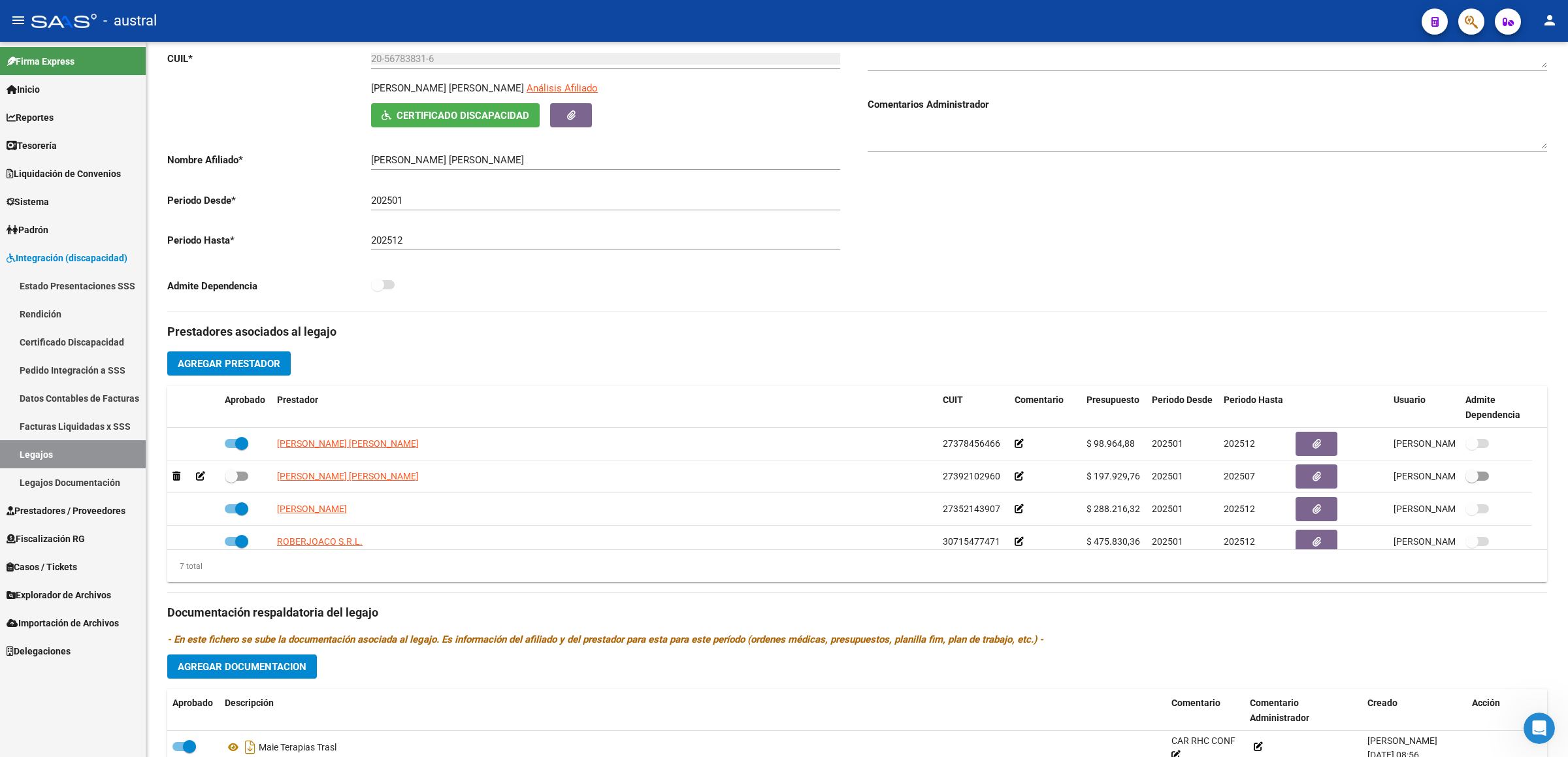
click at [105, 367] on link "Pedido Integración a SSS" at bounding box center [73, 370] width 146 height 28
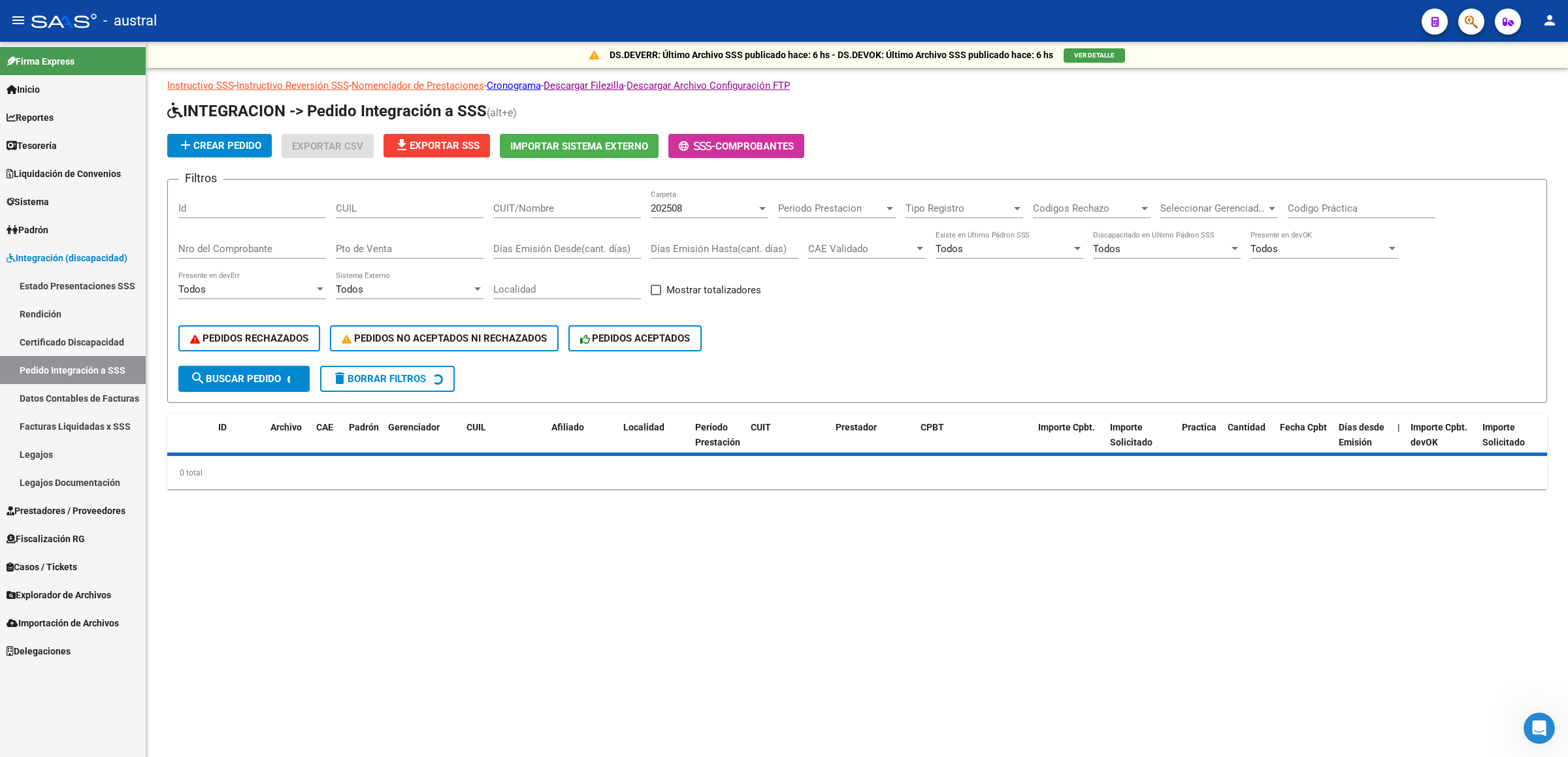
click at [562, 212] on input "CUIT/Nombre" at bounding box center [567, 208] width 147 height 12
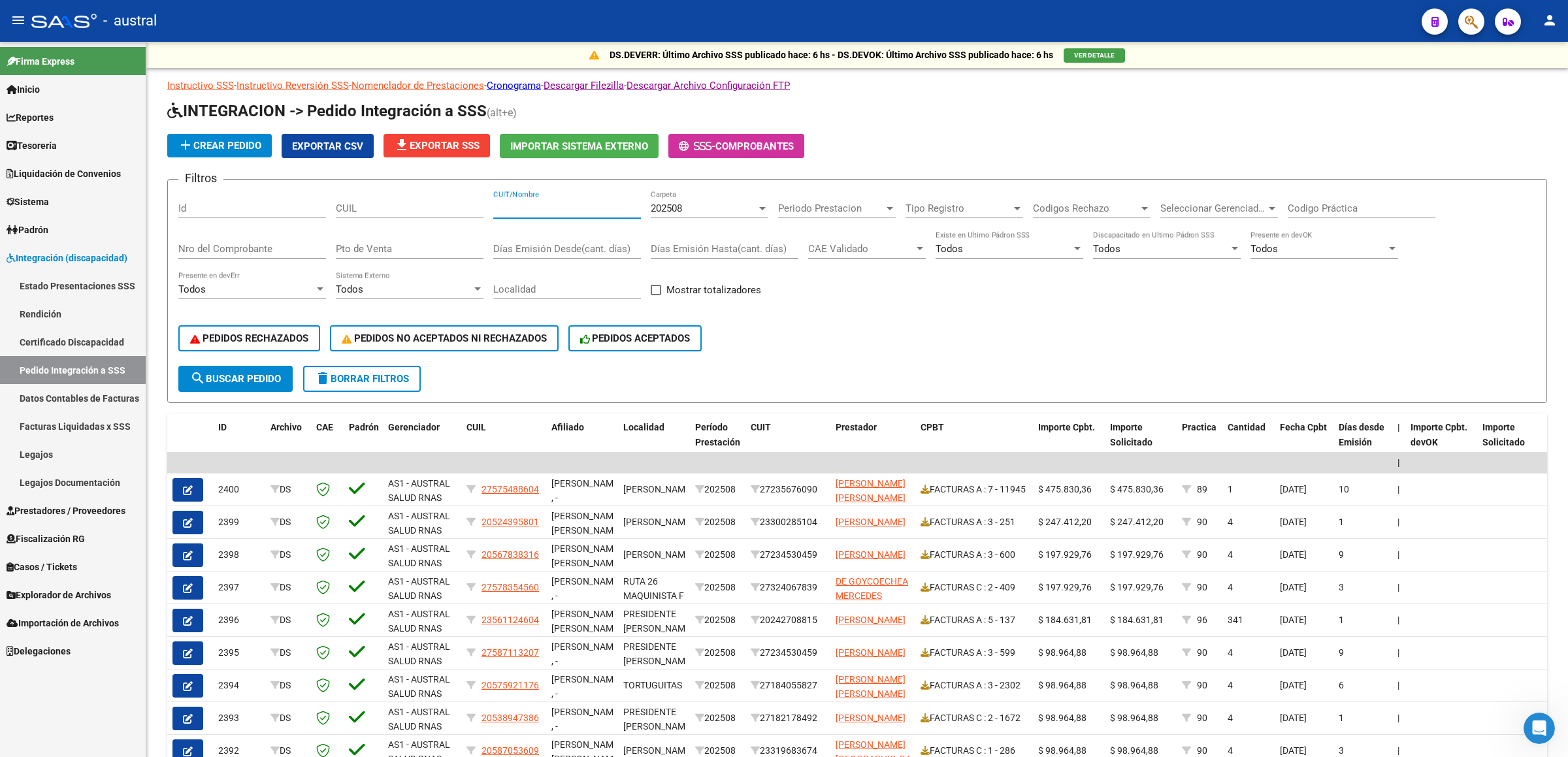
paste input "20250541458"
type input "20250541458"
click at [699, 207] on div "202508" at bounding box center [703, 208] width 106 height 12
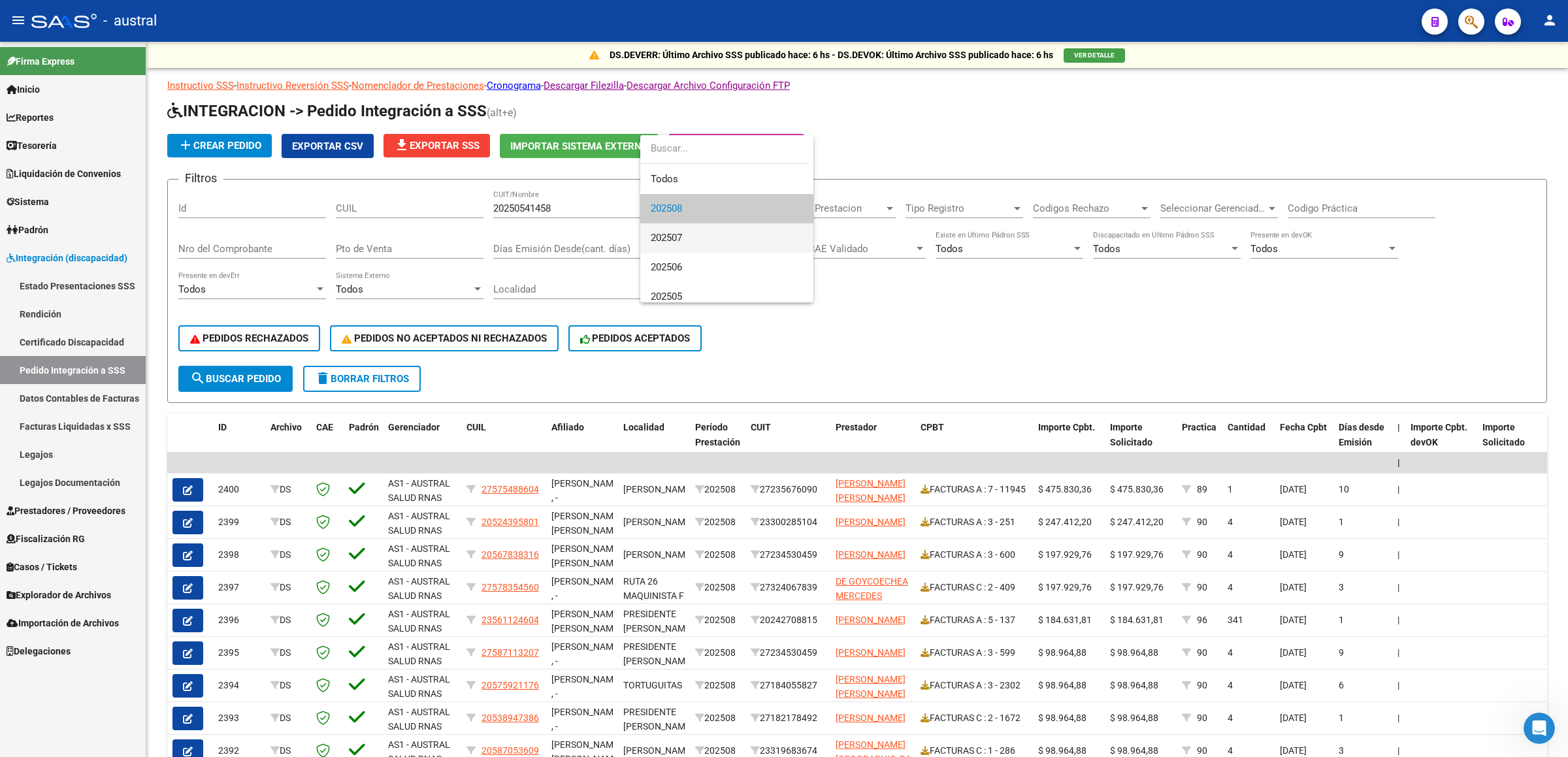
click at [690, 237] on span "202507" at bounding box center [727, 238] width 152 height 29
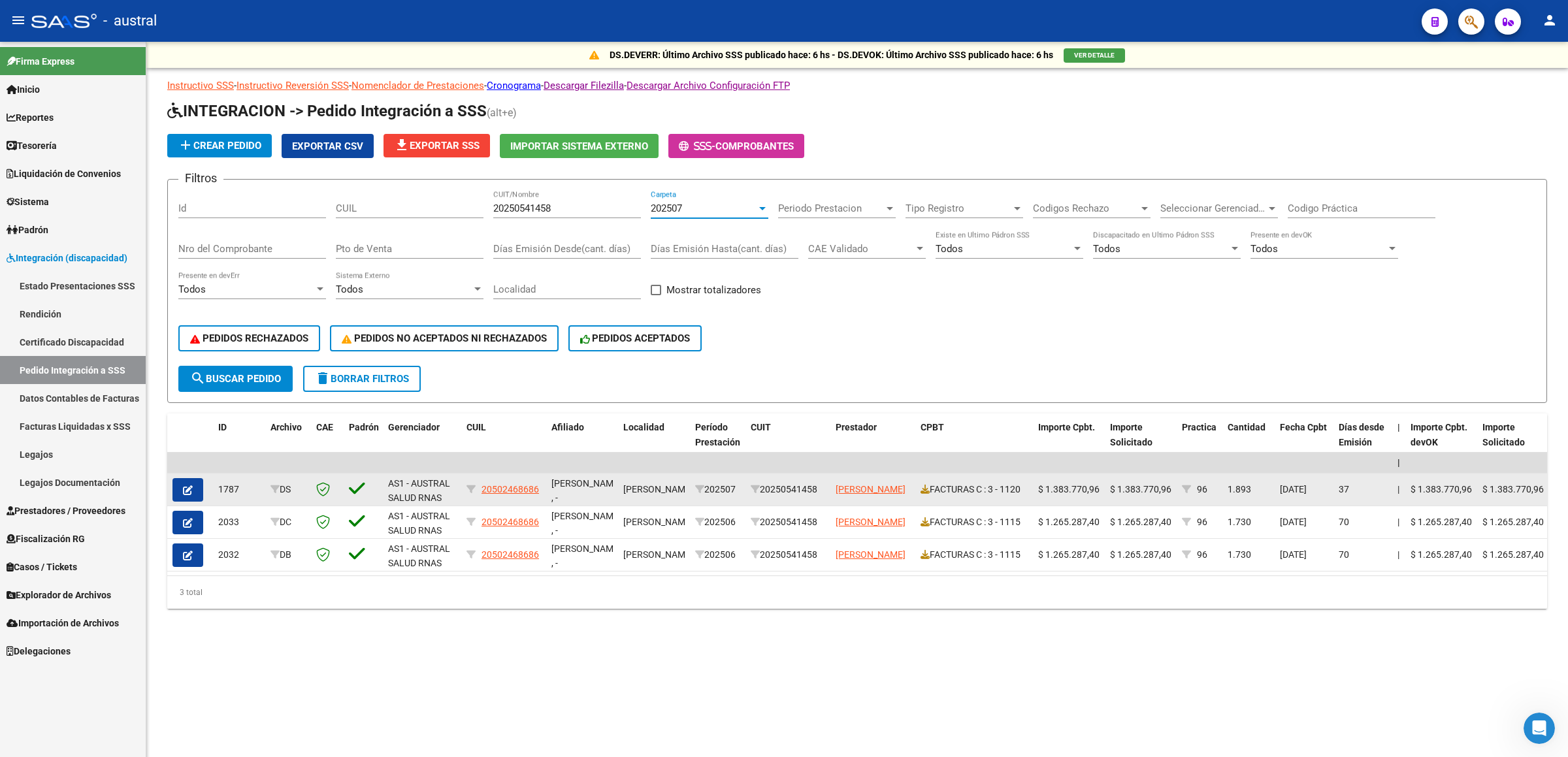
click at [183, 382] on icon "button" at bounding box center [188, 490] width 10 height 10
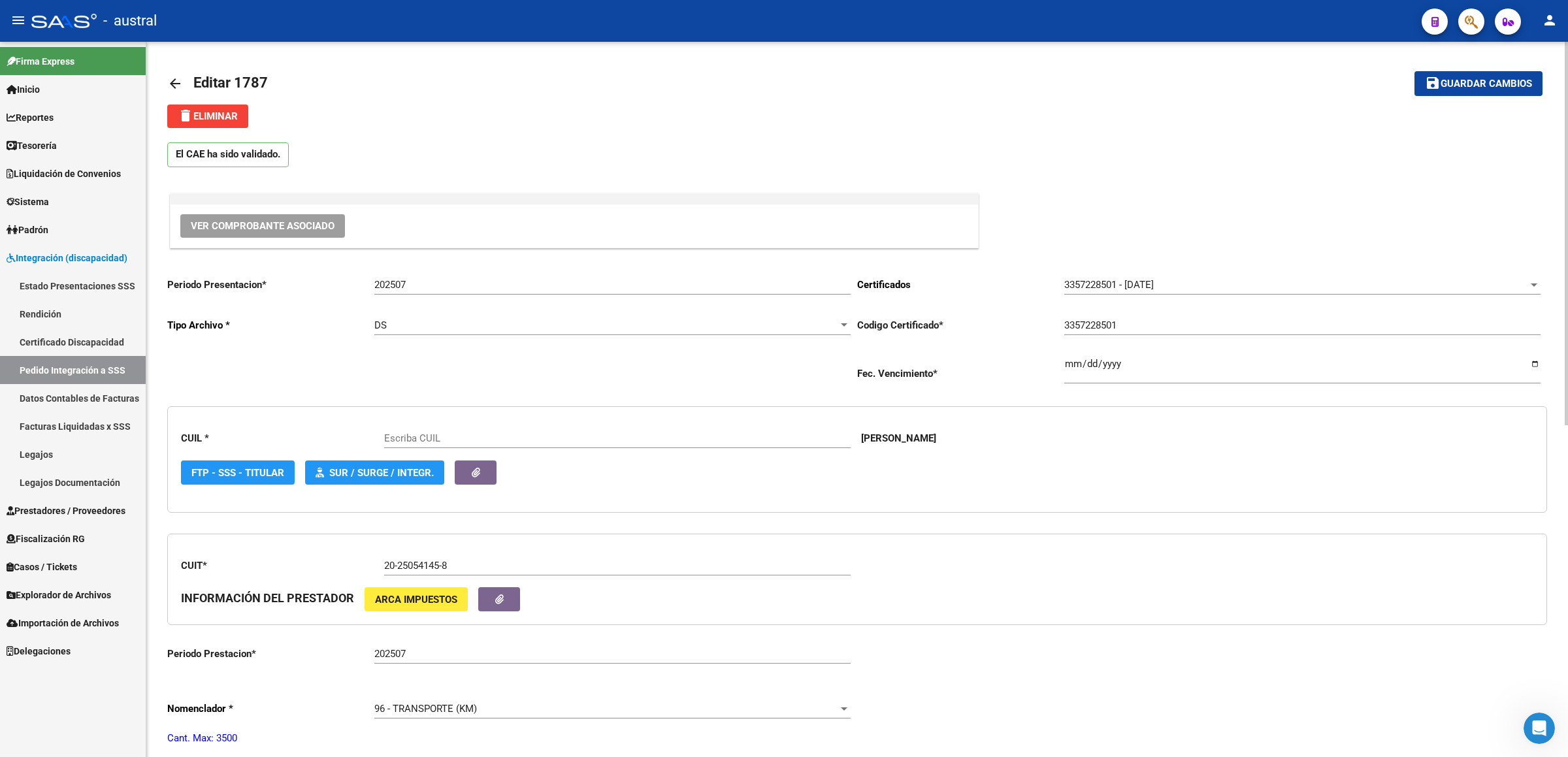
type input "20502468686"
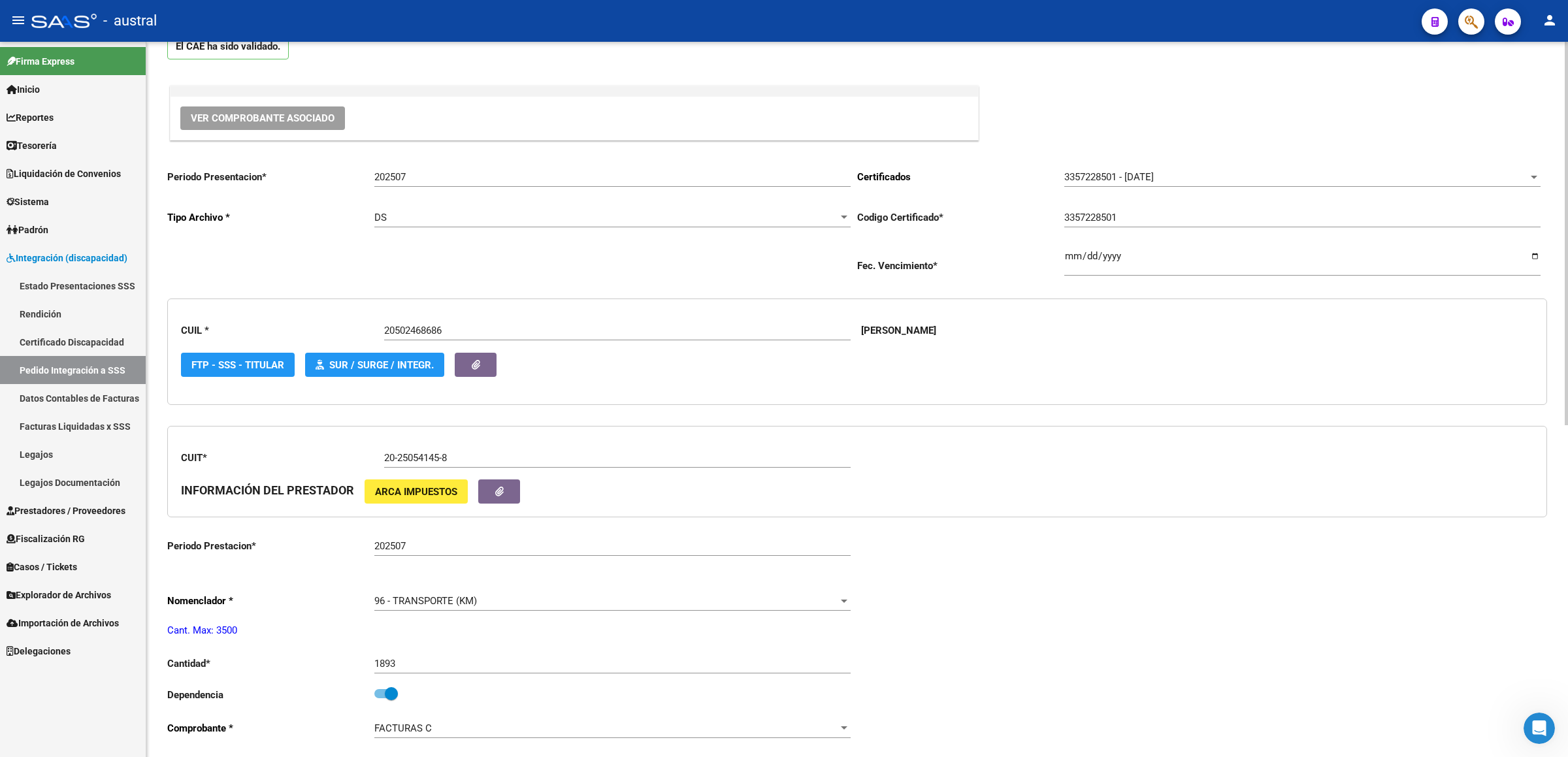
scroll to position [98, 0]
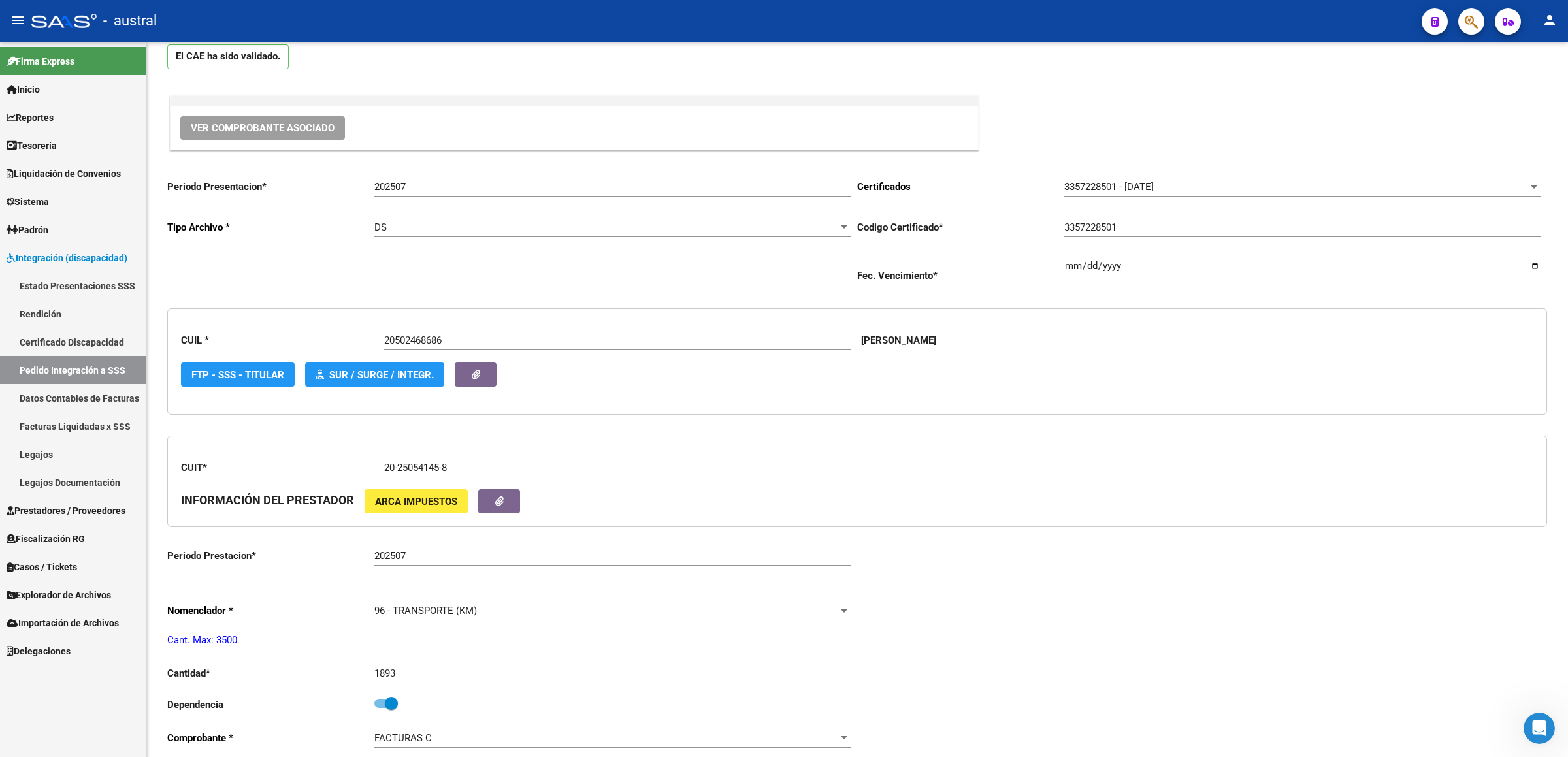
click at [98, 362] on link "Pedido Integración a SSS" at bounding box center [73, 370] width 146 height 28
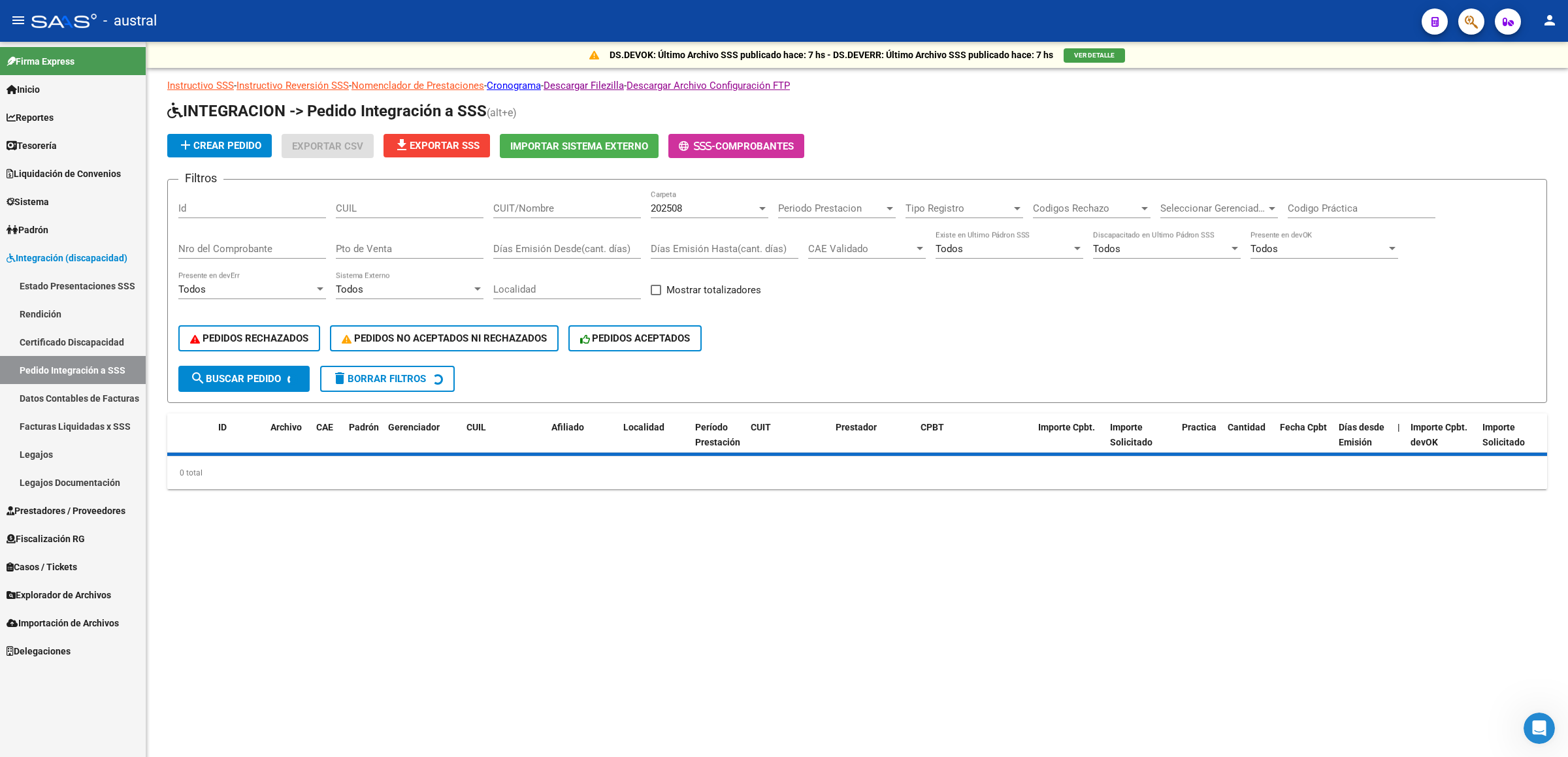
click at [413, 207] on input "CUIL" at bounding box center [409, 208] width 147 height 12
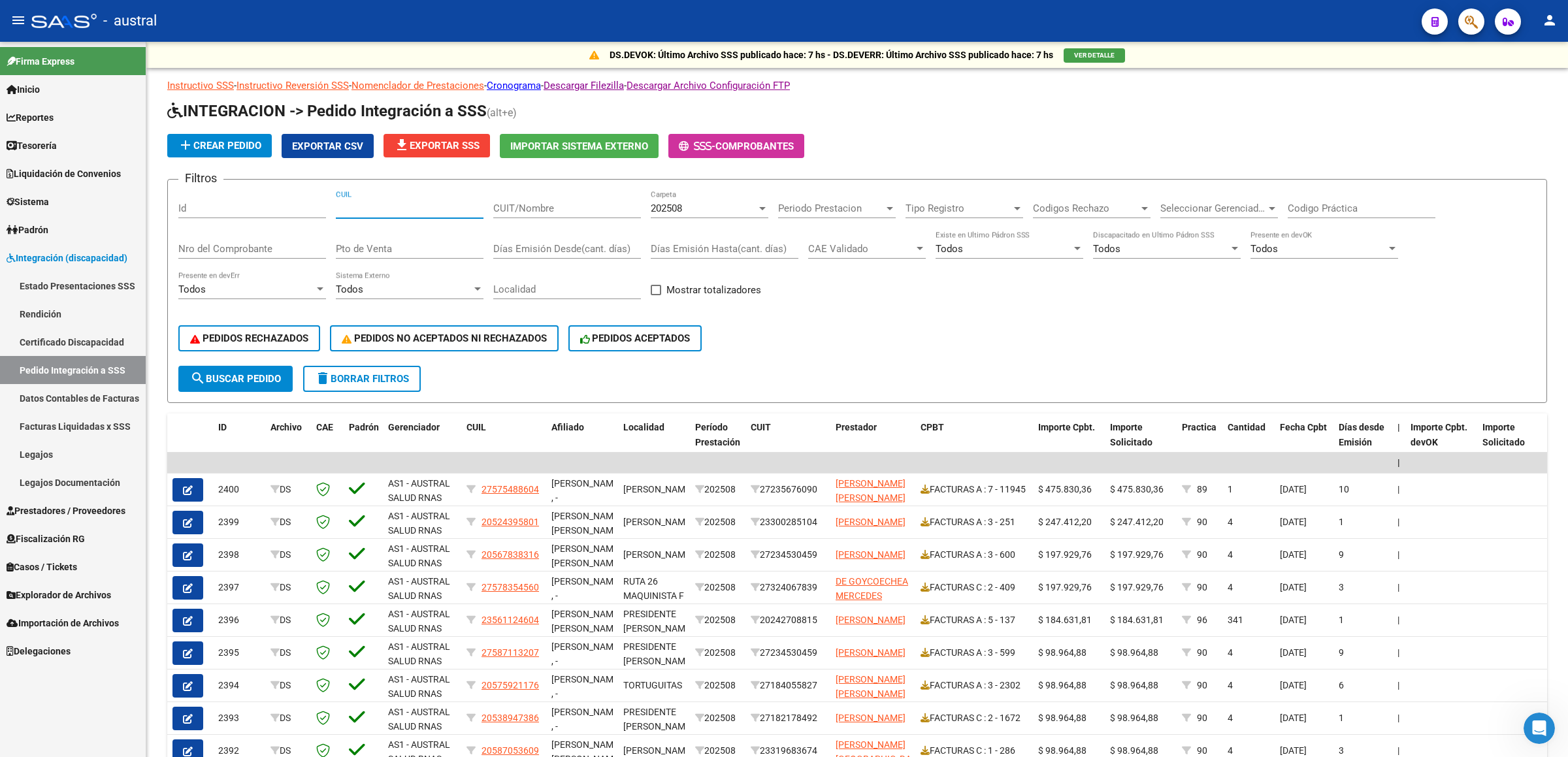
paste input "27488672644"
click at [261, 378] on span "search Buscar Pedido" at bounding box center [236, 378] width 91 height 12
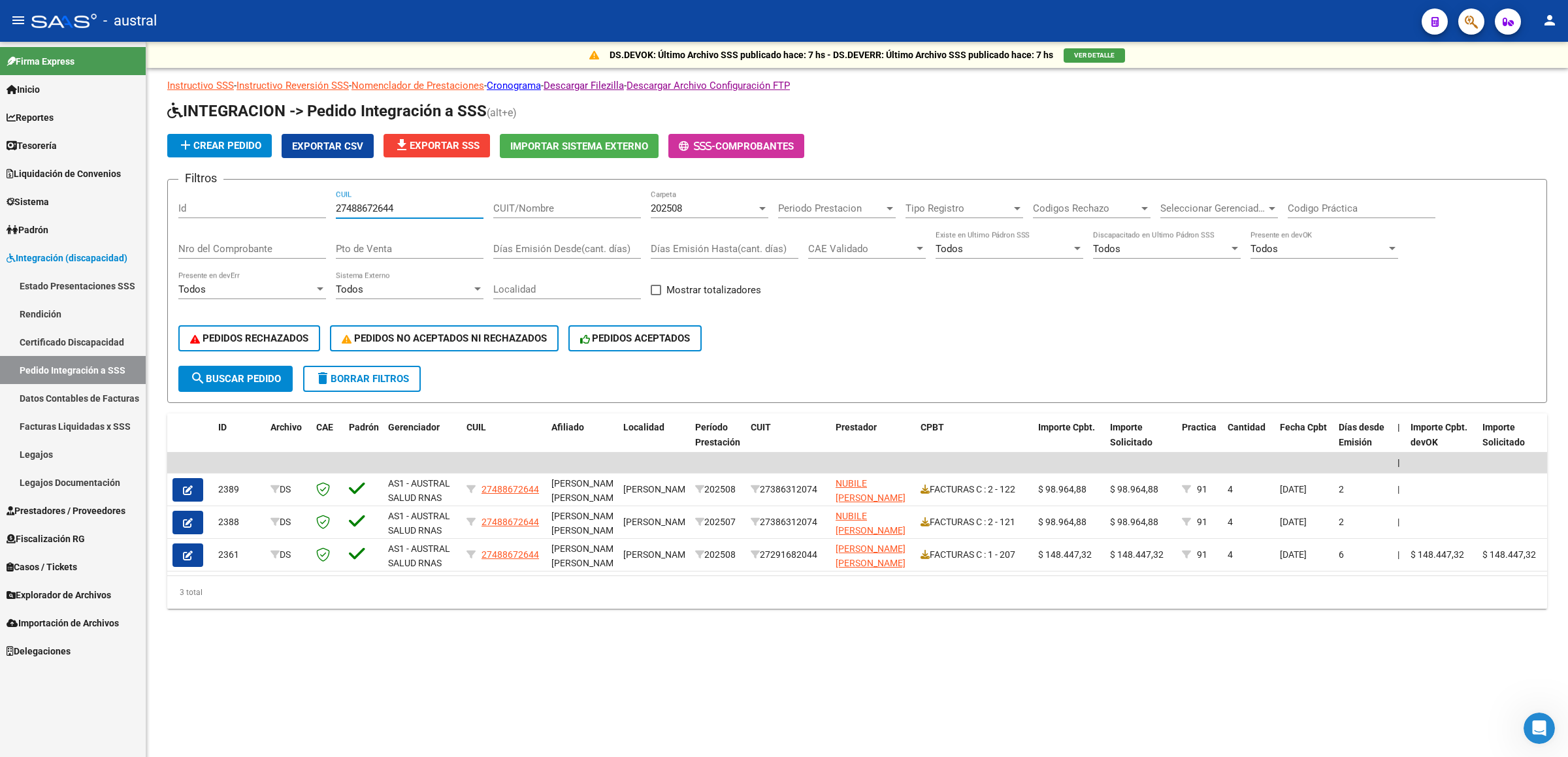
drag, startPoint x: 429, startPoint y: 202, endPoint x: 167, endPoint y: 190, distance: 262.3
click at [167, 190] on form "Filtros Id 27488672644 CUIL CUIT/Nombre 202508 Carpeta Periodo Prestacion Perio…" at bounding box center [857, 291] width 1379 height 224
paste input "38631207"
type input "27386312074"
click at [226, 382] on form "Filtros Id 27386312074 CUIL CUIT/Nombre 202508 Carpeta Periodo Prestacion Perio…" at bounding box center [857, 291] width 1379 height 224
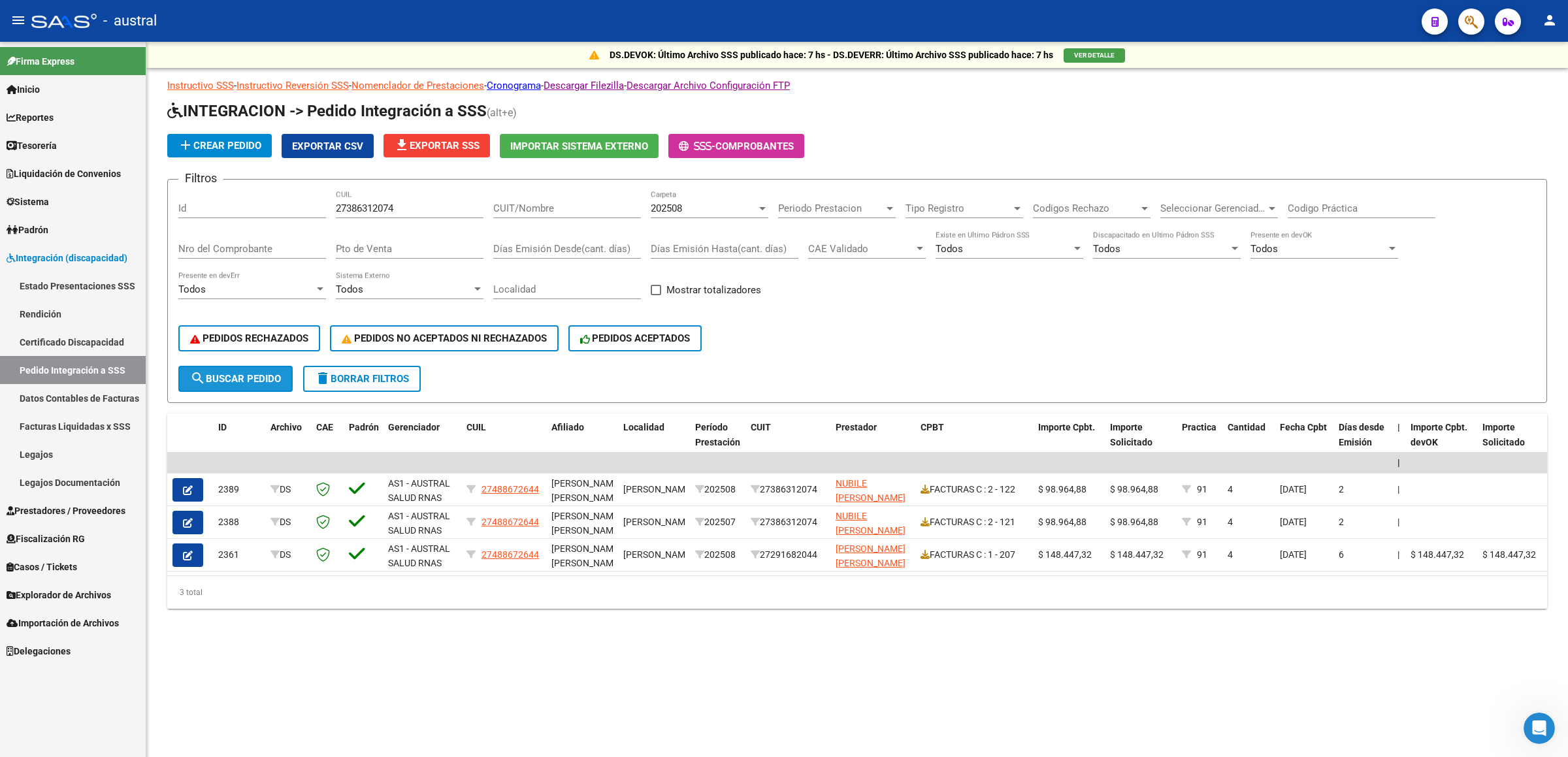
click at [249, 382] on button "search Buscar Pedido" at bounding box center [235, 378] width 114 height 26
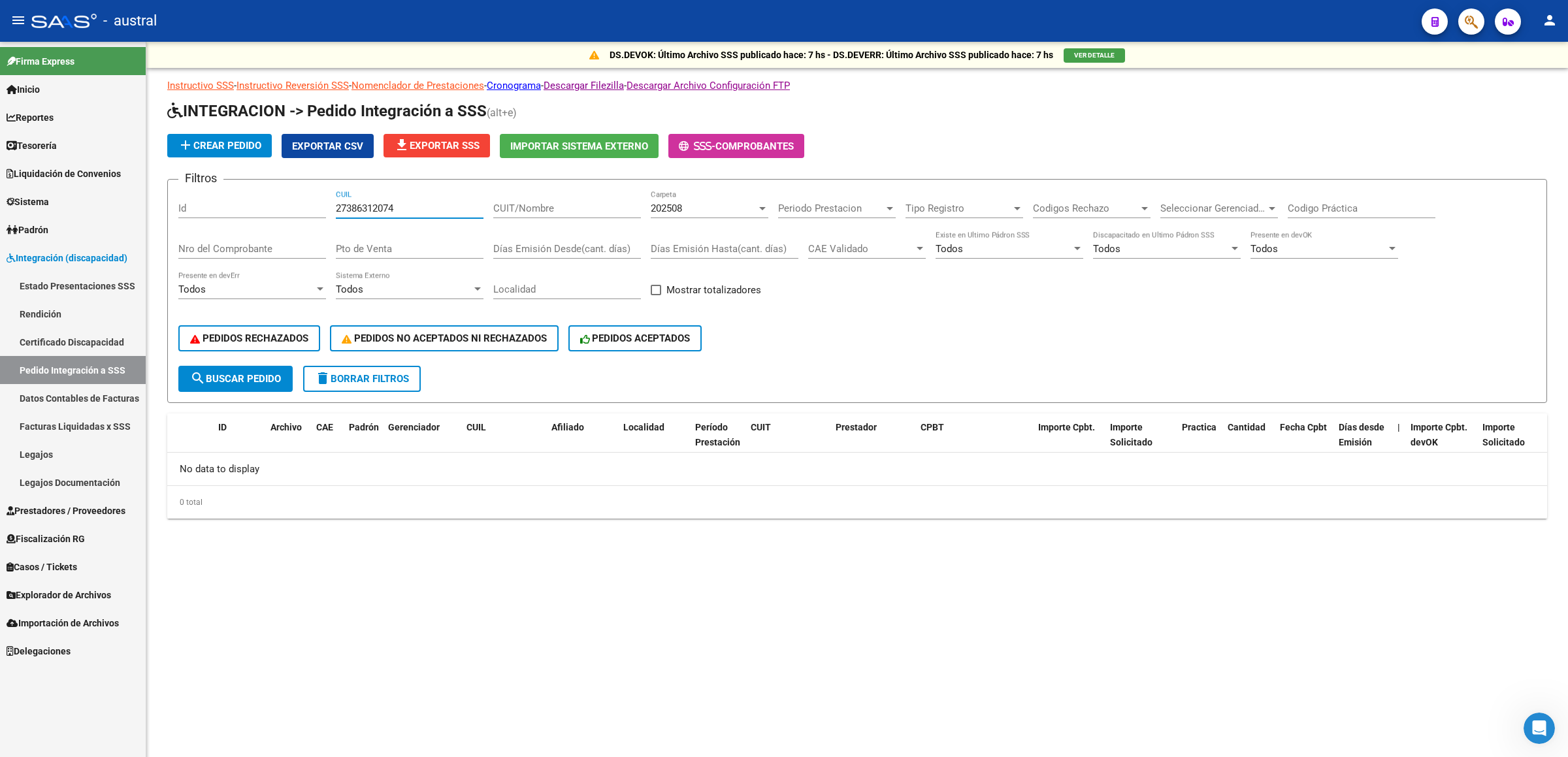
drag, startPoint x: 413, startPoint y: 207, endPoint x: 199, endPoint y: 193, distance: 214.5
click at [199, 194] on div "Filtros Id 27386312074 CUIL CUIT/Nombre 202508 Carpeta Periodo Prestacion Perio…" at bounding box center [857, 278] width 1357 height 176
click at [604, 206] on input "CUIT/Nombre" at bounding box center [567, 208] width 147 height 12
paste input "27386312074"
click at [694, 211] on div "202508" at bounding box center [703, 208] width 106 height 12
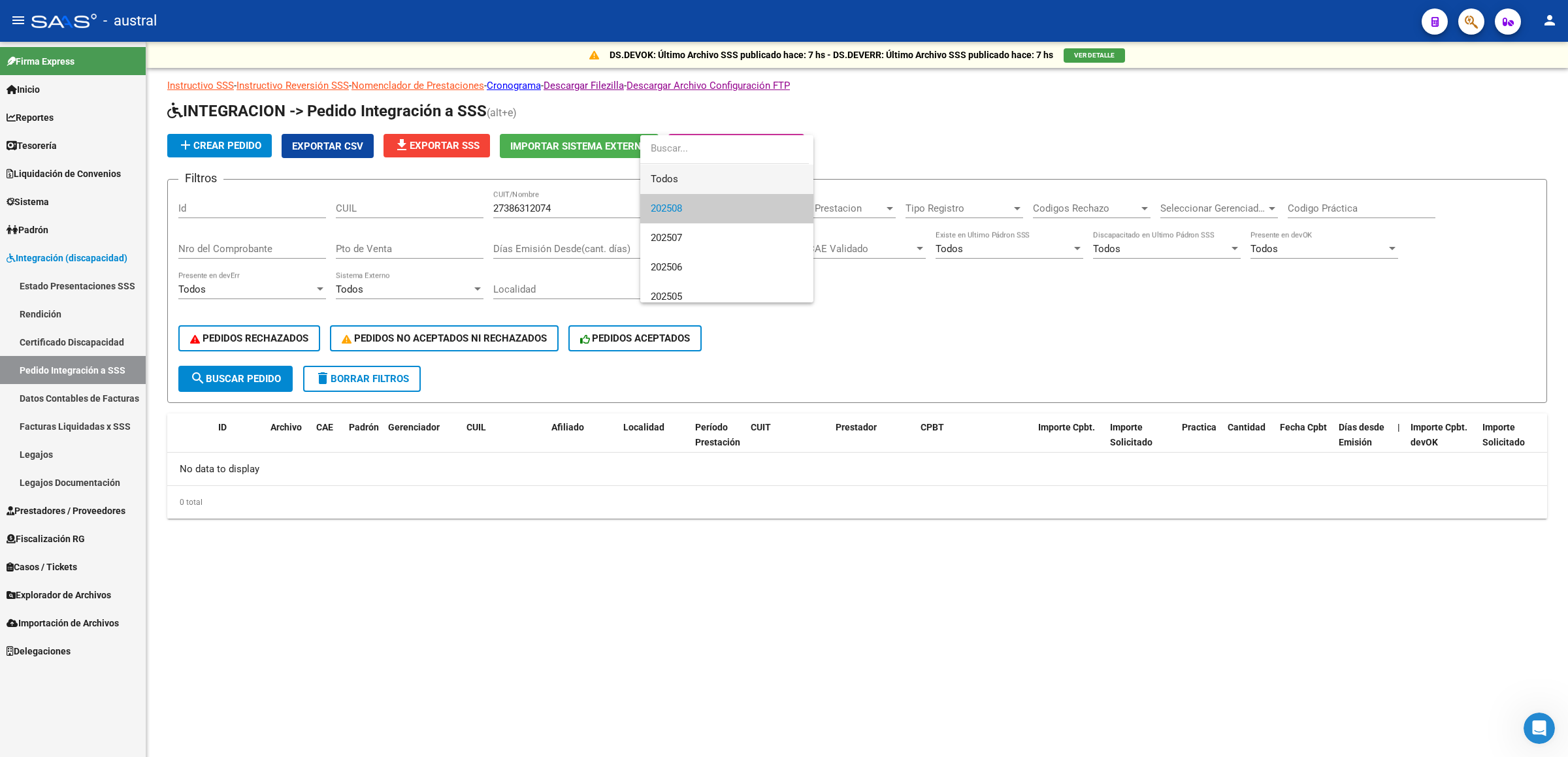
click at [682, 170] on span "Todos" at bounding box center [727, 179] width 152 height 29
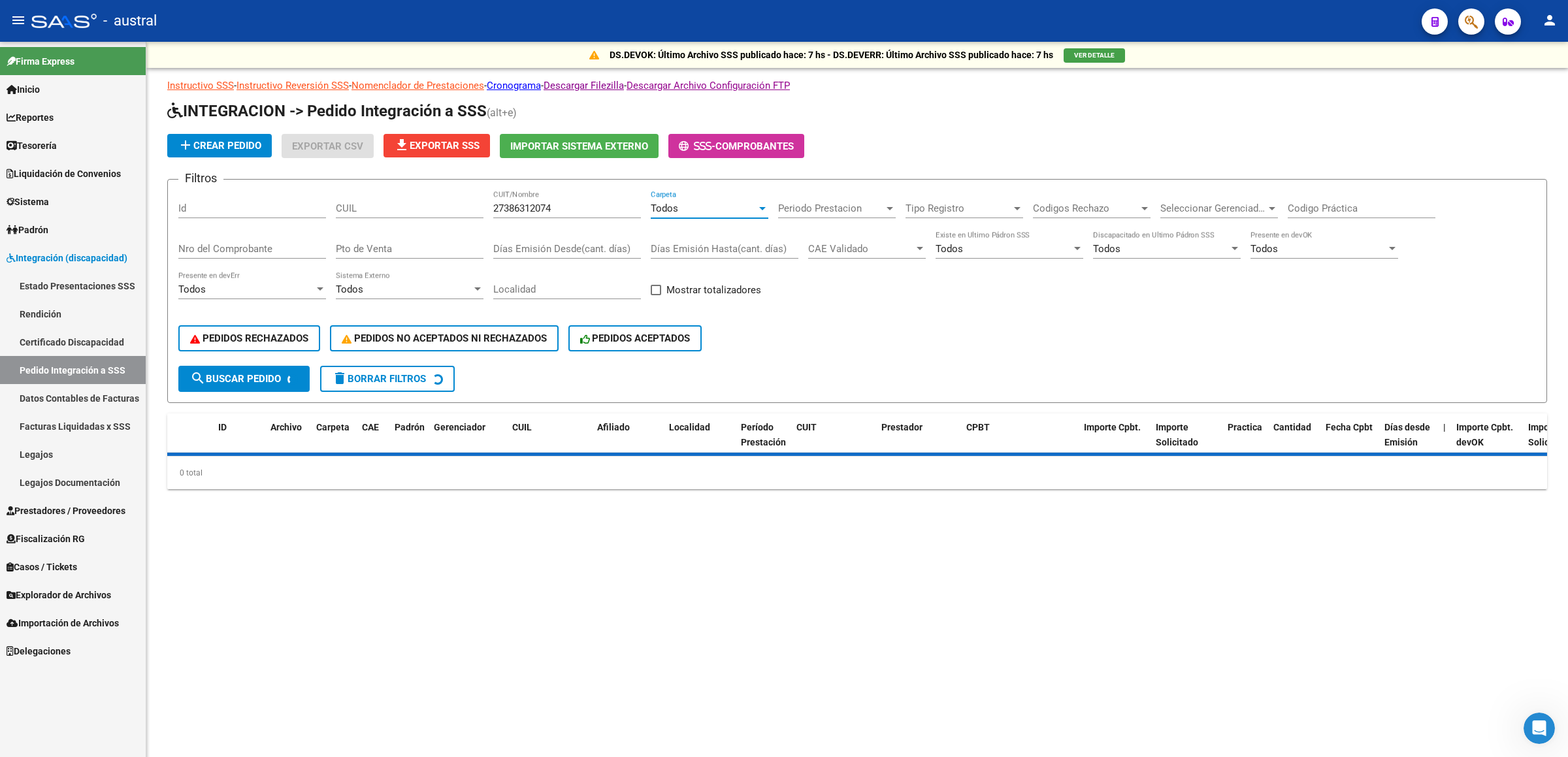
click at [249, 369] on button "search Buscar Pedido" at bounding box center [244, 378] width 131 height 26
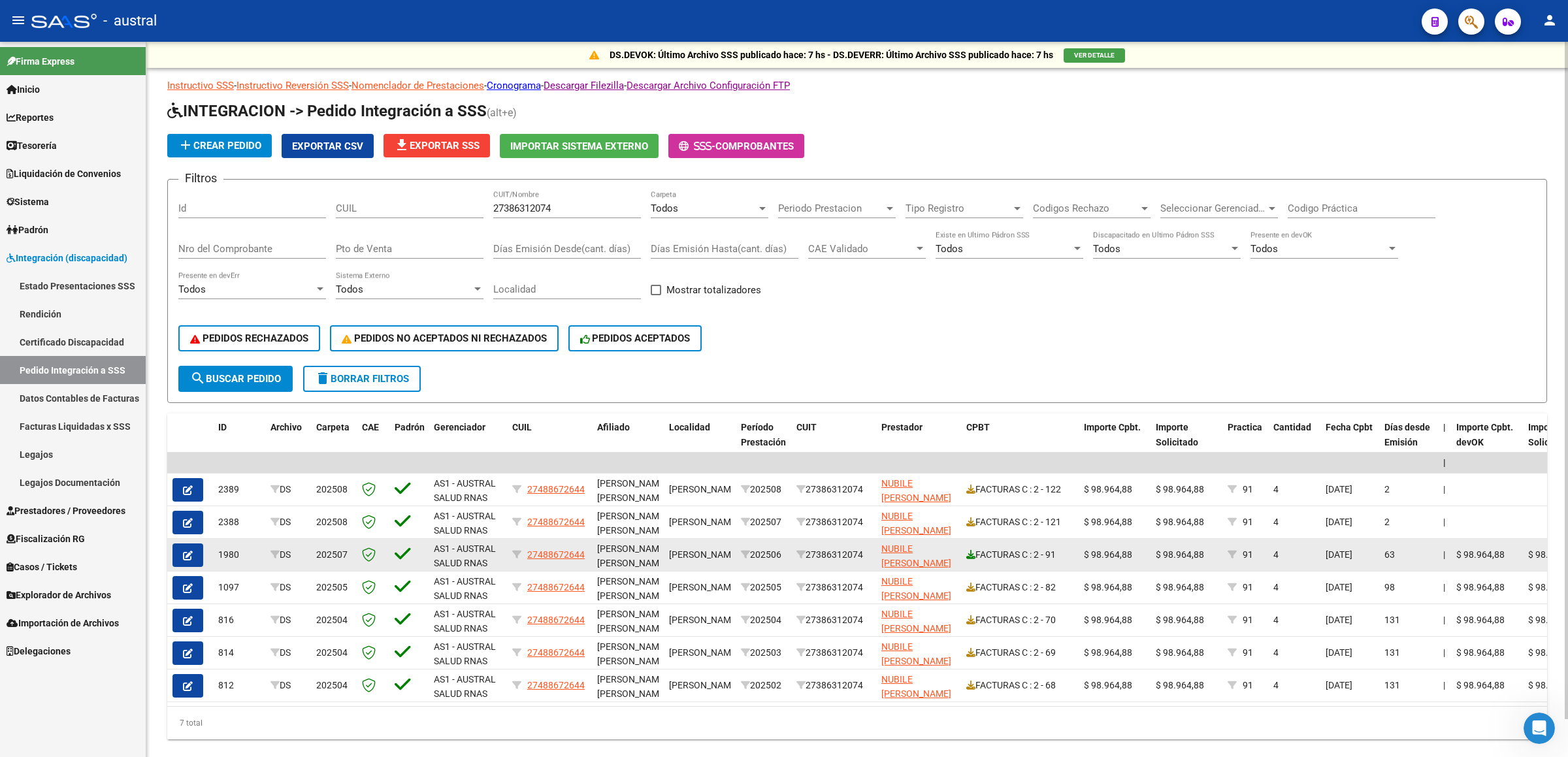
click at [968, 382] on icon at bounding box center [970, 554] width 9 height 9
drag, startPoint x: 757, startPoint y: 555, endPoint x: 841, endPoint y: 553, distance: 84.0
click at [841, 382] on div "1980 DS 202507 AS1 - AUSTRAL SALUD RNAS 27488672644 TORRES NADIA MATILDA , - JO…" at bounding box center [1240, 555] width 2146 height 32
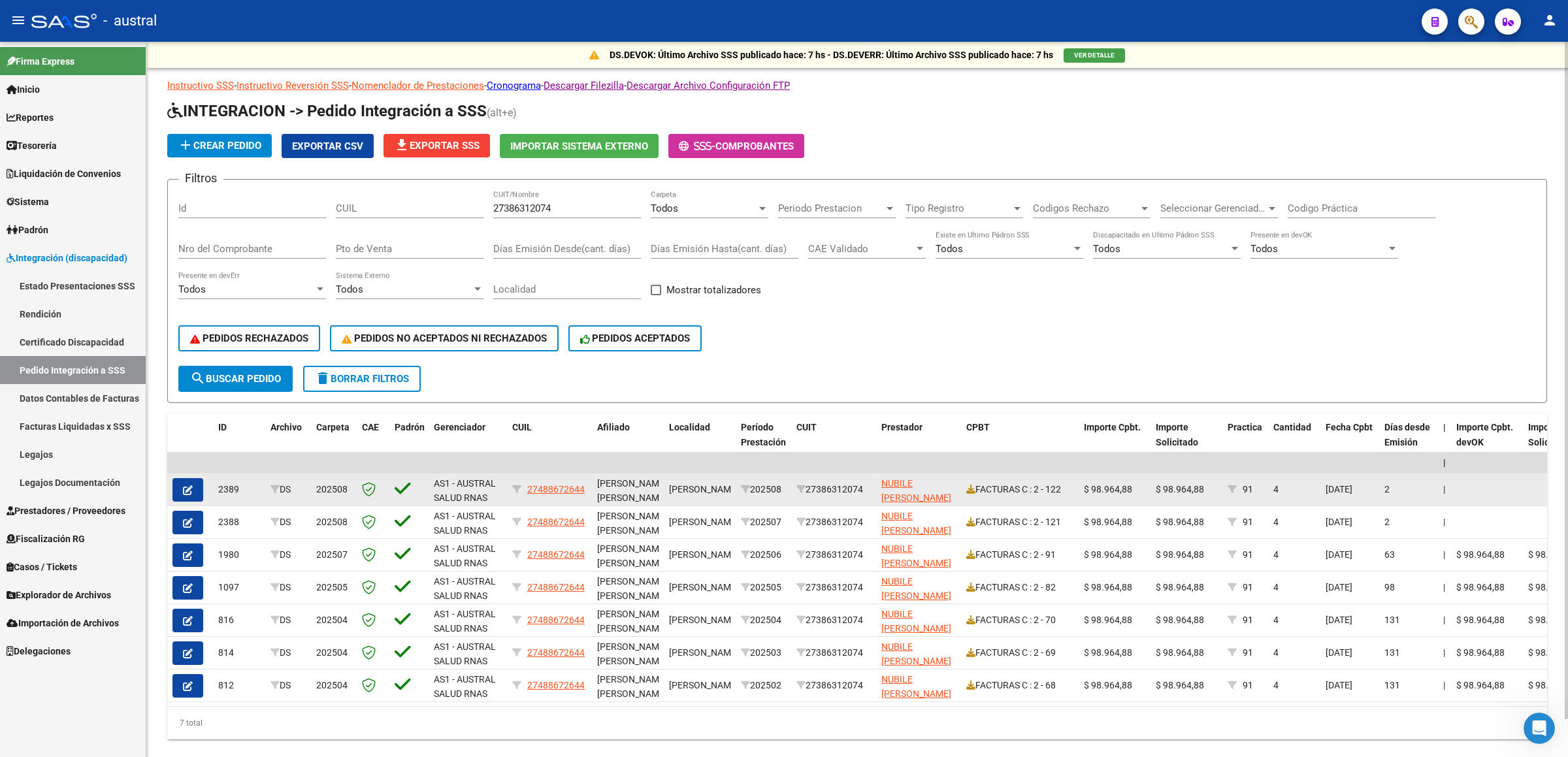
drag, startPoint x: 786, startPoint y: 691, endPoint x: 763, endPoint y: 493, distance: 199.3
click at [763, 382] on datatable-scroller "| | 2389 DS 202508 AS1 - AUSTRAL SALUD RNAS 27488672644 TORRES NADIA MATILDA , …" at bounding box center [857, 578] width 1379 height 250
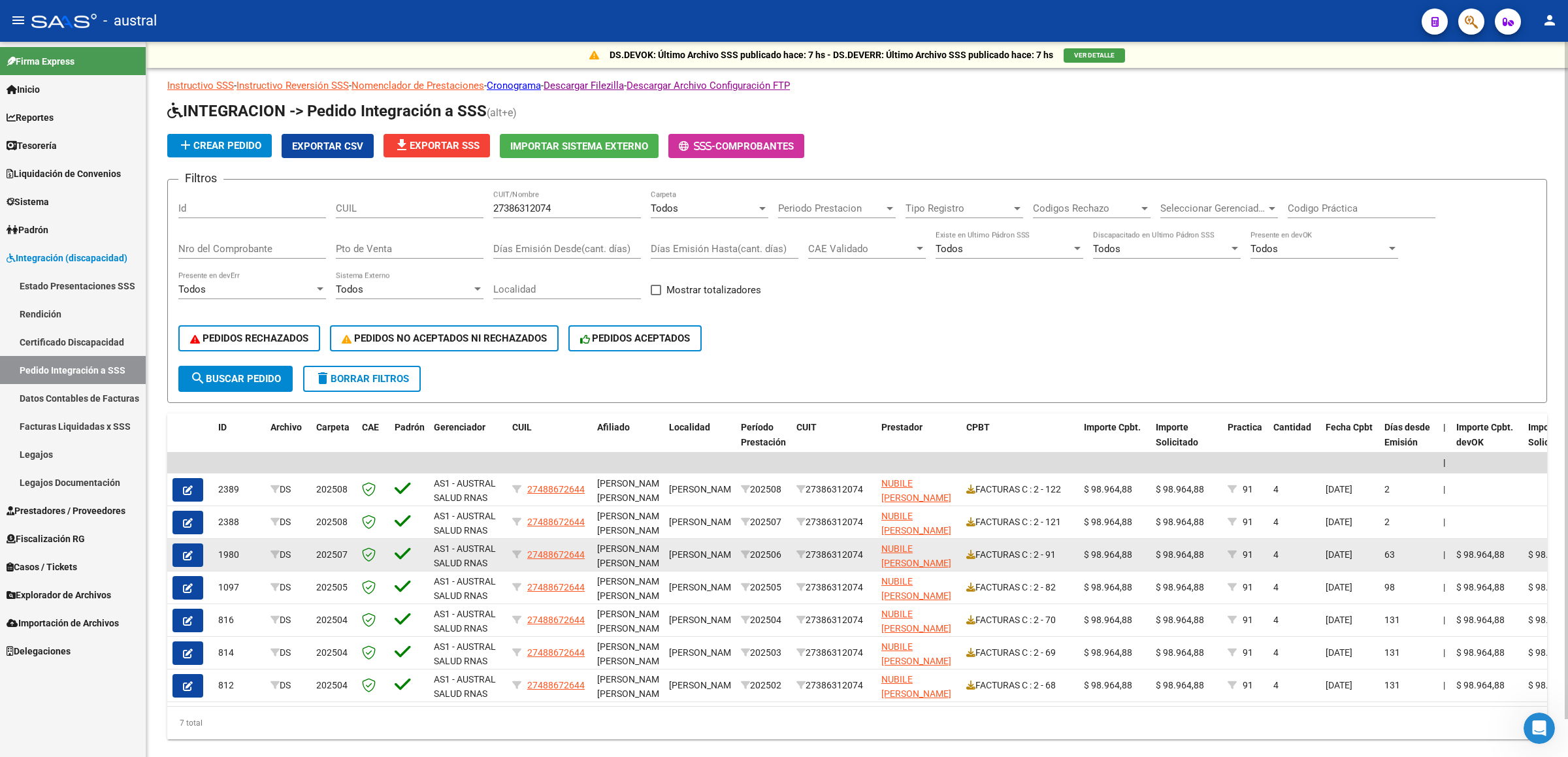
click at [763, 382] on div "202506" at bounding box center [763, 554] width 45 height 15
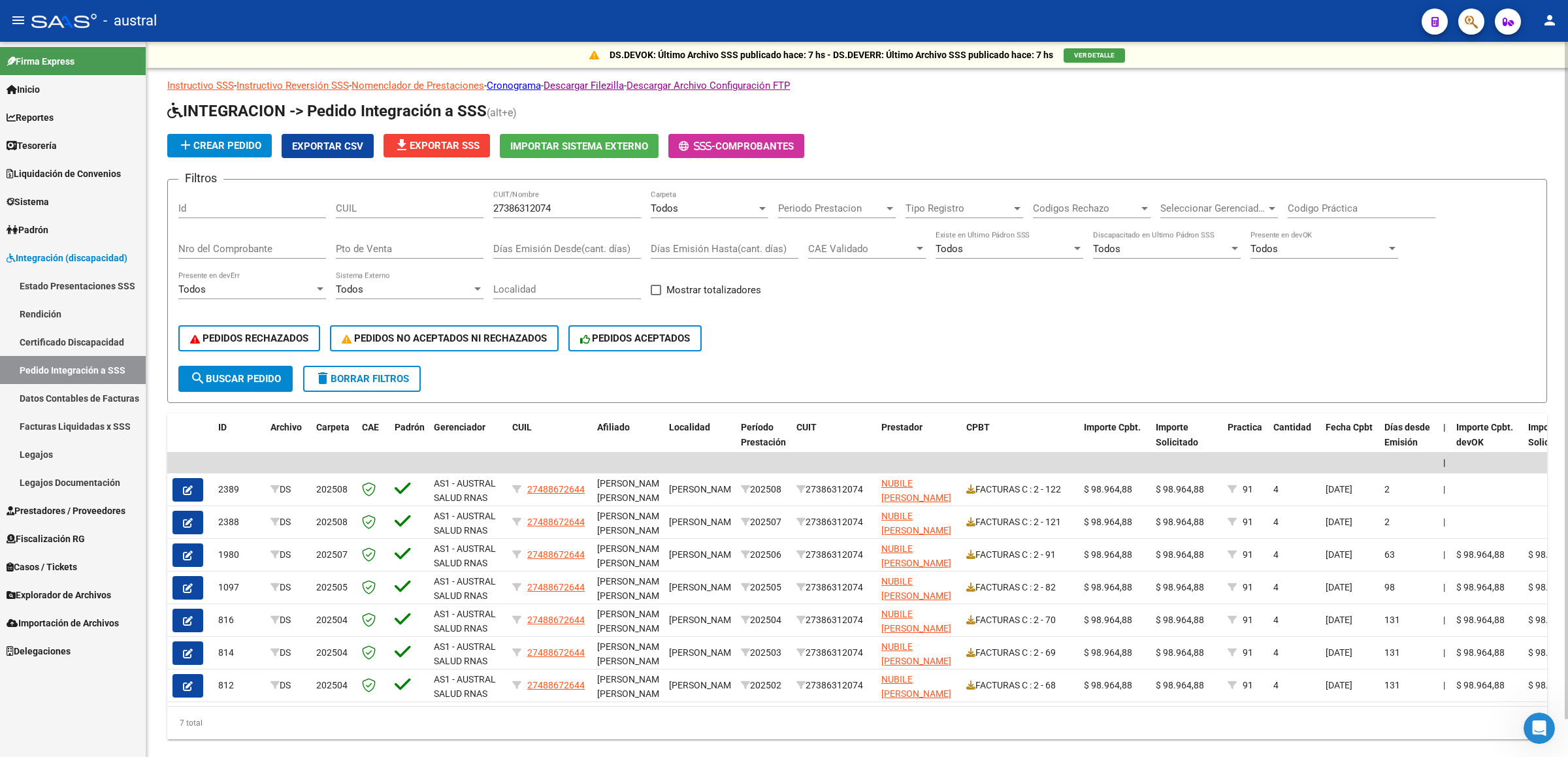
drag, startPoint x: 566, startPoint y: 200, endPoint x: 465, endPoint y: 202, distance: 101.0
click at [465, 202] on div "Filtros Id CUIL 27386312074 CUIT/Nombre Todos Carpeta Periodo Prestacion Period…" at bounding box center [857, 278] width 1357 height 176
click at [573, 214] on input "27386312074" at bounding box center [567, 208] width 147 height 12
paste input "24702879"
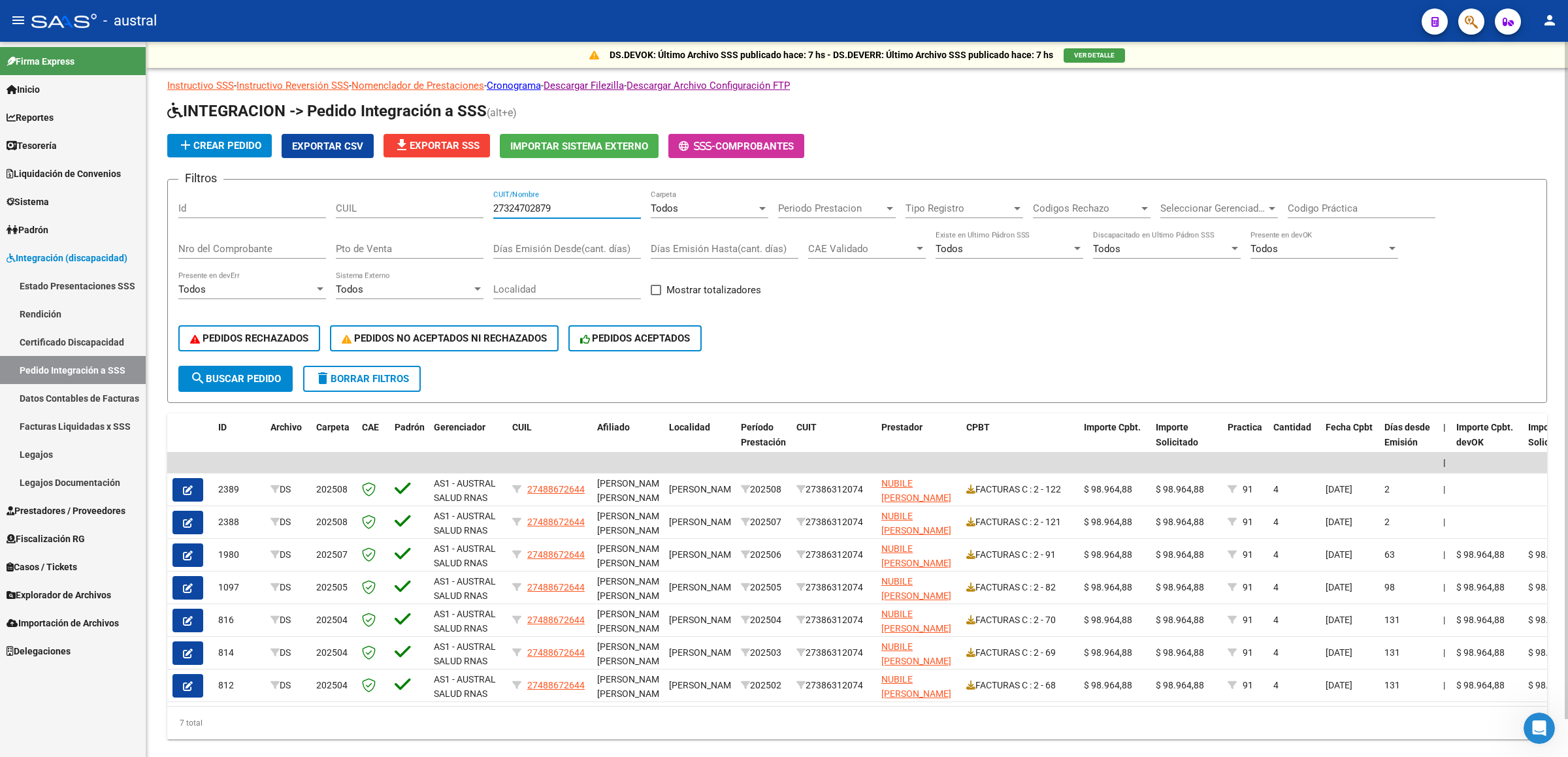
type input "27324702879"
click at [258, 382] on span "search Buscar Pedido" at bounding box center [236, 378] width 91 height 12
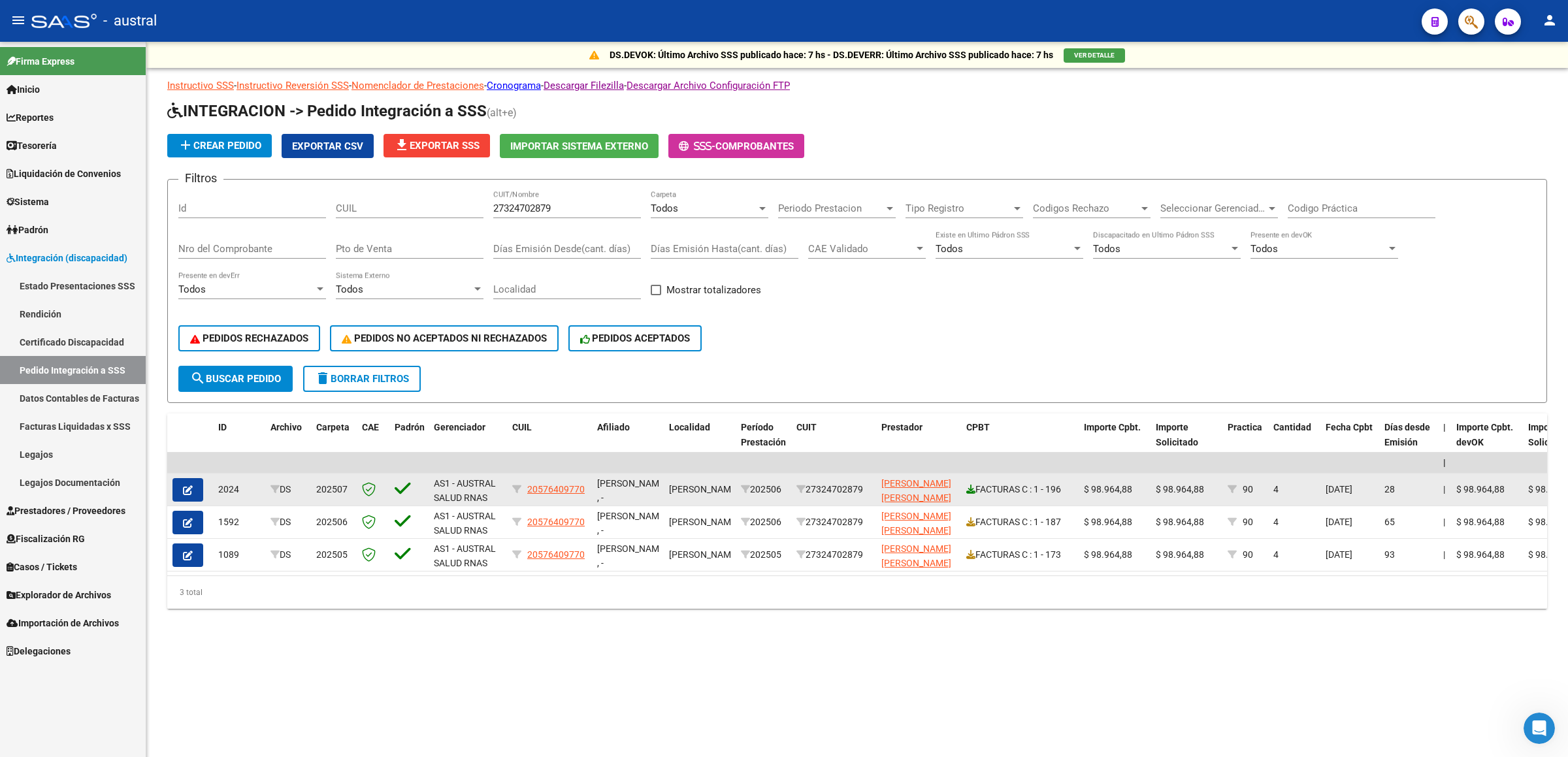
click at [966, 382] on icon at bounding box center [970, 489] width 9 height 9
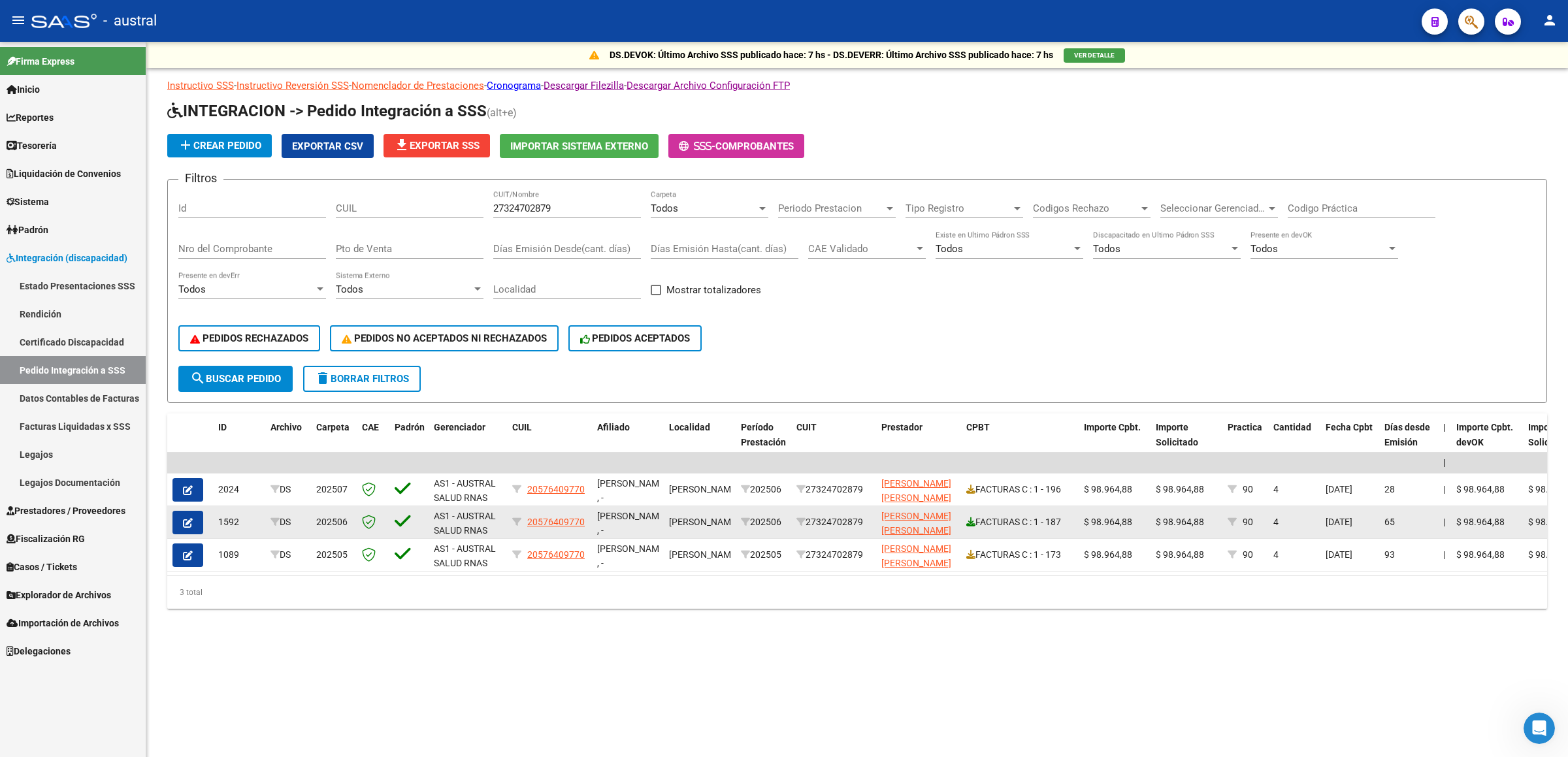
click at [971, 382] on icon at bounding box center [970, 521] width 9 height 9
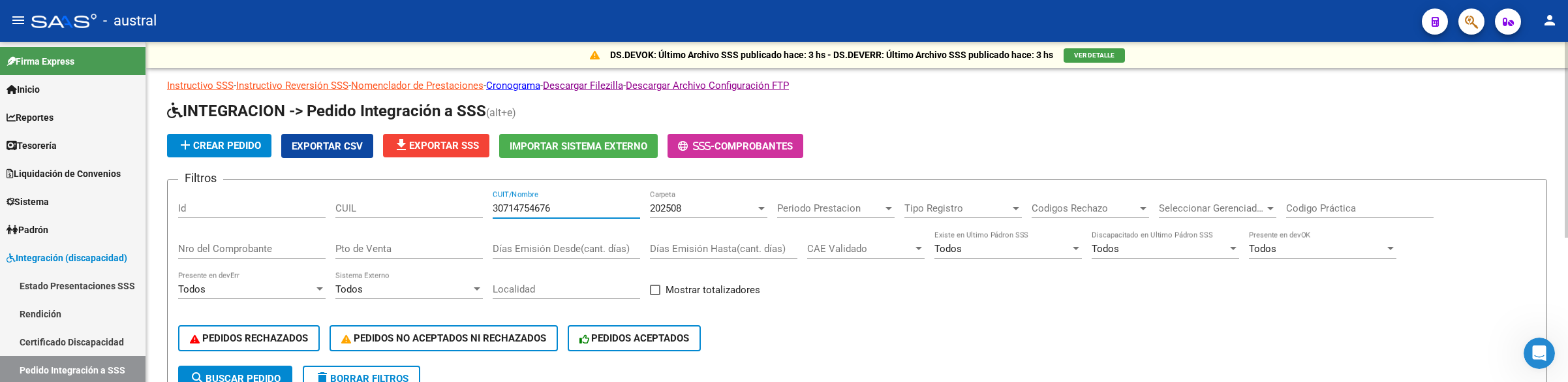
scroll to position [251, 0]
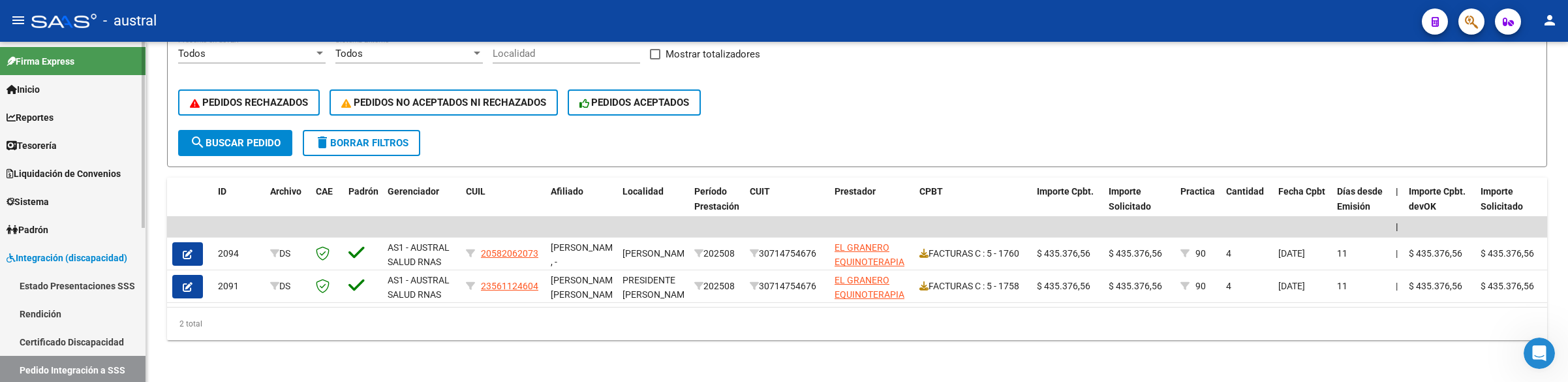
click at [59, 365] on link "Pedido Integración a SSS" at bounding box center [73, 369] width 146 height 28
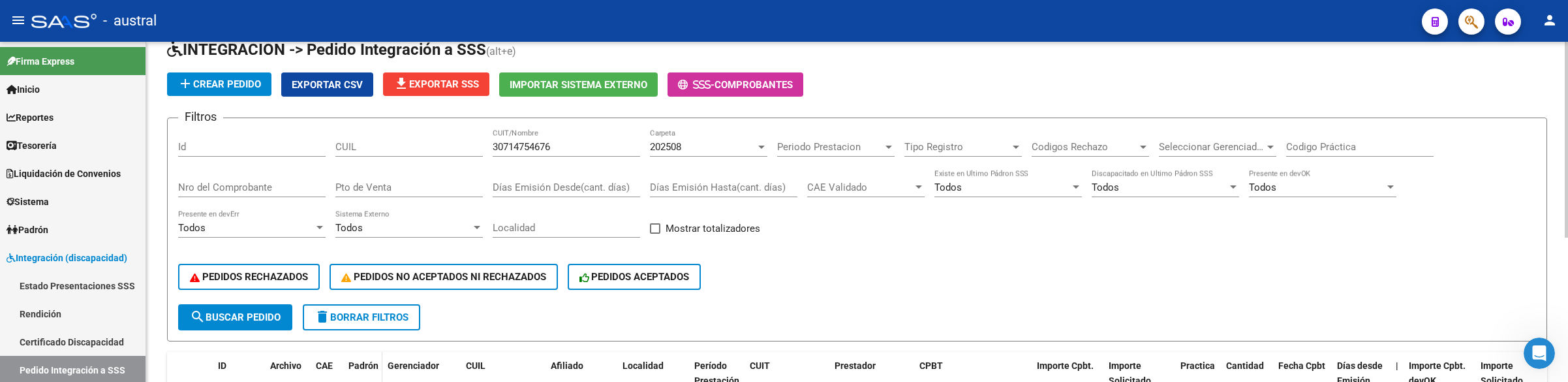
scroll to position [98, 0]
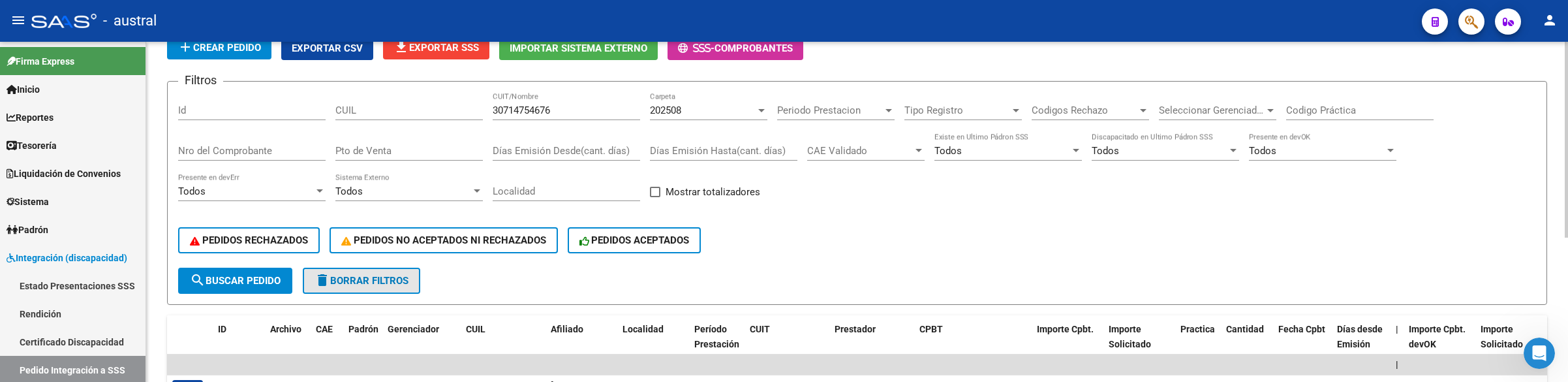
click at [360, 286] on button "delete Borrar Filtros" at bounding box center [361, 280] width 117 height 26
click at [584, 113] on input "CUIT/Nombre" at bounding box center [567, 110] width 147 height 12
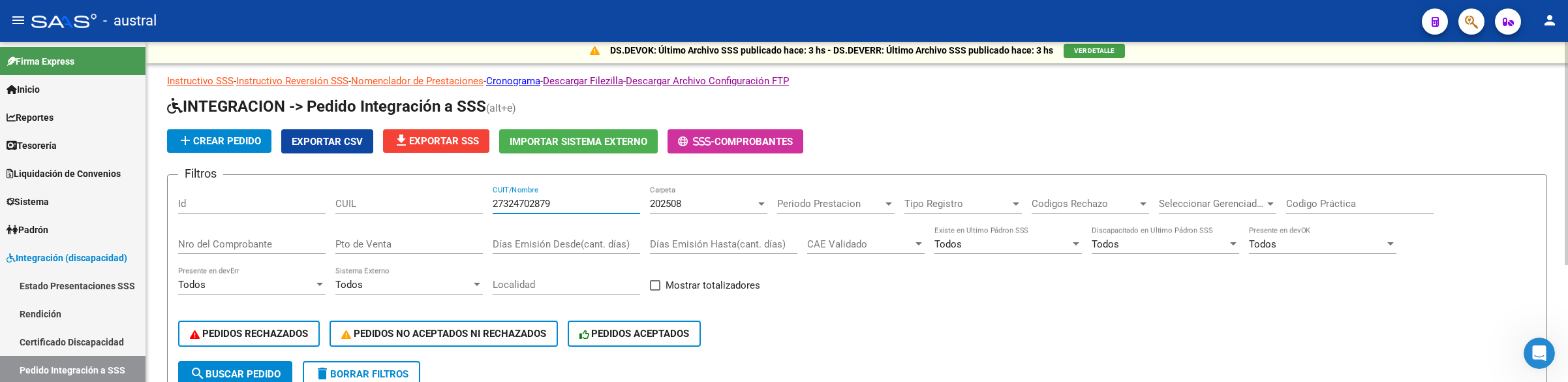
scroll to position [0, 0]
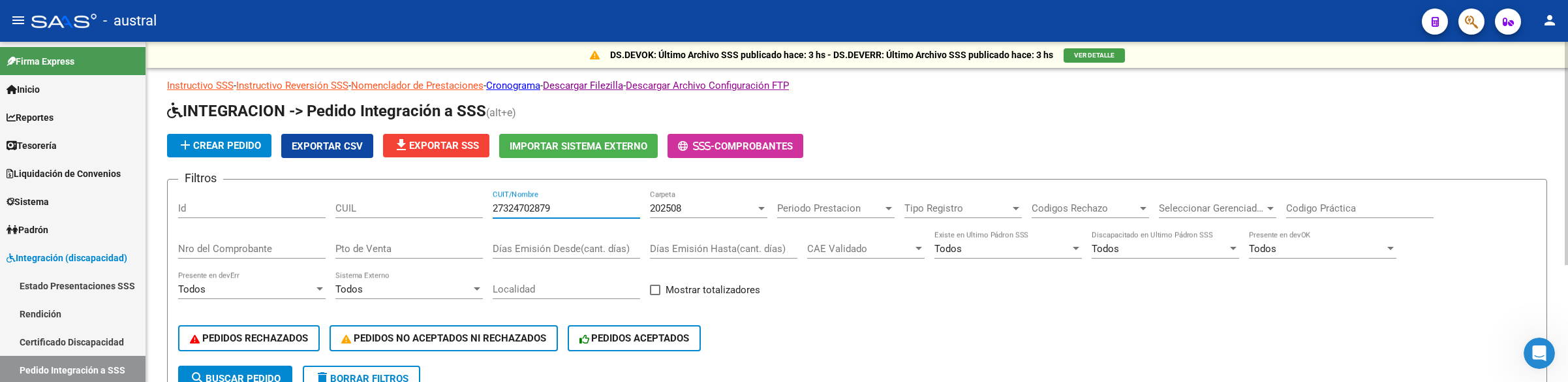
type input "27324702879"
click at [717, 210] on div "202508" at bounding box center [703, 208] width 106 height 12
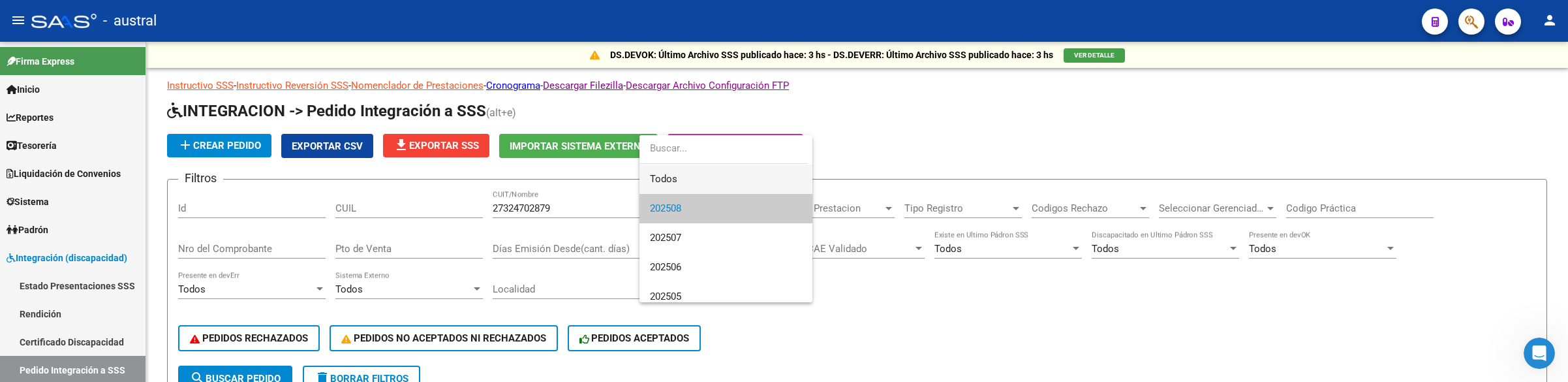
click at [718, 185] on span "Todos" at bounding box center [726, 179] width 152 height 29
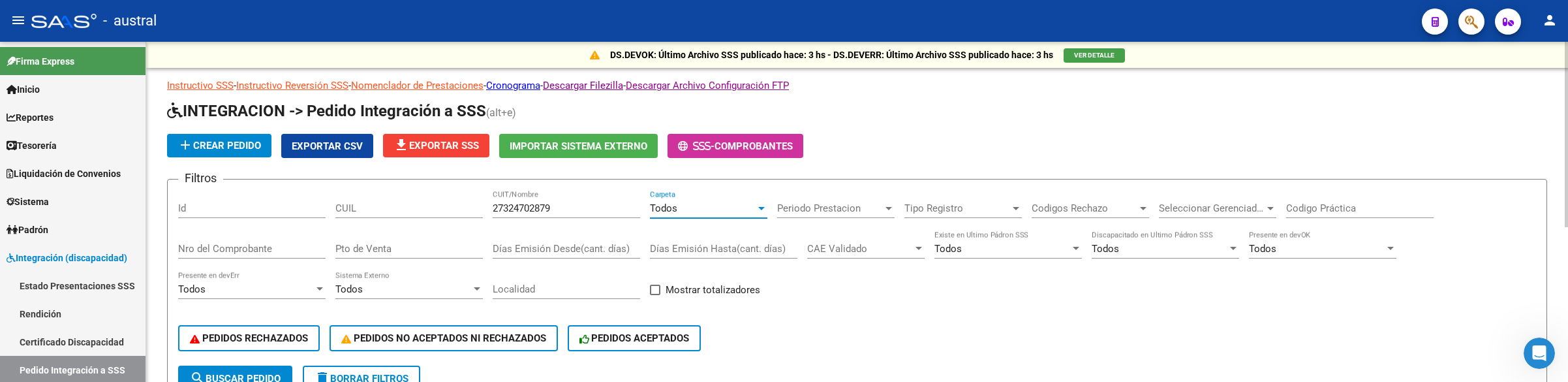
click at [254, 374] on span "search Buscar Pedido" at bounding box center [236, 378] width 91 height 12
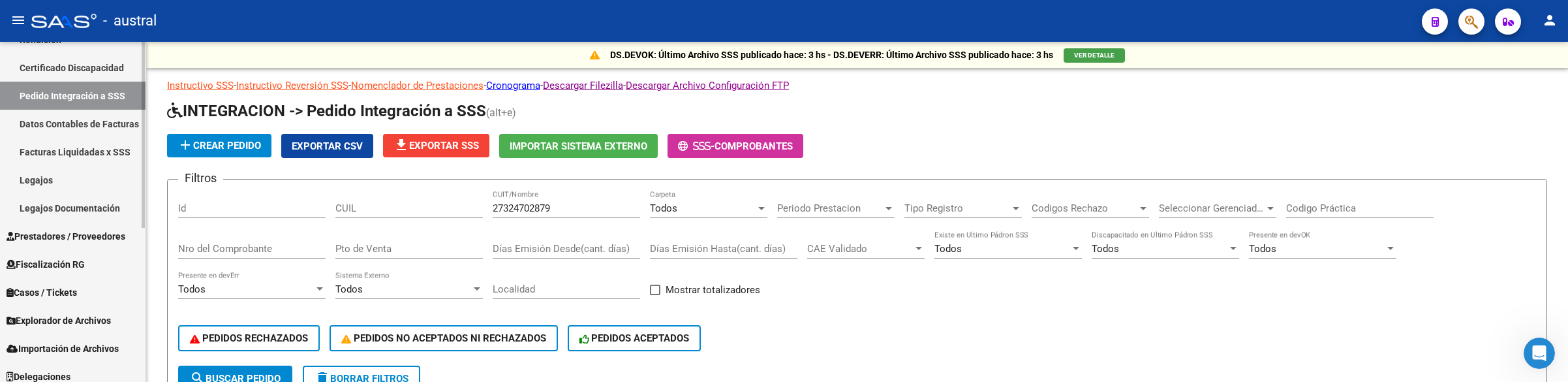
scroll to position [282, 0]
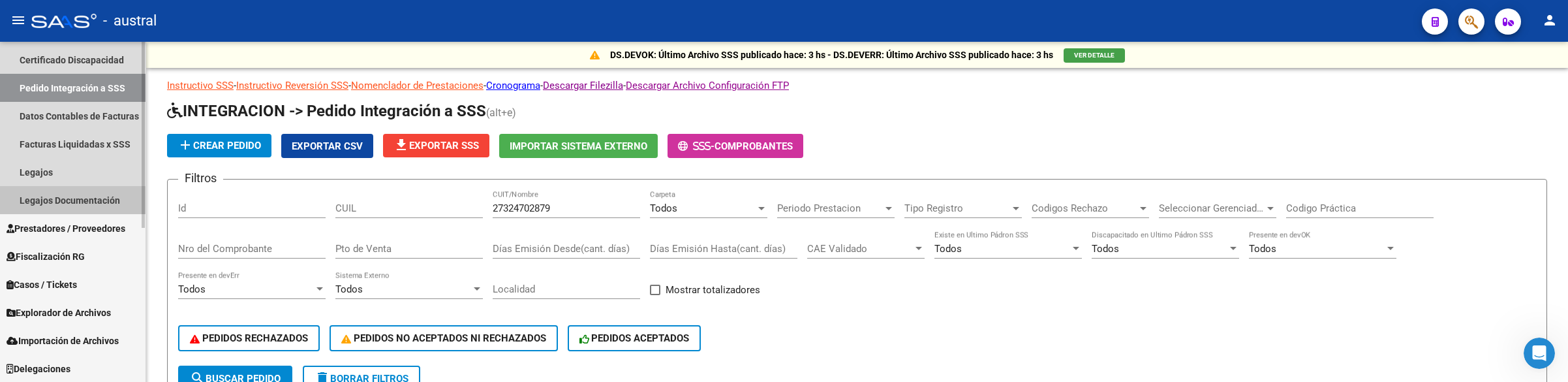
click at [66, 211] on link "Legajos Documentación" at bounding box center [73, 200] width 146 height 28
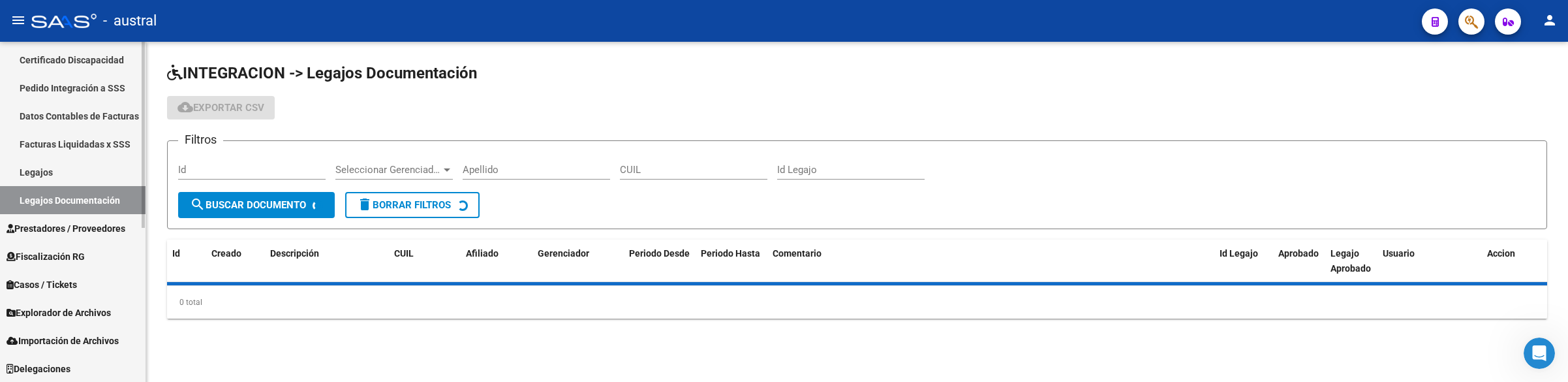
click at [74, 235] on span "Prestadores / Proveedores" at bounding box center [66, 228] width 119 height 15
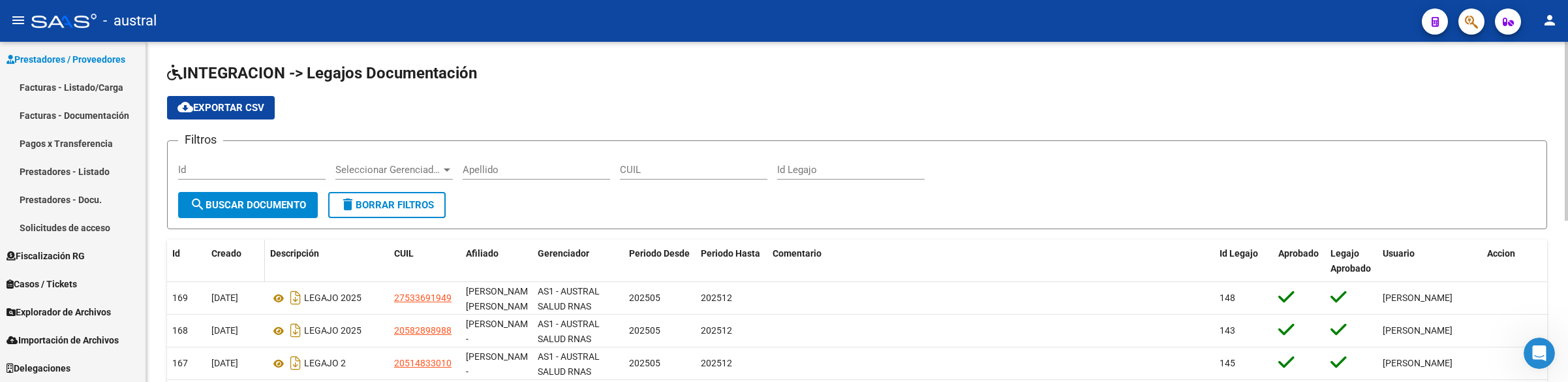
scroll to position [226, 0]
click at [77, 89] on link "Facturas - Listado/Carga" at bounding box center [73, 87] width 146 height 28
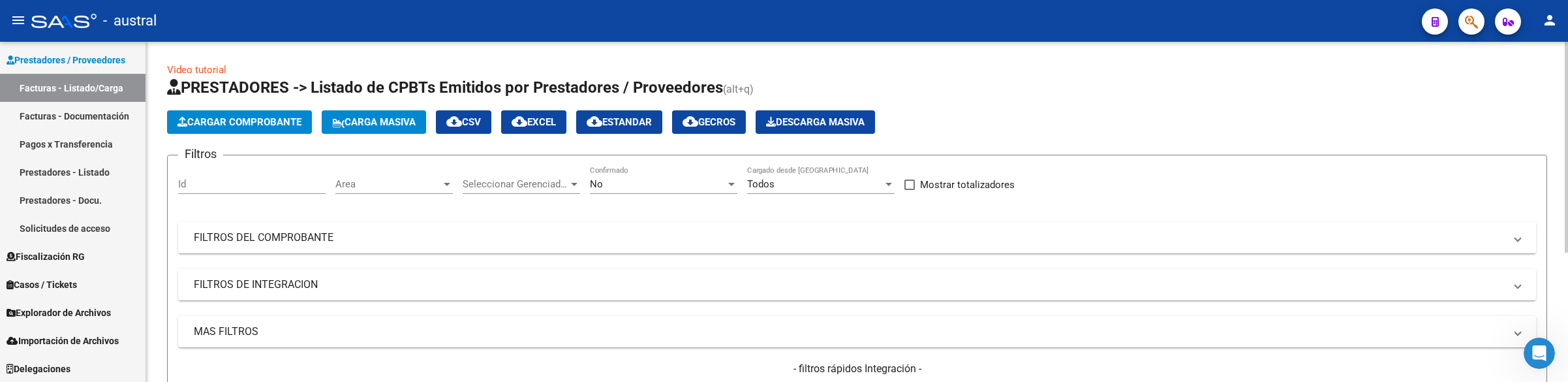
click at [317, 126] on div "Cargar Comprobante Carga Masiva cloud_download CSV cloud_download EXCEL cloud_d…" at bounding box center [521, 121] width 708 height 23
click at [364, 126] on span "Carga Masiva" at bounding box center [373, 121] width 83 height 12
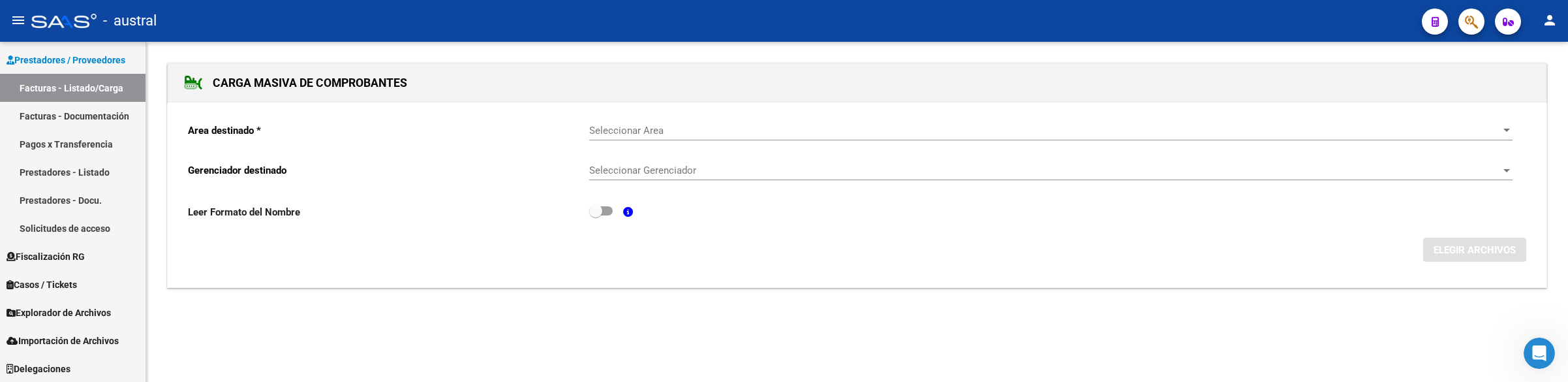
click at [670, 143] on div "Seleccionar Area Seleccionar Area" at bounding box center [1051, 133] width 924 height 40
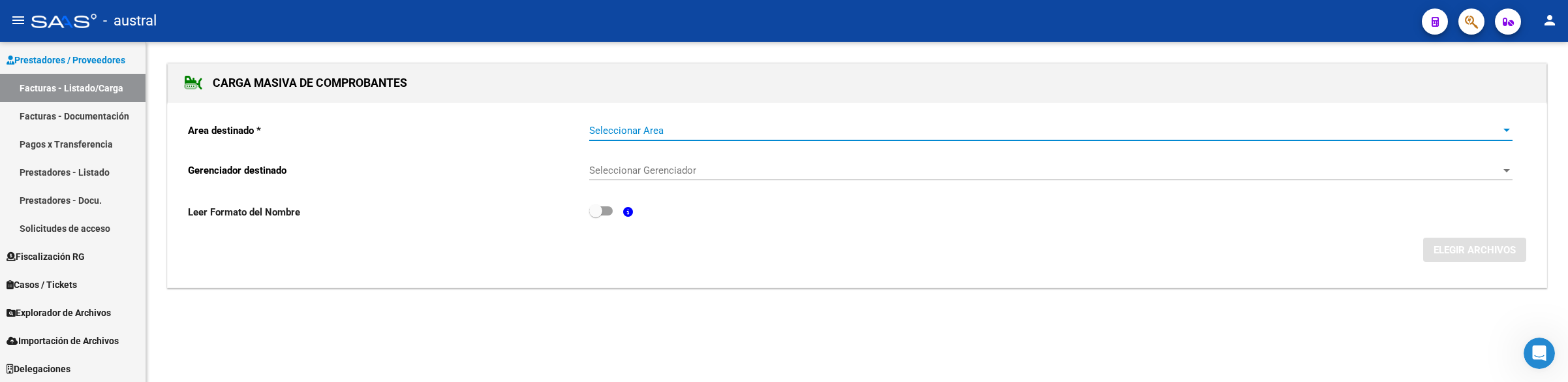
drag, startPoint x: 674, startPoint y: 132, endPoint x: 661, endPoint y: 186, distance: 55.5
click at [674, 142] on div "Seleccionar Area Seleccionar Area" at bounding box center [1051, 133] width 924 height 40
click at [657, 134] on span "Seleccionar Area" at bounding box center [1045, 130] width 911 height 12
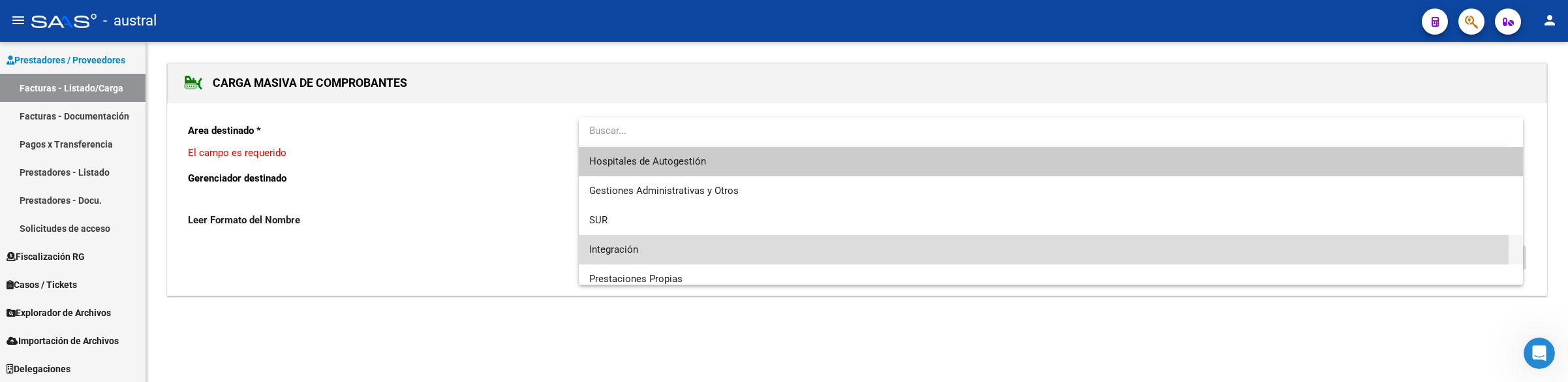
click at [657, 241] on span "Integración" at bounding box center [1051, 249] width 924 height 29
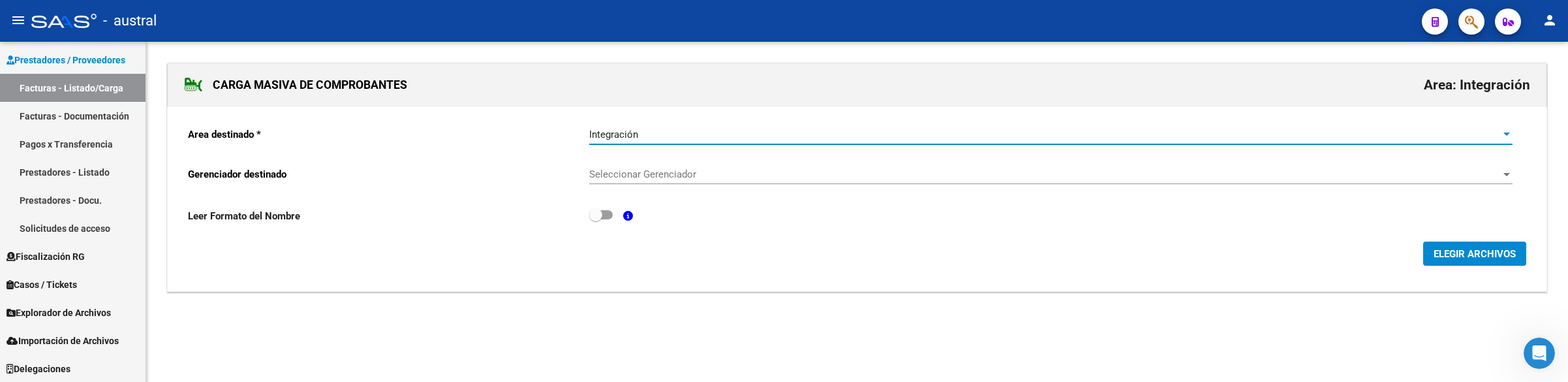
click at [674, 180] on span "Seleccionar Gerenciador" at bounding box center [1045, 174] width 911 height 12
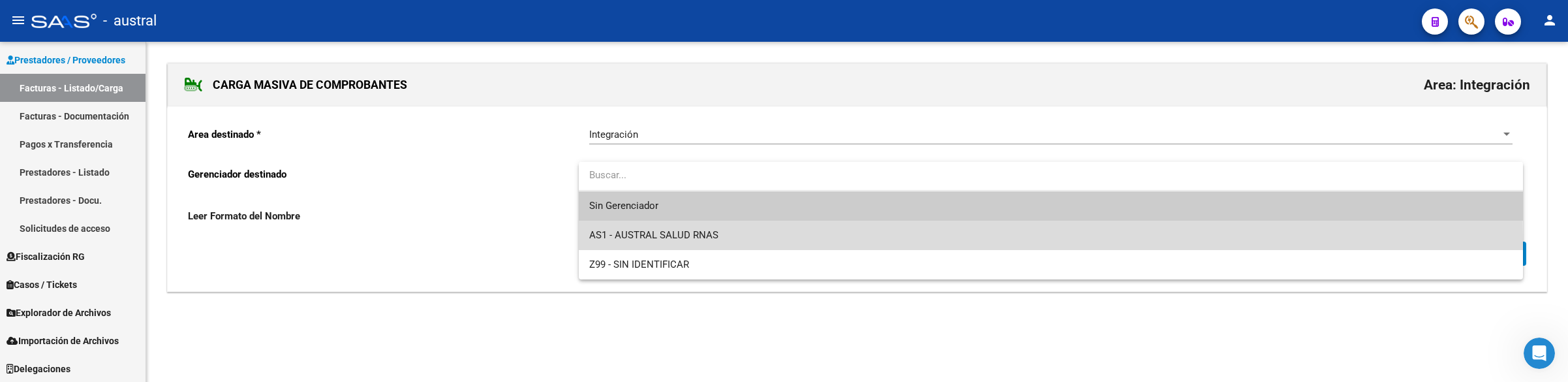
click at [785, 240] on span "AS1 - AUSTRAL SALUD RNAS" at bounding box center [1051, 235] width 924 height 29
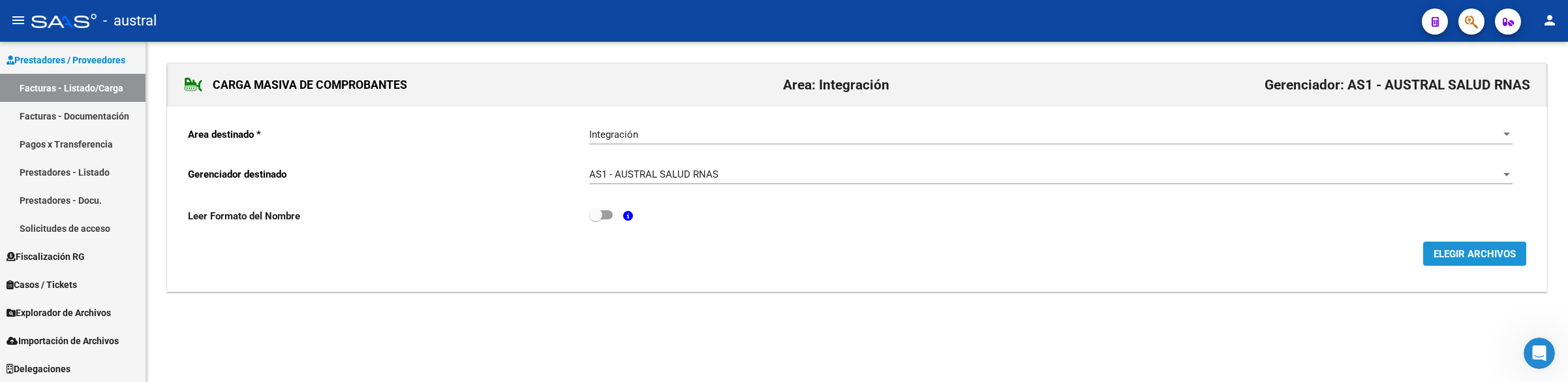
click at [1443, 251] on span "ELEGIR ARCHIVOS" at bounding box center [1475, 253] width 83 height 12
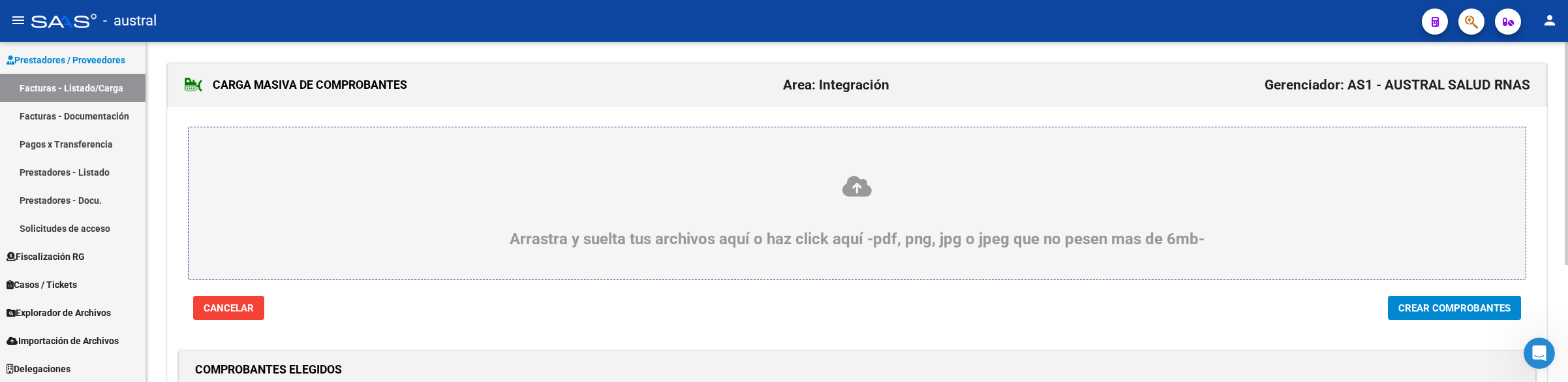
click at [1423, 308] on span "Crear Comprobantes" at bounding box center [1454, 308] width 113 height 12
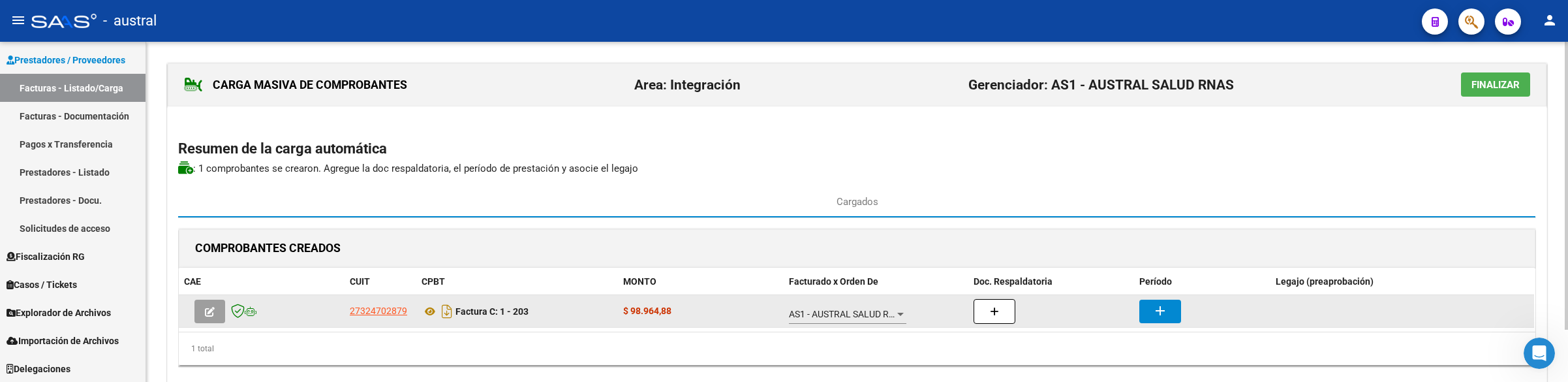
click at [210, 321] on button "button" at bounding box center [210, 311] width 31 height 23
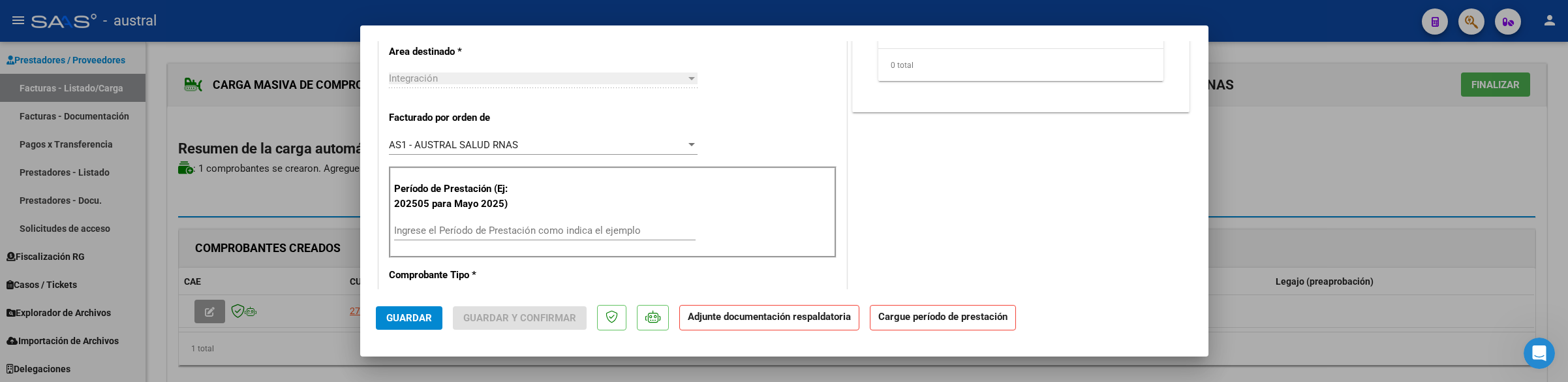
scroll to position [392, 0]
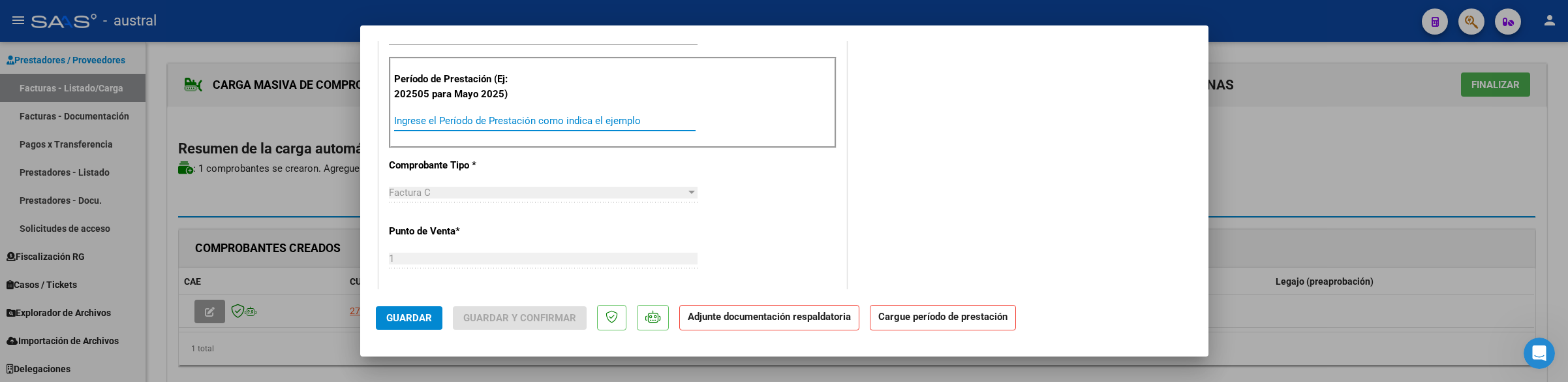
click at [486, 126] on input "Ingrese el Período de Prestación como indica el ejemplo" at bounding box center [545, 121] width 301 height 12
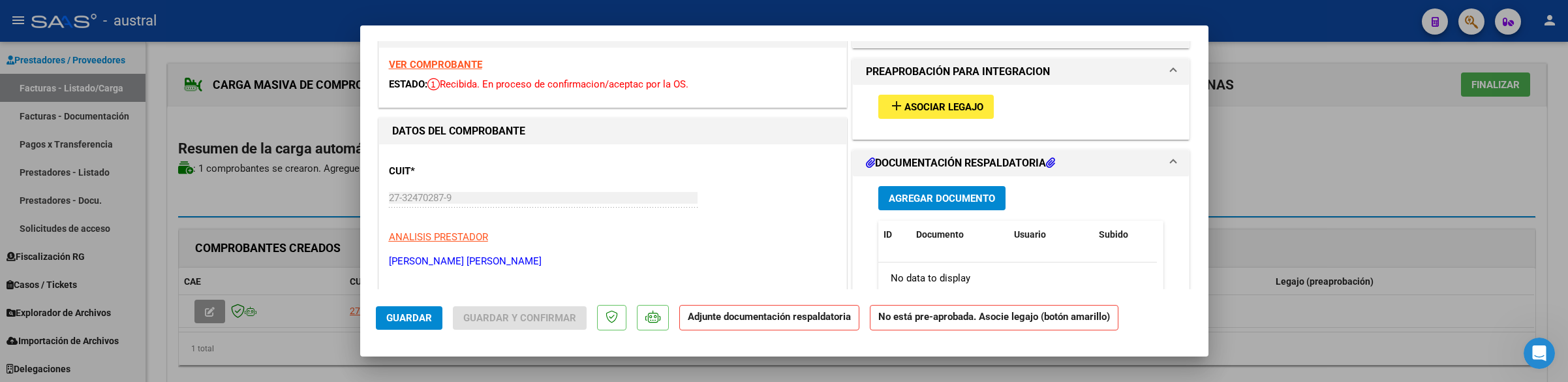
scroll to position [0, 0]
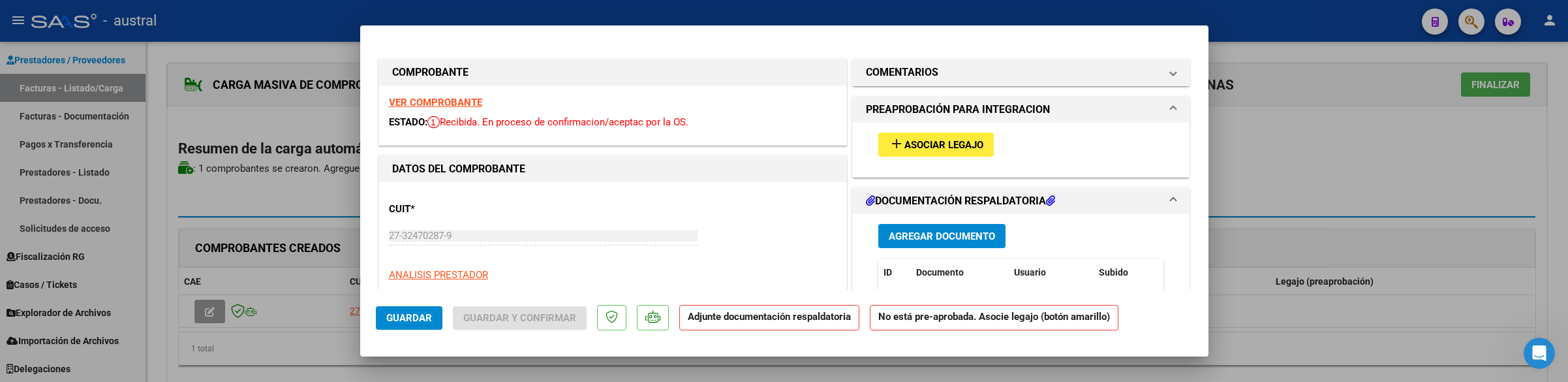
type input "202508"
click at [893, 150] on mat-icon "add" at bounding box center [896, 143] width 15 height 15
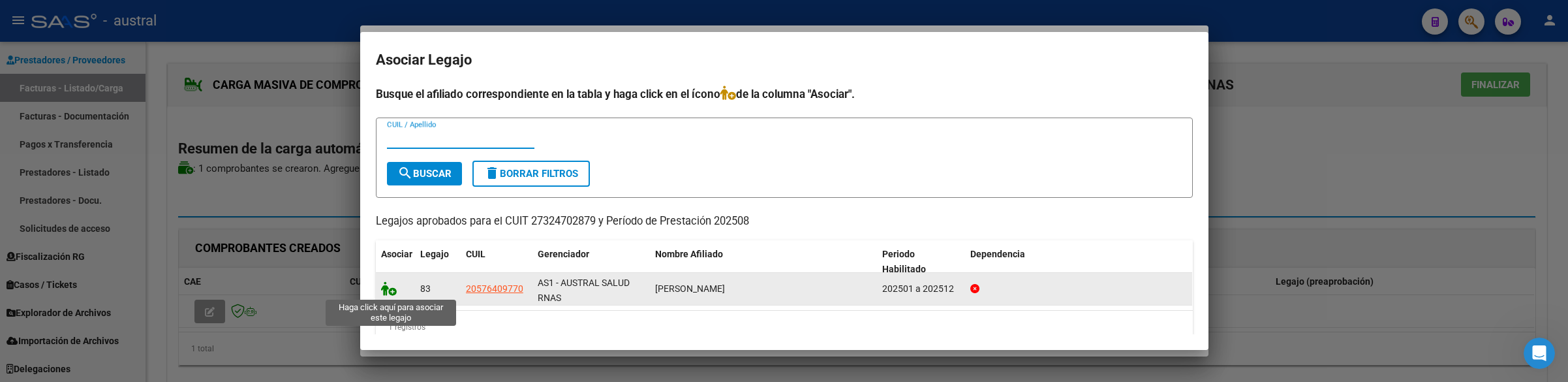
click at [389, 291] on icon at bounding box center [389, 288] width 15 height 15
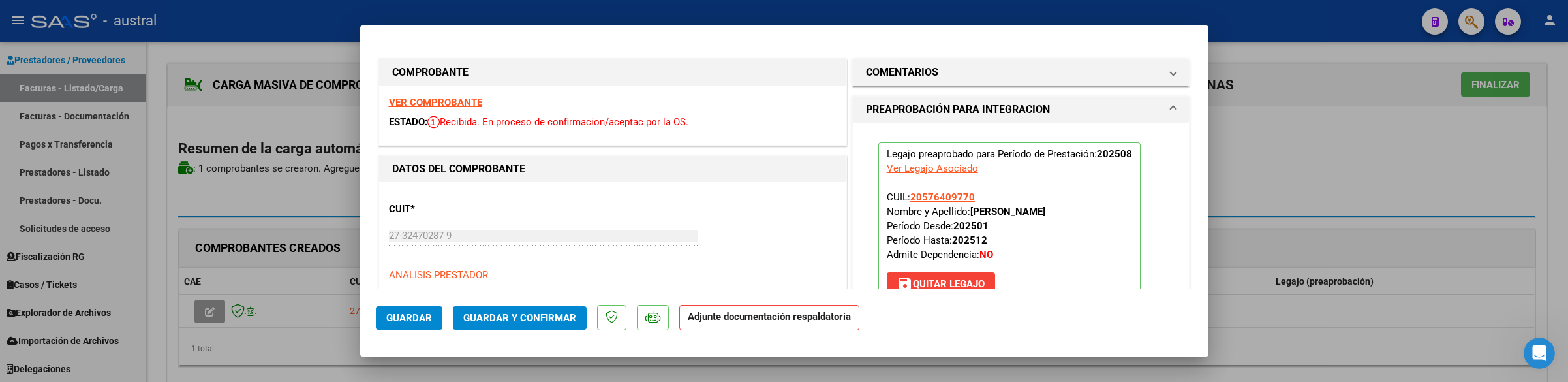
click at [519, 317] on span "Guardar y Confirmar" at bounding box center [519, 317] width 113 height 12
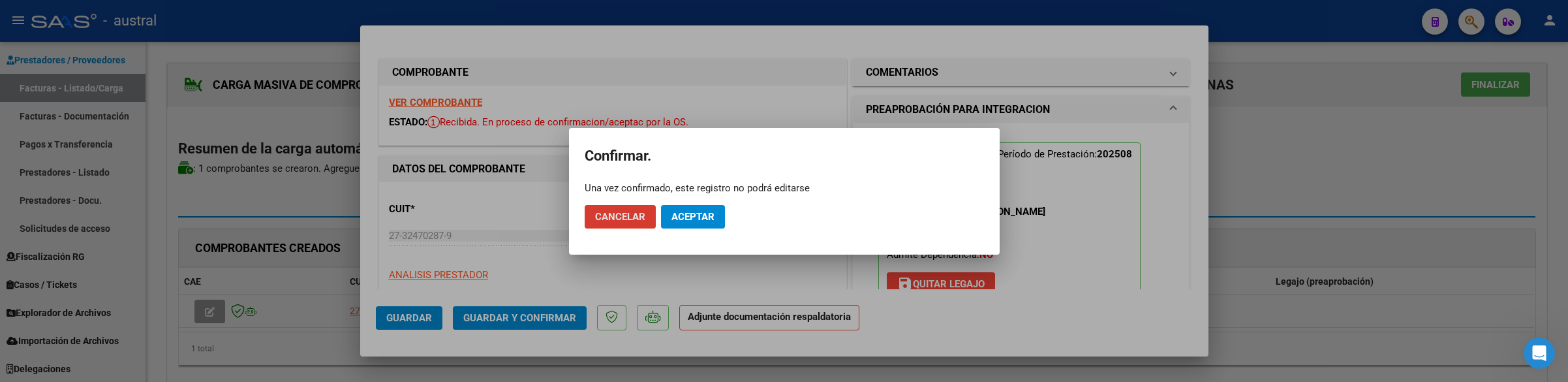
click at [703, 210] on span "Aceptar" at bounding box center [692, 216] width 43 height 12
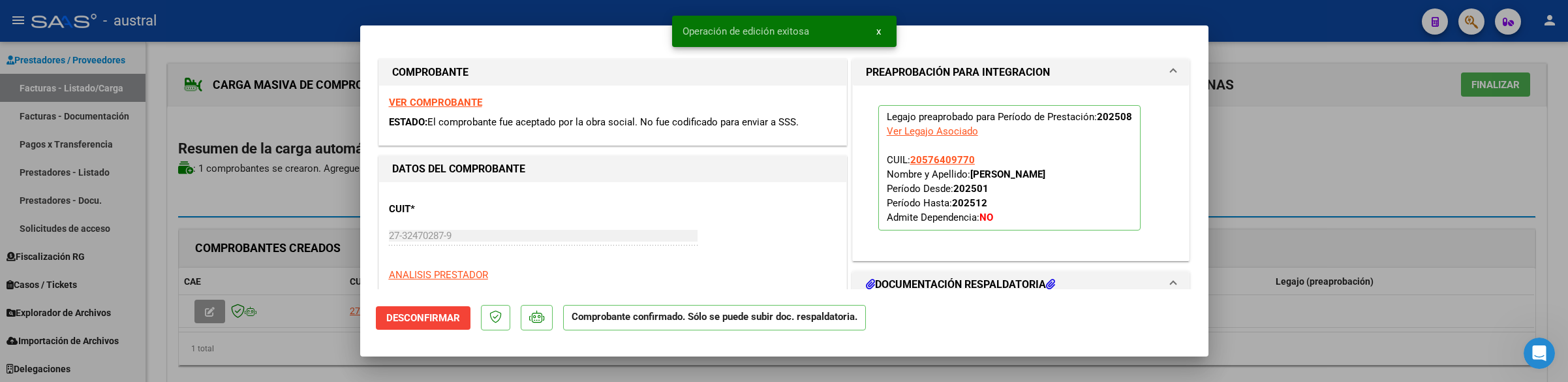
drag, startPoint x: 1443, startPoint y: 71, endPoint x: 1515, endPoint y: 83, distance: 73.0
click at [1443, 72] on div at bounding box center [784, 191] width 1568 height 382
type input "$ 0,00"
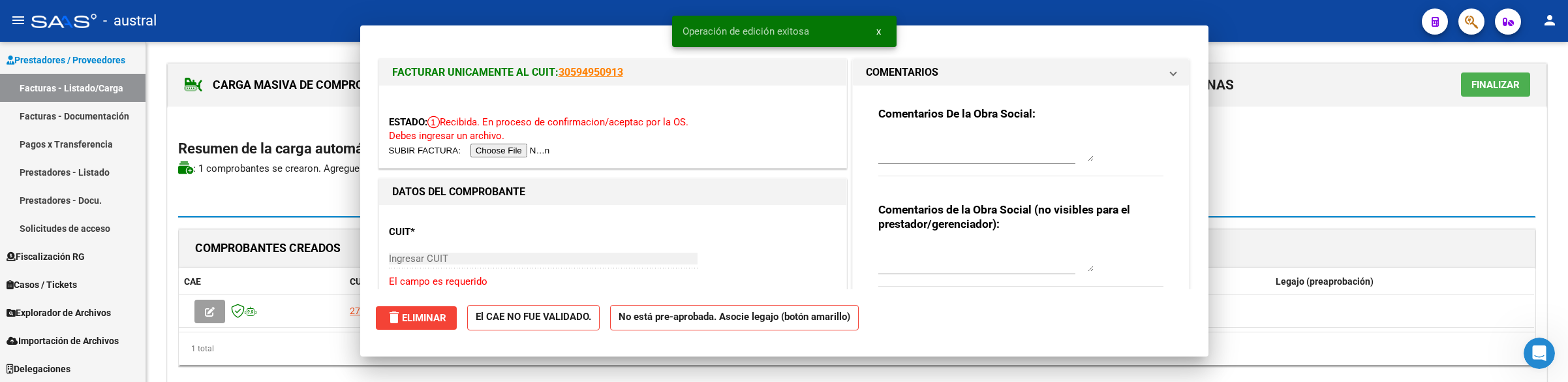
click at [1539, 86] on div "CARGA MASIVA DE COMPROBANTES Area: Integración Gerenciador: AS1 - AUSTRAL SALUD…" at bounding box center [856, 84] width 1379 height 43
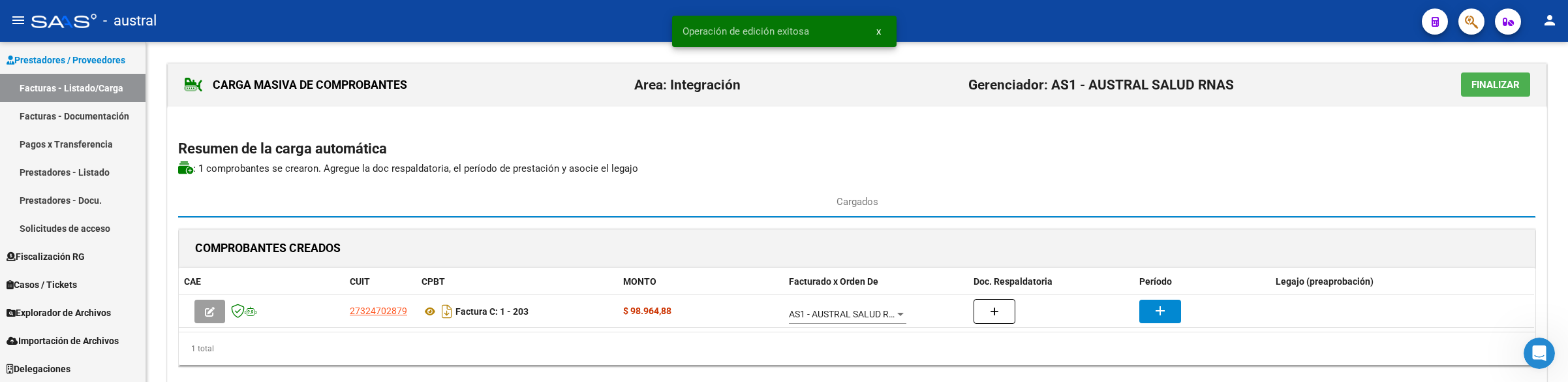
click at [1510, 83] on span "Finalizar" at bounding box center [1496, 85] width 49 height 12
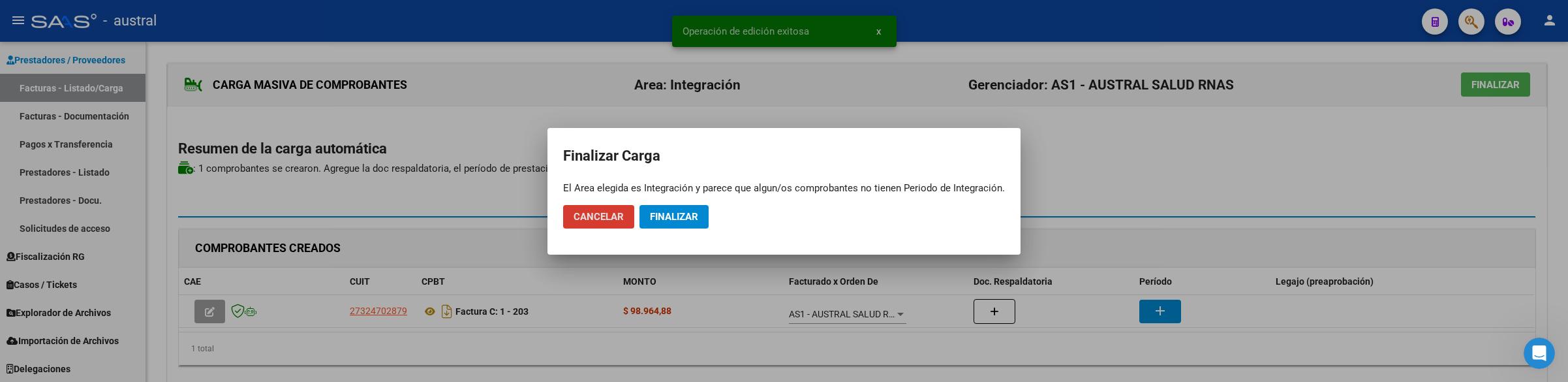
click at [675, 231] on mat-dialog-actions "Cancelar Finalizar" at bounding box center [784, 216] width 442 height 45
click at [683, 210] on span "Finalizar" at bounding box center [674, 216] width 49 height 12
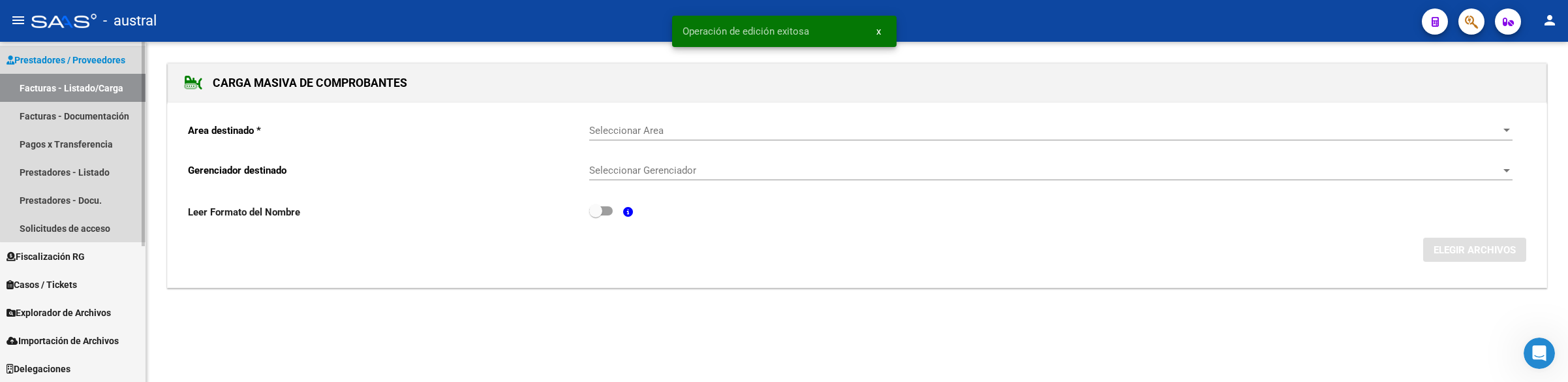
click at [90, 79] on link "Facturas - Listado/Carga" at bounding box center [73, 87] width 146 height 28
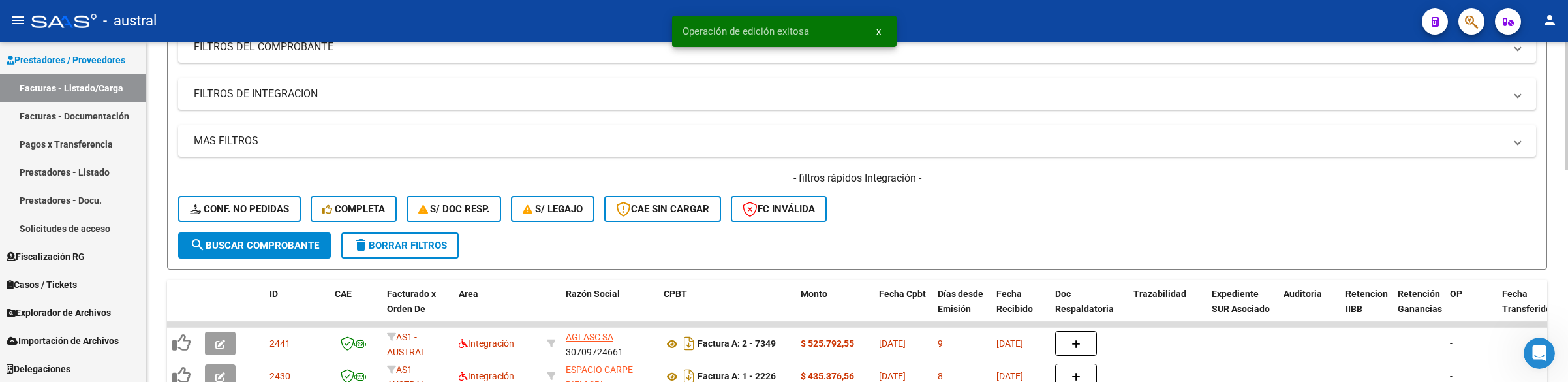
scroll to position [196, 0]
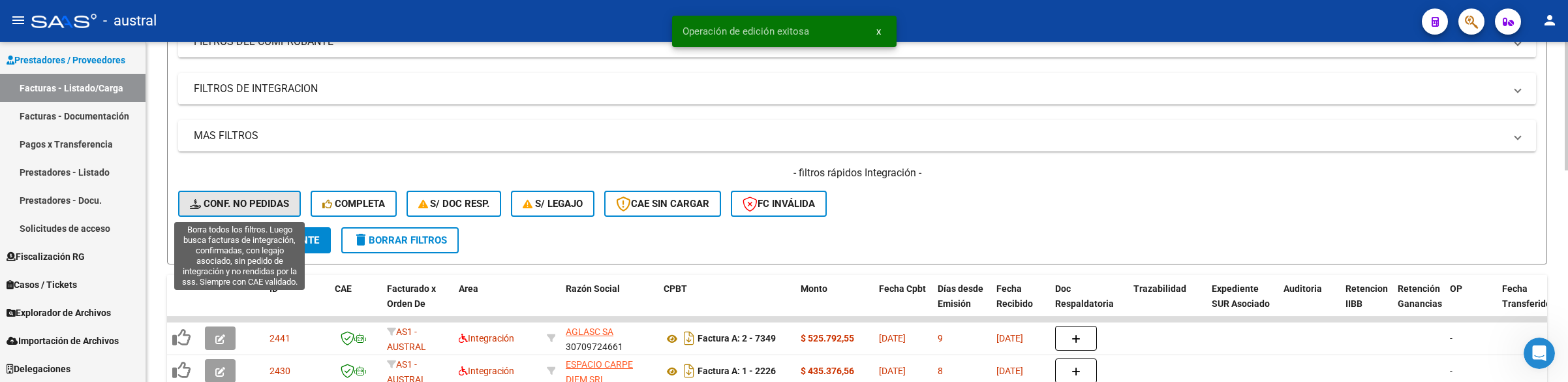
click at [244, 203] on span "Conf. no pedidas" at bounding box center [240, 203] width 100 height 12
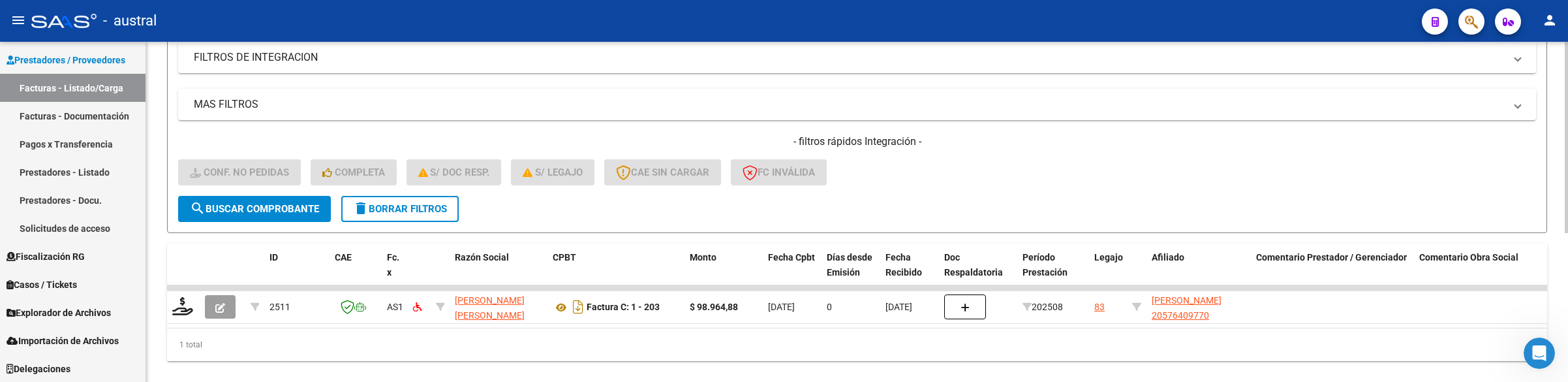
scroll to position [263, 0]
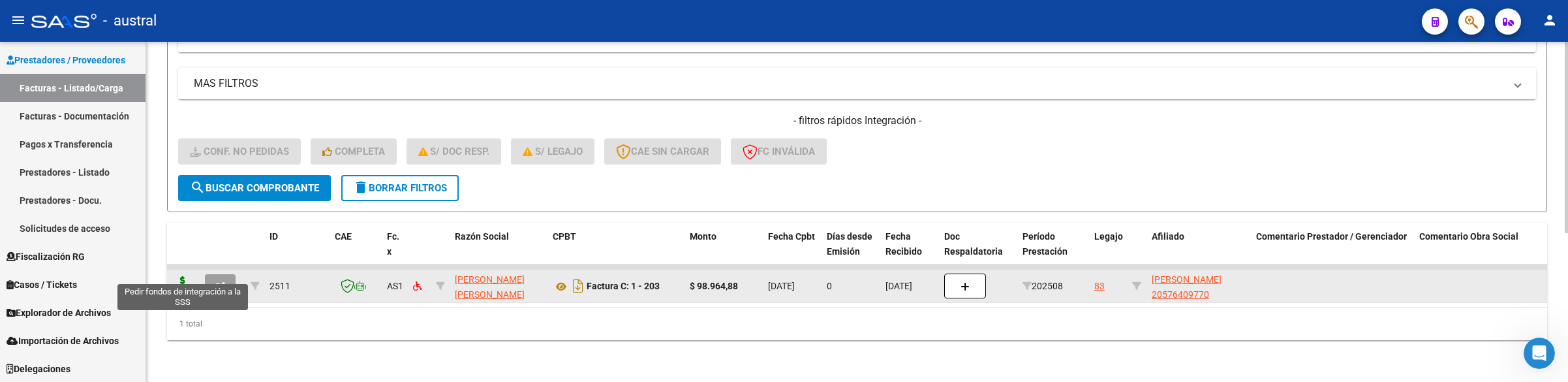
click at [185, 276] on icon at bounding box center [183, 285] width 21 height 19
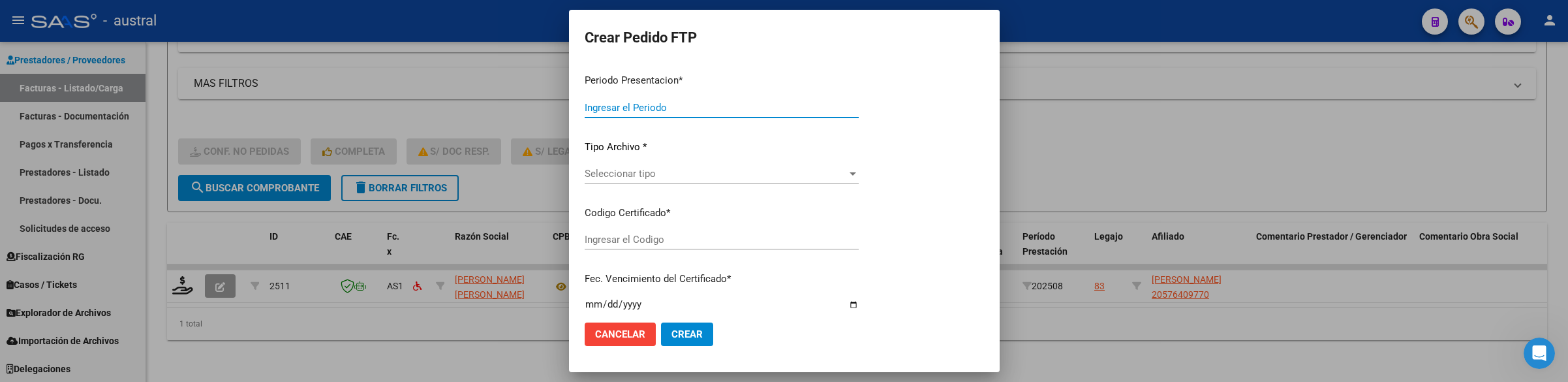
type input "202508"
type input "$ 98.964,88"
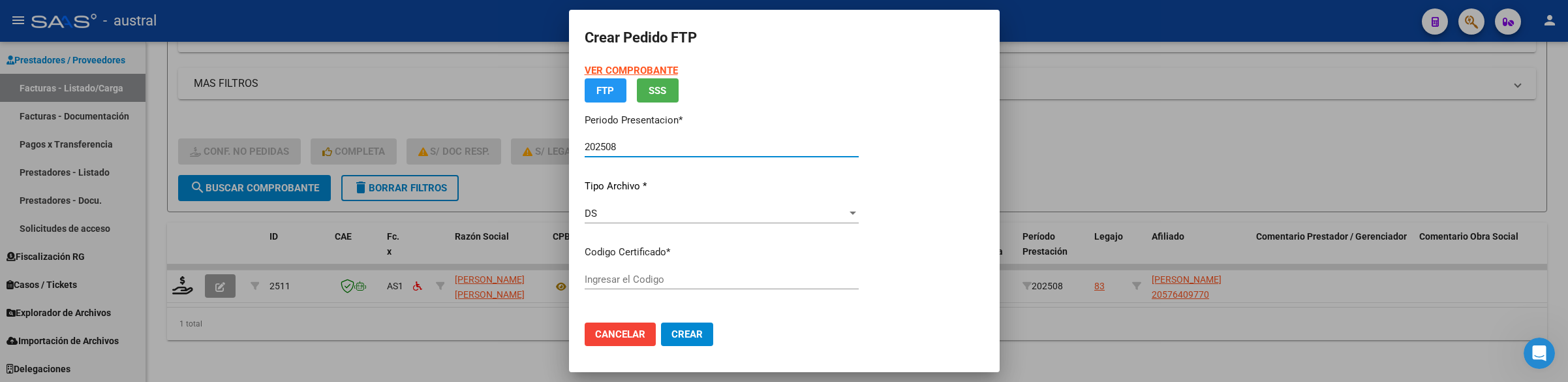
type input "7099736762"
type input "[DATE]"
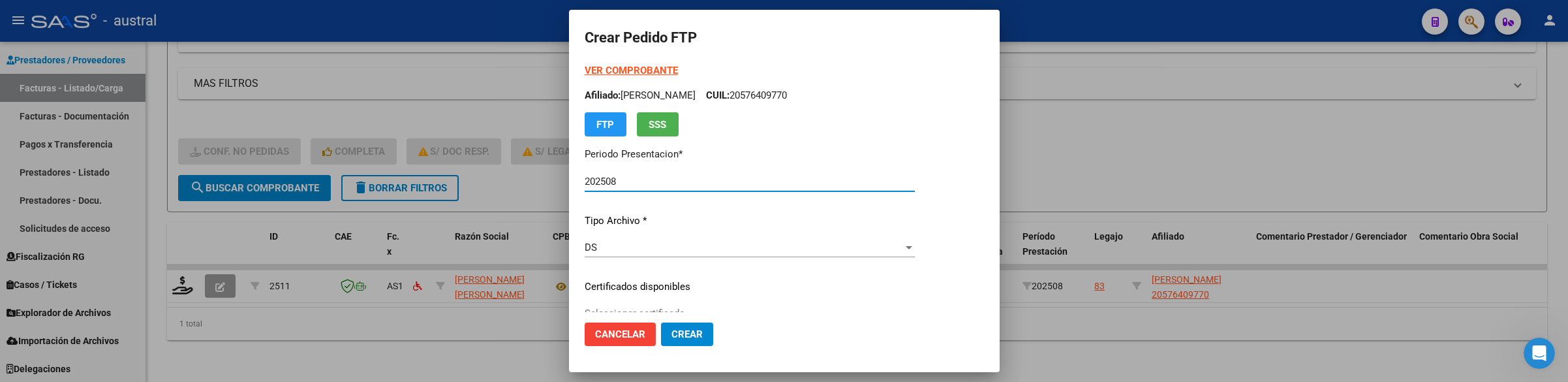
scroll to position [98, 0]
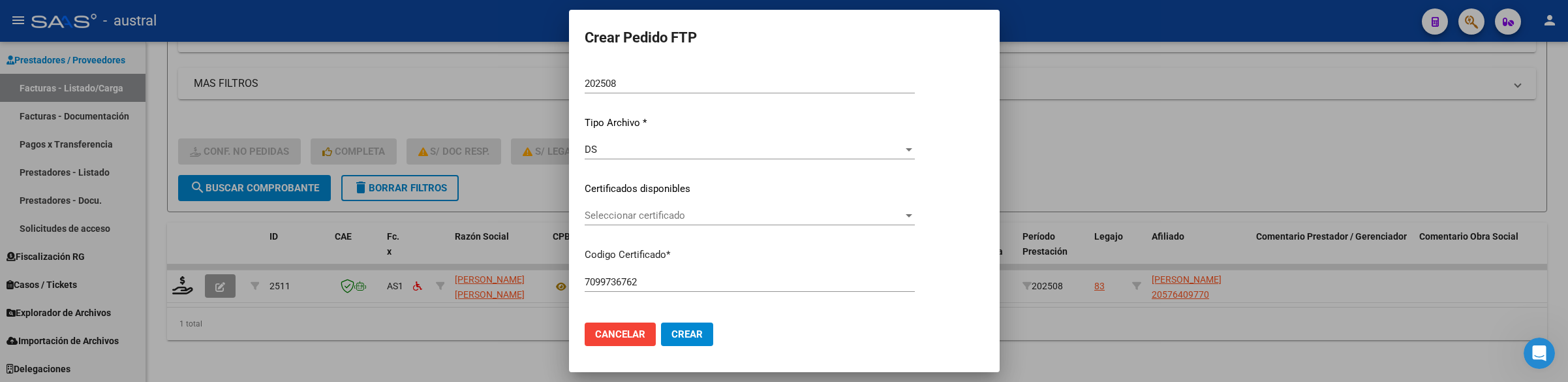
click at [650, 225] on div "Seleccionar certificado Seleccionar certificado" at bounding box center [750, 221] width 330 height 32
click at [660, 217] on span "Seleccionar certificado" at bounding box center [743, 215] width 318 height 12
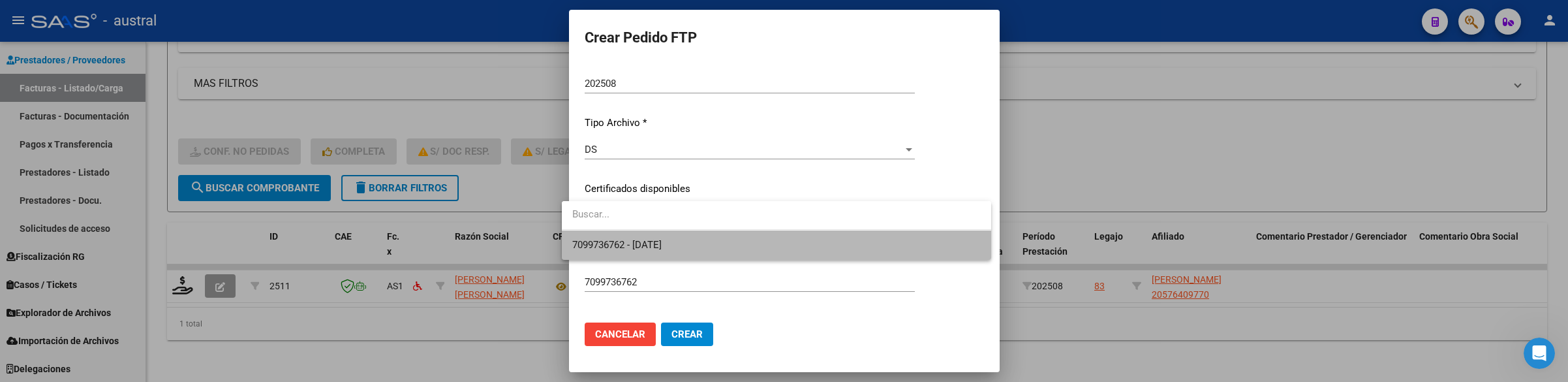
click at [684, 236] on span "7099736762 - [DATE]" at bounding box center [776, 245] width 409 height 29
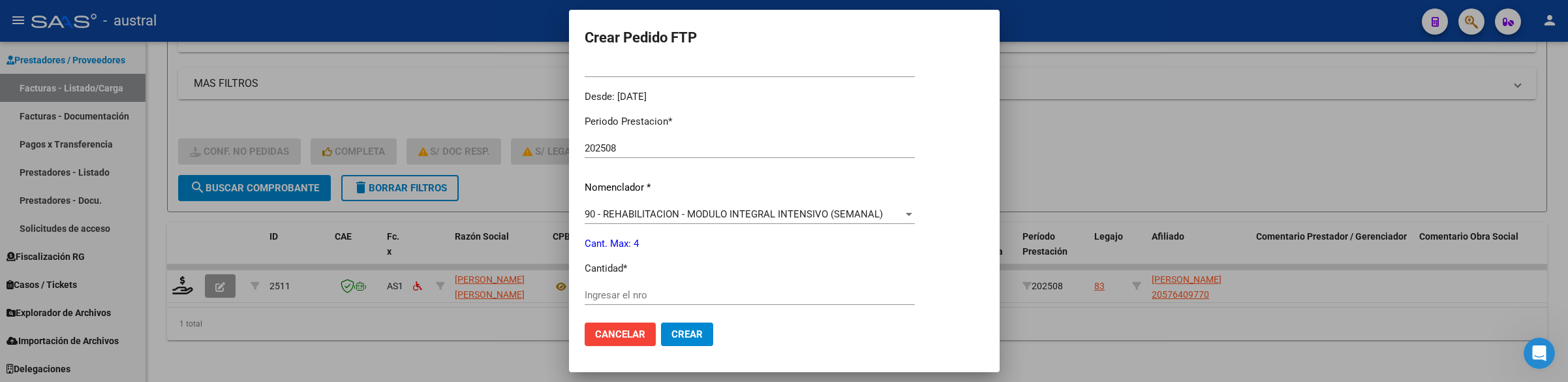
scroll to position [392, 0]
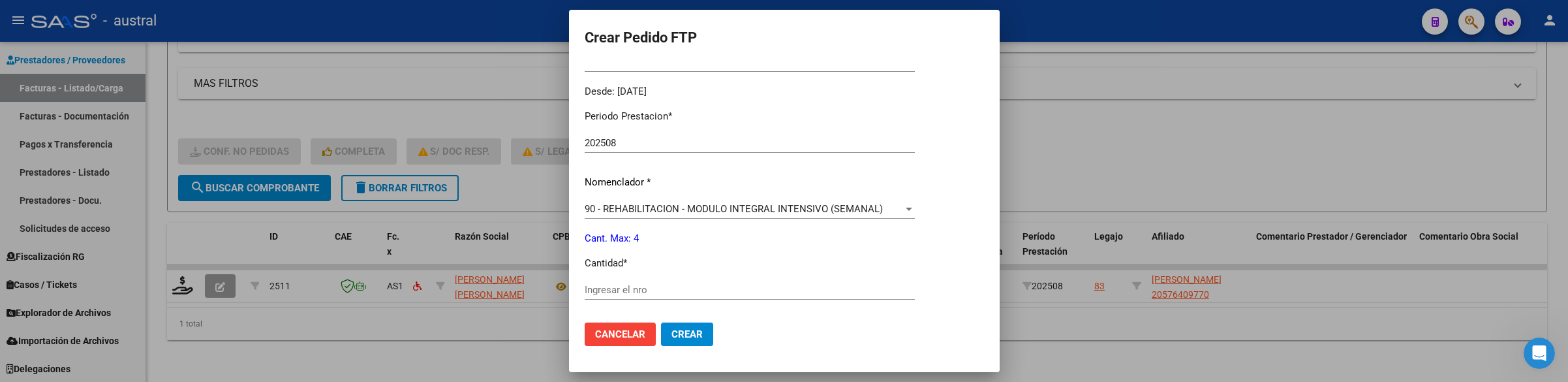
click at [687, 278] on div "Periodo Prestacion * 202508 Ingresar el Periodo Prestacion Nomenclador * 90 - R…" at bounding box center [750, 305] width 330 height 411
click at [687, 288] on input "Ingresar el nro" at bounding box center [750, 290] width 330 height 12
type input "4"
click at [680, 338] on span "Crear" at bounding box center [686, 333] width 32 height 12
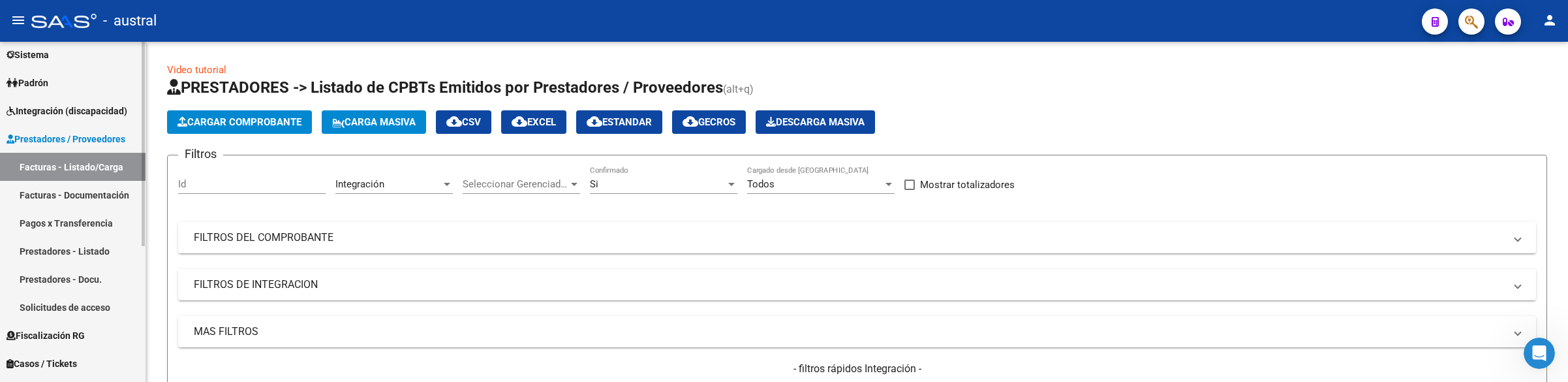
scroll to position [30, 0]
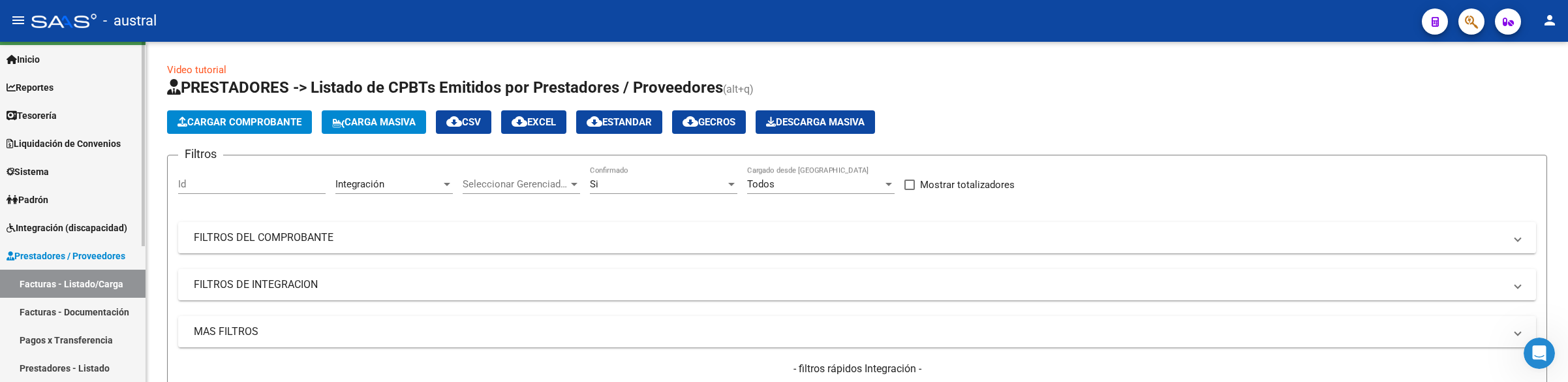
click at [99, 221] on span "Integración (discapacidad)" at bounding box center [66, 227] width 121 height 15
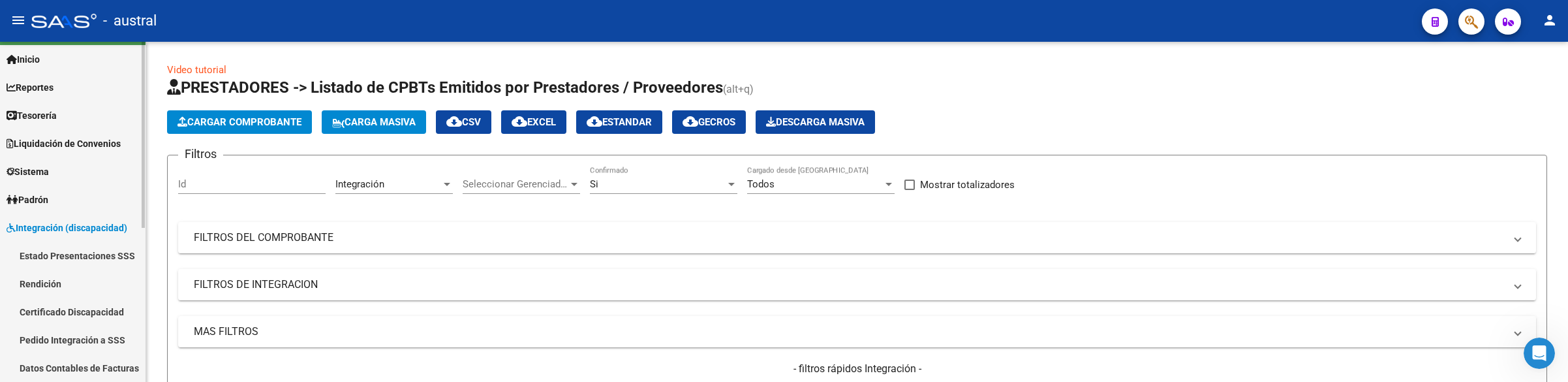
click at [106, 337] on link "Pedido Integración a SSS" at bounding box center [73, 339] width 146 height 28
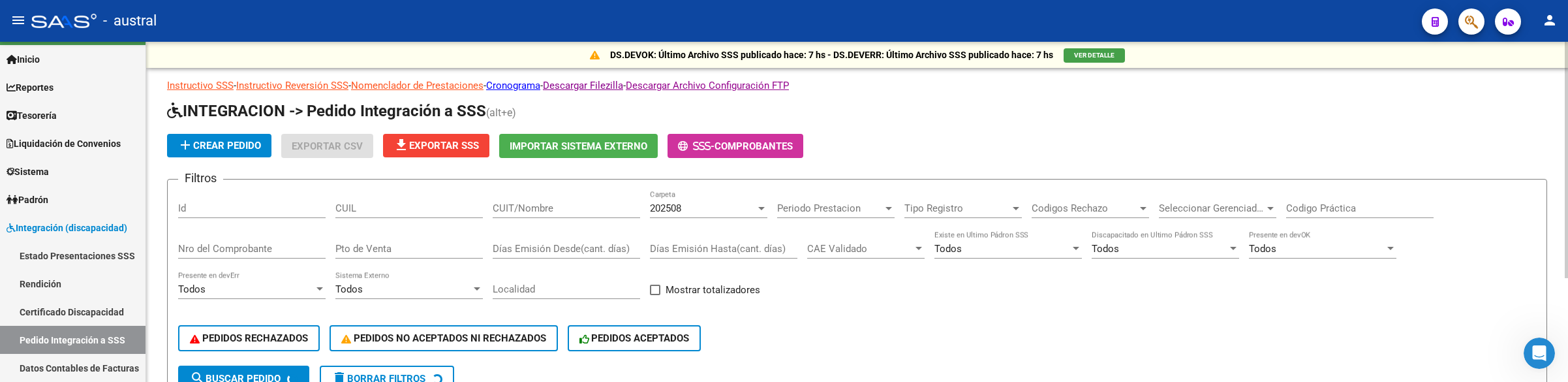
click at [570, 183] on form "Filtros Id CUIL CUIT/Nombre 202508 Carpeta Periodo Prestacion Periodo Prestacio…" at bounding box center [856, 291] width 1380 height 223
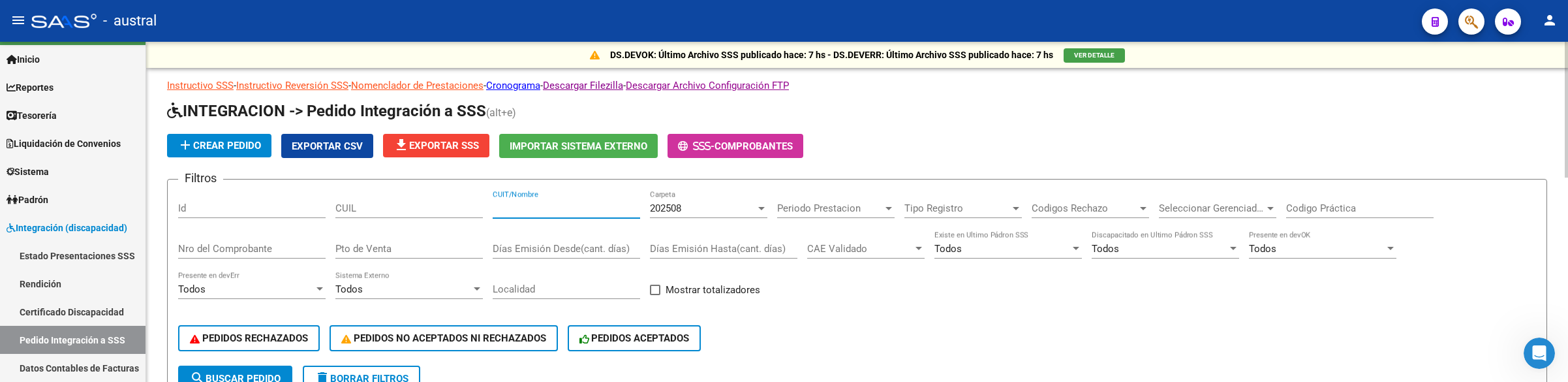
click at [562, 206] on input "CUIT/Nombre" at bounding box center [567, 208] width 147 height 12
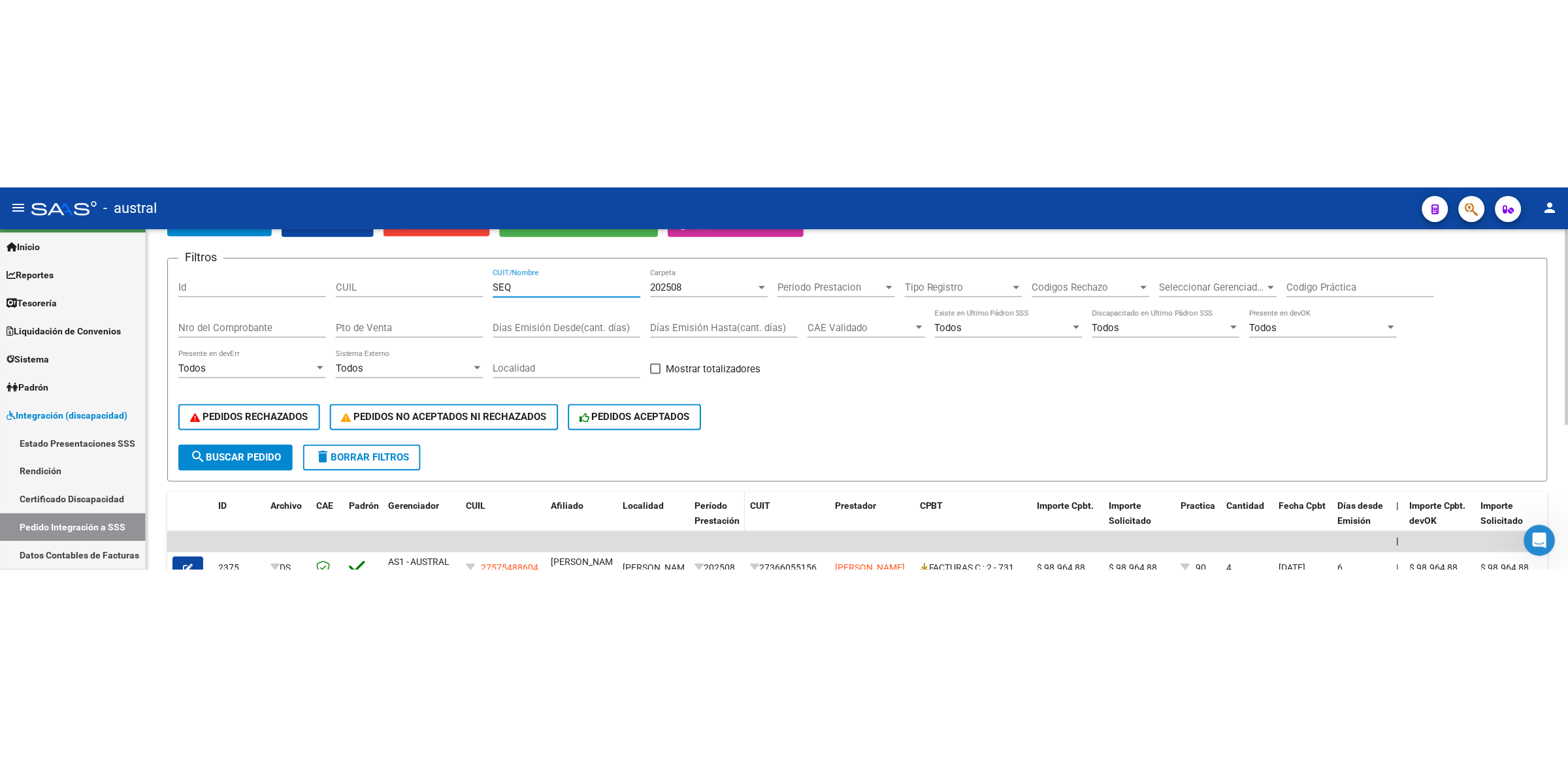
scroll to position [196, 0]
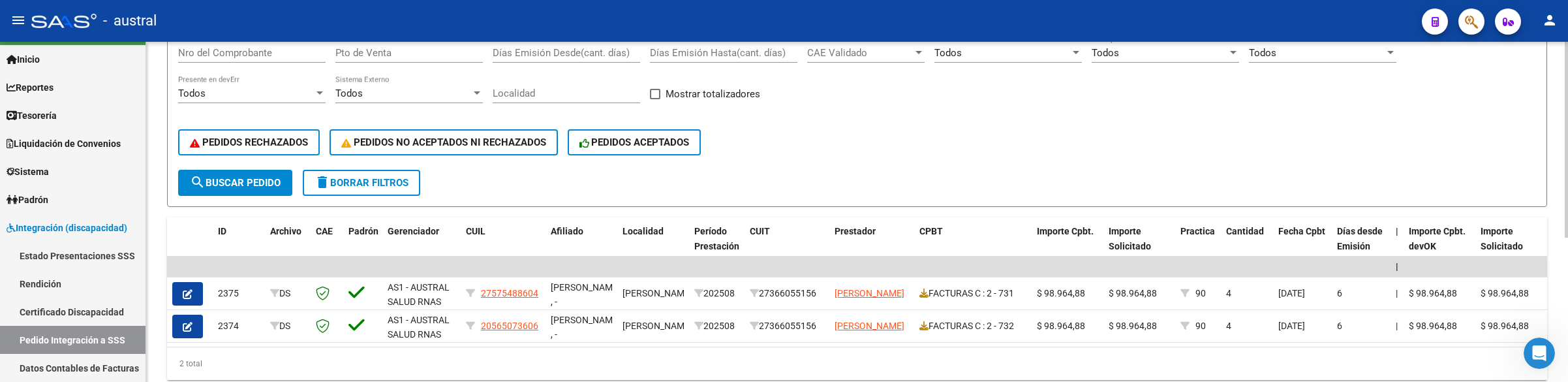
type input "SEQ"
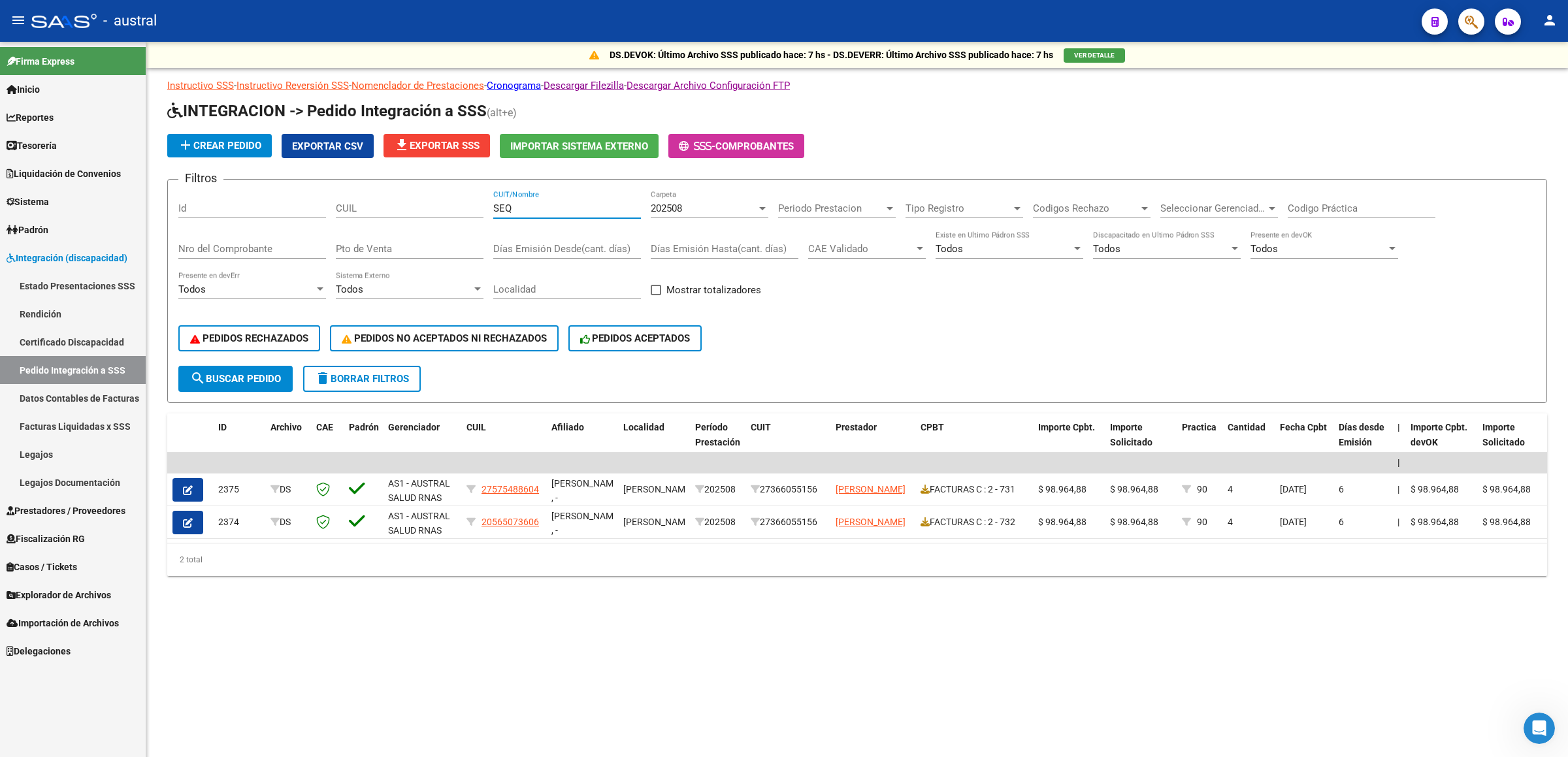
scroll to position [0, 0]
